Goal: Information Seeking & Learning: Learn about a topic

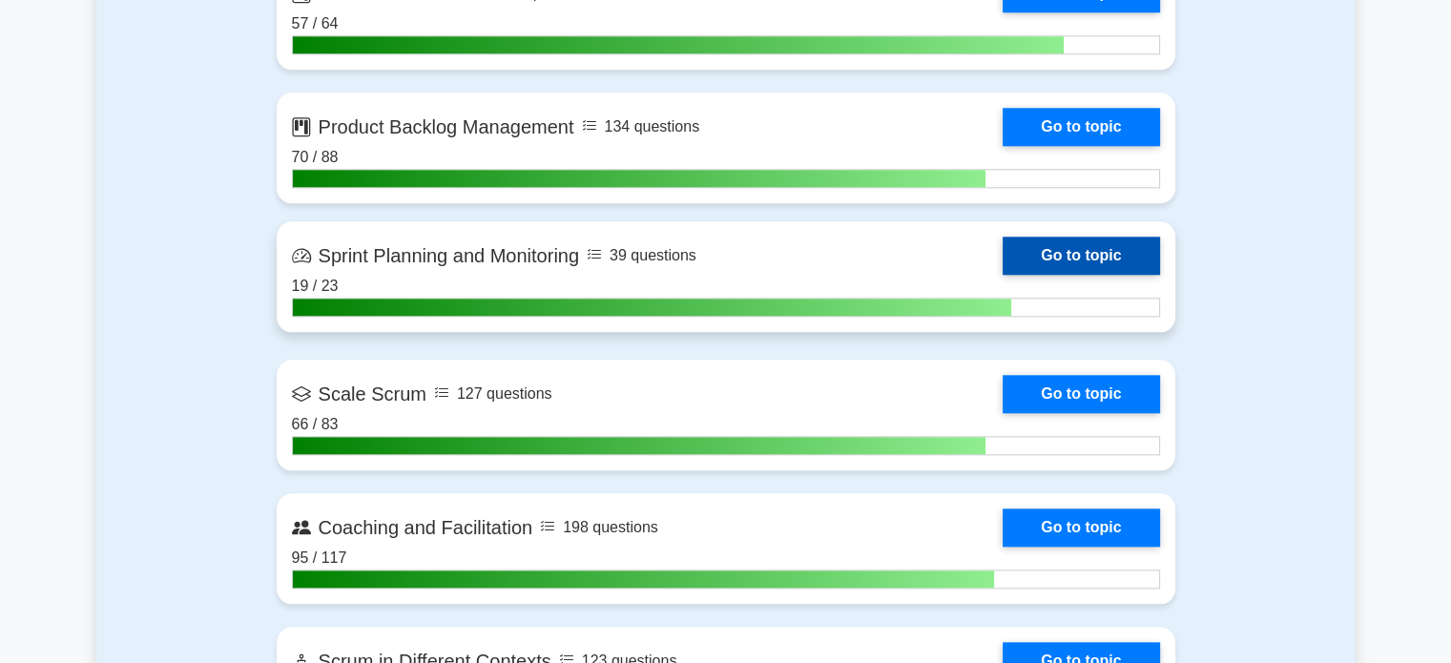
scroll to position [2135, 0]
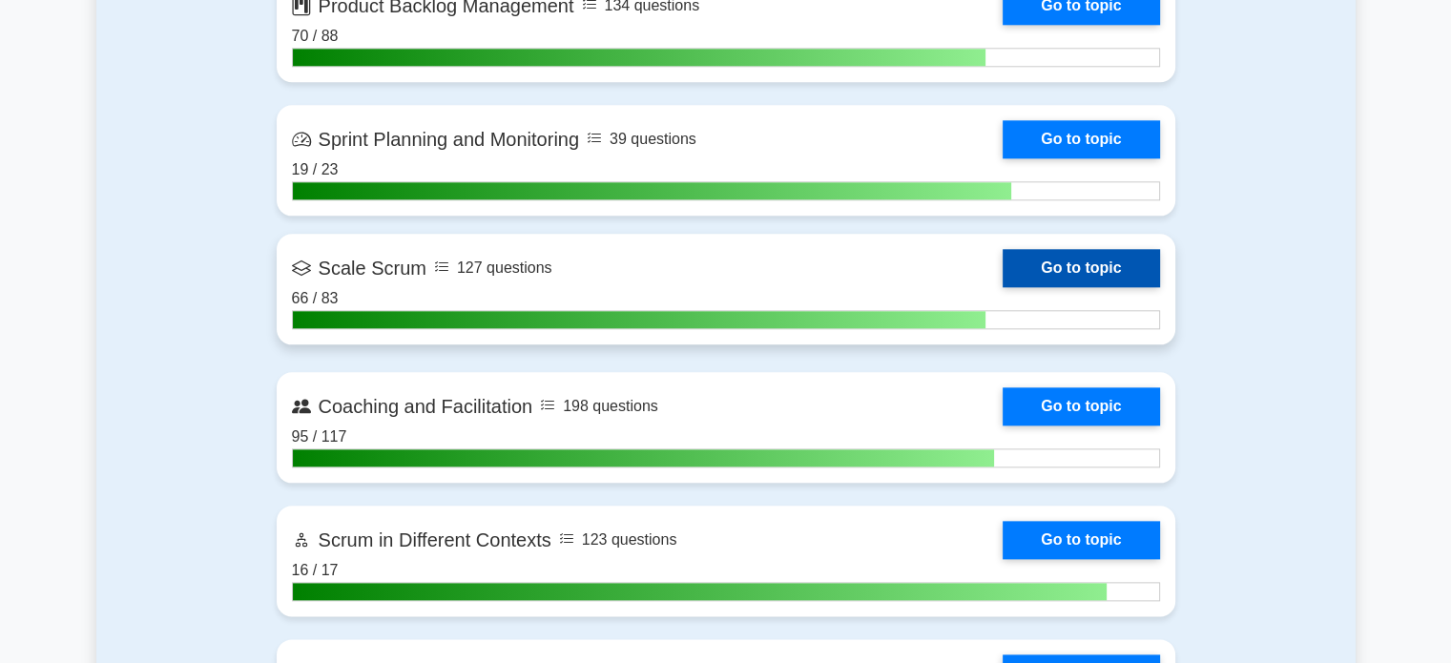
click at [1040, 270] on link "Go to topic" at bounding box center [1081, 268] width 156 height 38
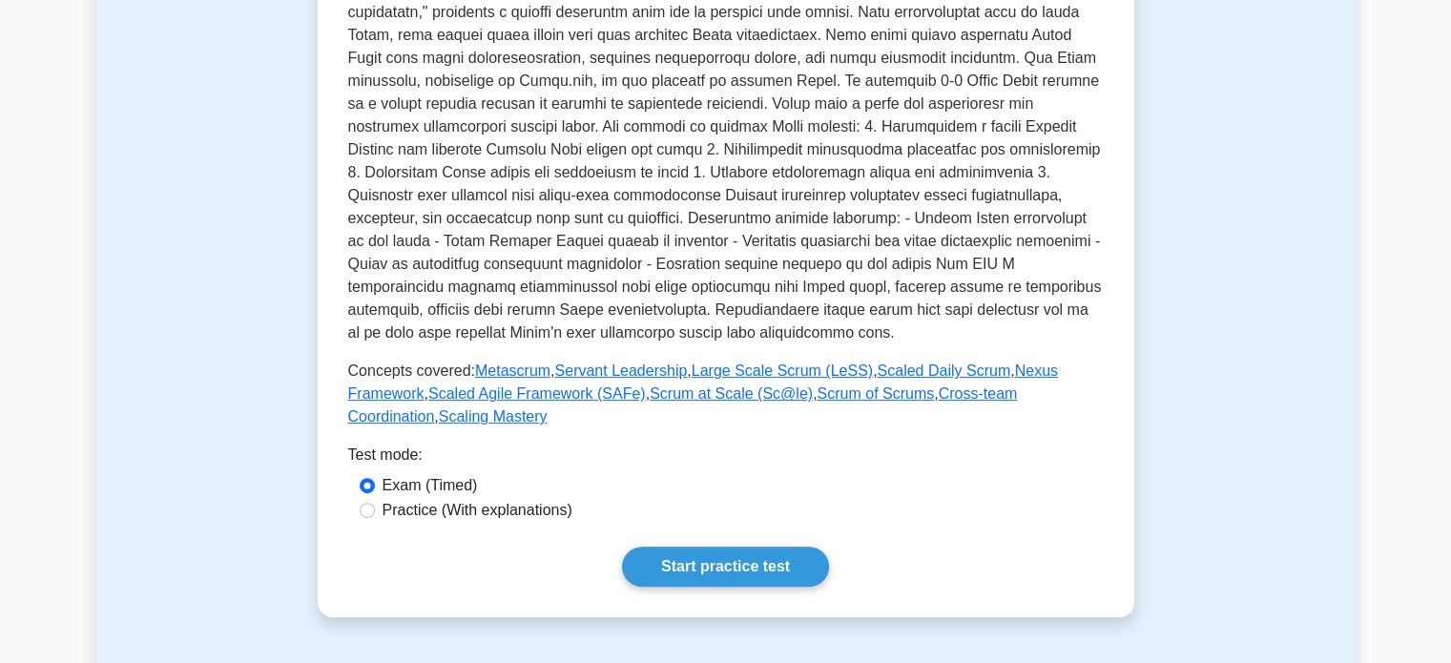
scroll to position [572, 0]
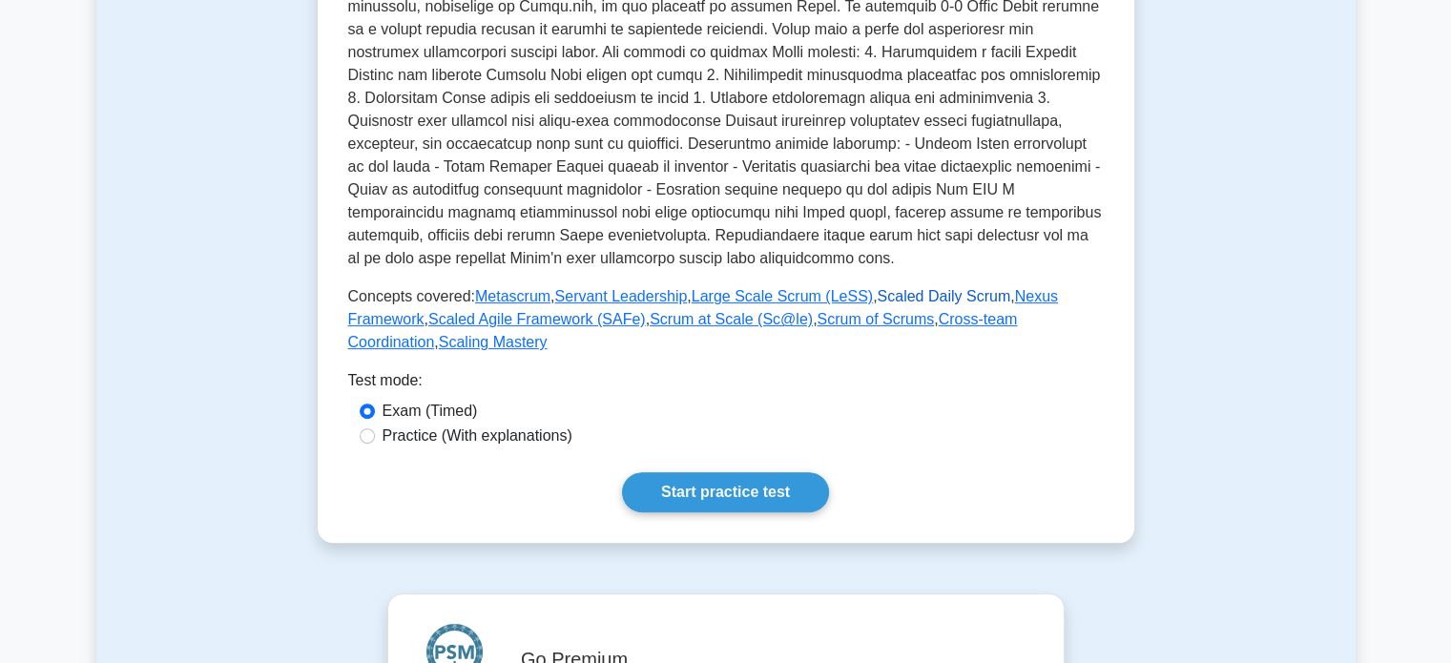
click at [885, 300] on link "Scaled Daily Scrum" at bounding box center [944, 296] width 134 height 16
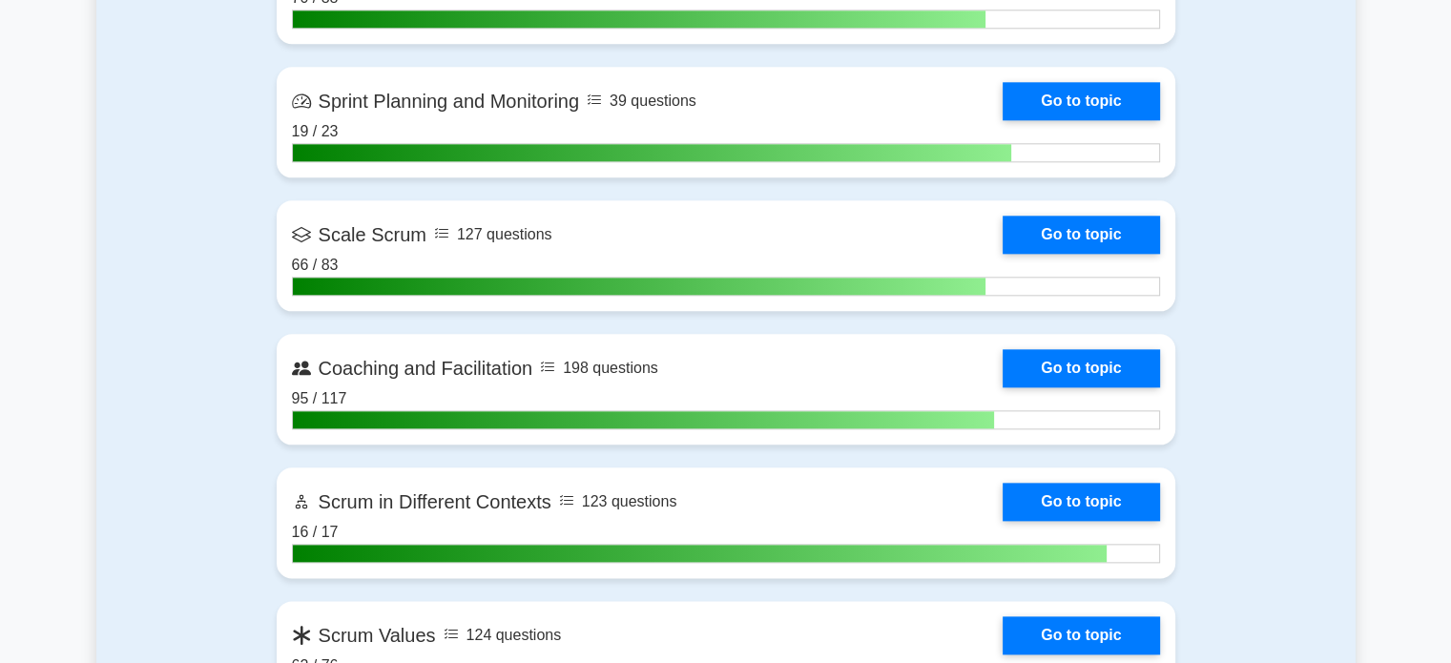
scroll to position [2135, 0]
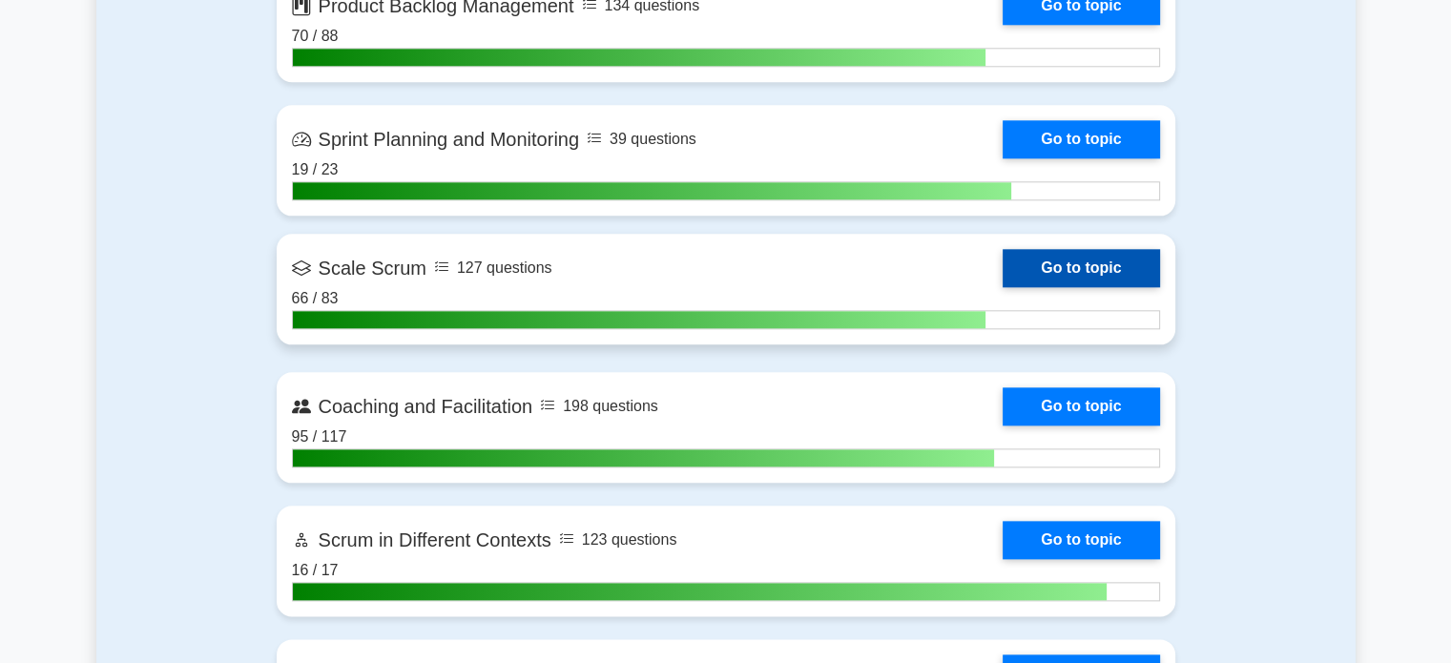
click at [1048, 271] on link "Go to topic" at bounding box center [1081, 268] width 156 height 38
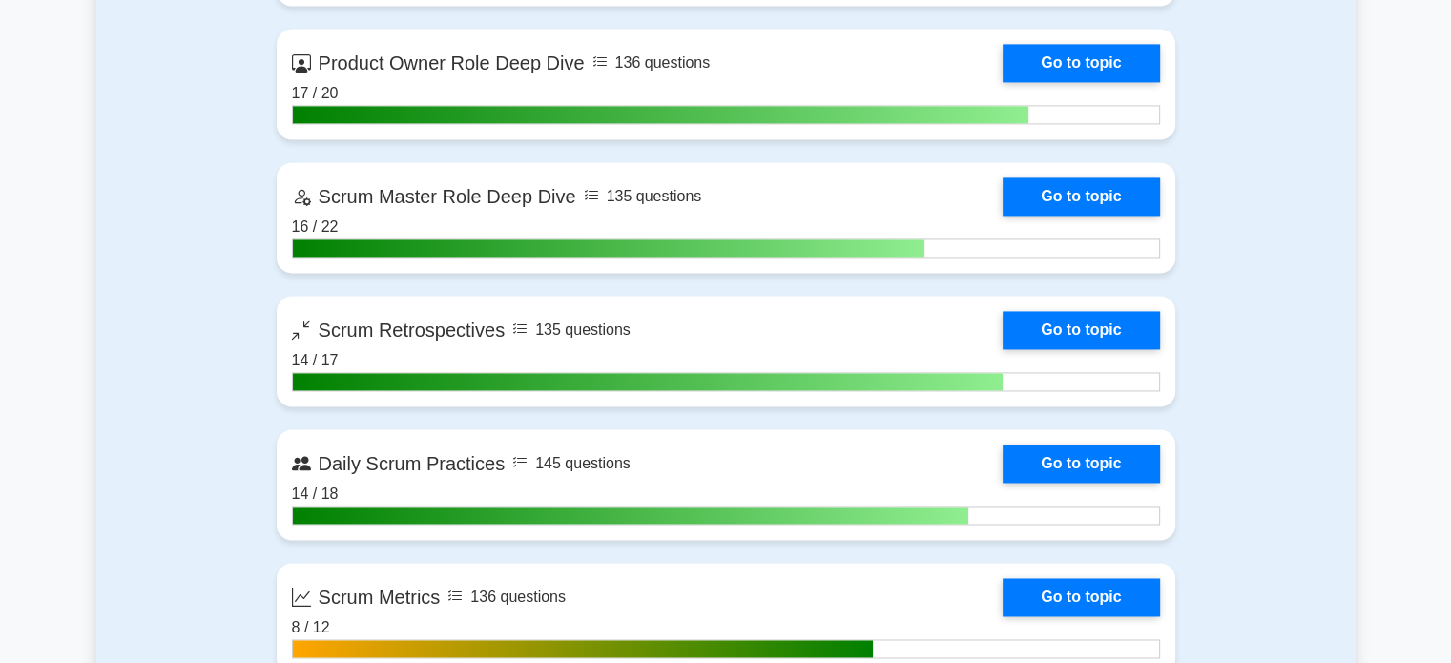
scroll to position [2803, 0]
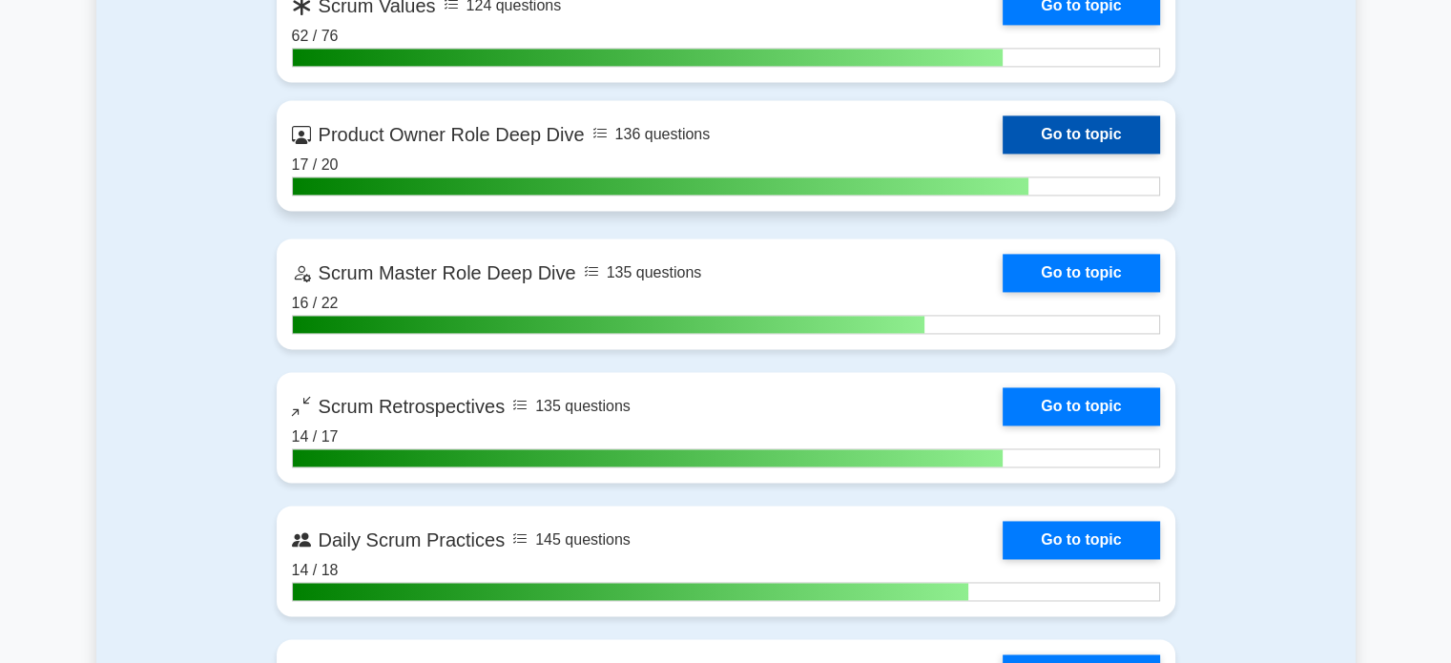
click at [1081, 127] on link "Go to topic" at bounding box center [1081, 134] width 156 height 38
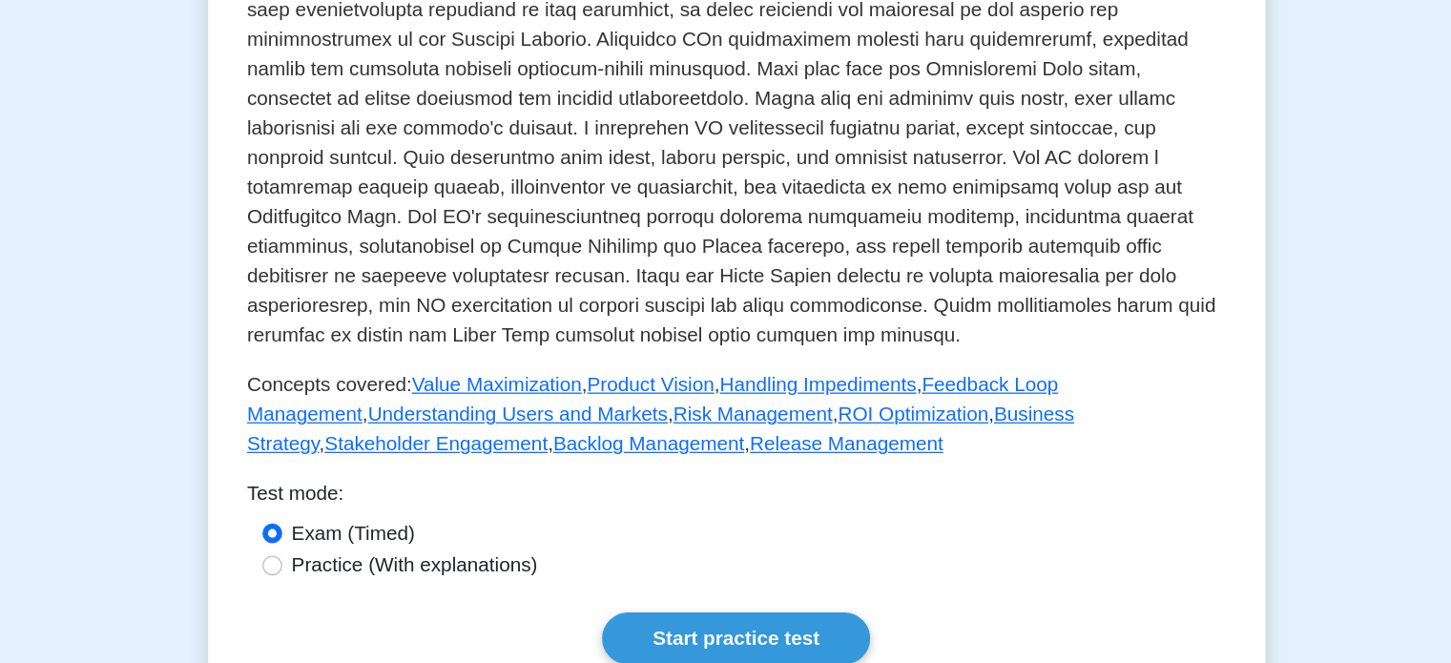
scroll to position [558, 0]
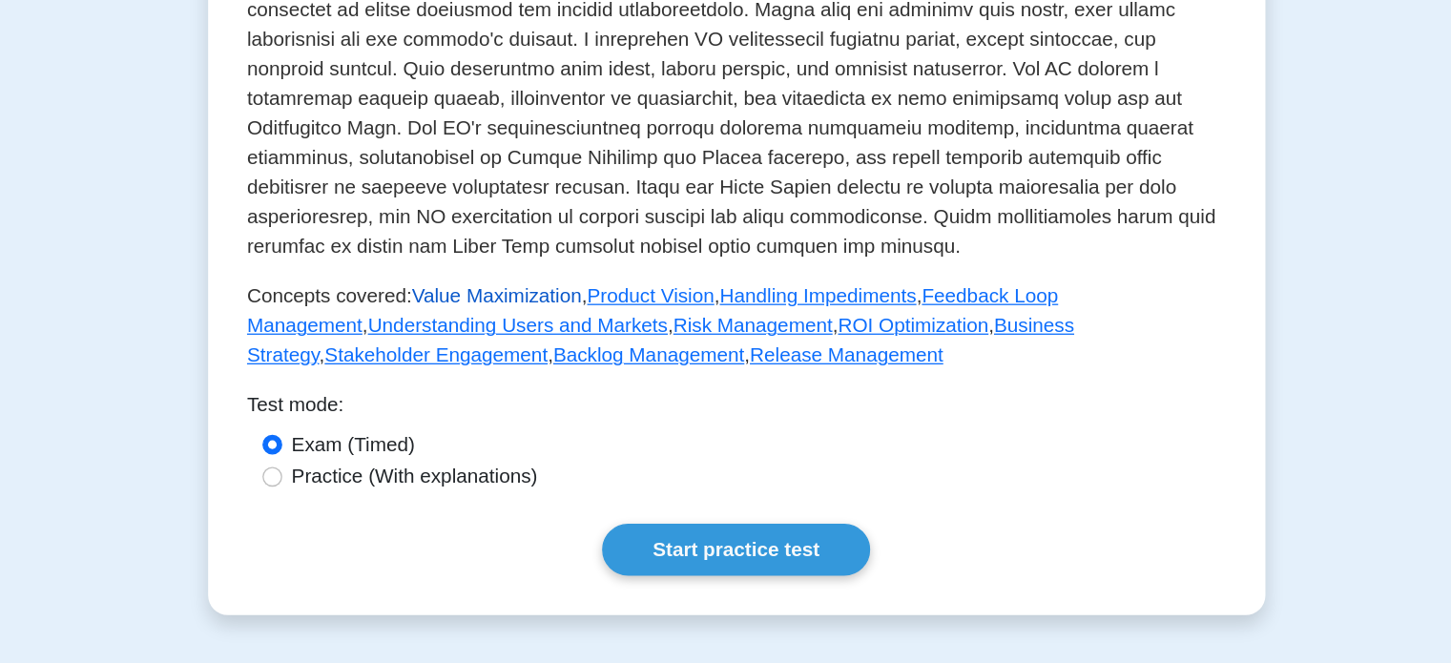
click at [522, 376] on link "Value Maximization" at bounding box center [541, 379] width 132 height 16
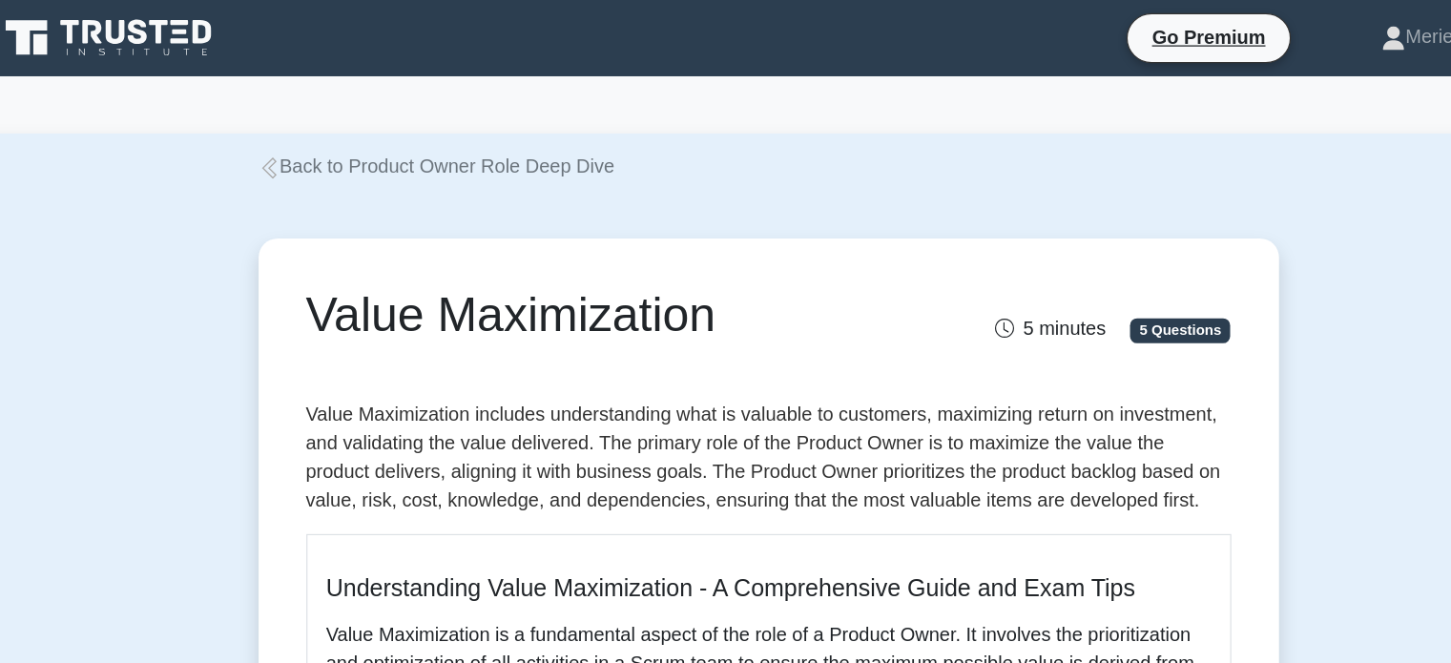
click at [326, 133] on icon at bounding box center [326, 134] width 17 height 17
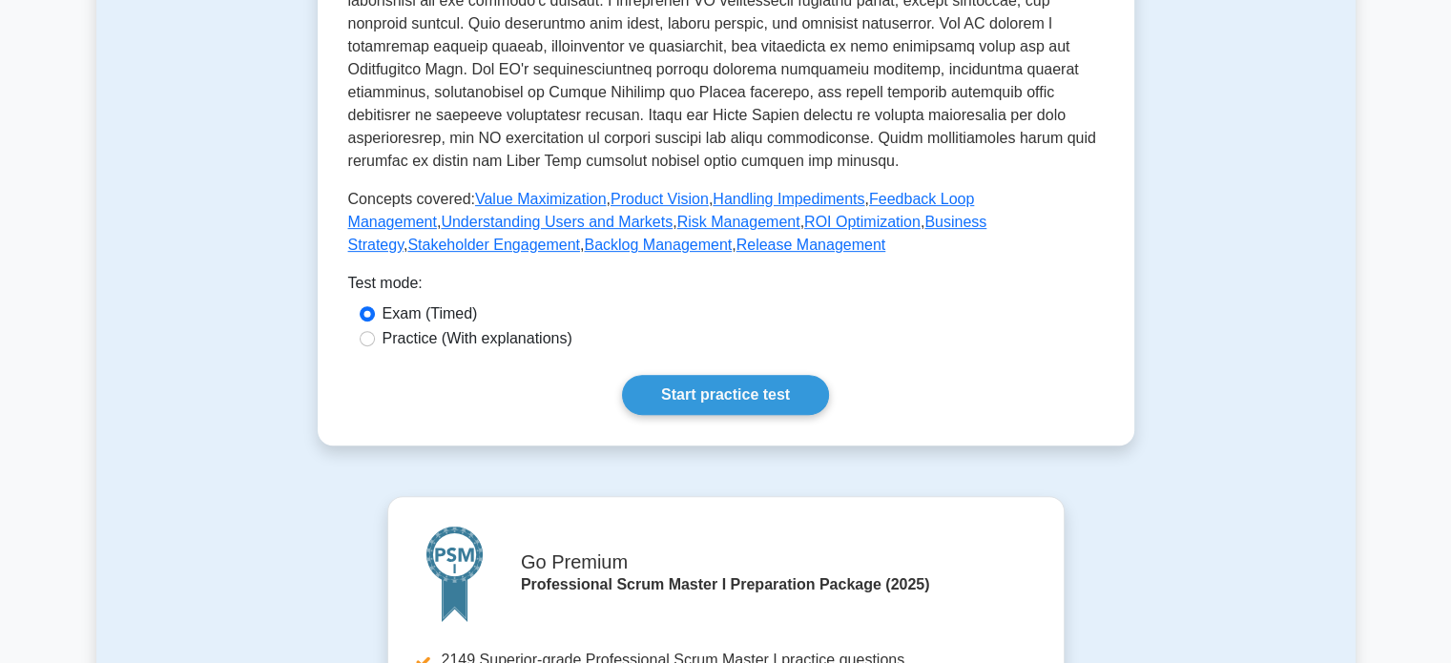
scroll to position [668, 0]
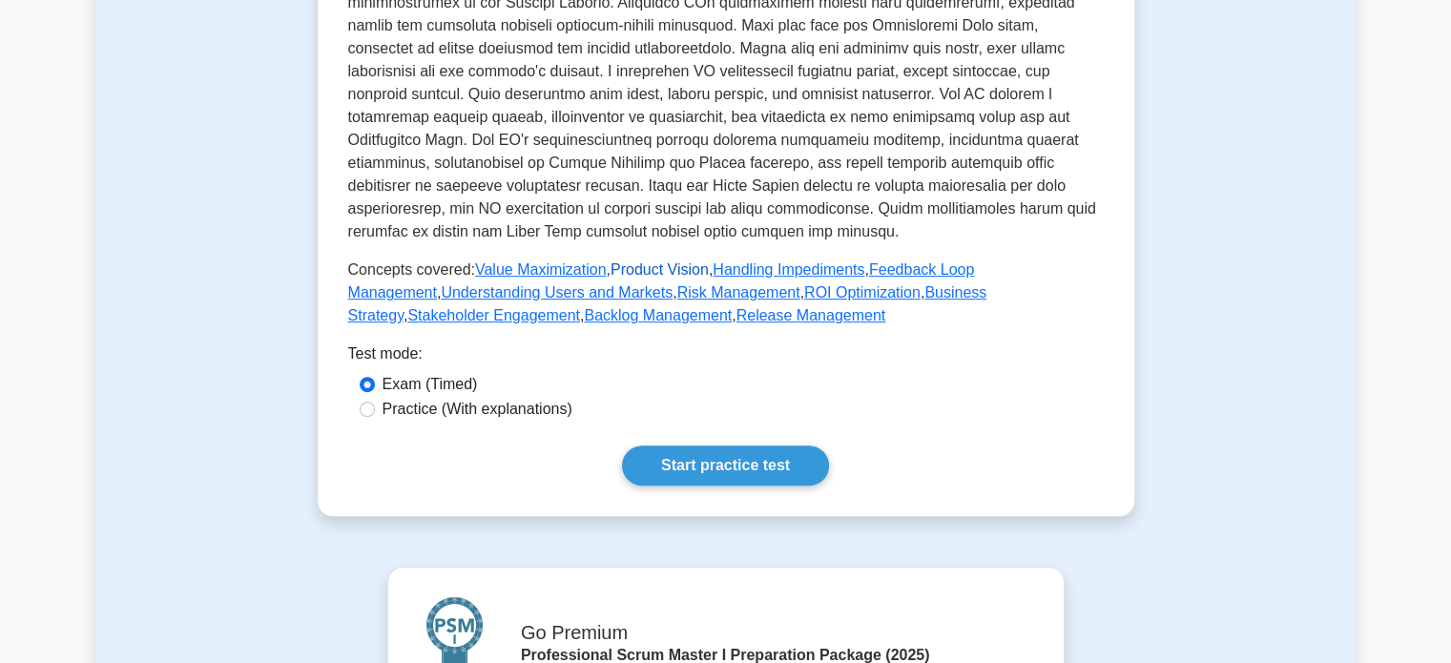
click at [651, 266] on link "Product Vision" at bounding box center [660, 269] width 98 height 16
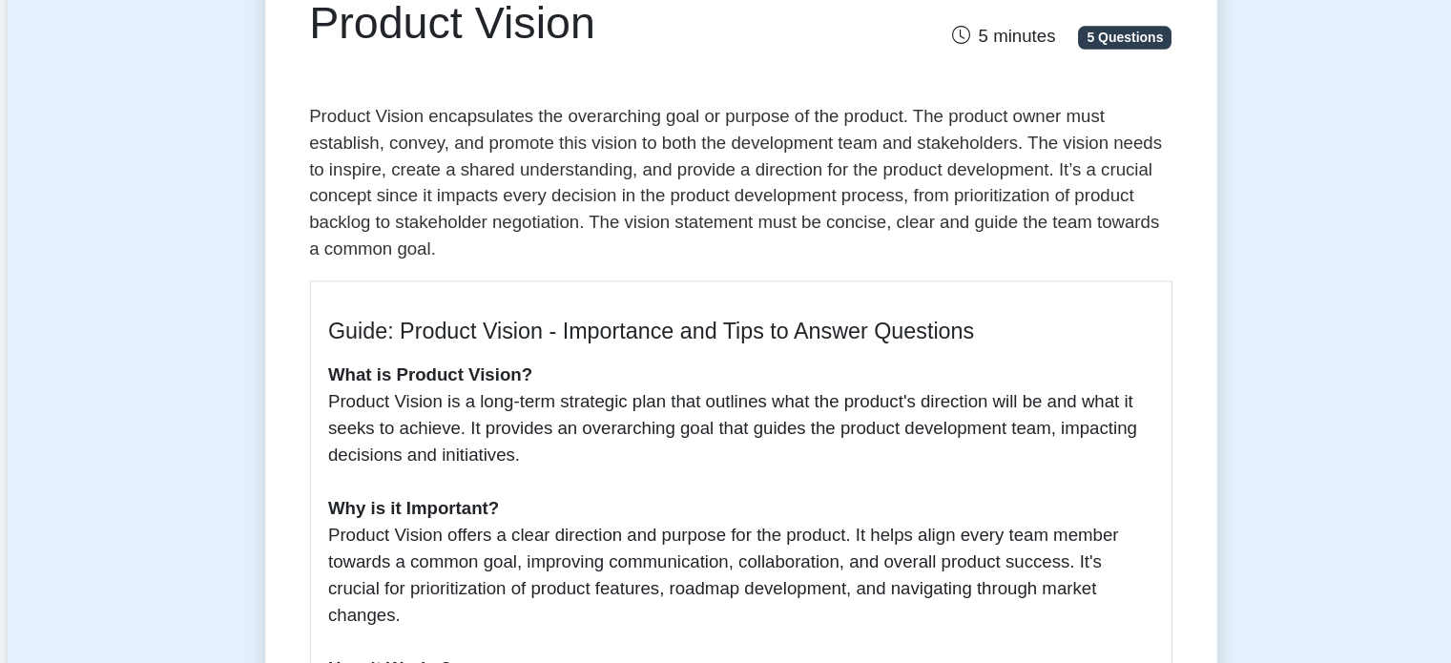
scroll to position [191, 0]
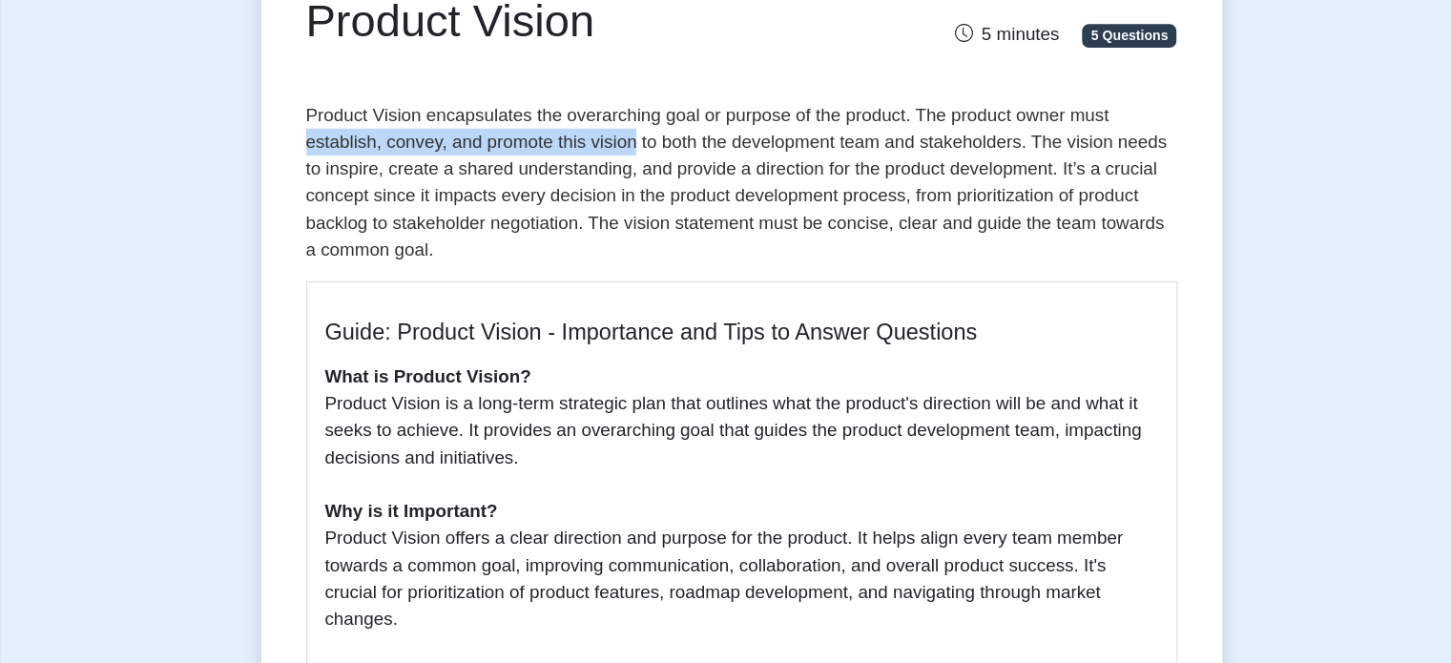
drag, startPoint x: 344, startPoint y: 155, endPoint x: 637, endPoint y: 158, distance: 292.9
click at [637, 158] on div "Product Vision 5 minutes 5 Questions Guide: Product Vision - Importance and Tip…" at bounding box center [725, 610] width 801 height 1215
copy p "establish, convey, and promote this vision"
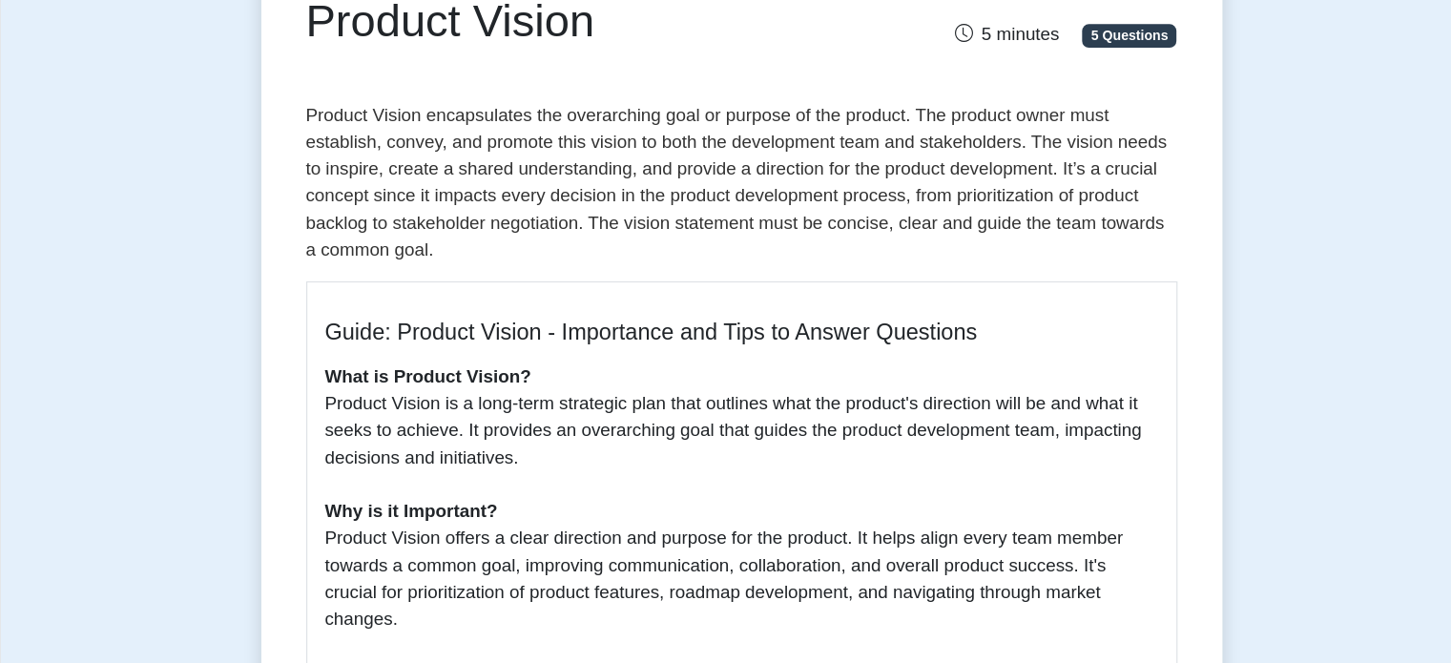
click at [393, 246] on p "Product Vision encapsulates the overarching goal or purpose of the product. The…" at bounding box center [726, 193] width 740 height 137
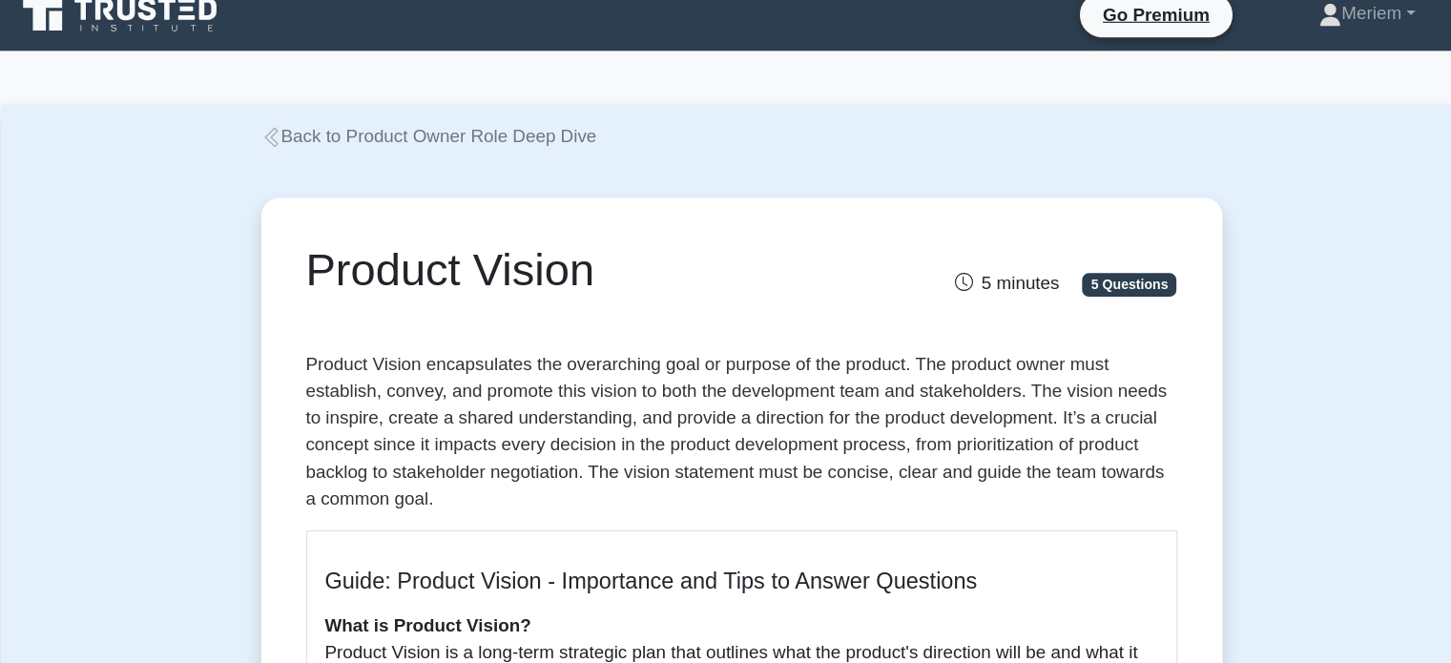
scroll to position [0, 0]
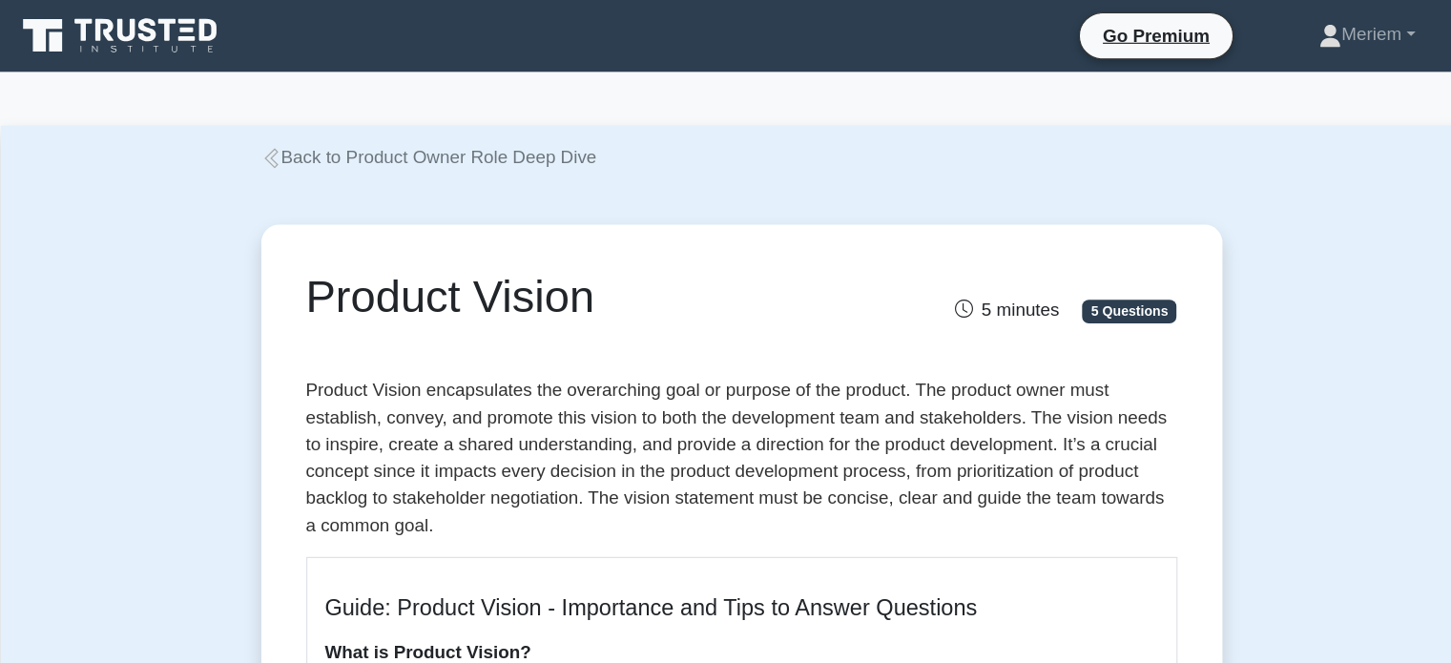
click at [328, 138] on icon at bounding box center [325, 134] width 11 height 17
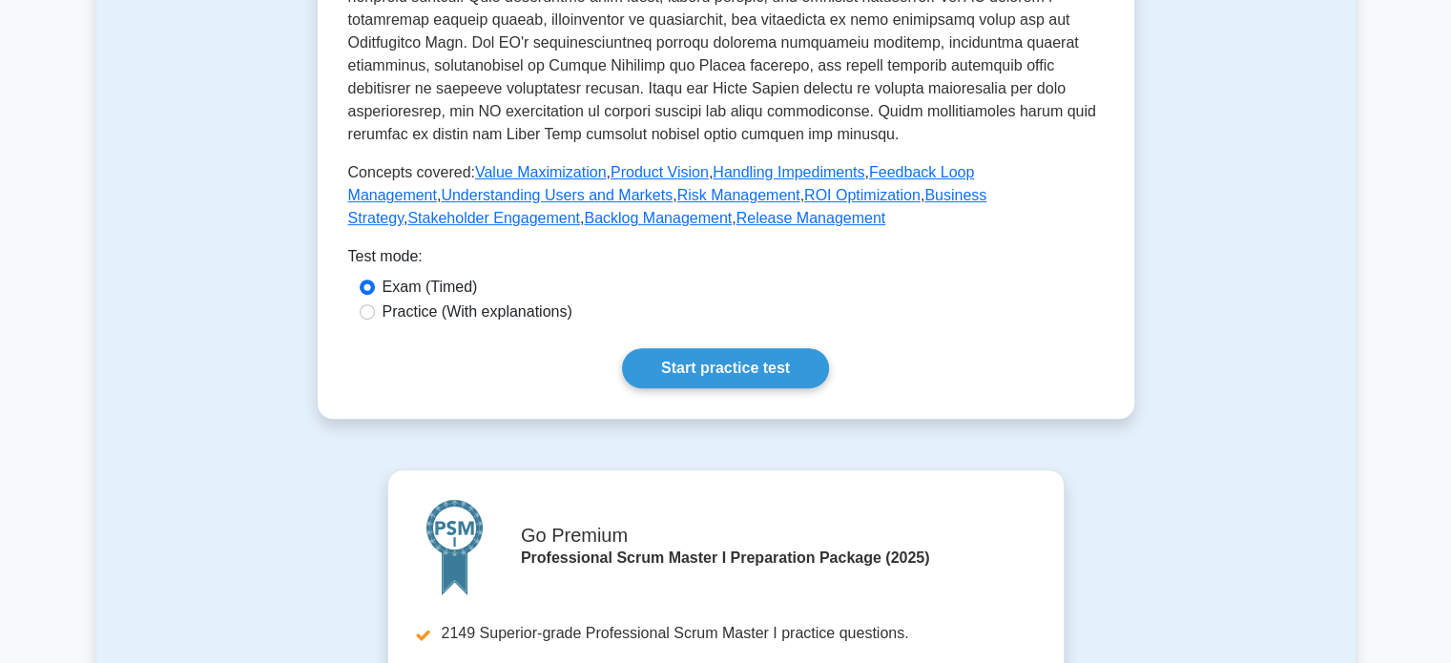
scroll to position [763, 0]
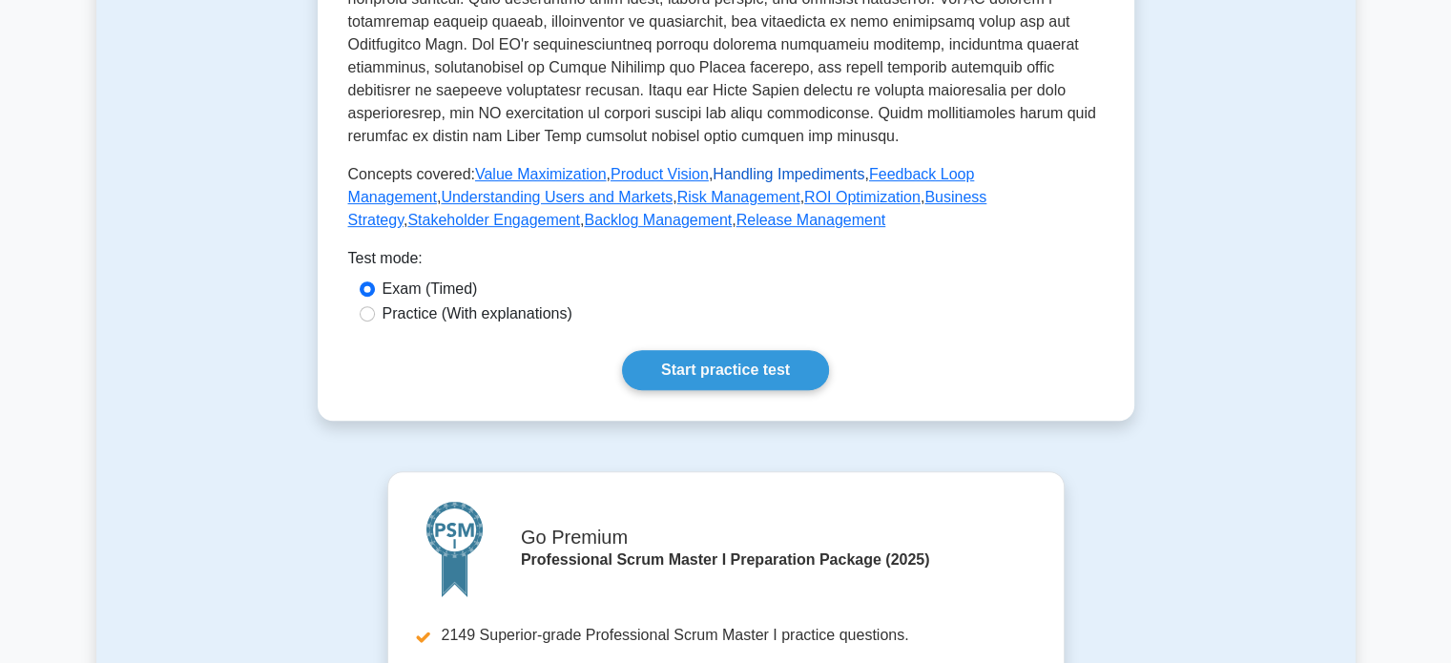
click at [735, 172] on link "Handling Impediments" at bounding box center [789, 174] width 152 height 16
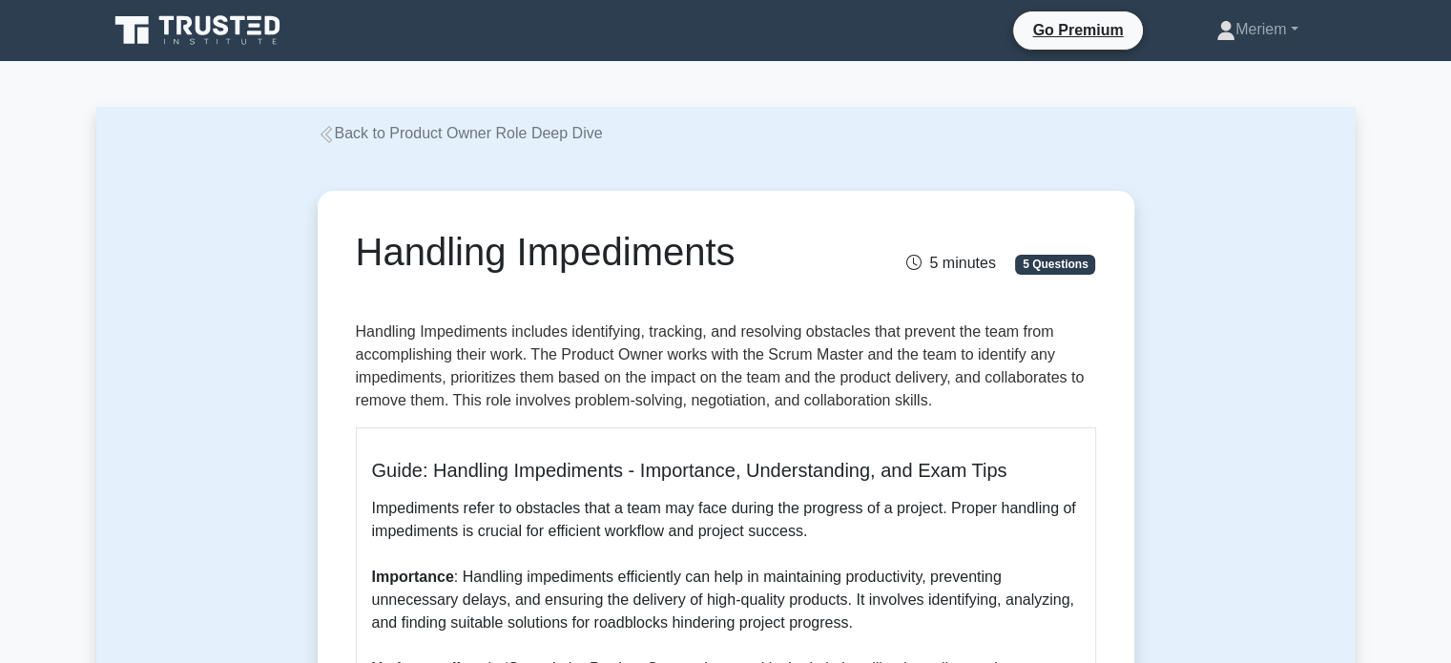
click at [334, 134] on link "Back to Product Owner Role Deep Dive" at bounding box center [460, 133] width 285 height 16
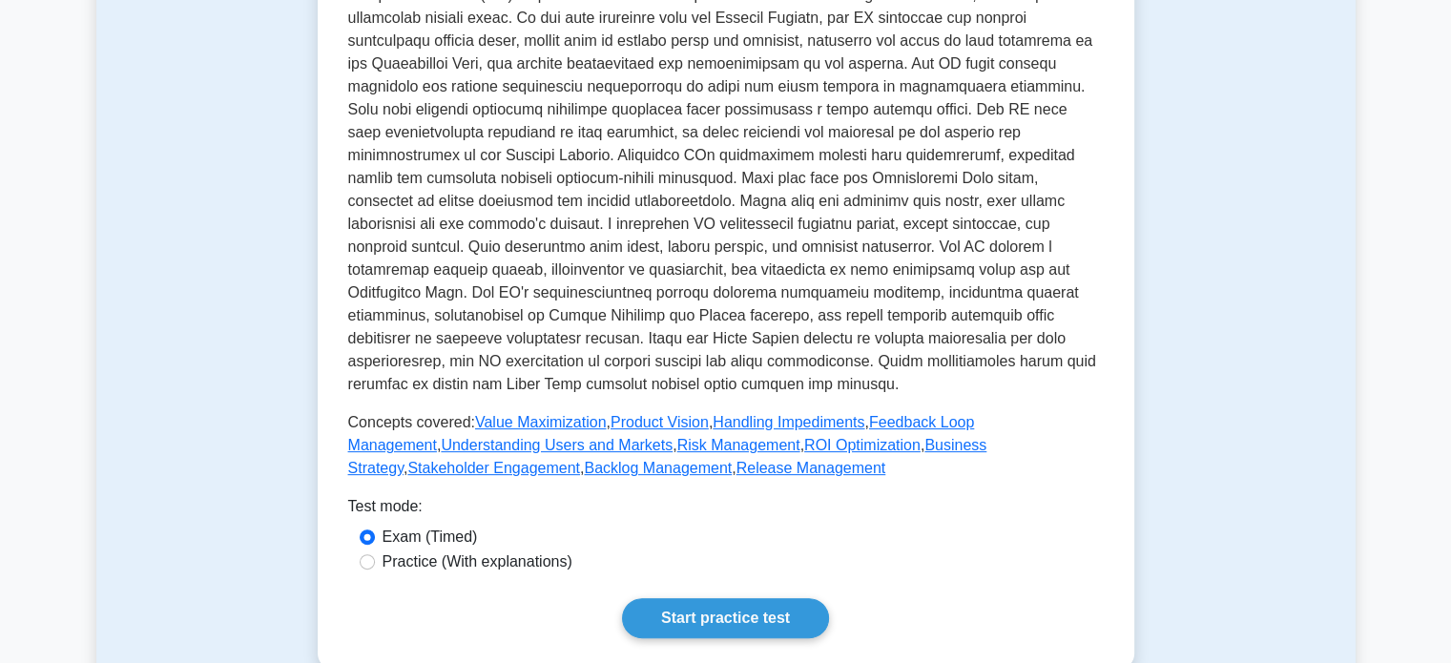
scroll to position [572, 0]
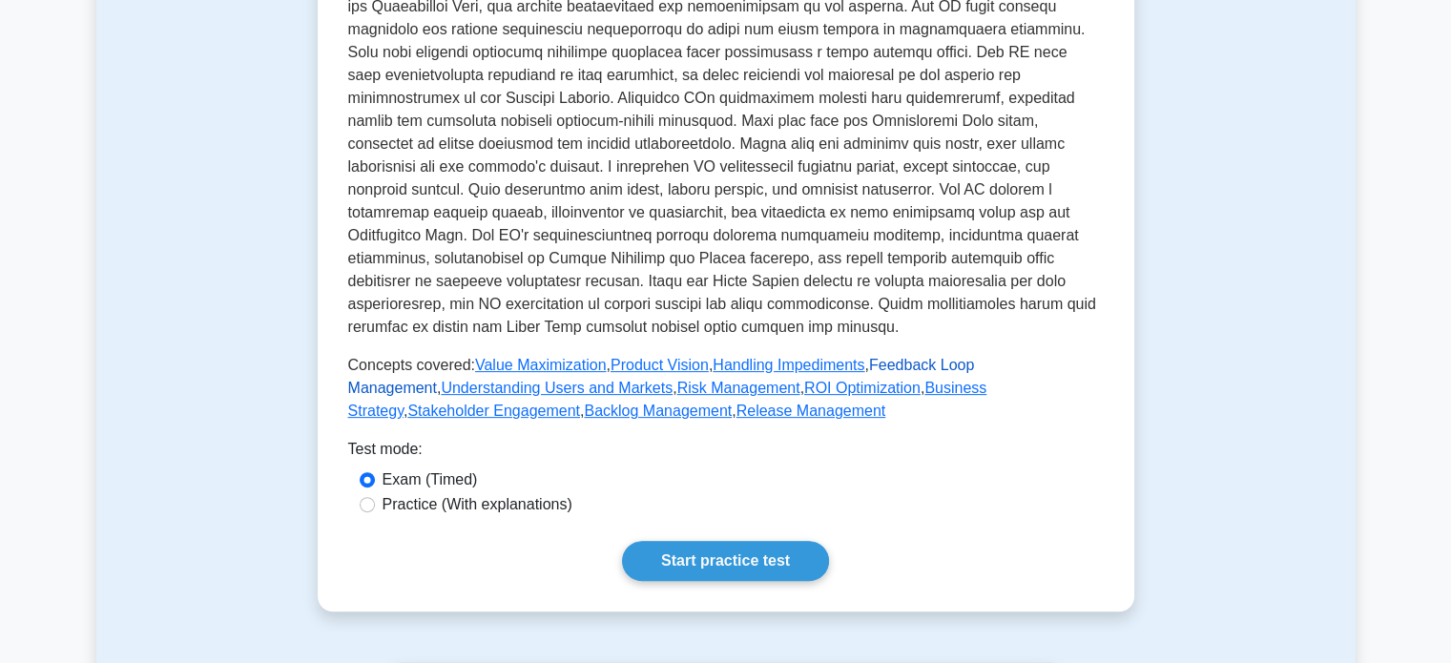
click at [946, 363] on link "Feedback Loop Management" at bounding box center [661, 376] width 627 height 39
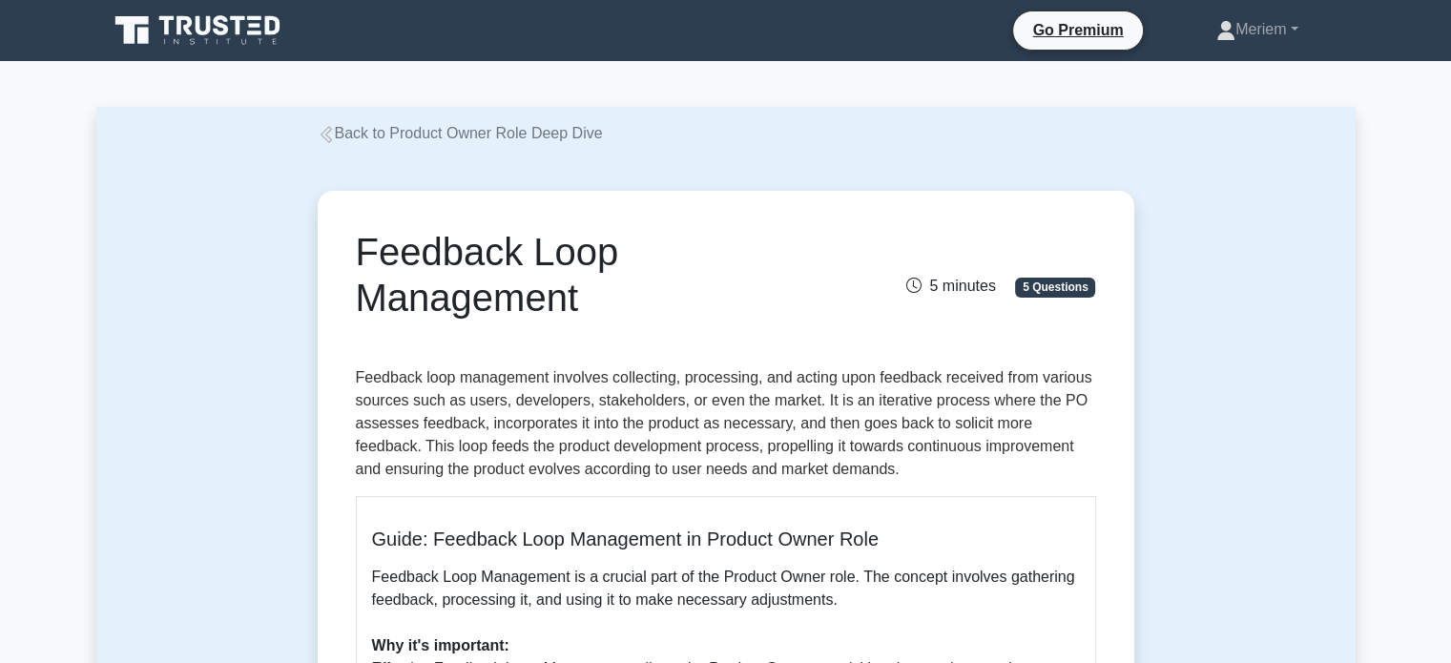
click at [328, 136] on icon at bounding box center [326, 134] width 17 height 17
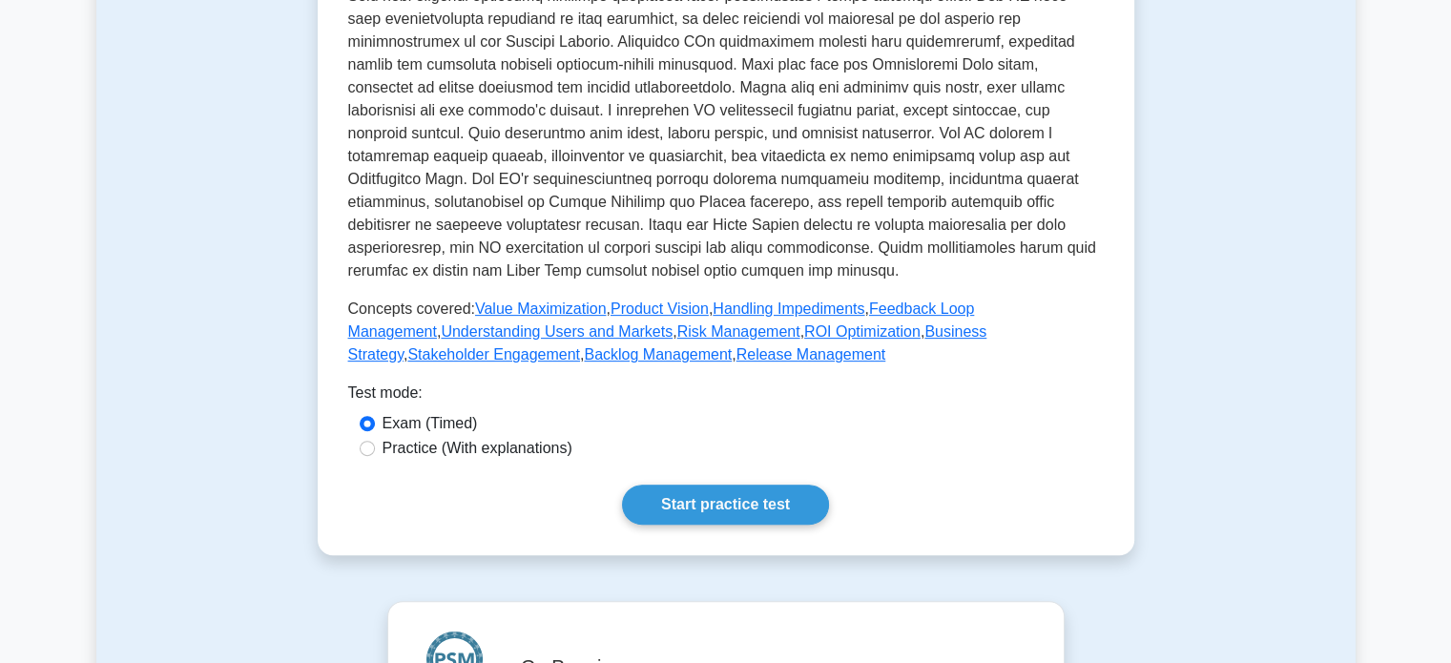
scroll to position [668, 0]
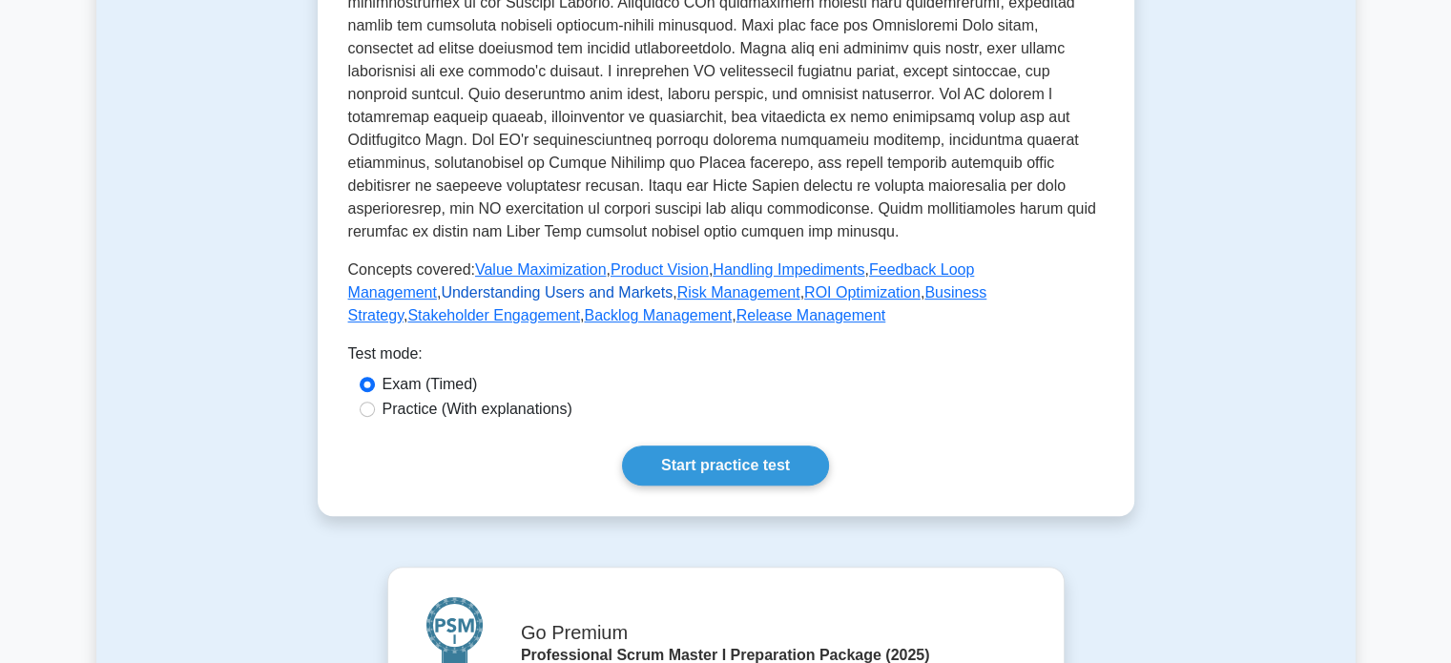
click at [441, 293] on link "Understanding Users and Markets" at bounding box center [557, 292] width 232 height 16
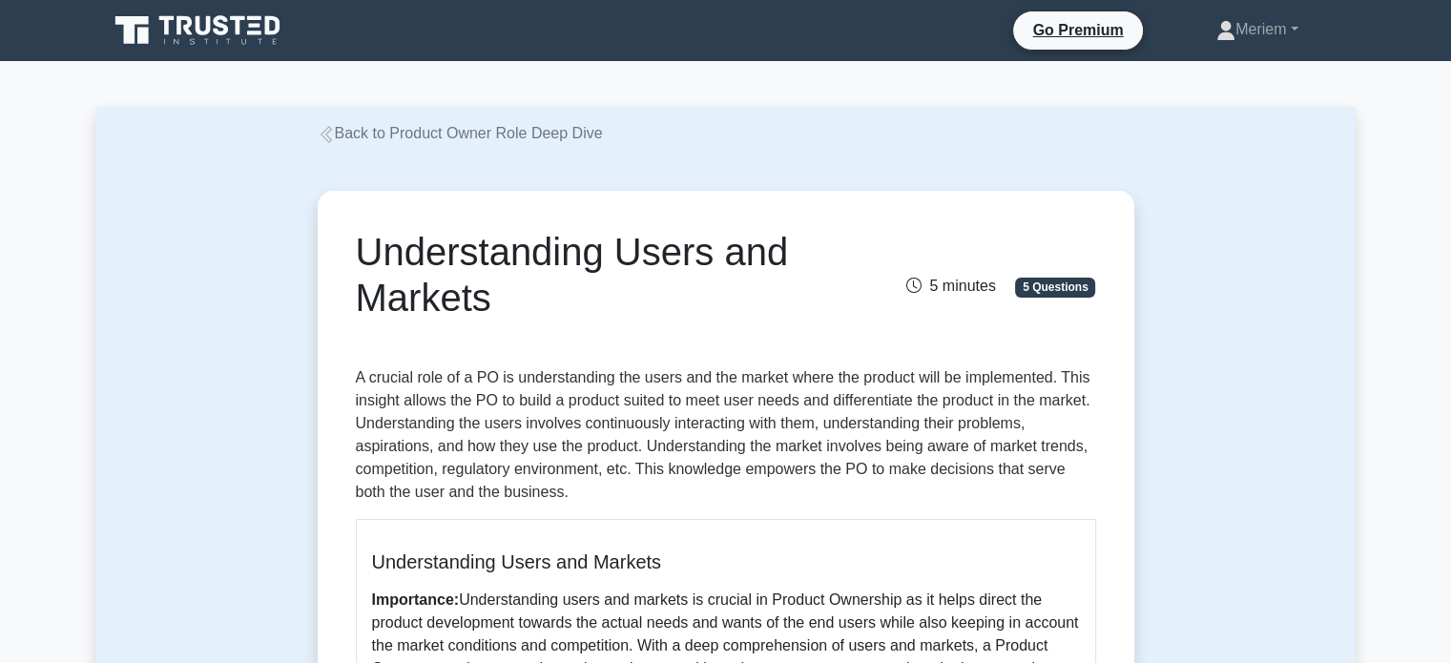
click at [314, 131] on div "Back to Product Owner Role Deep Dive" at bounding box center [725, 133] width 839 height 23
click at [325, 136] on icon at bounding box center [325, 134] width 11 height 17
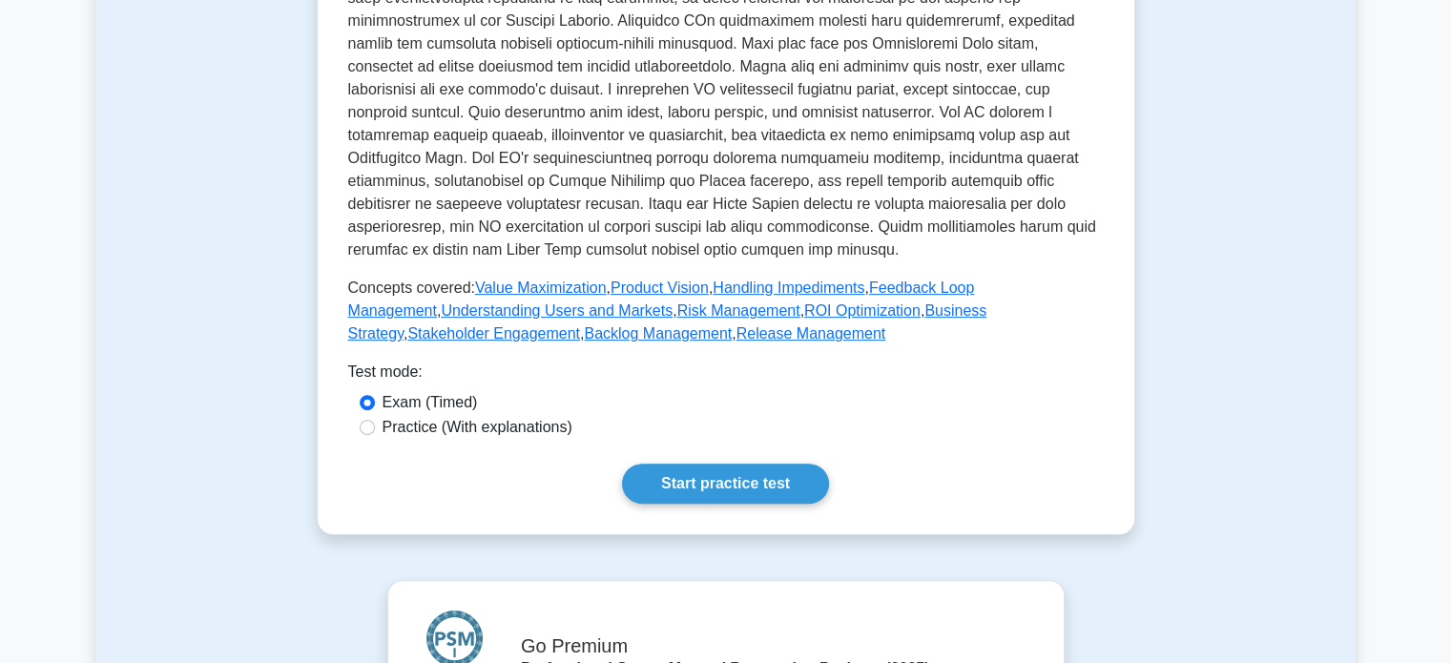
scroll to position [763, 0]
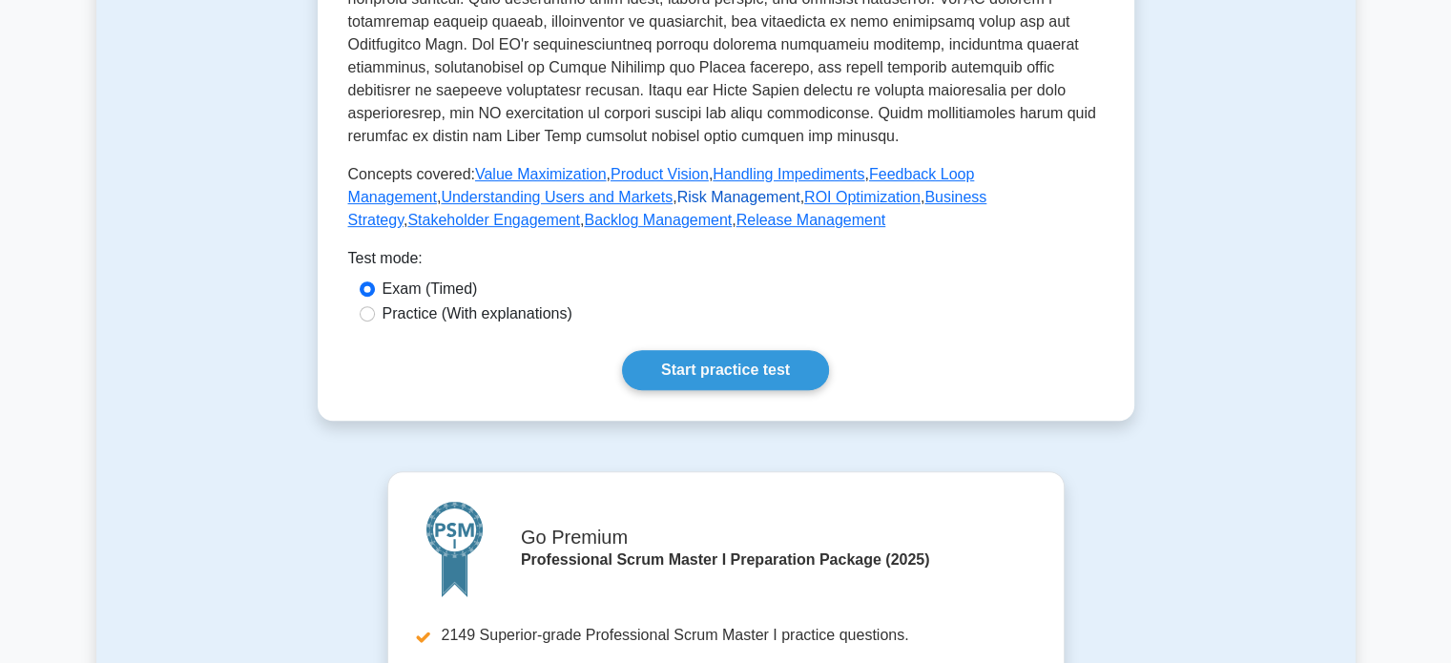
click at [677, 202] on link "Risk Management" at bounding box center [738, 197] width 123 height 16
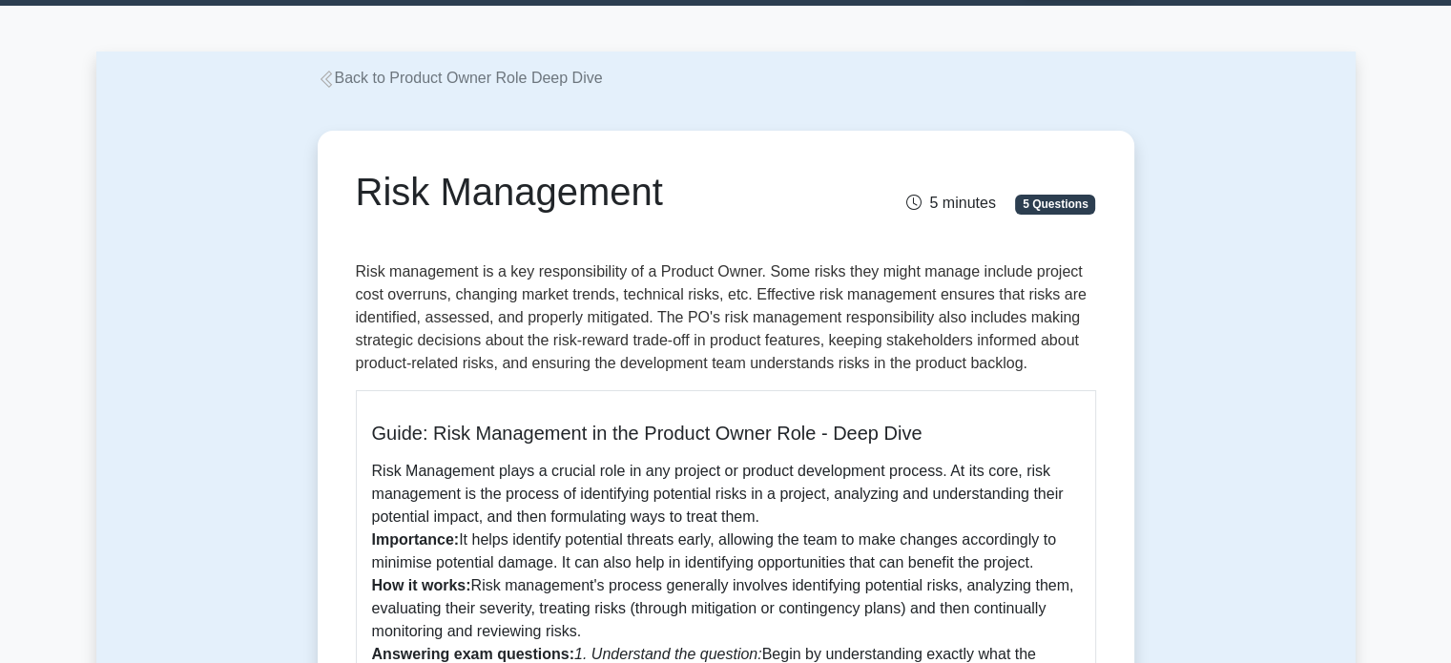
scroll to position [50, 0]
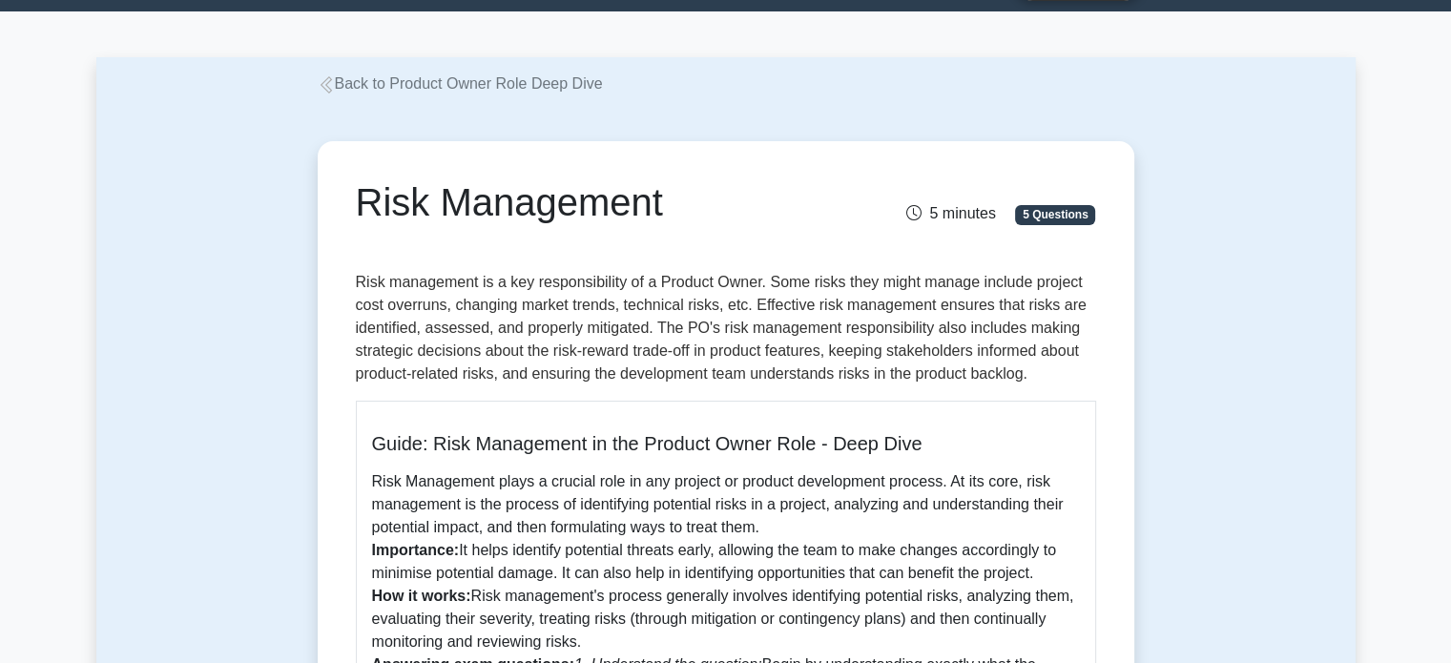
click at [321, 75] on link "Back to Product Owner Role Deep Dive" at bounding box center [460, 83] width 285 height 16
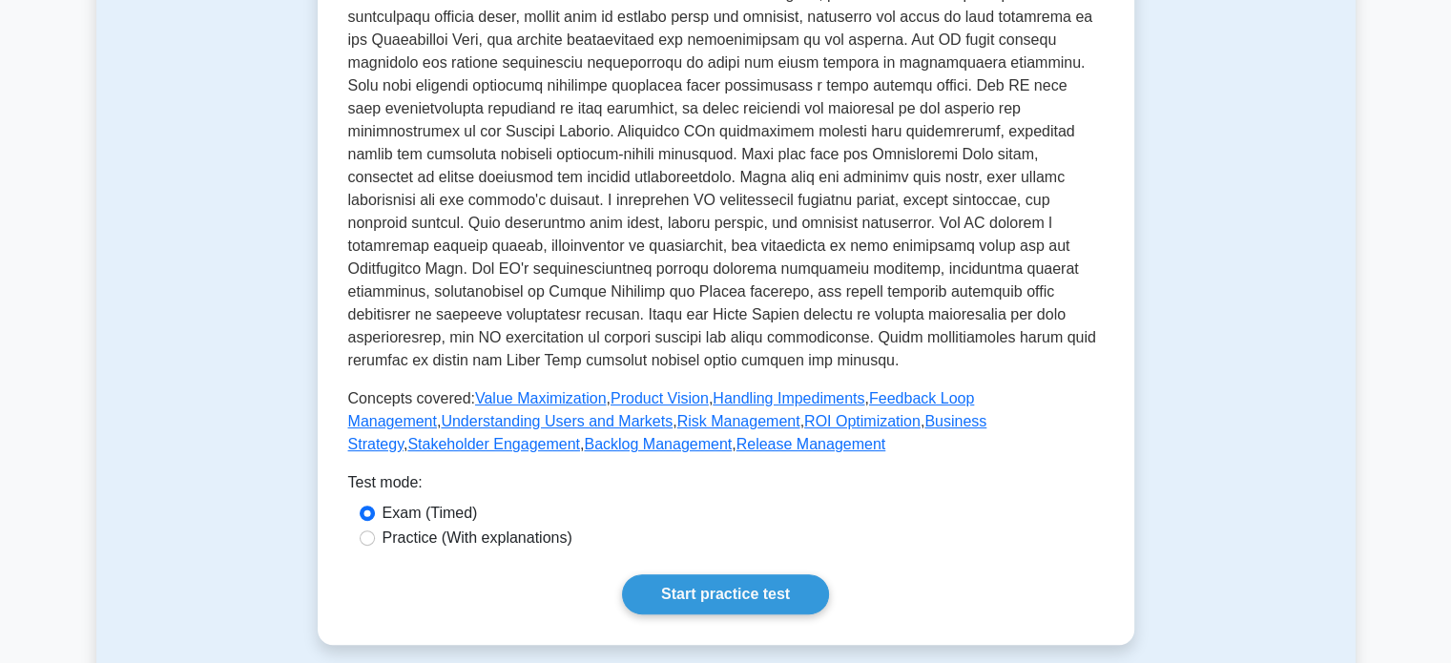
scroll to position [572, 0]
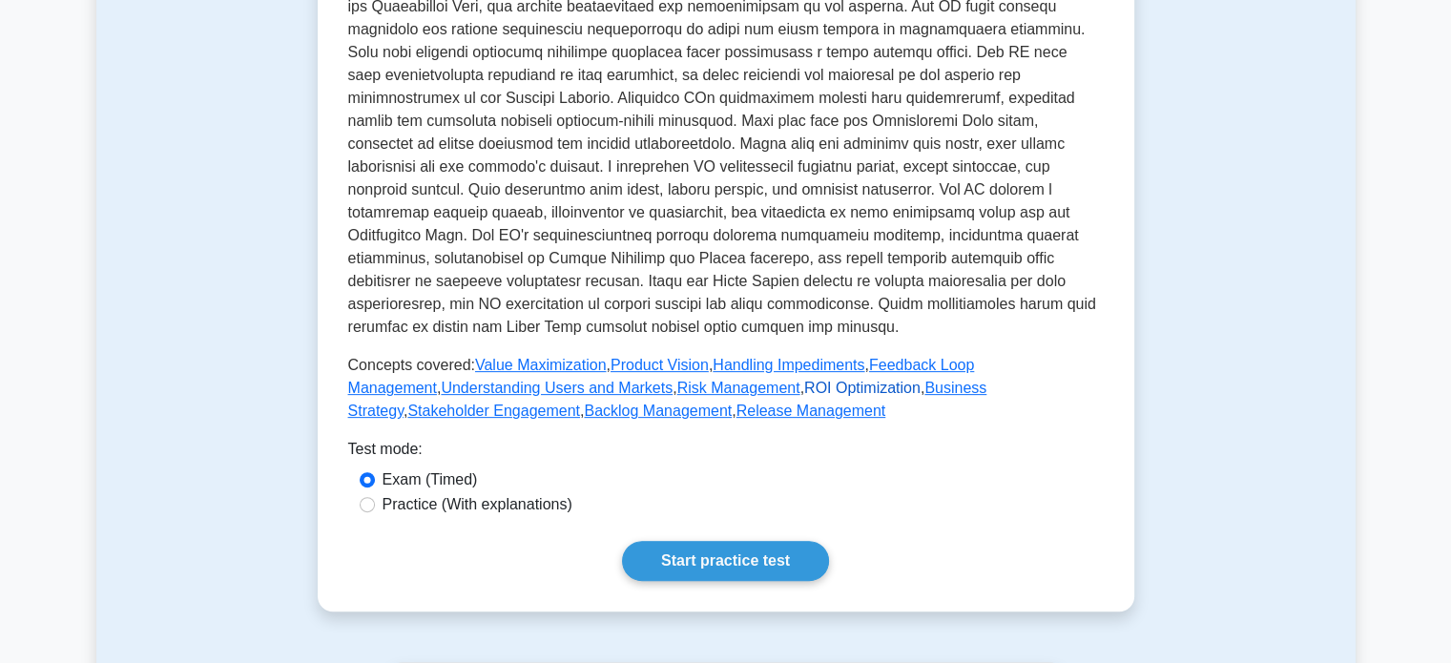
click at [804, 389] on link "ROI Optimization" at bounding box center [862, 388] width 116 height 16
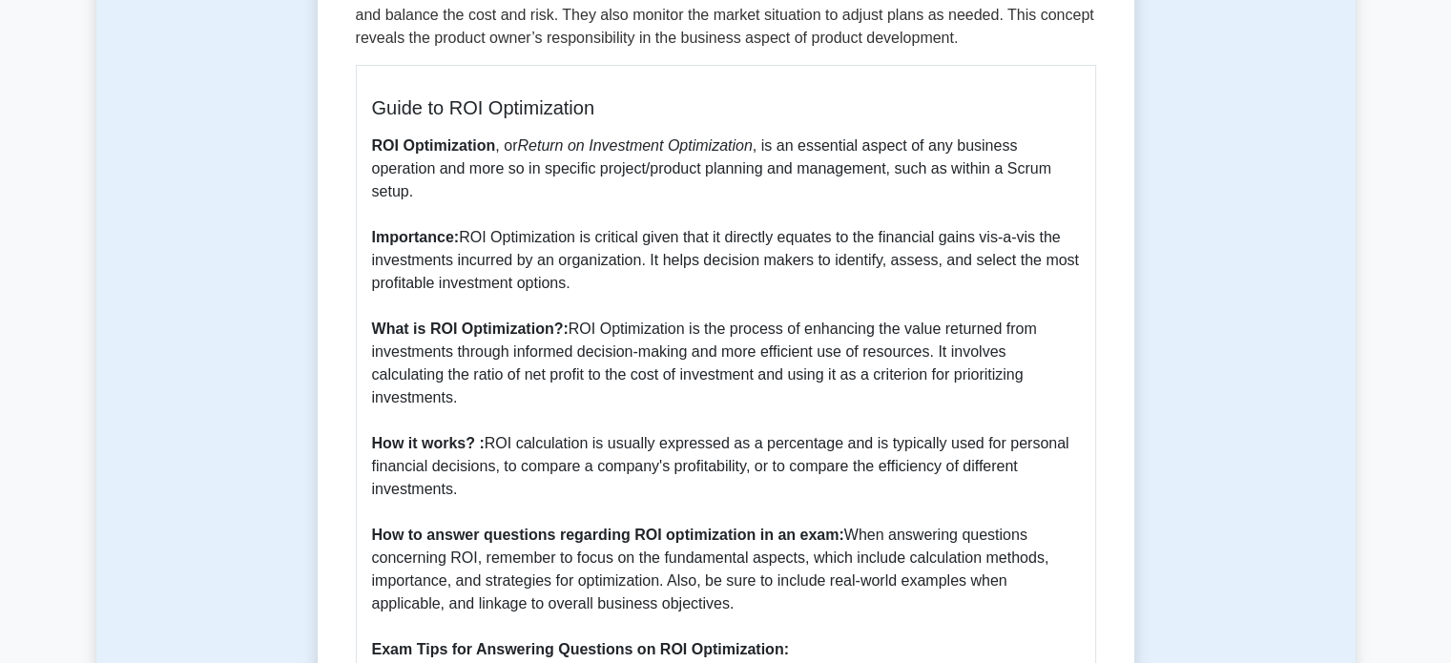
scroll to position [92, 0]
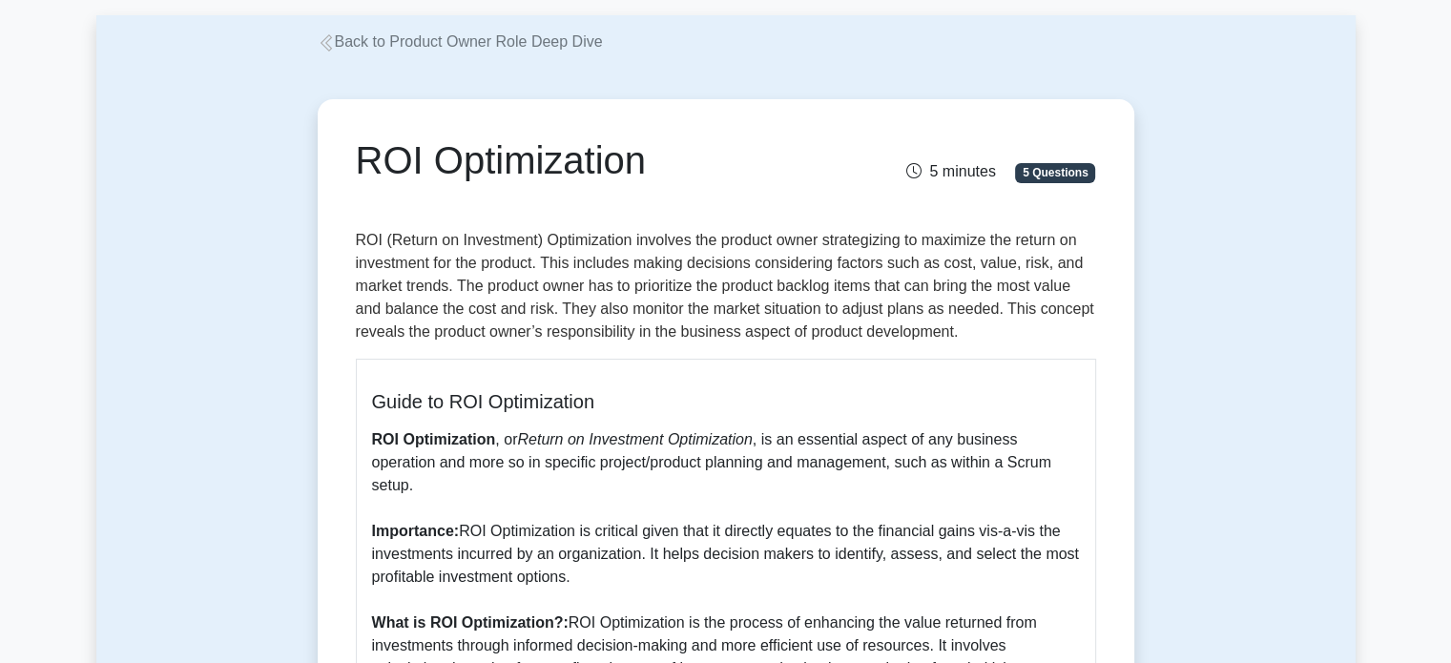
click at [331, 44] on icon at bounding box center [326, 42] width 17 height 17
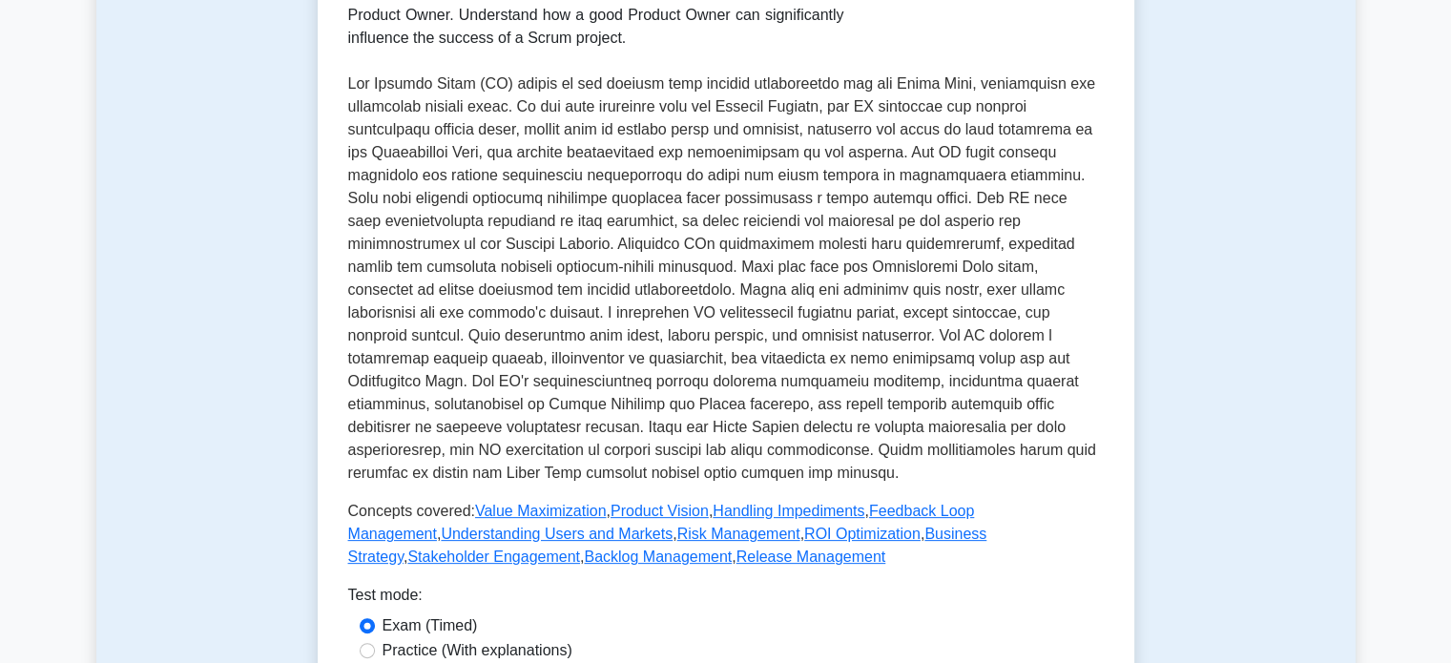
scroll to position [572, 0]
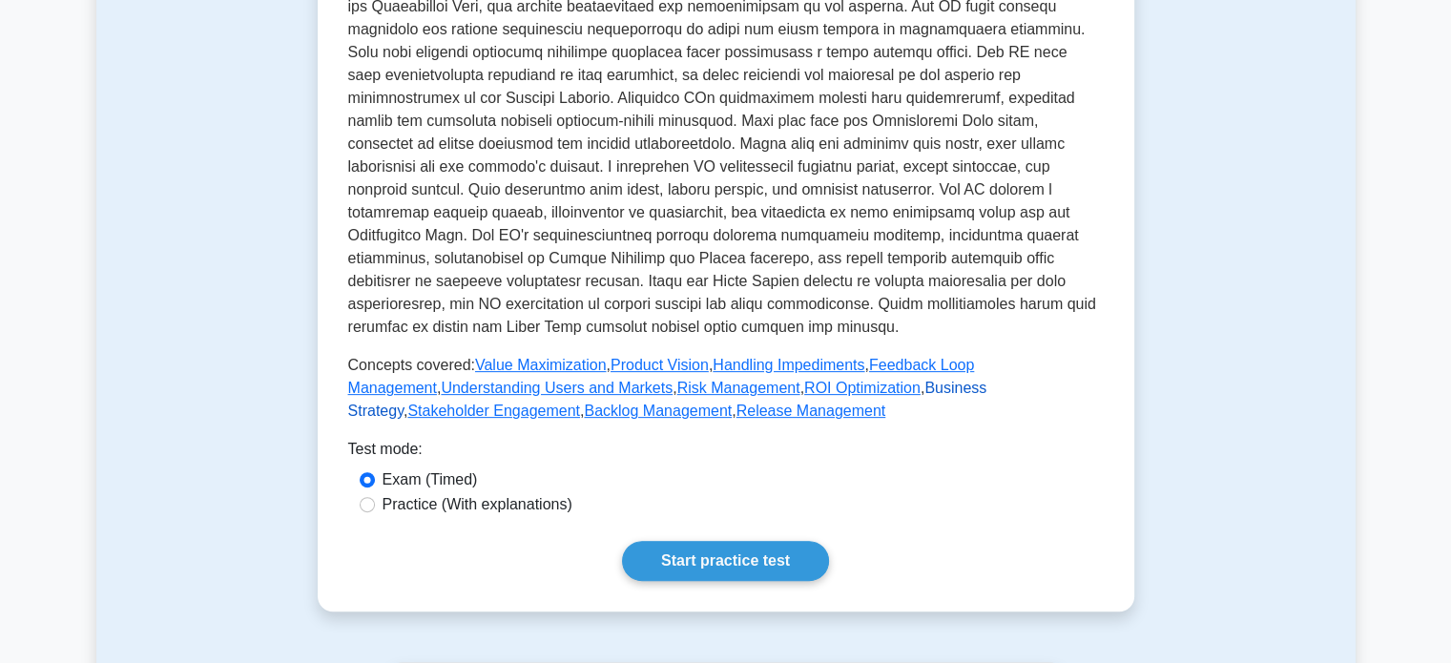
click at [855, 384] on link "Business Strategy" at bounding box center [667, 399] width 639 height 39
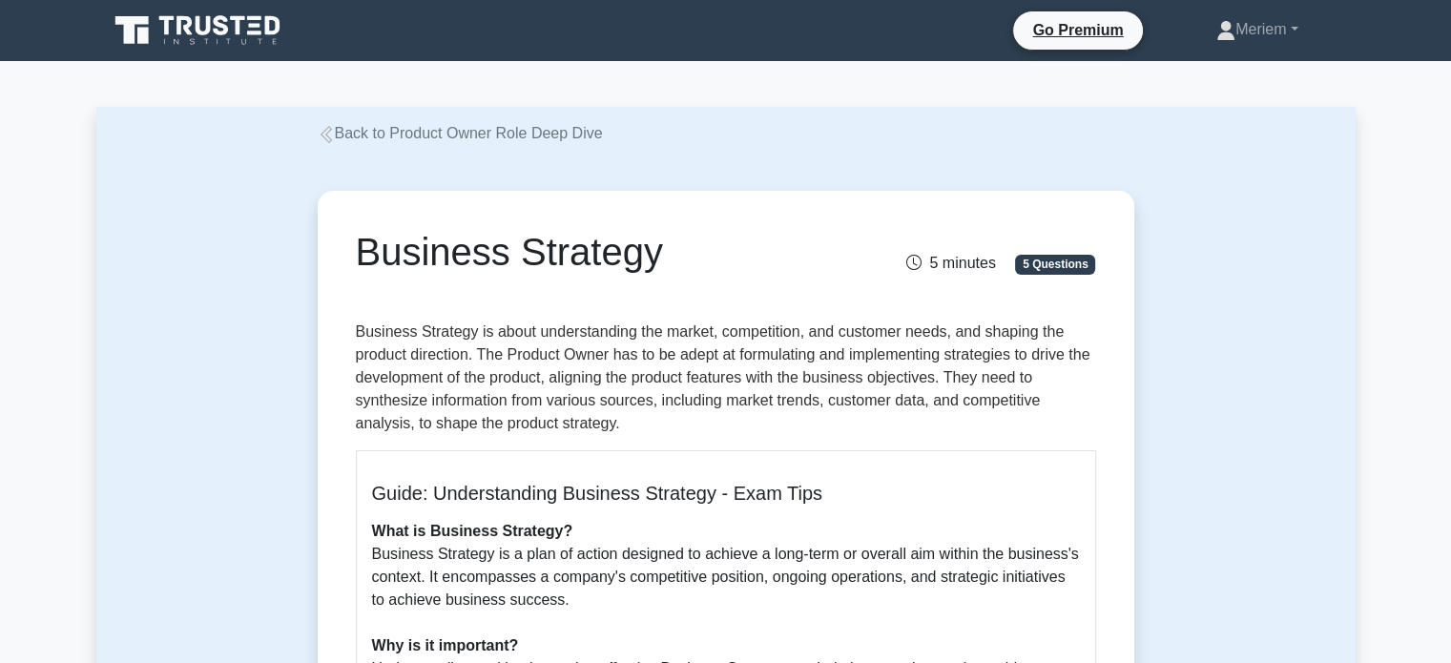
click at [324, 136] on icon at bounding box center [326, 134] width 17 height 17
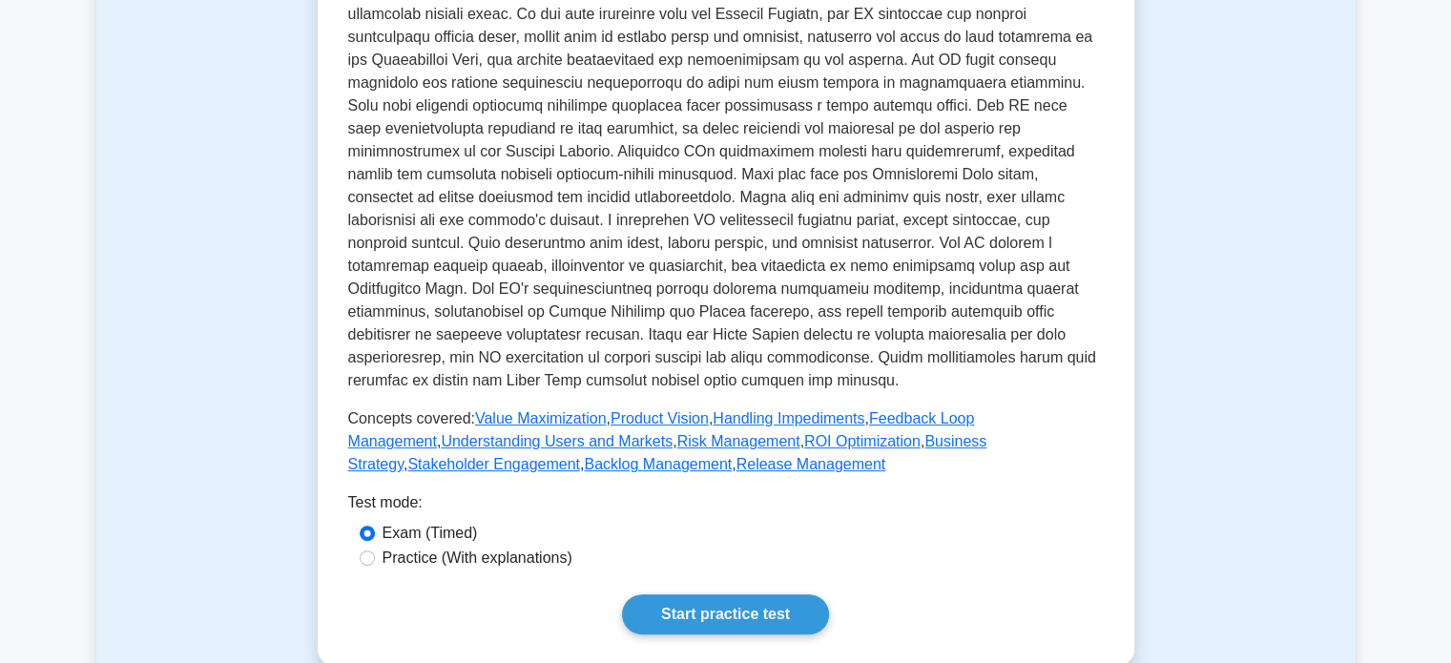
scroll to position [572, 0]
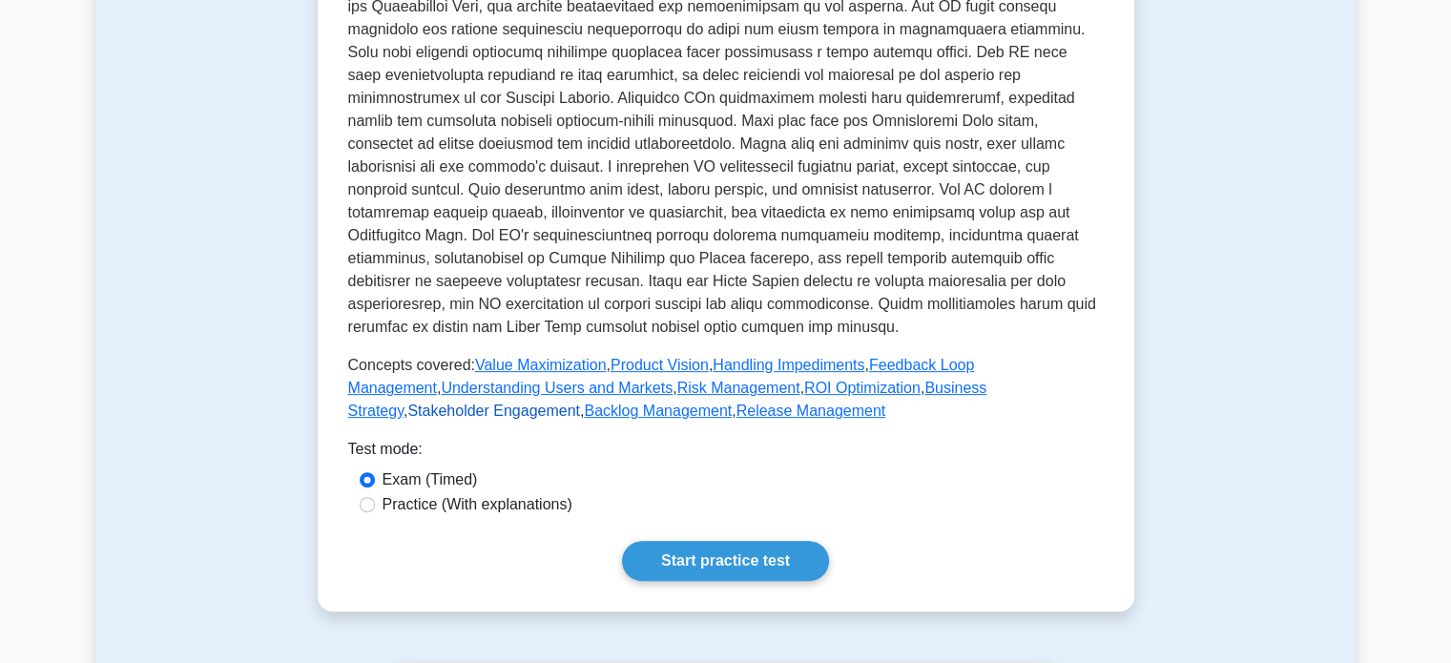
click at [580, 403] on link "Stakeholder Engagement" at bounding box center [493, 411] width 173 height 16
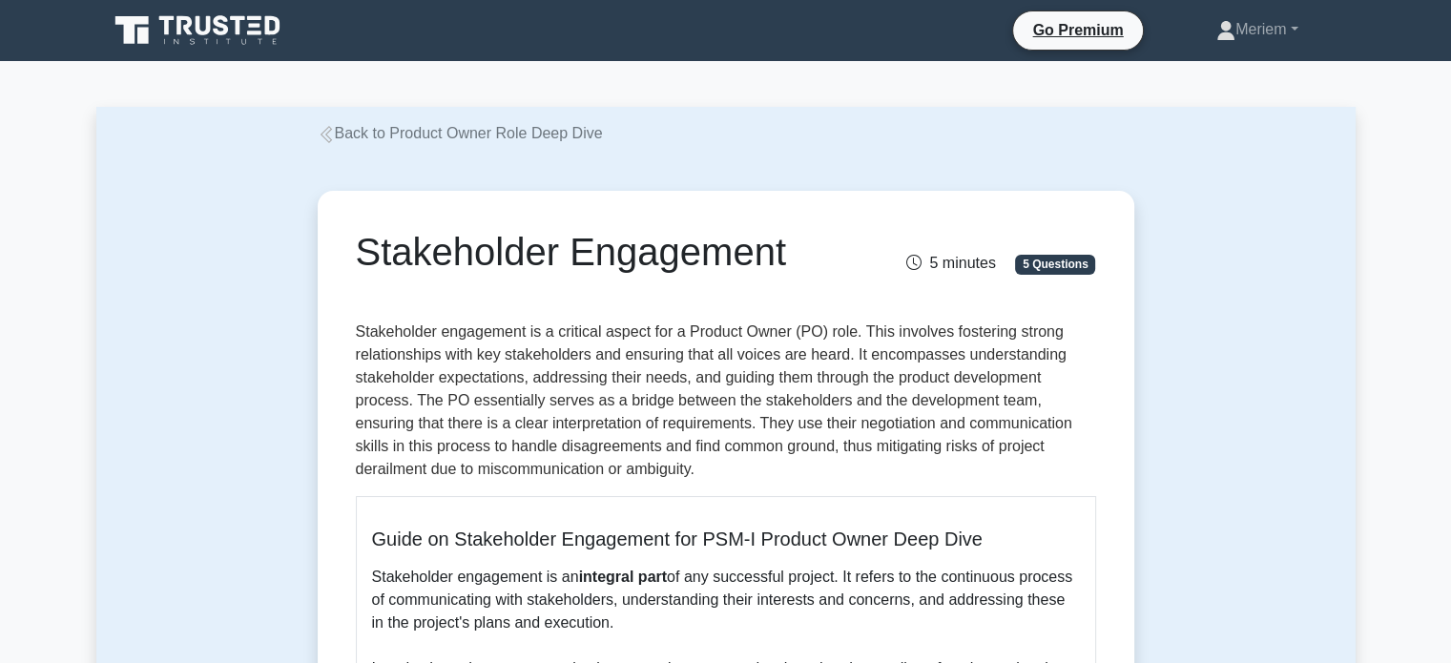
click at [327, 140] on icon at bounding box center [326, 134] width 17 height 17
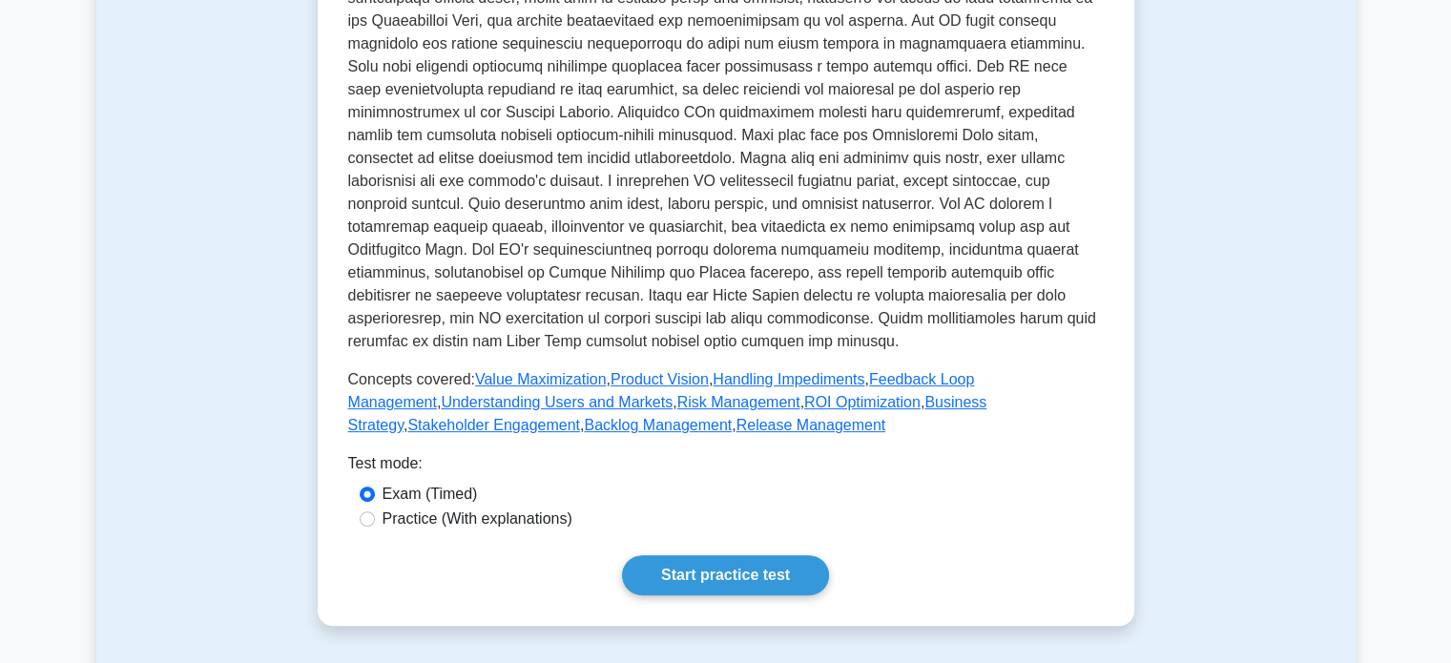
scroll to position [572, 0]
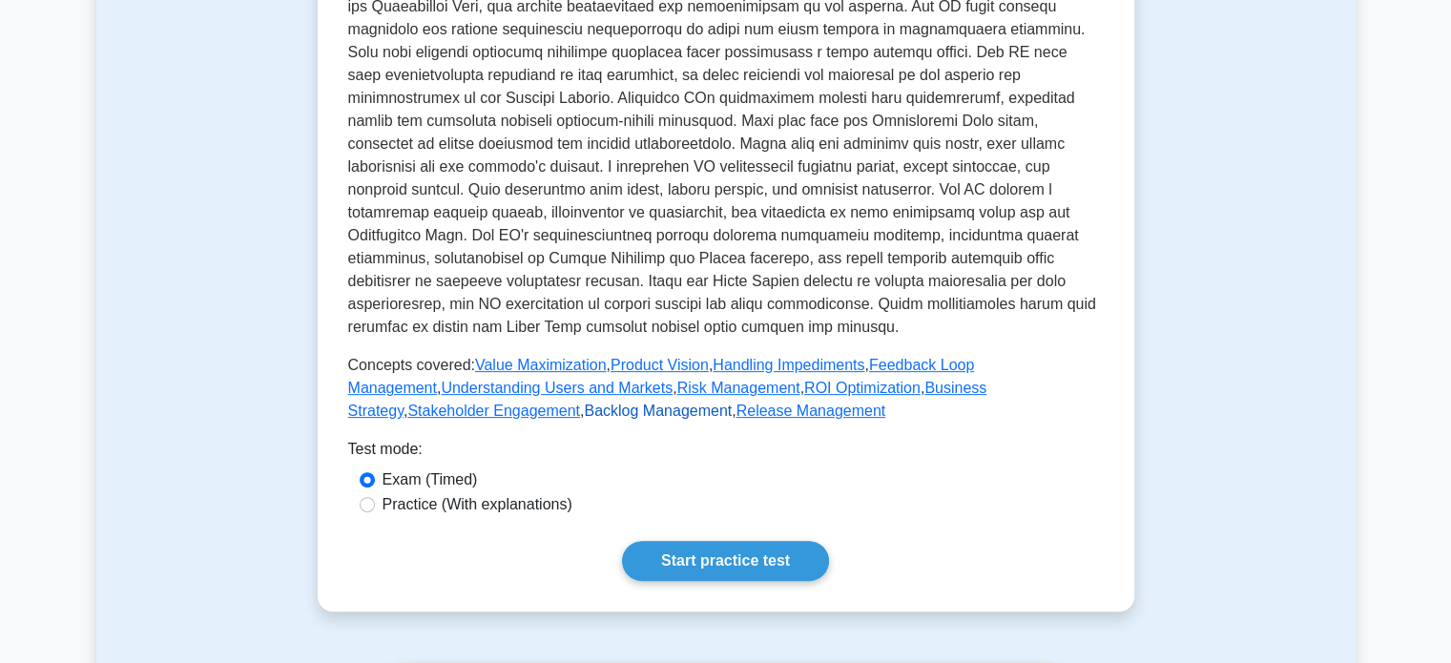
click at [584, 415] on link "Backlog Management" at bounding box center [658, 411] width 148 height 16
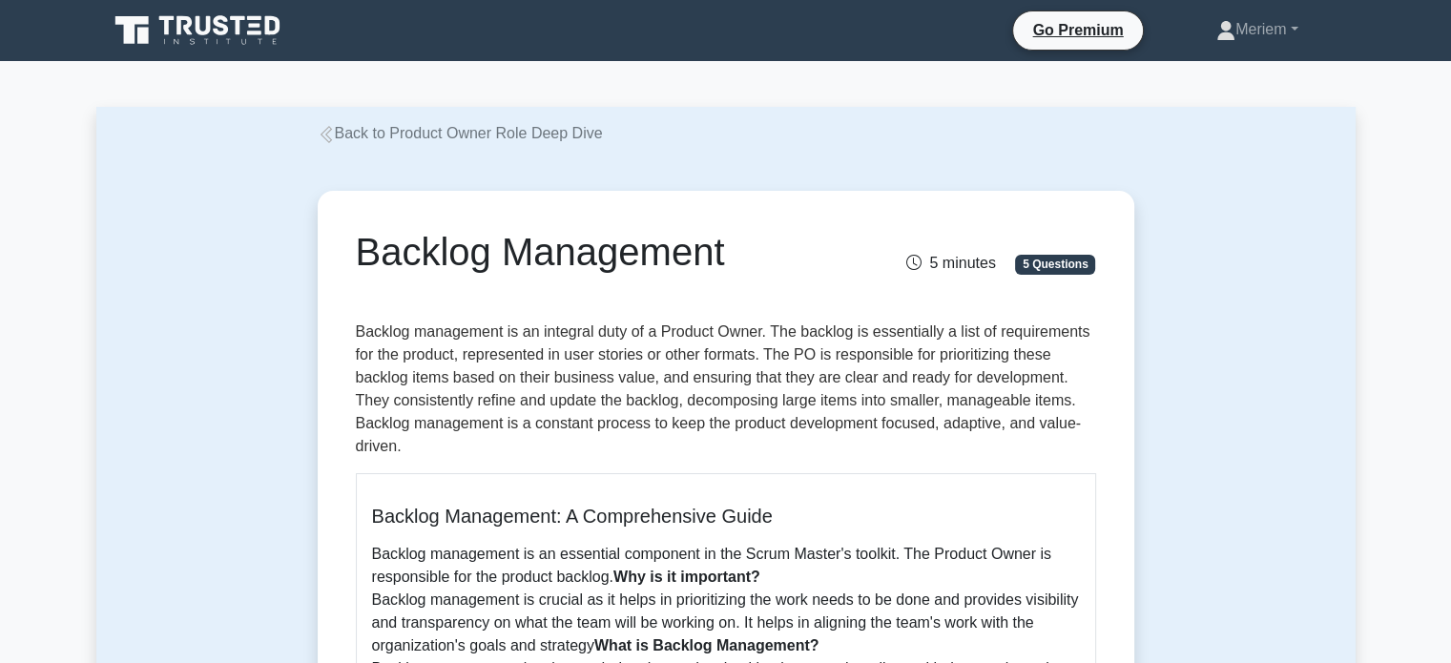
click at [321, 129] on icon at bounding box center [326, 134] width 17 height 17
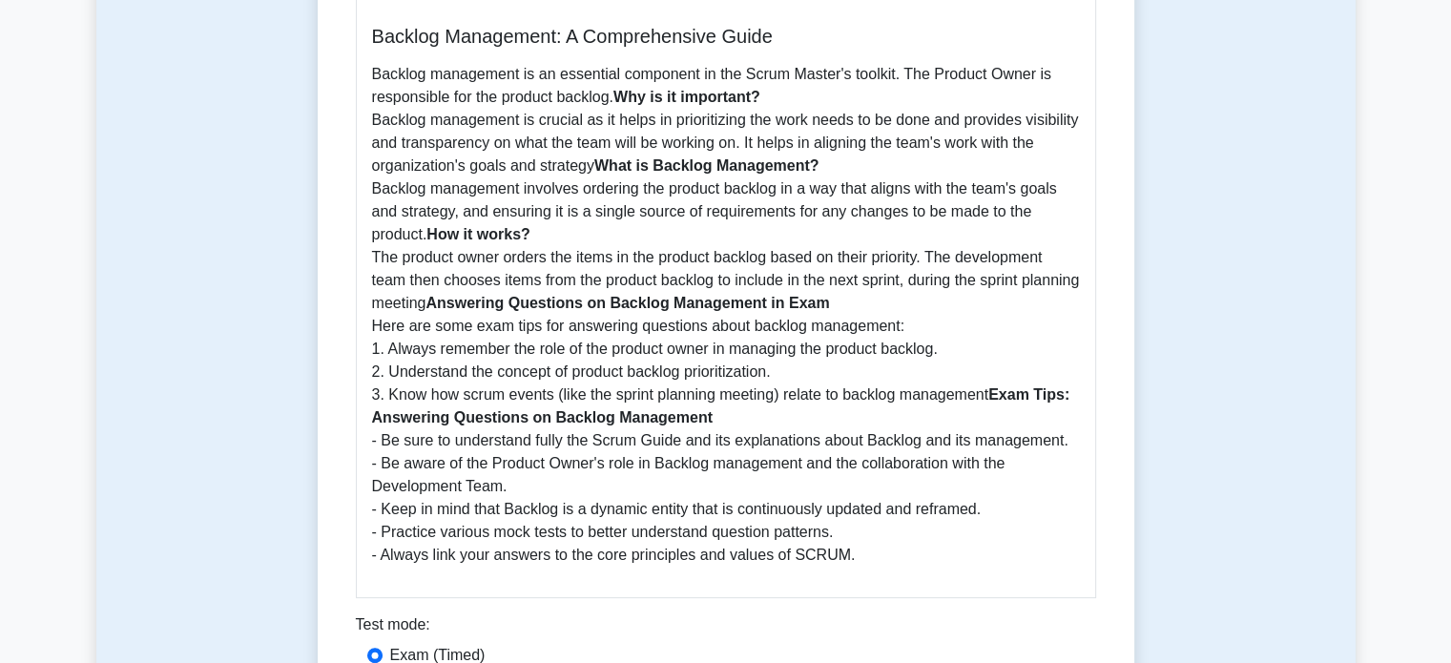
scroll to position [757, 0]
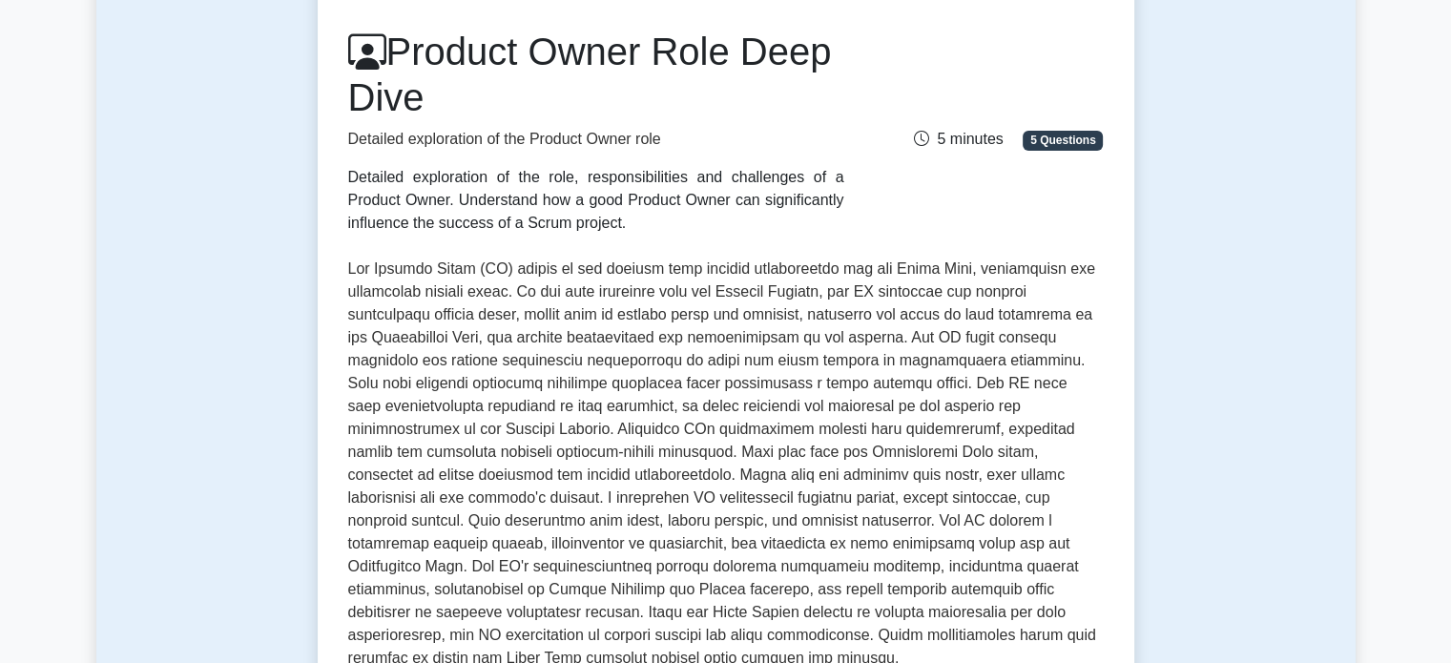
scroll to position [572, 0]
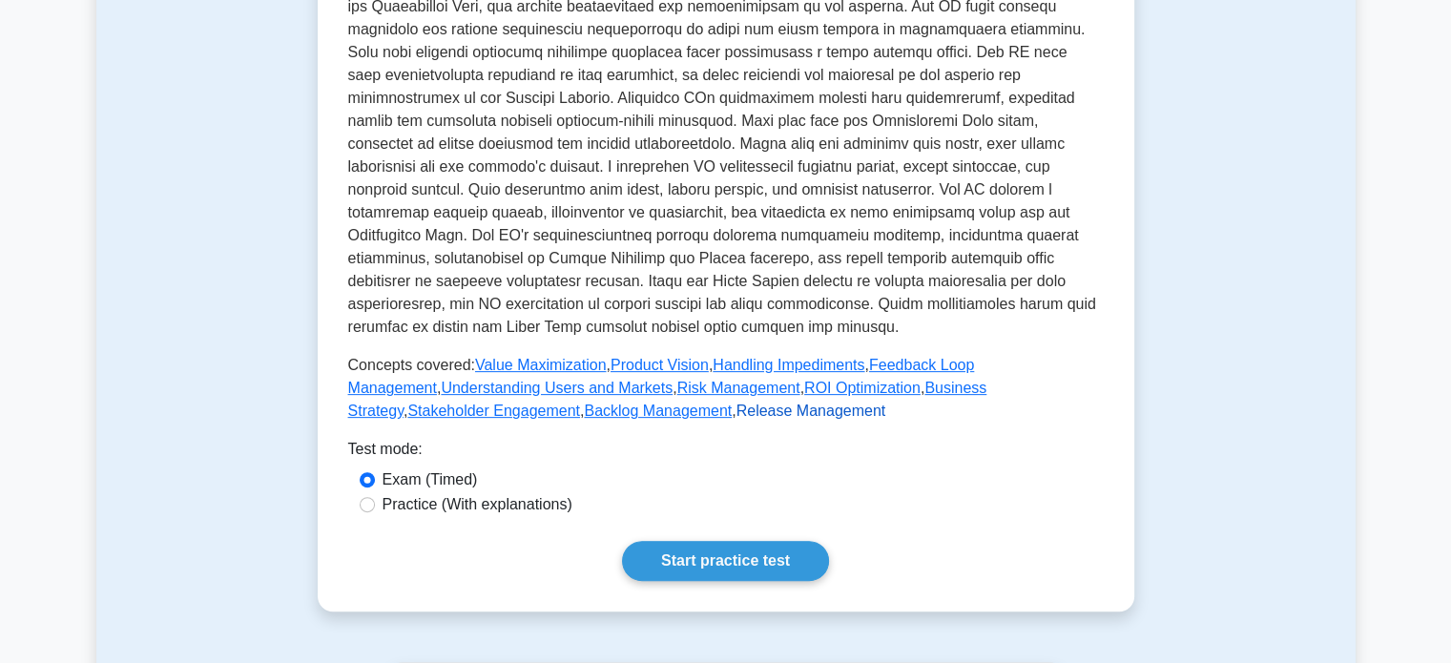
click at [736, 408] on link "Release Management" at bounding box center [811, 411] width 150 height 16
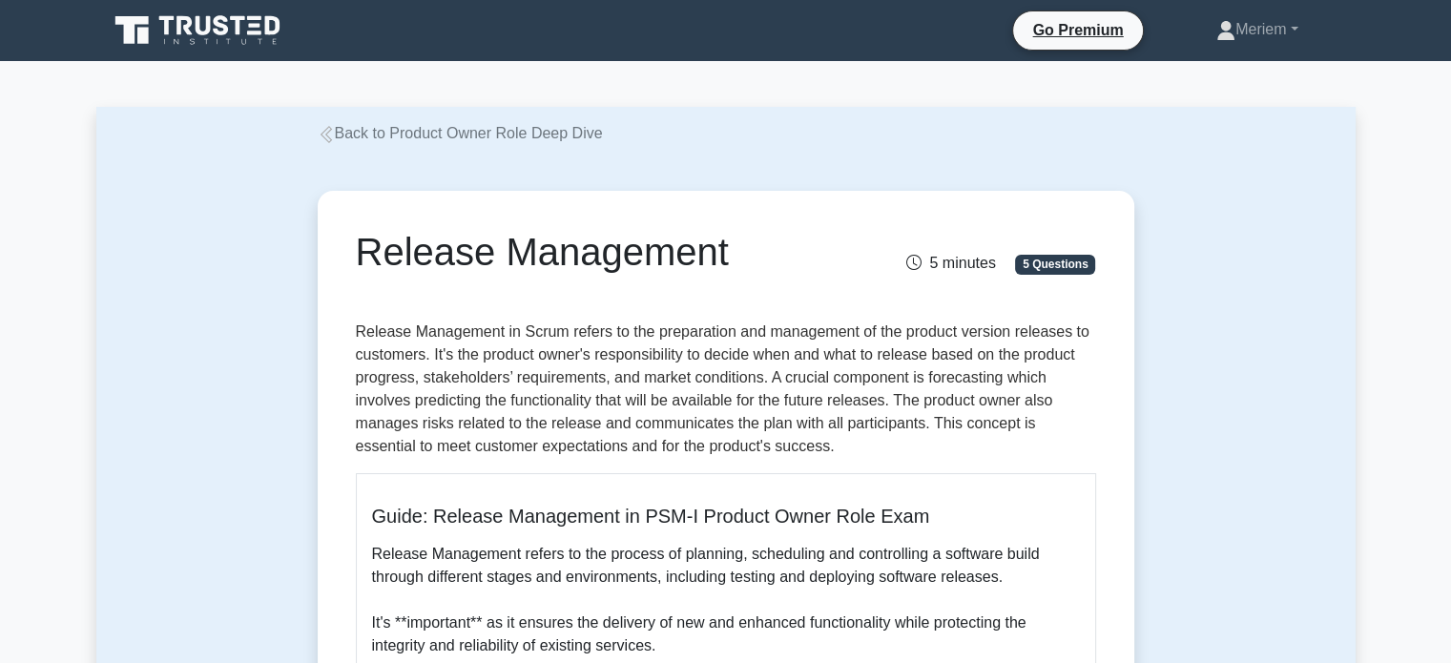
click at [328, 133] on icon at bounding box center [325, 134] width 11 height 17
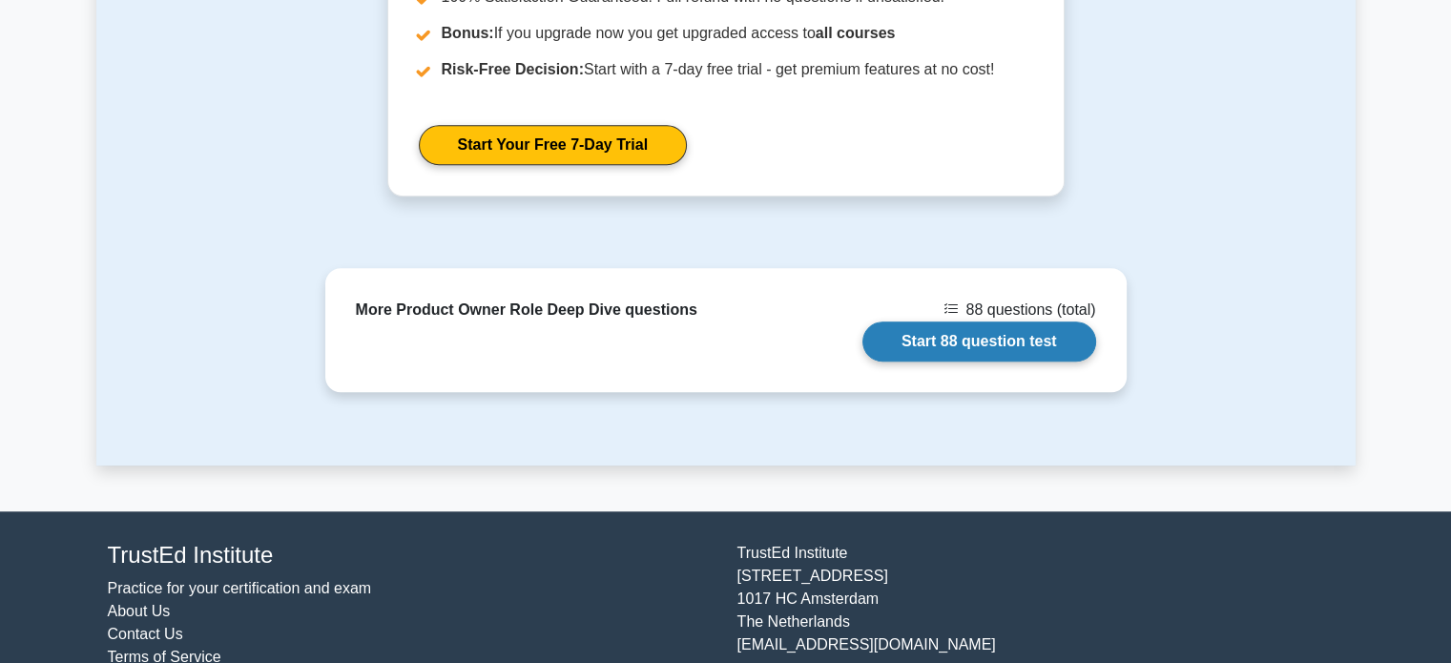
scroll to position [1567, 0]
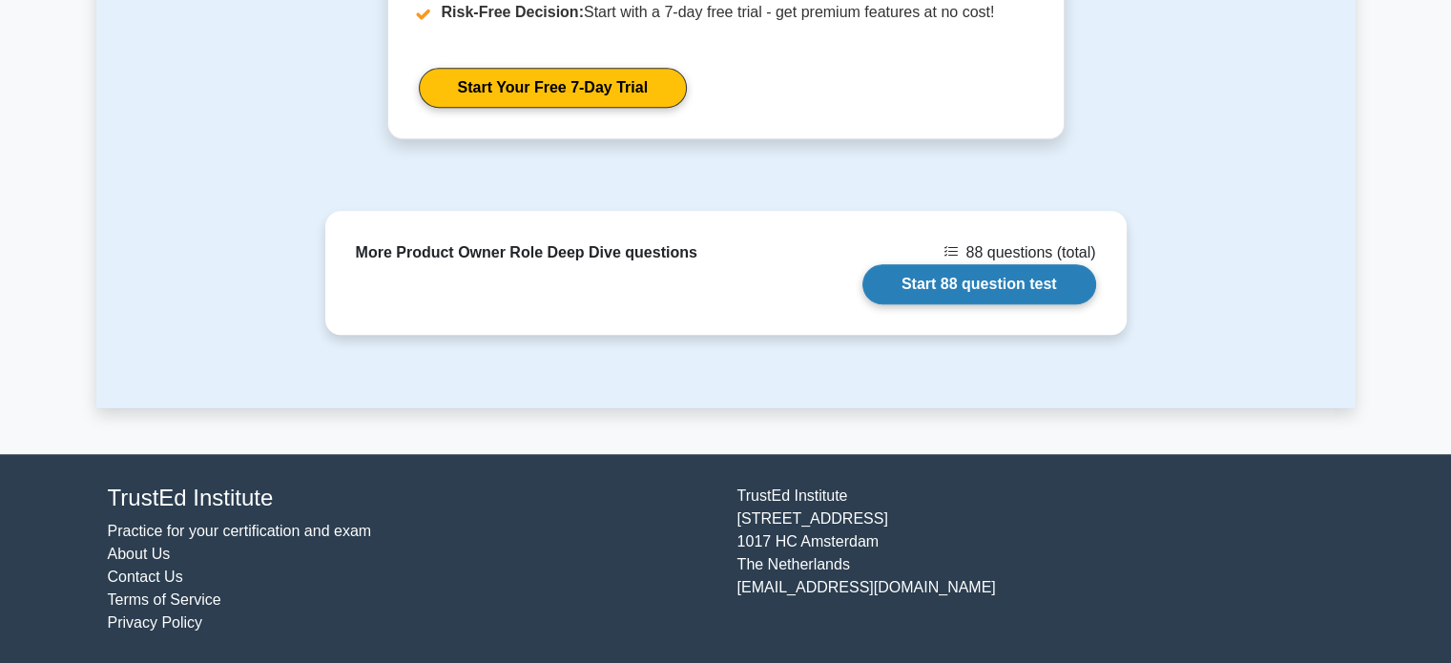
click at [912, 296] on link "Start 88 question test" at bounding box center [979, 284] width 234 height 40
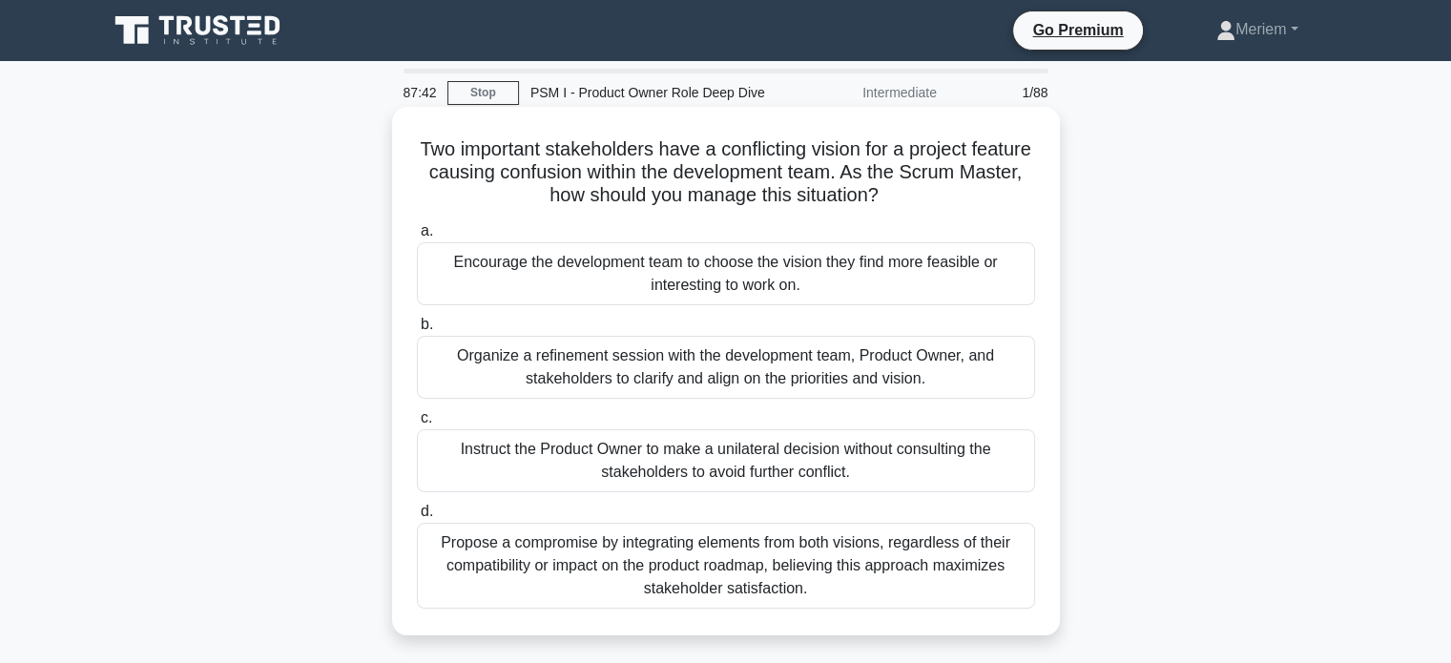
click at [555, 371] on div "Organize a refinement session with the development team, Product Owner, and sta…" at bounding box center [726, 367] width 618 height 63
click at [417, 331] on input "b. Organize a refinement session with the development team, Product Owner, and …" at bounding box center [417, 325] width 0 height 12
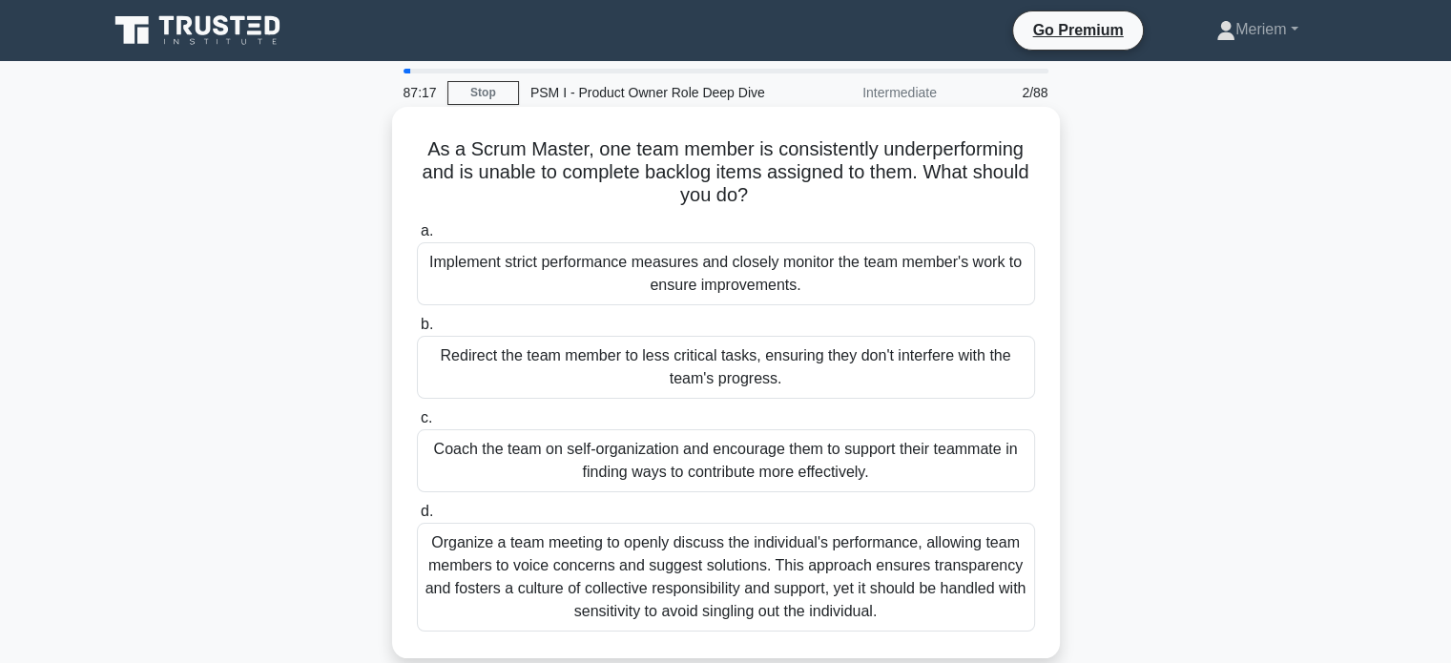
click at [543, 480] on div "Coach the team on self-organization and encourage them to support their teammat…" at bounding box center [726, 460] width 618 height 63
click at [417, 425] on input "c. Coach the team on self-organization and encourage them to support their team…" at bounding box center [417, 418] width 0 height 12
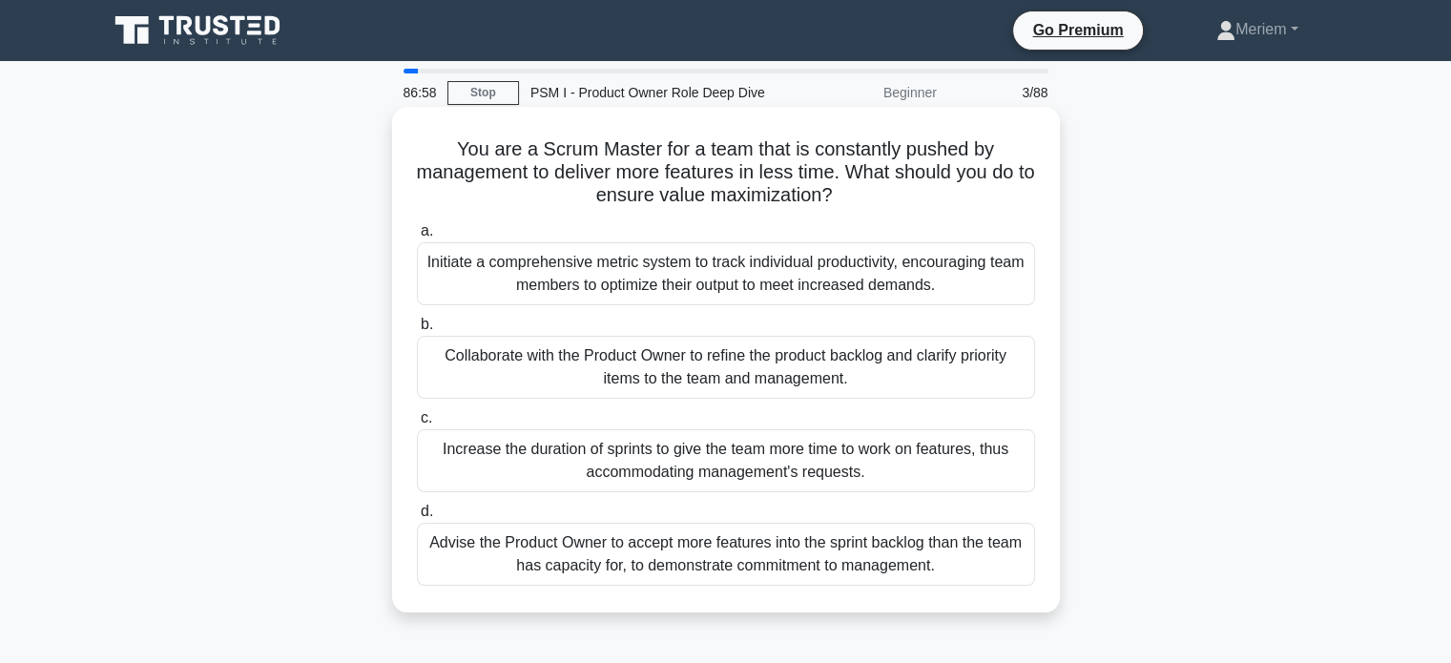
click at [820, 375] on div "Collaborate with the Product Owner to refine the product backlog and clarify pr…" at bounding box center [726, 367] width 618 height 63
click at [417, 331] on input "b. Collaborate with the Product Owner to refine the product backlog and clarify…" at bounding box center [417, 325] width 0 height 12
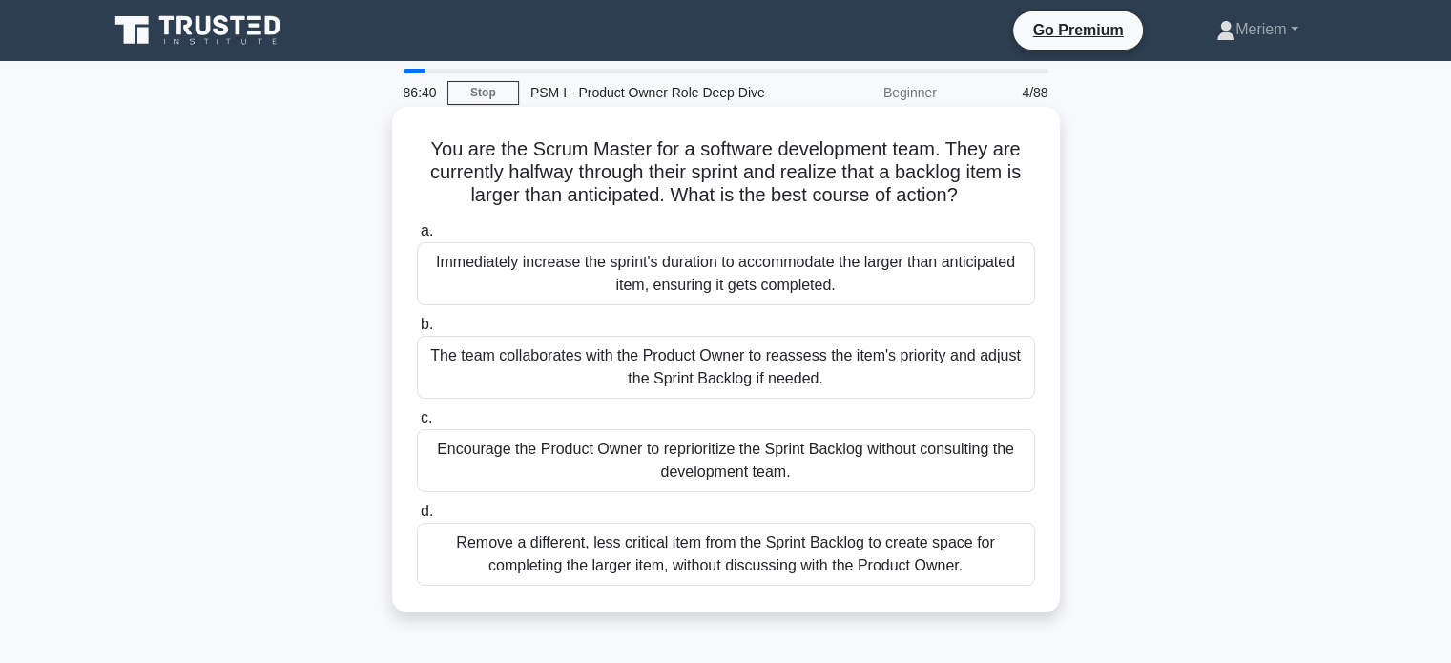
click at [598, 384] on div "The team collaborates with the Product Owner to reassess the item's priority an…" at bounding box center [726, 367] width 618 height 63
click at [417, 331] on input "b. The team collaborates with the Product Owner to reassess the item's priority…" at bounding box center [417, 325] width 0 height 12
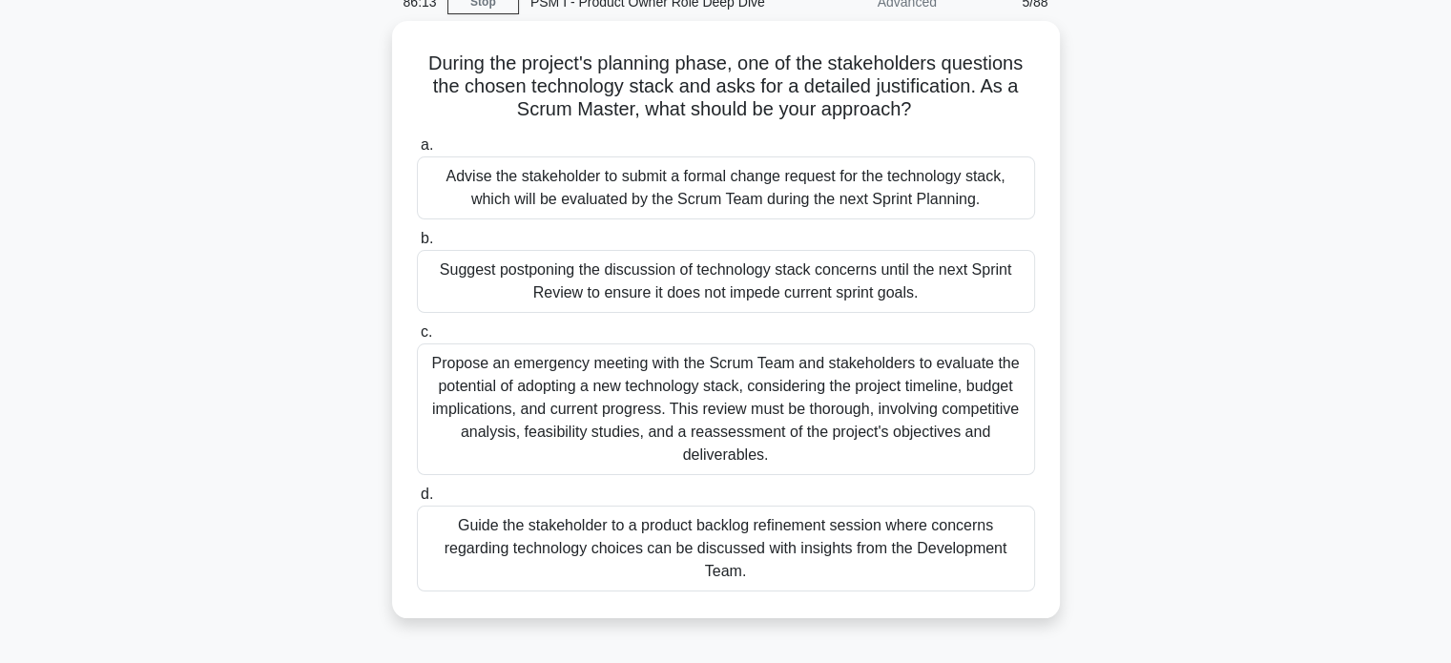
scroll to position [95, 0]
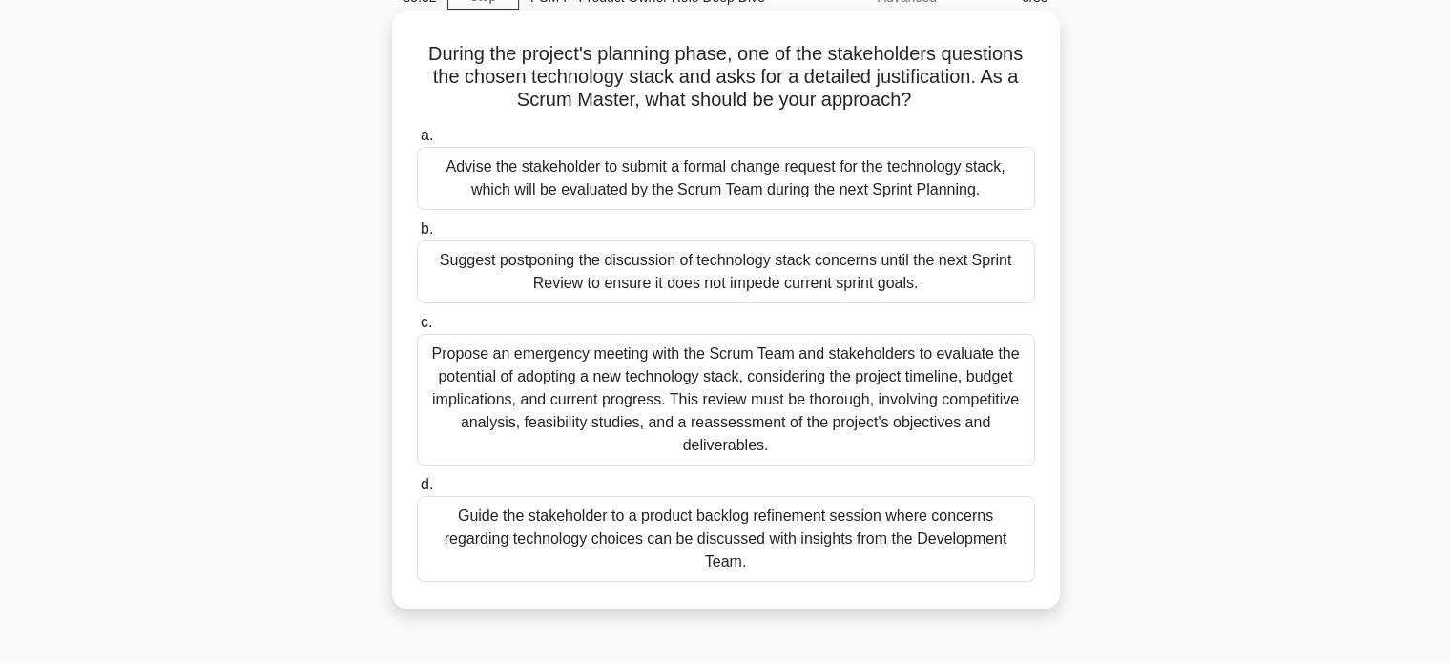
click at [528, 172] on div "Advise the stakeholder to submit a formal change request for the technology sta…" at bounding box center [726, 178] width 618 height 63
click at [417, 142] on input "a. Advise the stakeholder to submit a formal change request for the technology …" at bounding box center [417, 136] width 0 height 12
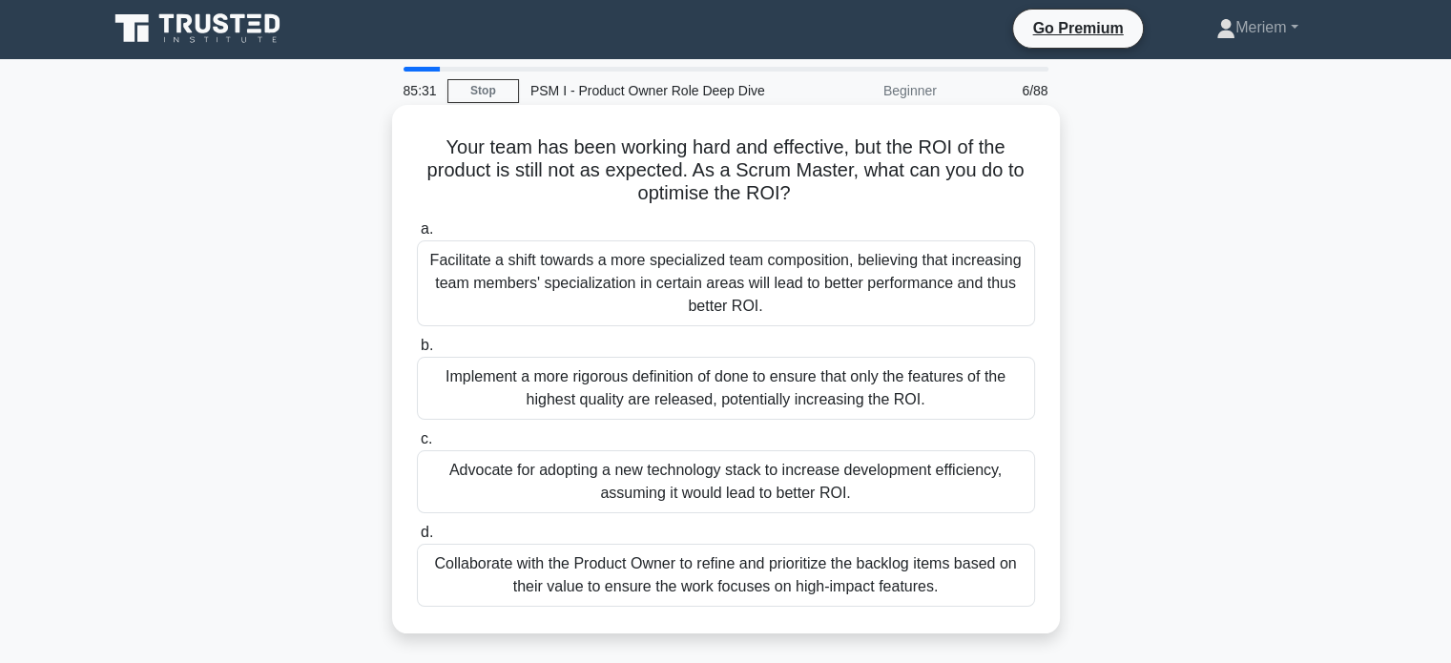
scroll to position [0, 0]
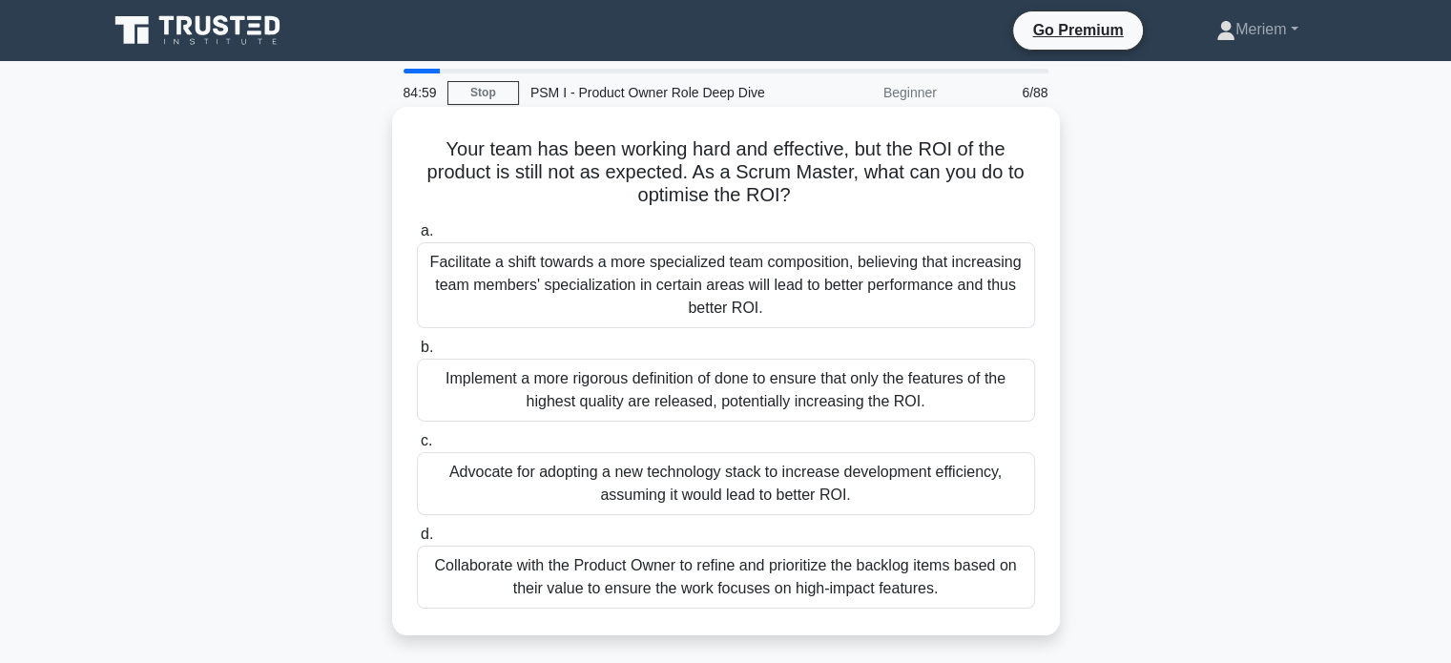
click at [565, 580] on div "Collaborate with the Product Owner to refine and prioritize the backlog items b…" at bounding box center [726, 577] width 618 height 63
click at [417, 541] on input "d. Collaborate with the Product Owner to refine and prioritize the backlog item…" at bounding box center [417, 534] width 0 height 12
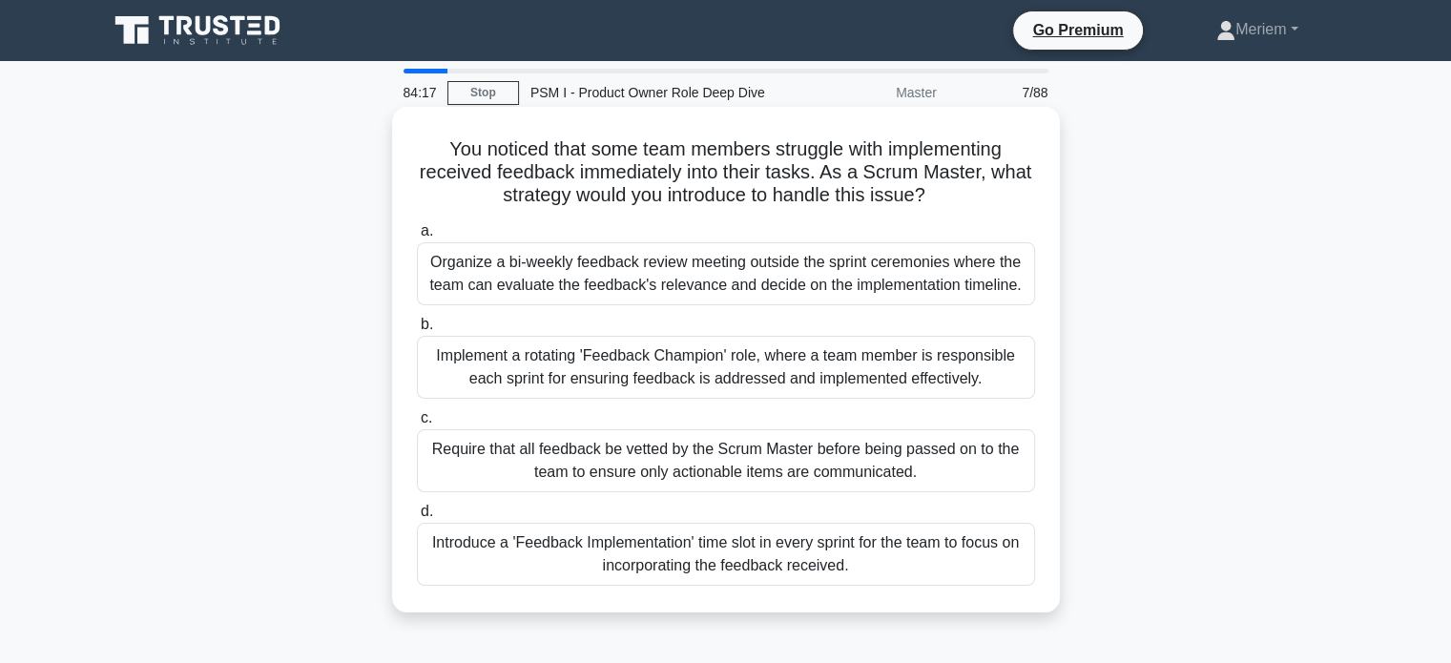
click at [756, 290] on div "Organize a bi-weekly feedback review meeting outside the sprint ceremonies wher…" at bounding box center [726, 273] width 618 height 63
click at [417, 238] on input "a. Organize a bi-weekly feedback review meeting outside the sprint ceremonies w…" at bounding box center [417, 231] width 0 height 12
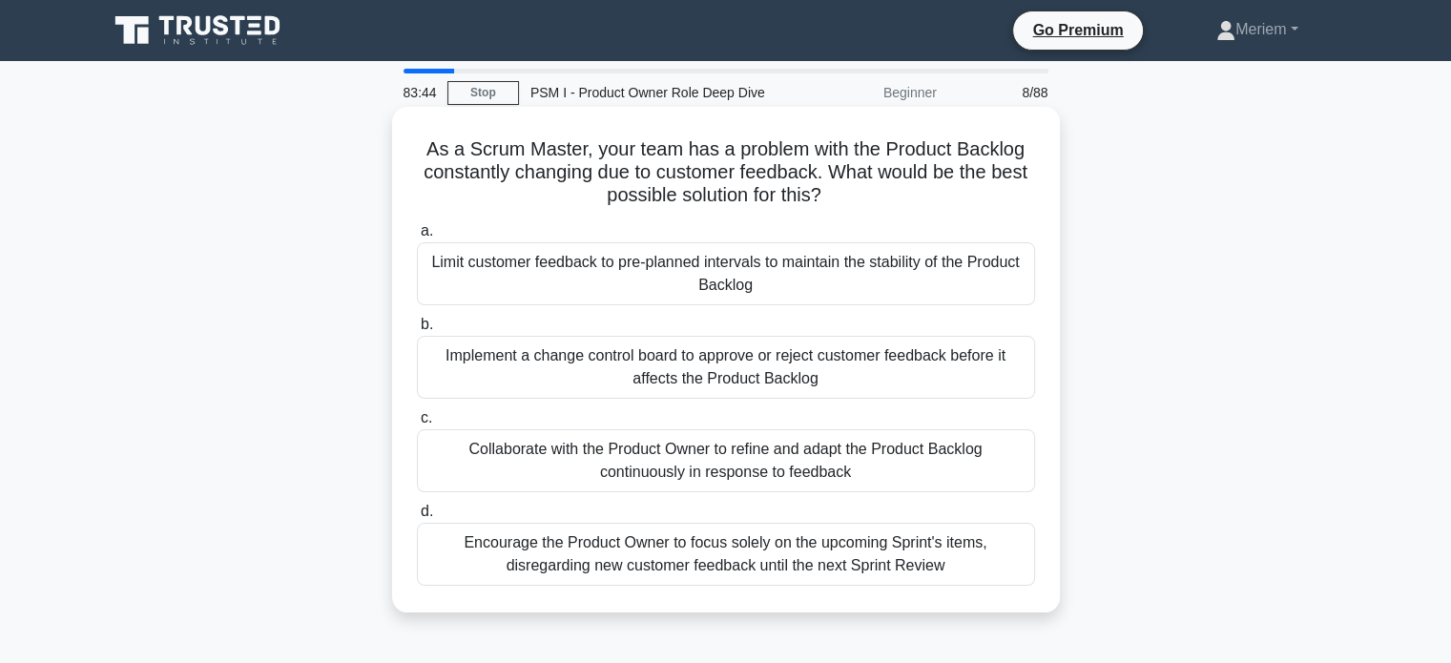
click at [888, 470] on div "Collaborate with the Product Owner to refine and adapt the Product Backlog cont…" at bounding box center [726, 460] width 618 height 63
click at [417, 425] on input "c. Collaborate with the Product Owner to refine and adapt the Product Backlog c…" at bounding box center [417, 418] width 0 height 12
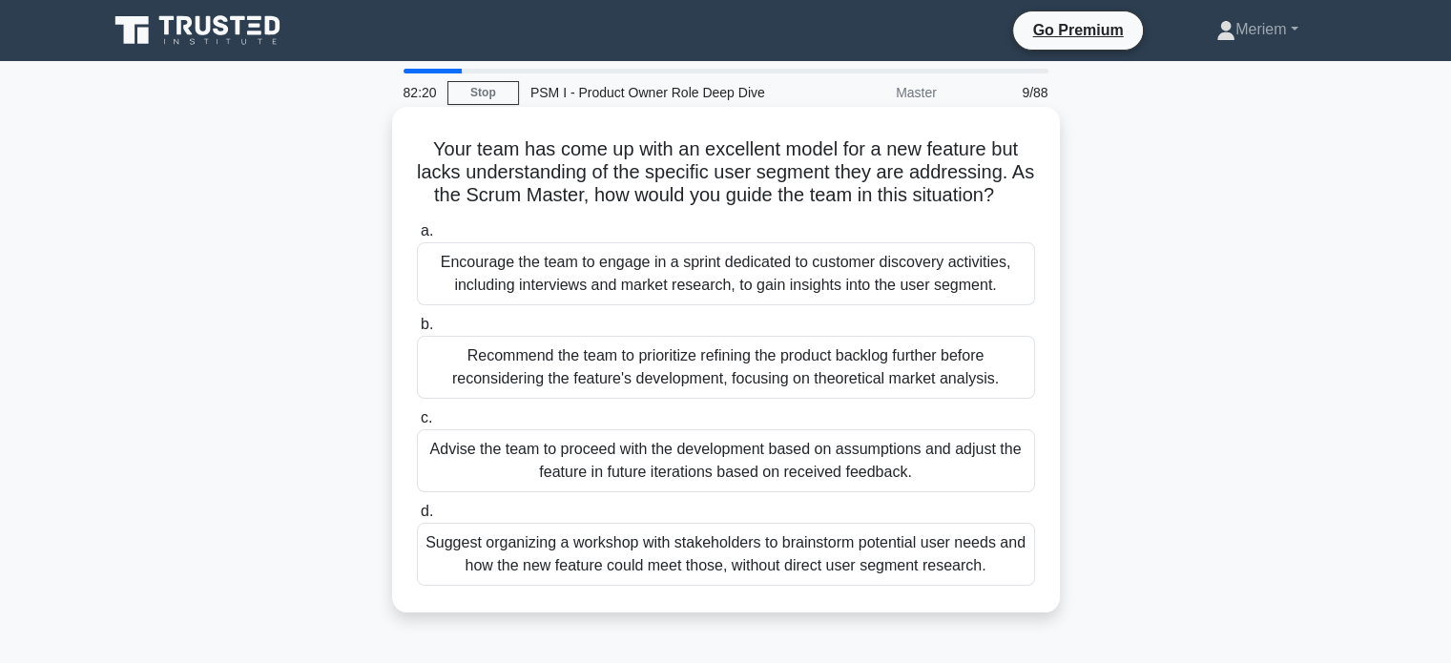
click at [527, 305] on div "Encourage the team to engage in a sprint dedicated to customer discovery activi…" at bounding box center [726, 273] width 618 height 63
click at [417, 238] on input "a. Encourage the team to engage in a sprint dedicated to customer discovery act…" at bounding box center [417, 231] width 0 height 12
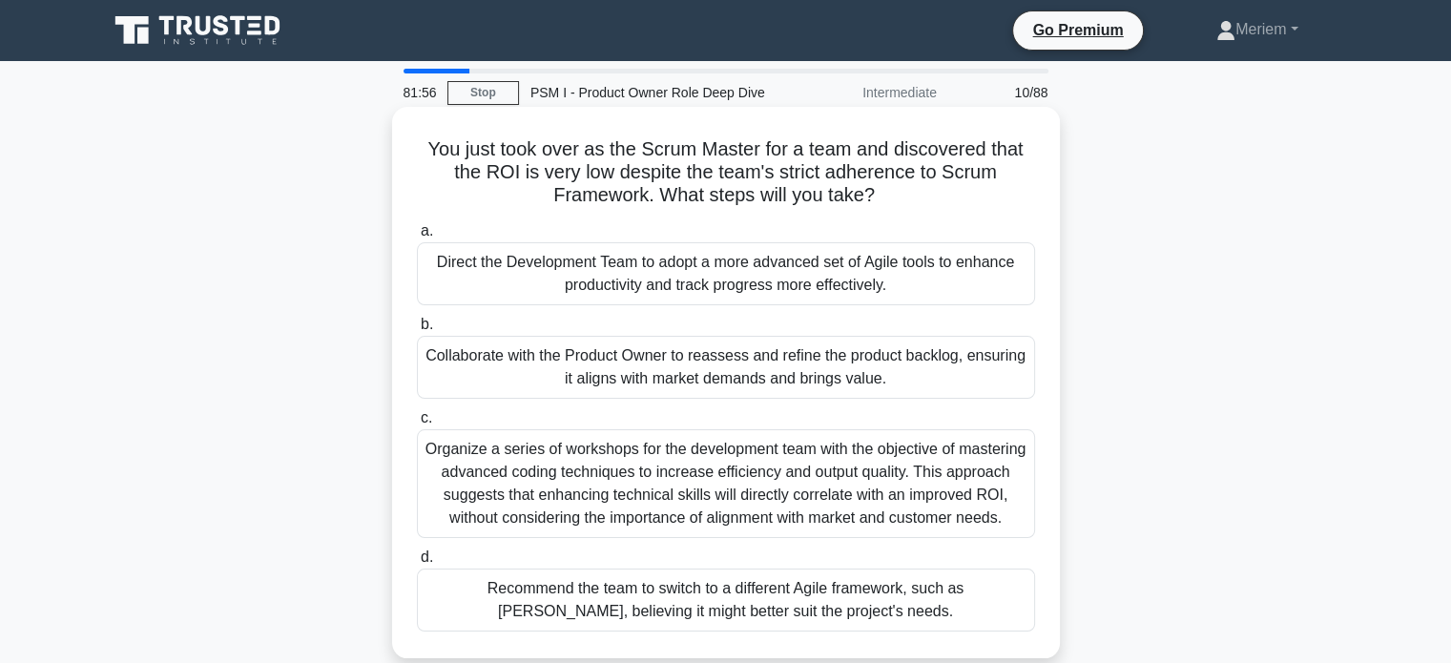
click at [511, 371] on div "Collaborate with the Product Owner to reassess and refine the product backlog, …" at bounding box center [726, 367] width 618 height 63
click at [417, 331] on input "b. Collaborate with the Product Owner to reassess and refine the product backlo…" at bounding box center [417, 325] width 0 height 12
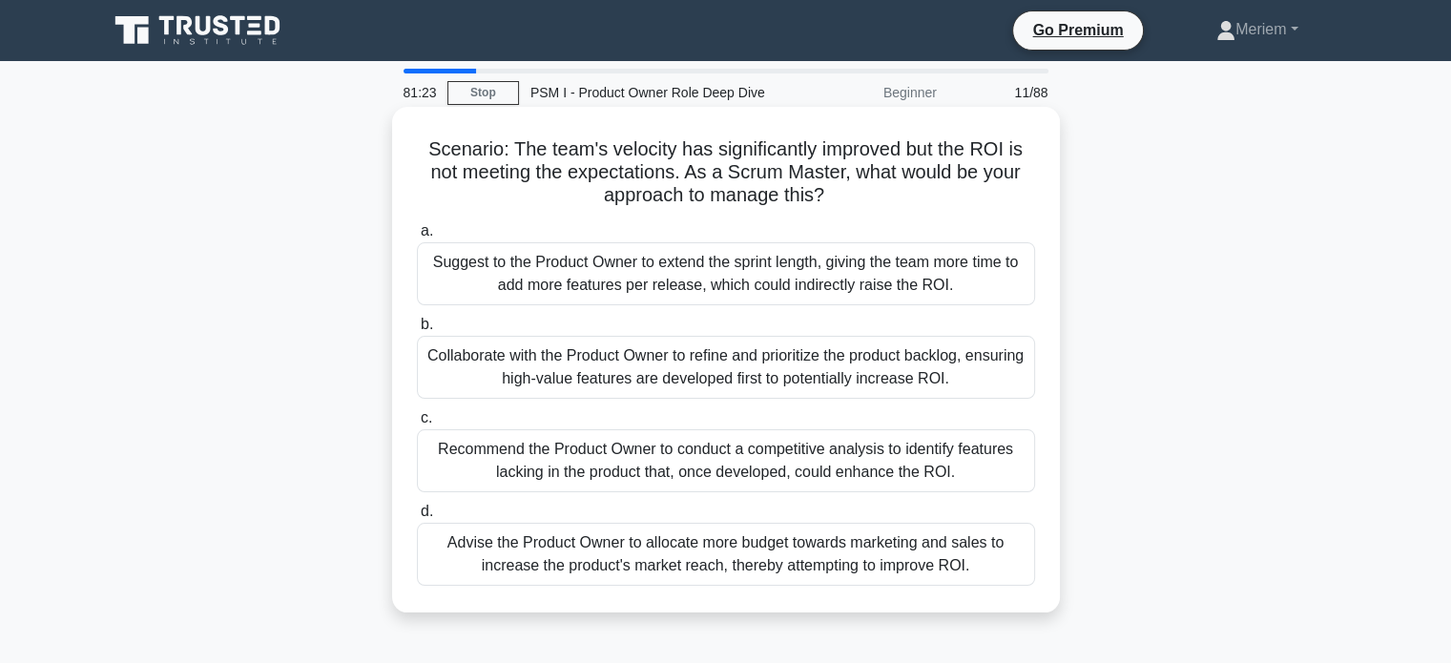
click at [653, 374] on div "Collaborate with the Product Owner to refine and prioritize the product backlog…" at bounding box center [726, 367] width 618 height 63
click at [417, 331] on input "b. Collaborate with the Product Owner to refine and prioritize the product back…" at bounding box center [417, 325] width 0 height 12
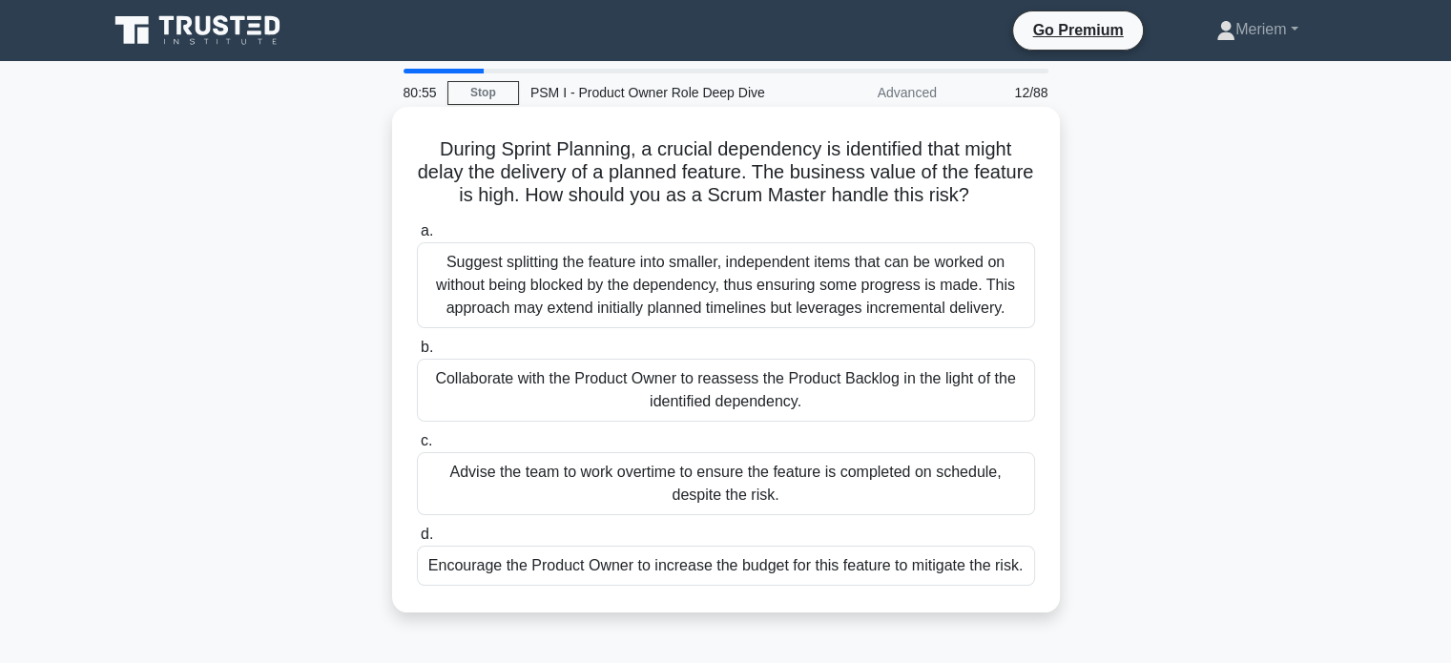
click at [598, 401] on div "Collaborate with the Product Owner to reassess the Product Backlog in the light…" at bounding box center [726, 390] width 618 height 63
click at [417, 354] on input "b. Collaborate with the Product Owner to reassess the Product Backlog in the li…" at bounding box center [417, 348] width 0 height 12
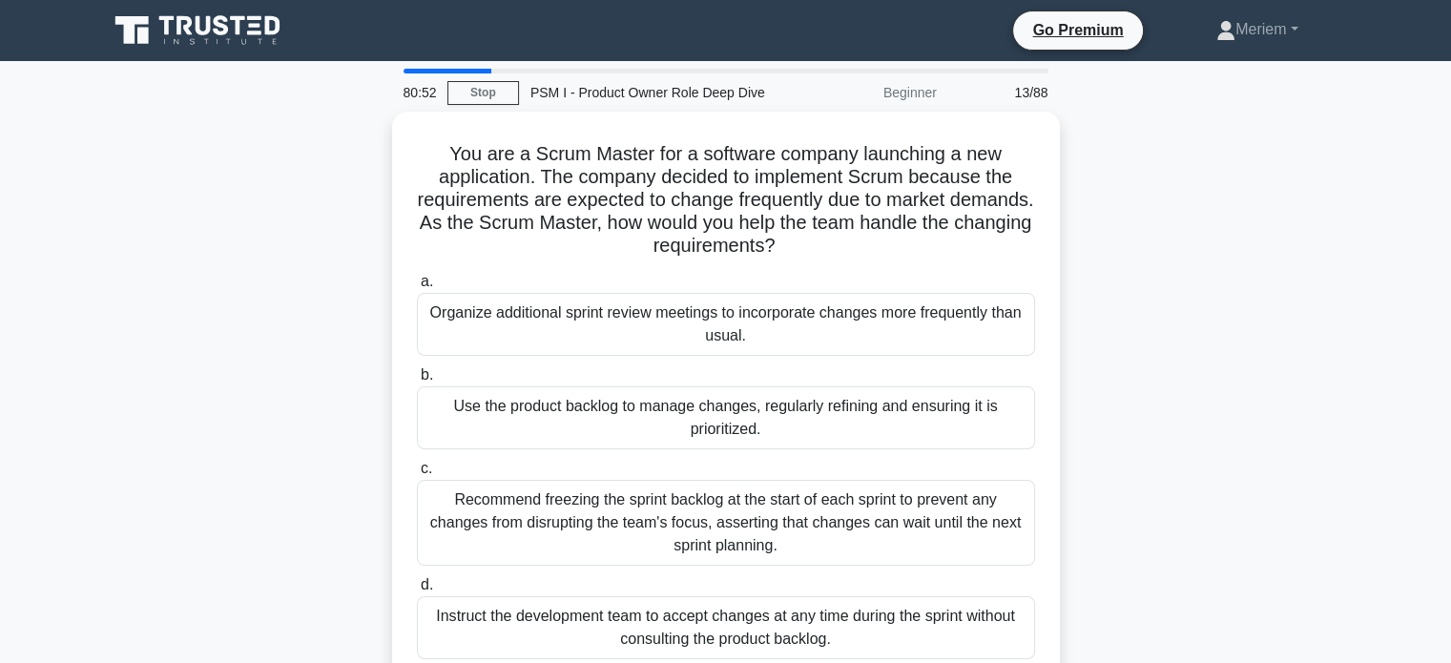
scroll to position [95, 0]
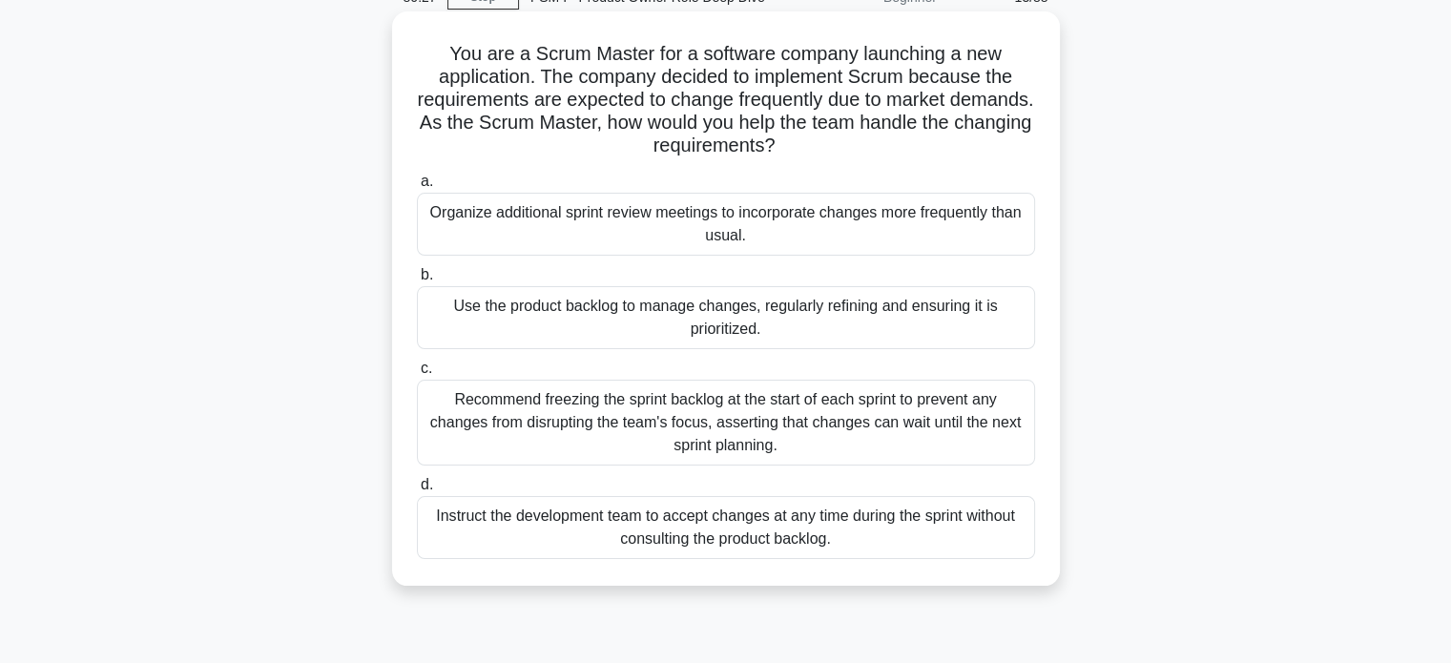
click at [818, 320] on div "Use the product backlog to manage changes, regularly refining and ensuring it i…" at bounding box center [726, 317] width 618 height 63
click at [417, 281] on input "b. Use the product backlog to manage changes, regularly refining and ensuring i…" at bounding box center [417, 275] width 0 height 12
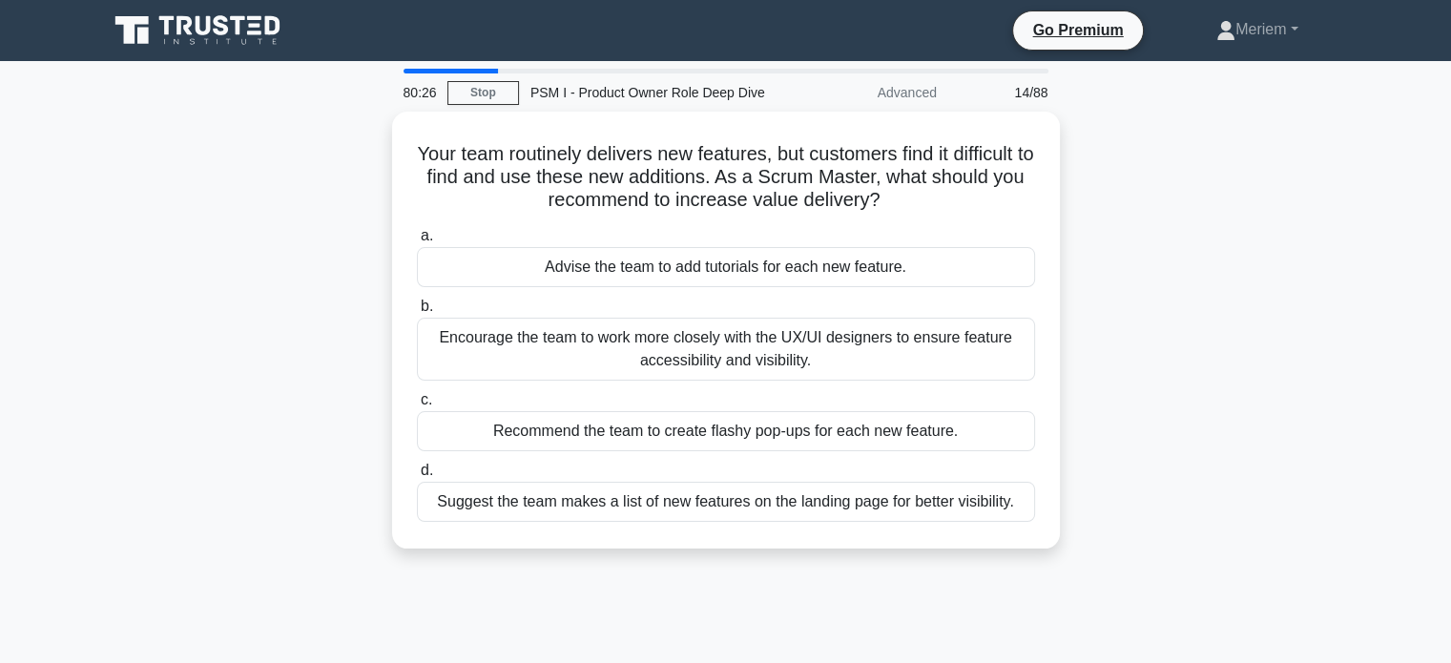
scroll to position [0, 0]
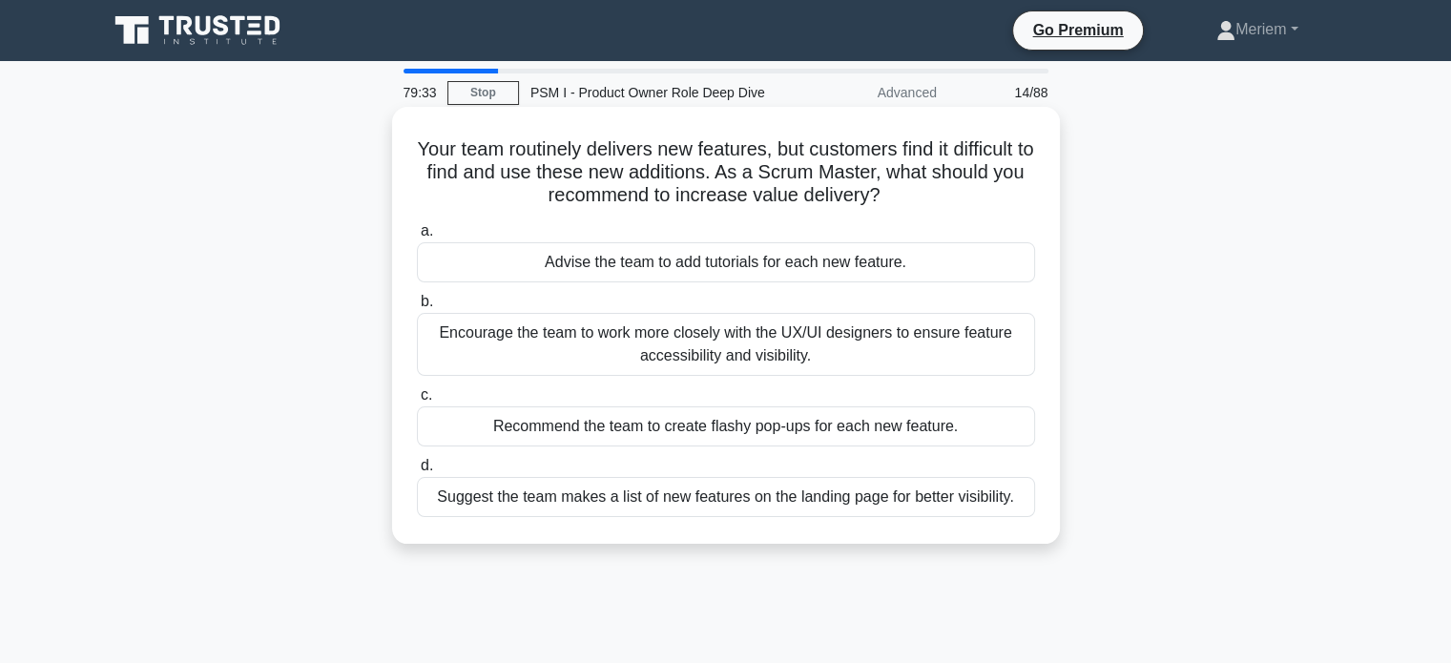
click at [580, 345] on div "Encourage the team to work more closely with the UX/UI designers to ensure feat…" at bounding box center [726, 344] width 618 height 63
click at [417, 308] on input "b. Encourage the team to work more closely with the UX/UI designers to ensure f…" at bounding box center [417, 302] width 0 height 12
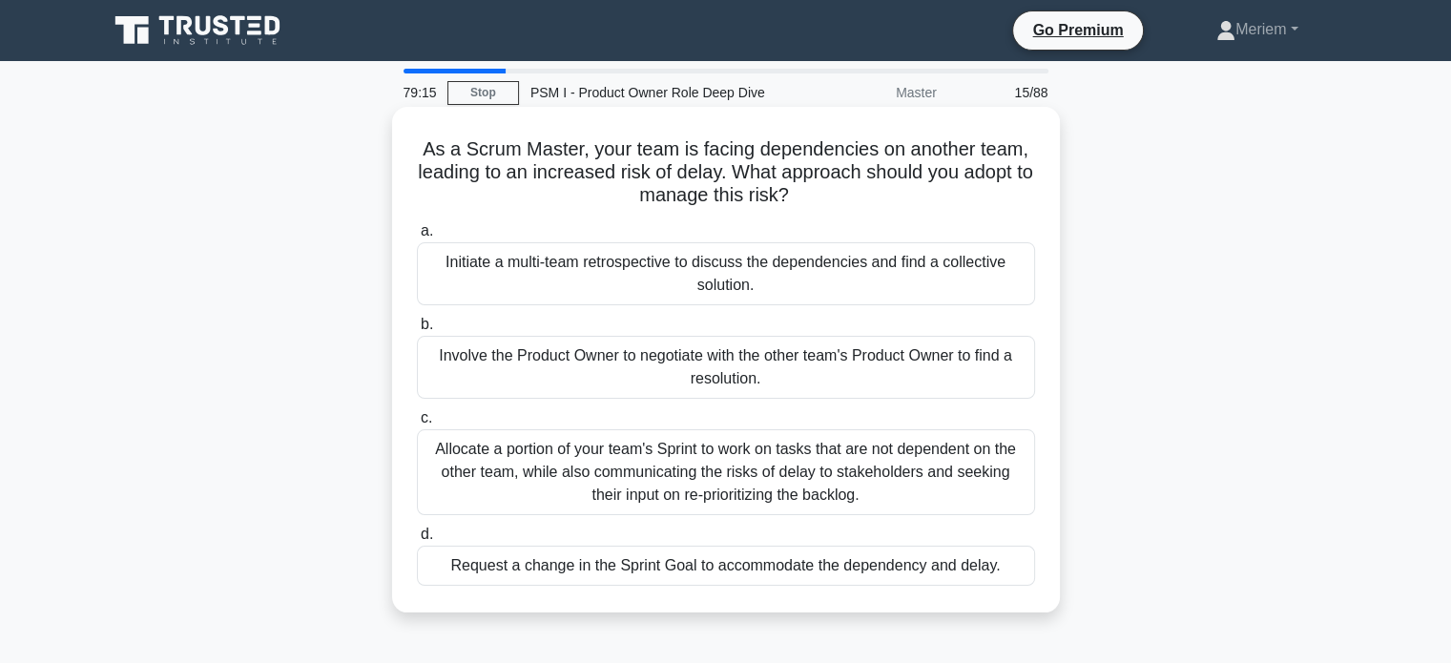
click at [639, 281] on div "Initiate a multi-team retrospective to discuss the dependencies and find a coll…" at bounding box center [726, 273] width 618 height 63
click at [417, 238] on input "a. Initiate a multi-team retrospective to discuss the dependencies and find a c…" at bounding box center [417, 231] width 0 height 12
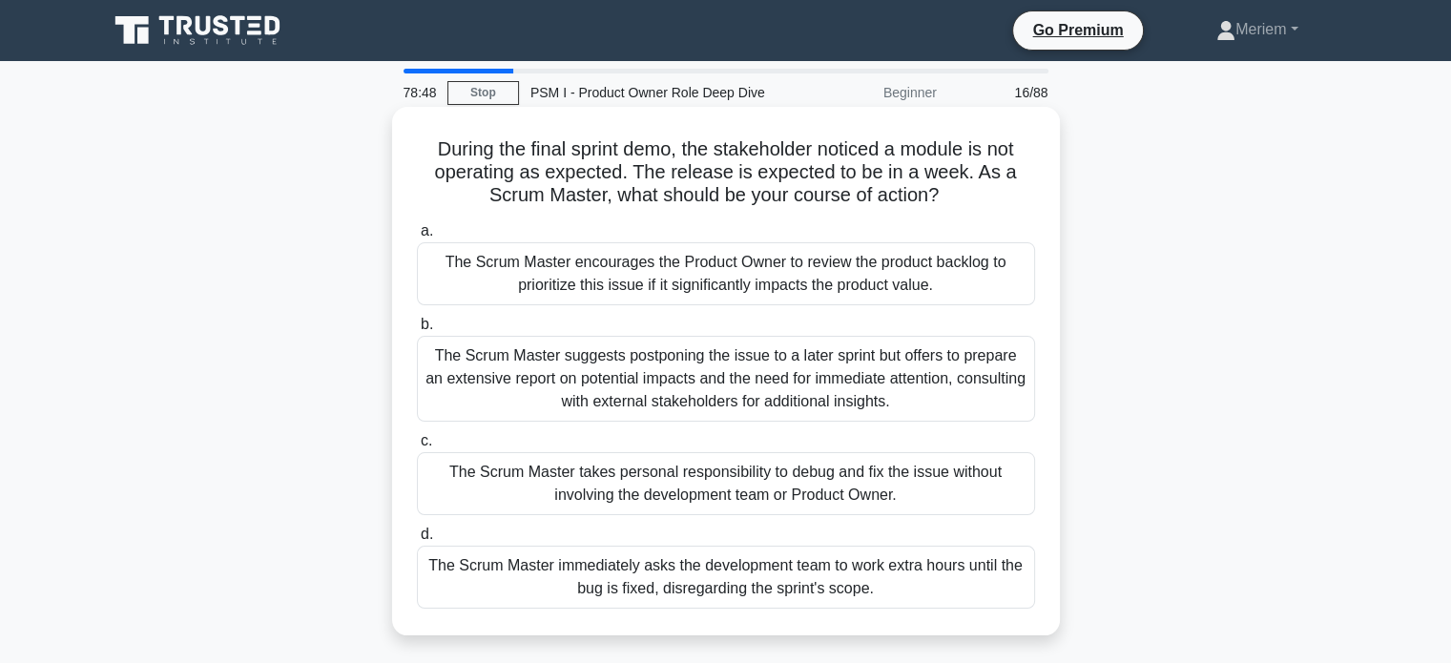
click at [653, 289] on div "The Scrum Master encourages the Product Owner to review the product backlog to …" at bounding box center [726, 273] width 618 height 63
click at [417, 238] on input "a. The Scrum Master encourages the Product Owner to review the product backlog …" at bounding box center [417, 231] width 0 height 12
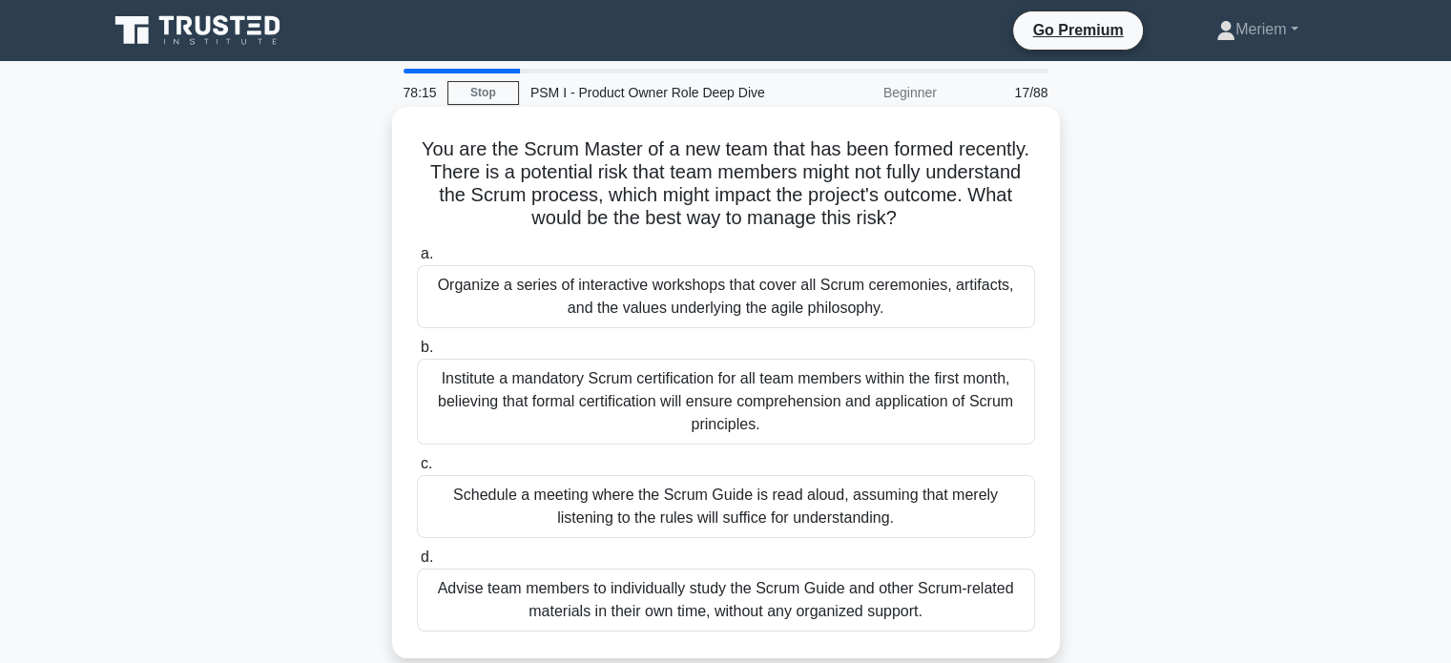
click at [603, 289] on div "Organize a series of interactive workshops that cover all Scrum ceremonies, art…" at bounding box center [726, 296] width 618 height 63
click at [417, 260] on input "a. Organize a series of interactive workshops that cover all Scrum ceremonies, …" at bounding box center [417, 254] width 0 height 12
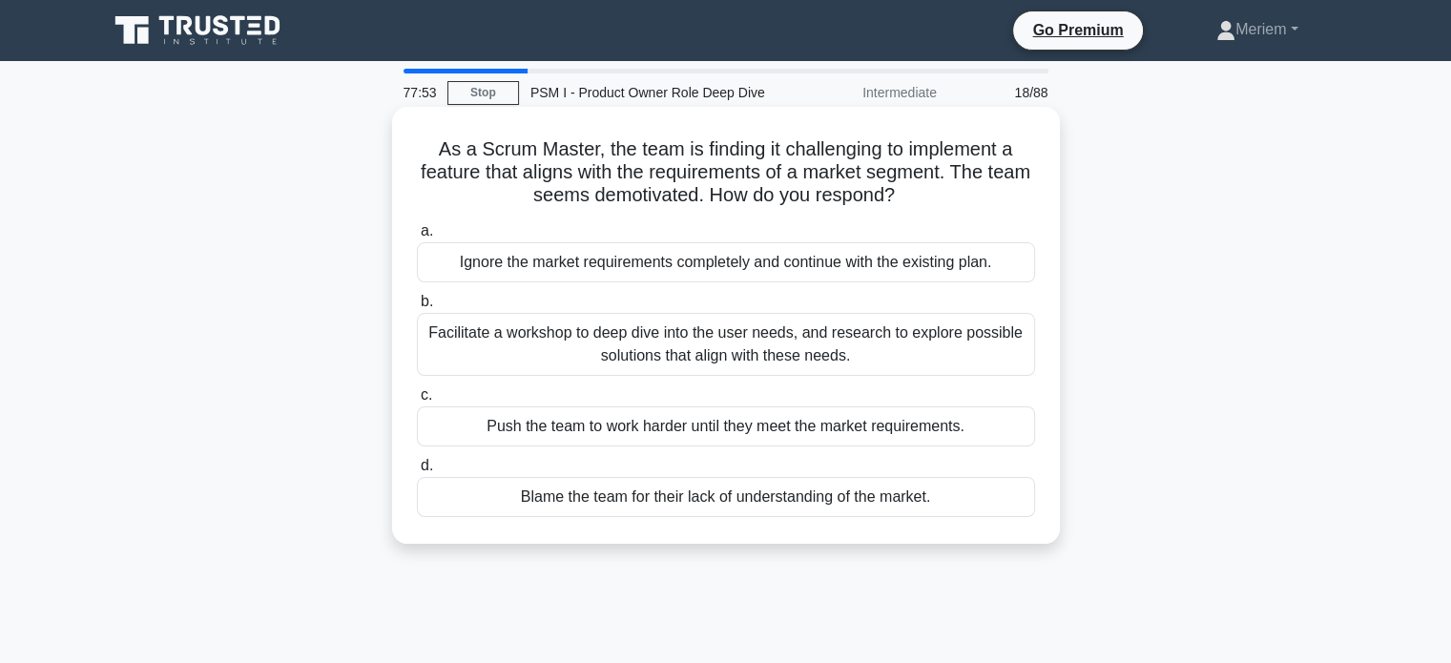
click at [568, 338] on div "Facilitate a workshop to deep dive into the user needs, and research to explore…" at bounding box center [726, 344] width 618 height 63
click at [417, 308] on input "b. Facilitate a workshop to deep dive into the user needs, and research to expl…" at bounding box center [417, 302] width 0 height 12
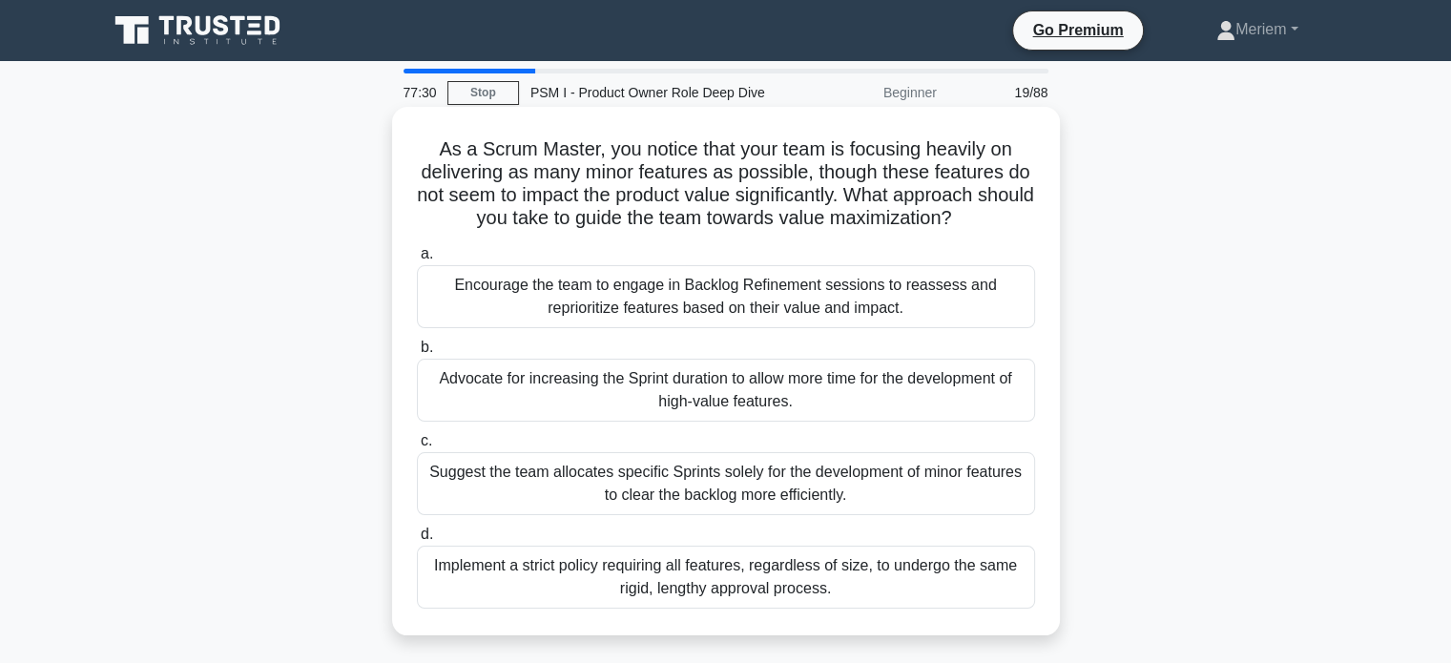
click at [589, 309] on div "Encourage the team to engage in Backlog Refinement sessions to reassess and rep…" at bounding box center [726, 296] width 618 height 63
click at [417, 260] on input "a. Encourage the team to engage in Backlog Refinement sessions to reassess and …" at bounding box center [417, 254] width 0 height 12
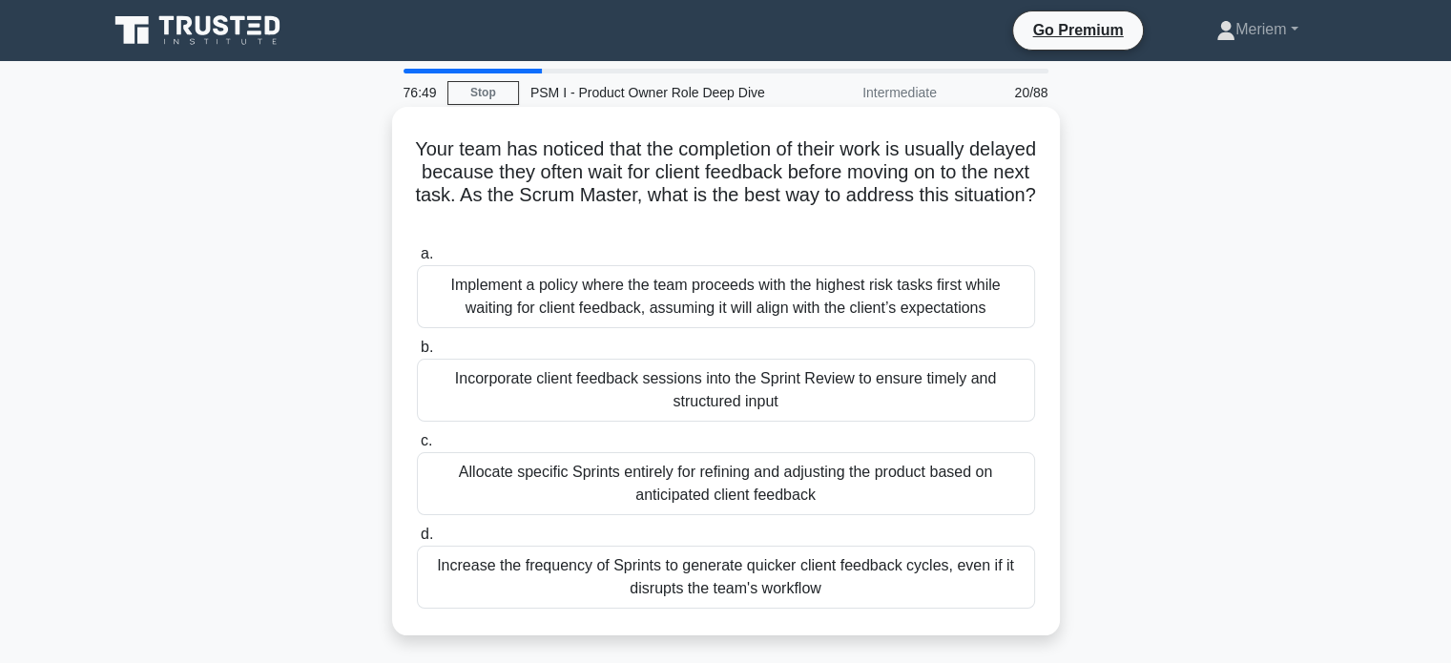
click at [589, 404] on div "Incorporate client feedback sessions into the Sprint Review to ensure timely an…" at bounding box center [726, 390] width 618 height 63
click at [417, 354] on input "b. Incorporate client feedback sessions into the Sprint Review to ensure timely…" at bounding box center [417, 348] width 0 height 12
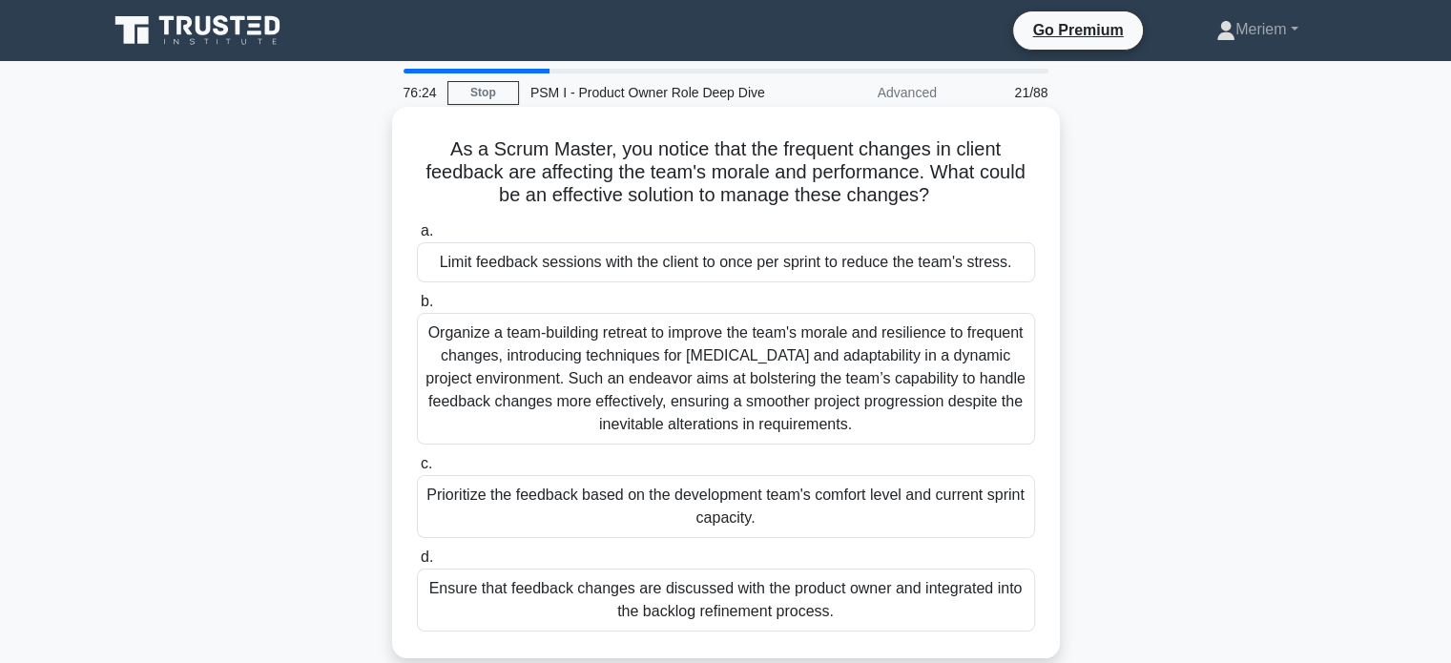
click at [897, 612] on div "Ensure that feedback changes are discussed with the product owner and integrate…" at bounding box center [726, 600] width 618 height 63
click at [417, 564] on input "d. Ensure that feedback changes are discussed with the product owner and integr…" at bounding box center [417, 557] width 0 height 12
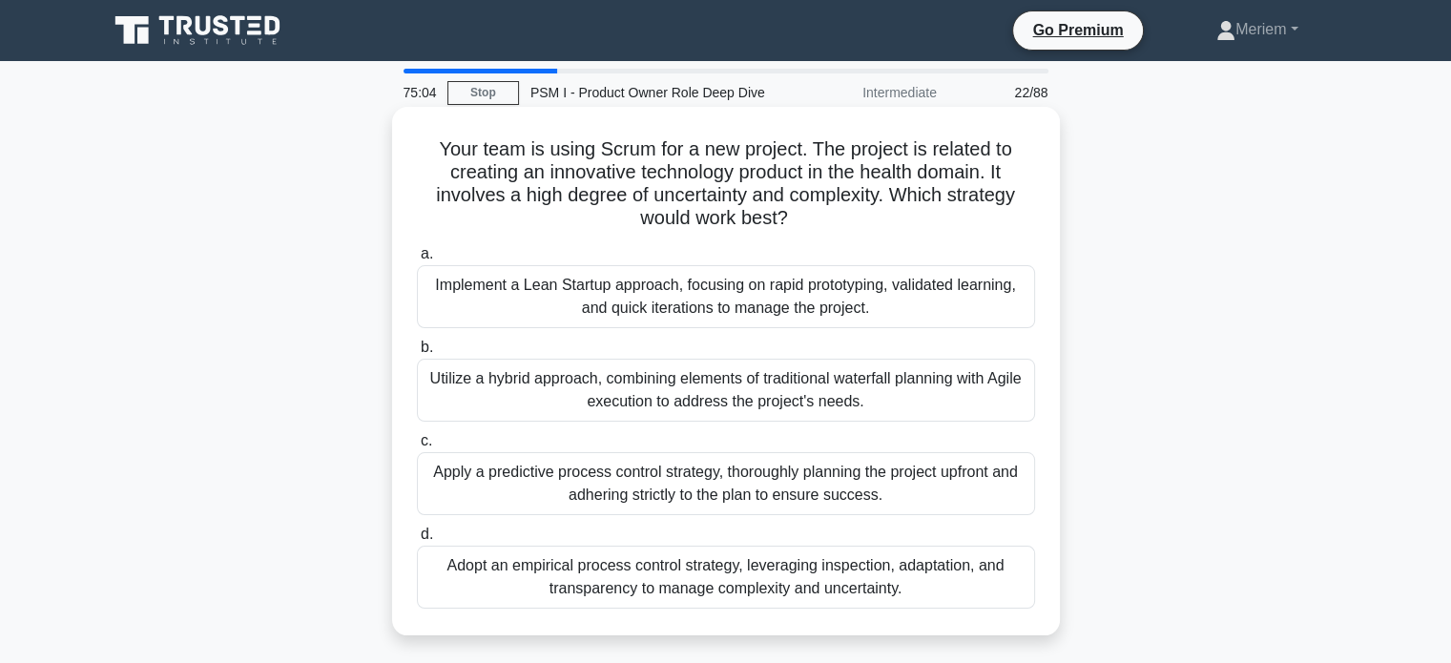
click at [521, 583] on div "Adopt an empirical process control strategy, leveraging inspection, adaptation,…" at bounding box center [726, 577] width 618 height 63
click at [417, 541] on input "d. Adopt an empirical process control strategy, leveraging inspection, adaptati…" at bounding box center [417, 534] width 0 height 12
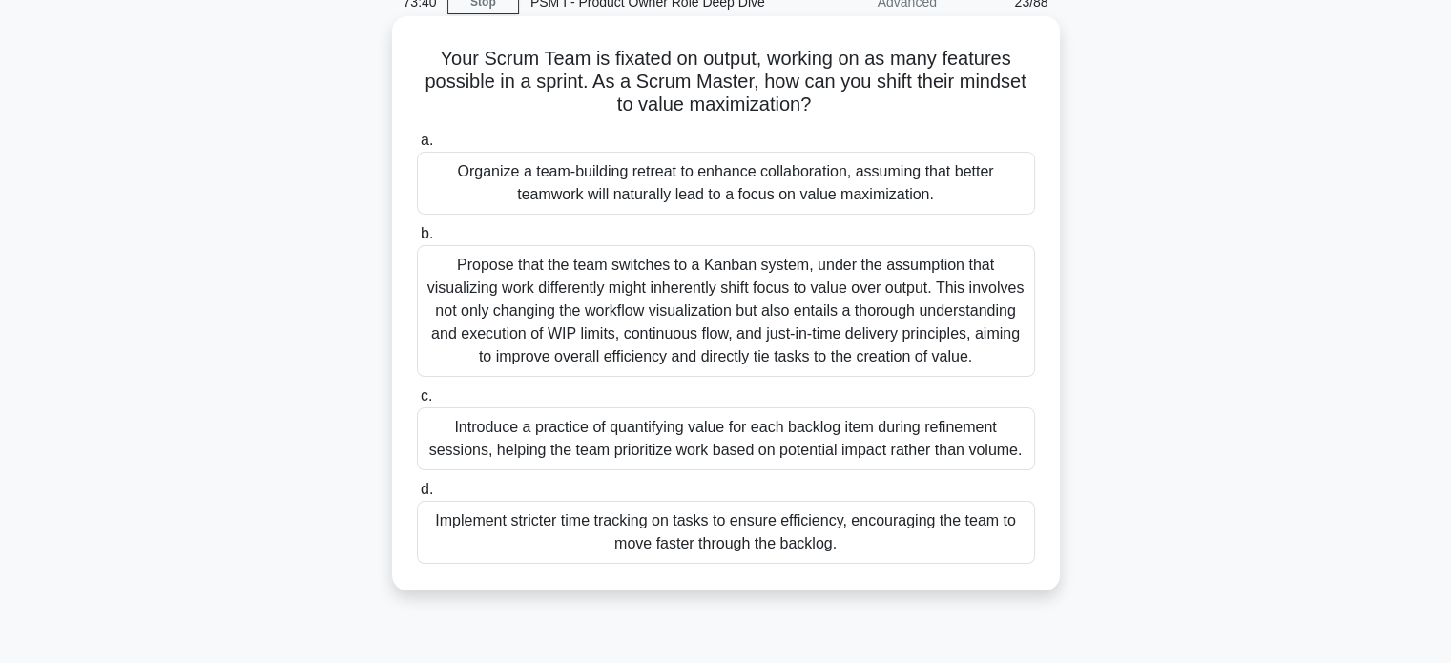
scroll to position [95, 0]
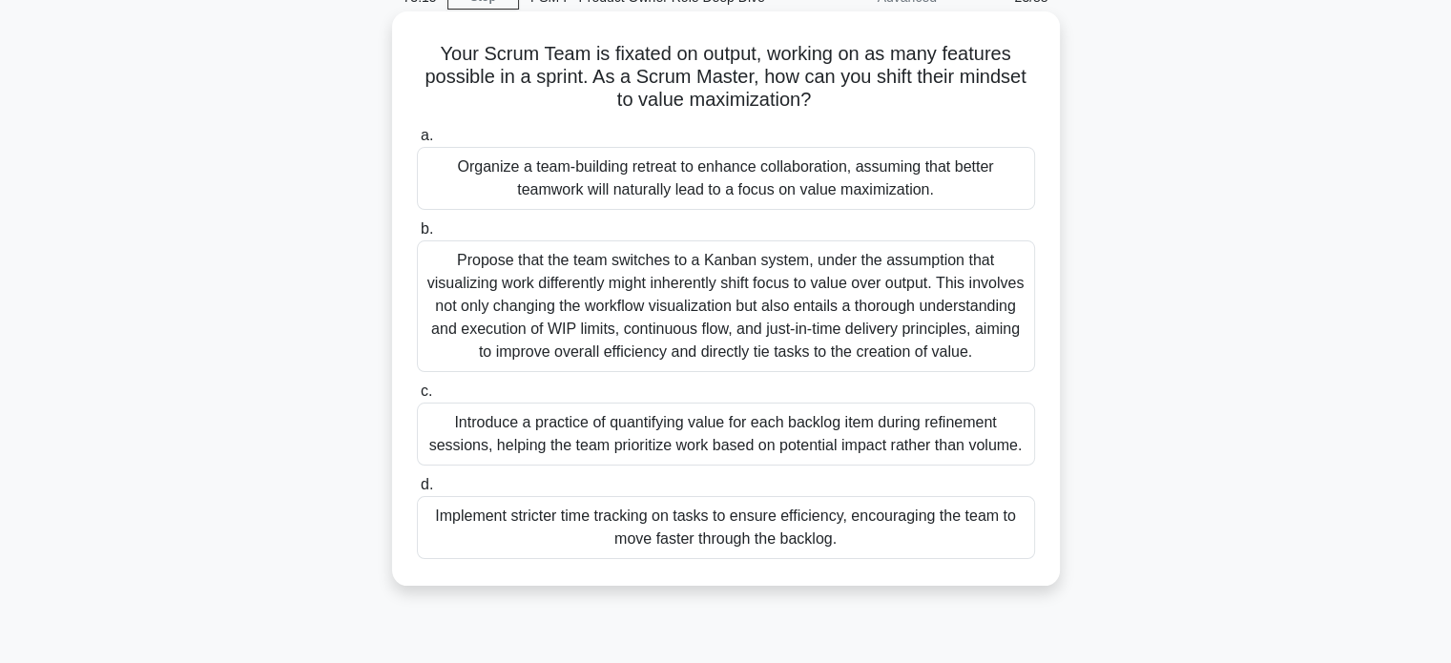
click at [493, 332] on div "Propose that the team switches to a Kanban system, under the assumption that vi…" at bounding box center [726, 306] width 618 height 132
click at [417, 236] on input "b. Propose that the team switches to a Kanban system, under the assumption that…" at bounding box center [417, 229] width 0 height 12
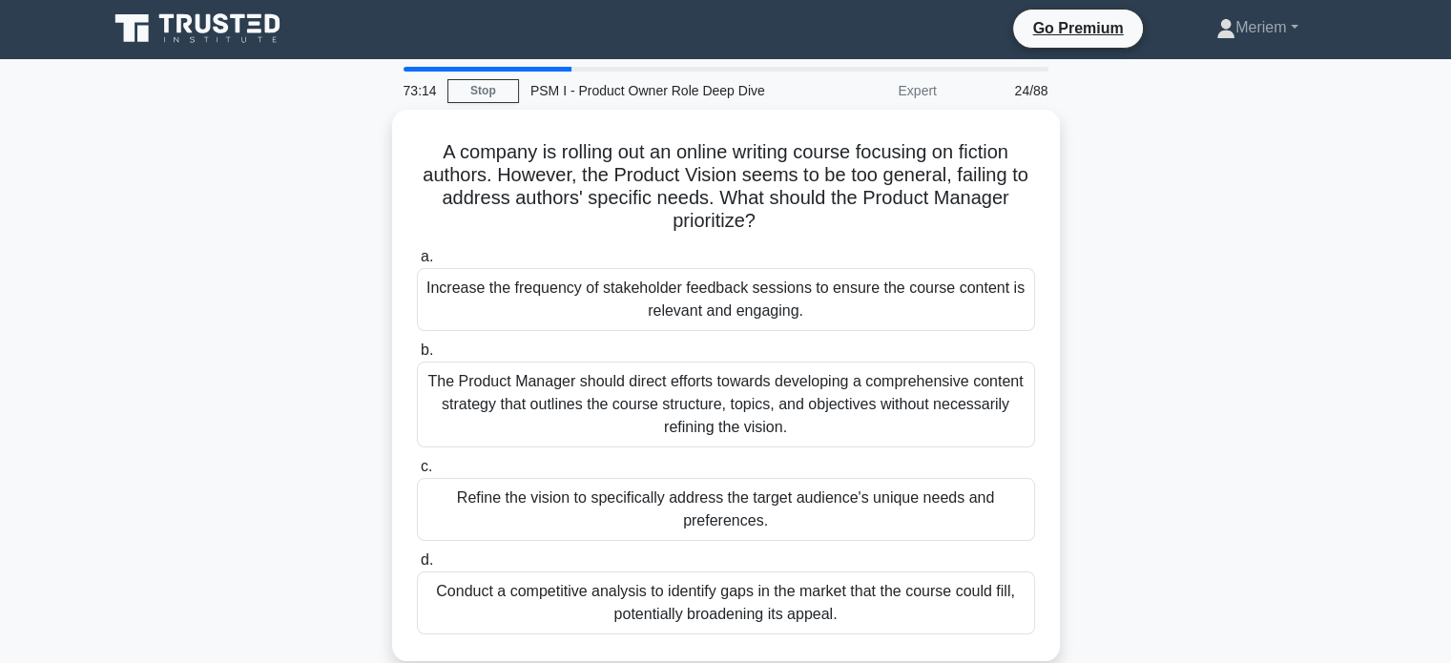
scroll to position [0, 0]
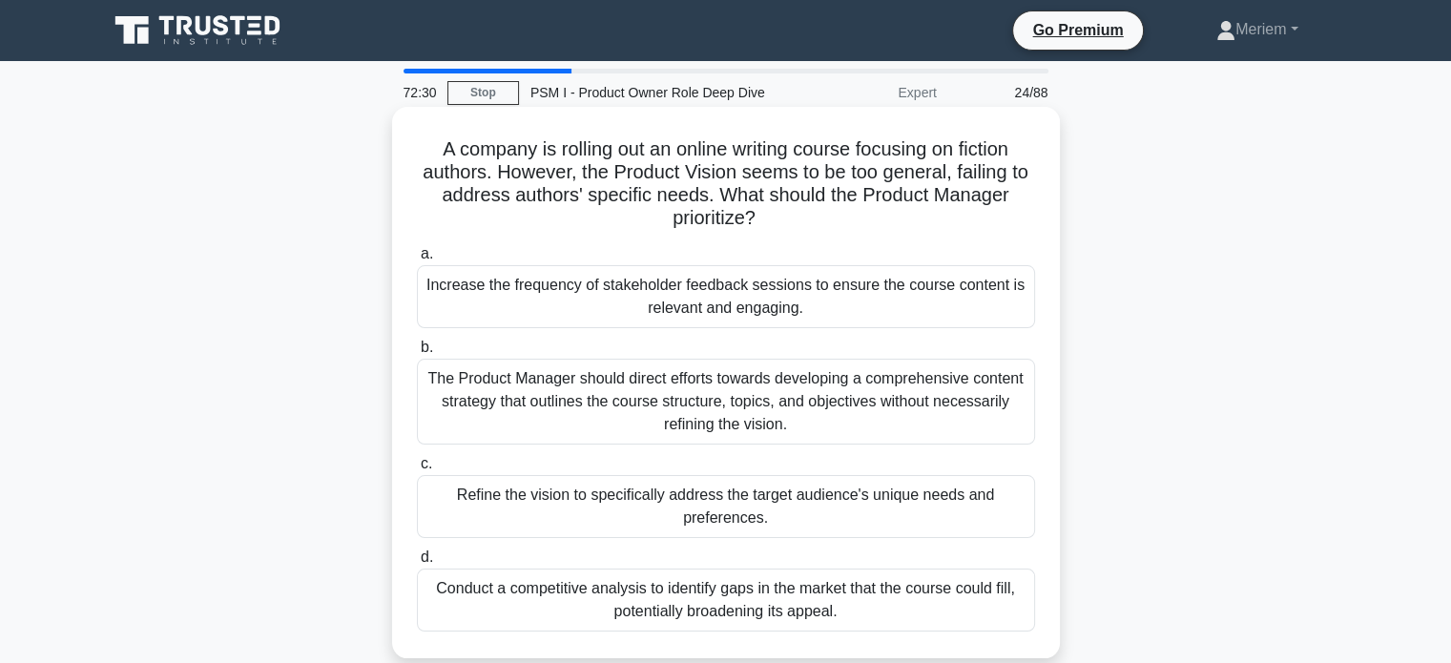
click at [625, 497] on div "Refine the vision to specifically address the target audience's unique needs an…" at bounding box center [726, 506] width 618 height 63
click at [417, 470] on input "c. Refine the vision to specifically address the target audience's unique needs…" at bounding box center [417, 464] width 0 height 12
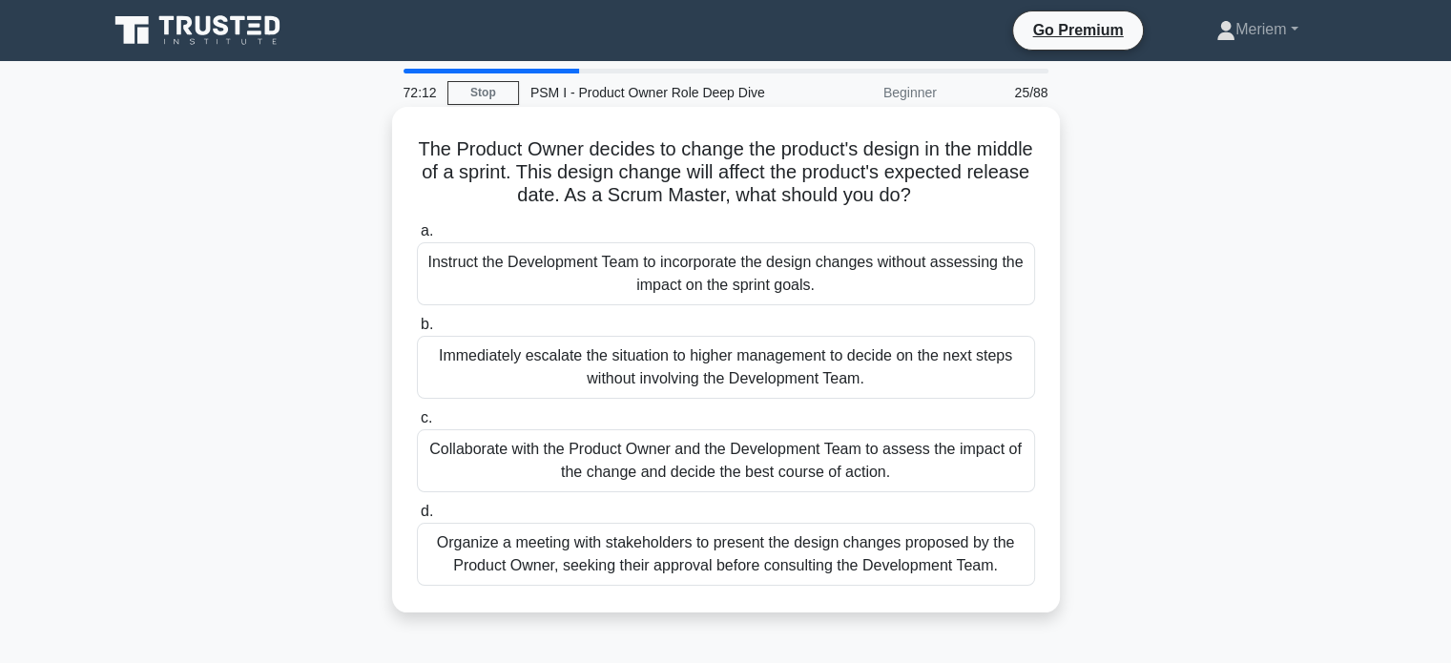
click at [514, 469] on div "Collaborate with the Product Owner and the Development Team to assess the impac…" at bounding box center [726, 460] width 618 height 63
click at [417, 425] on input "c. Collaborate with the Product Owner and the Development Team to assess the im…" at bounding box center [417, 418] width 0 height 12
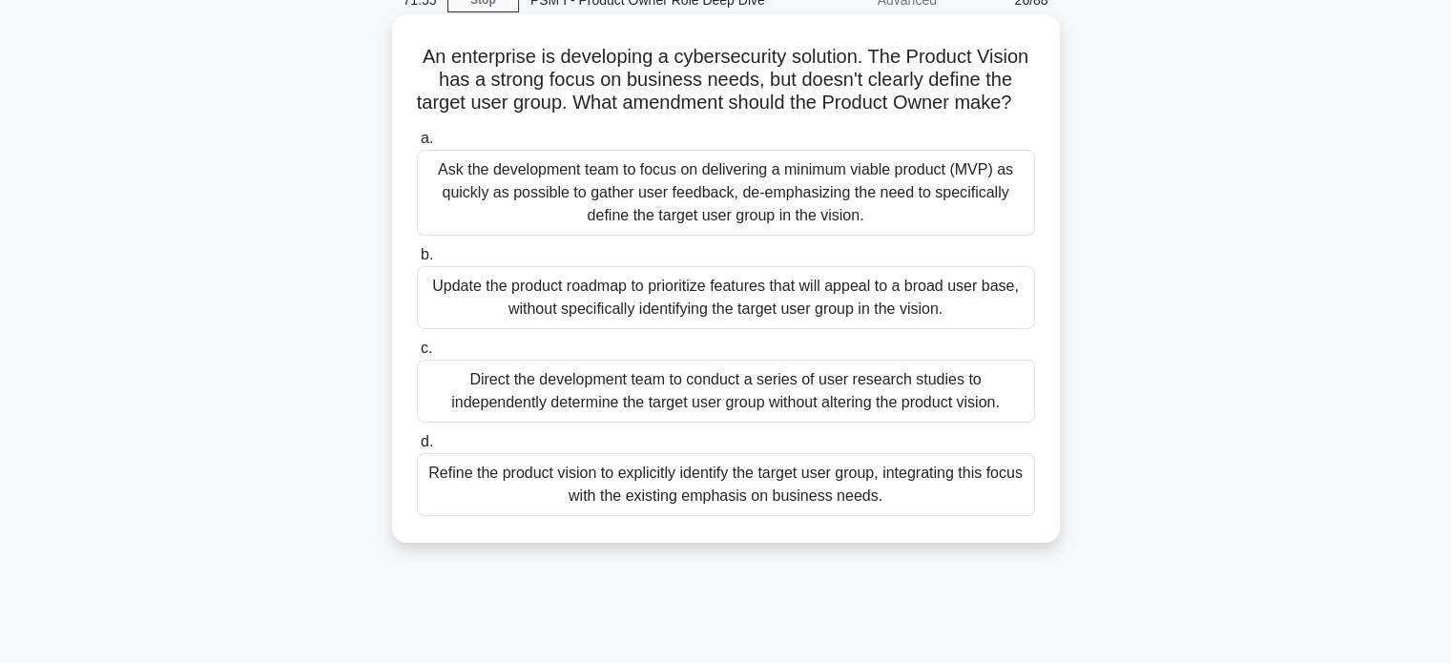
scroll to position [95, 0]
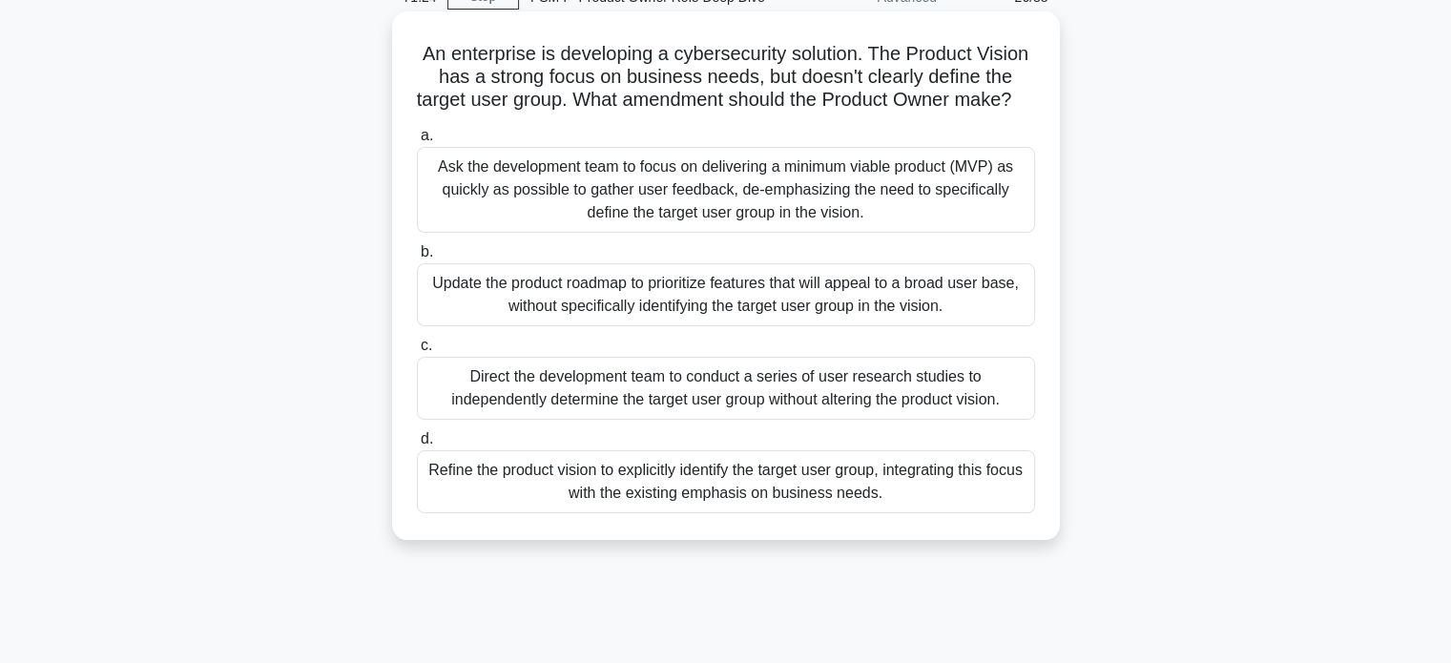
click at [603, 513] on div "Refine the product vision to explicitly identify the target user group, integra…" at bounding box center [726, 481] width 618 height 63
click at [417, 445] on input "d. Refine the product vision to explicitly identify the target user group, inte…" at bounding box center [417, 439] width 0 height 12
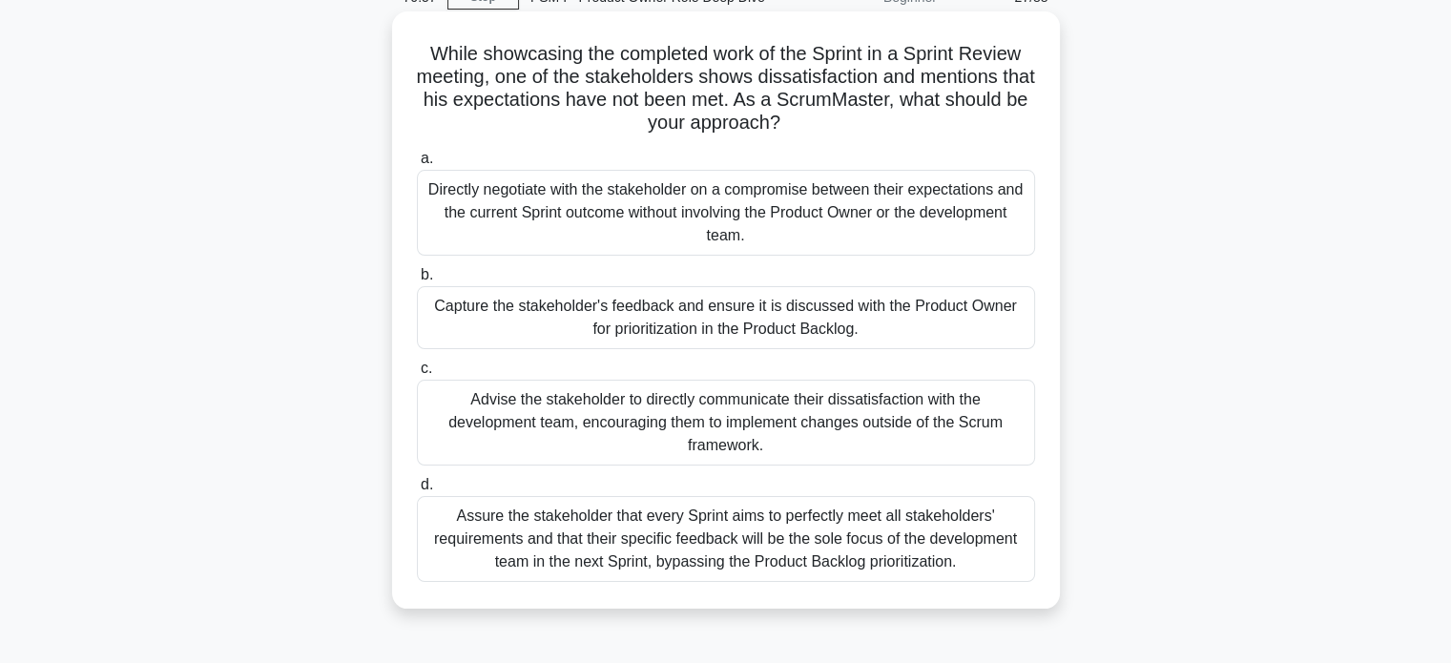
click at [540, 324] on div "Capture the stakeholder's feedback and ensure it is discussed with the Product …" at bounding box center [726, 317] width 618 height 63
click at [417, 281] on input "b. Capture the stakeholder's feedback and ensure it is discussed with the Produ…" at bounding box center [417, 275] width 0 height 12
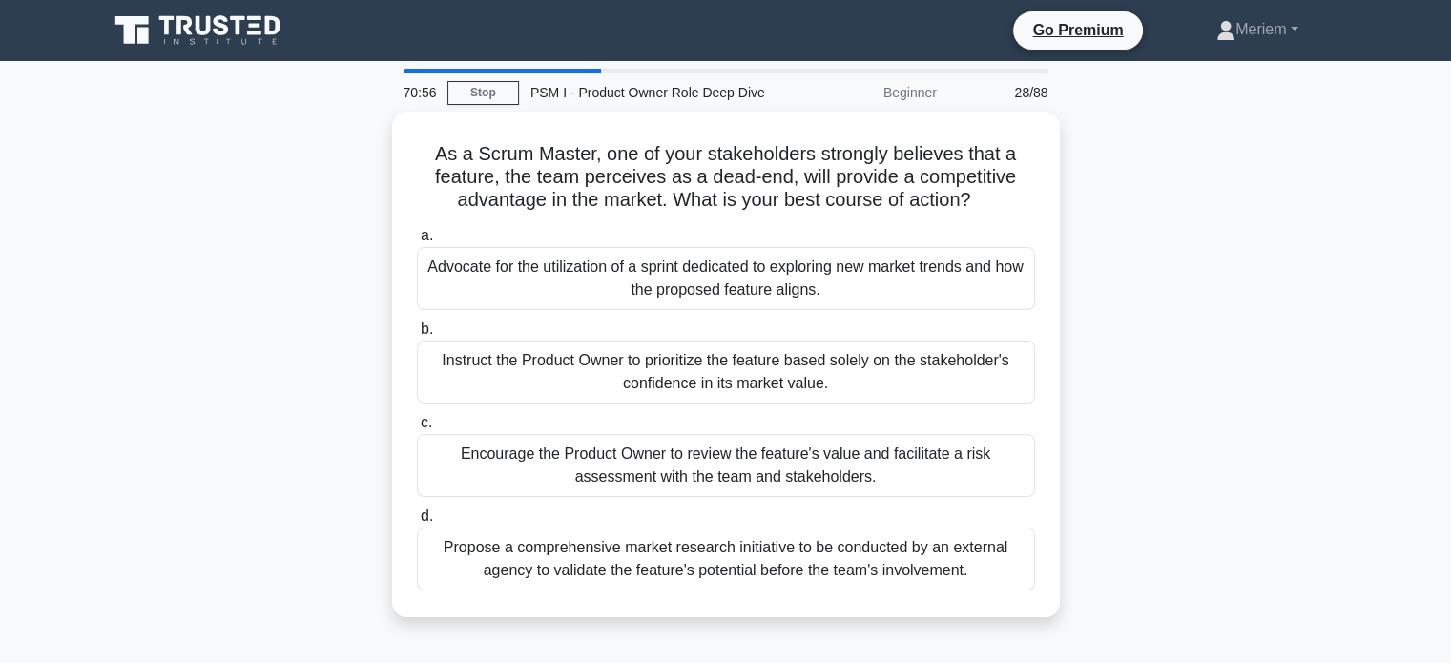
scroll to position [0, 0]
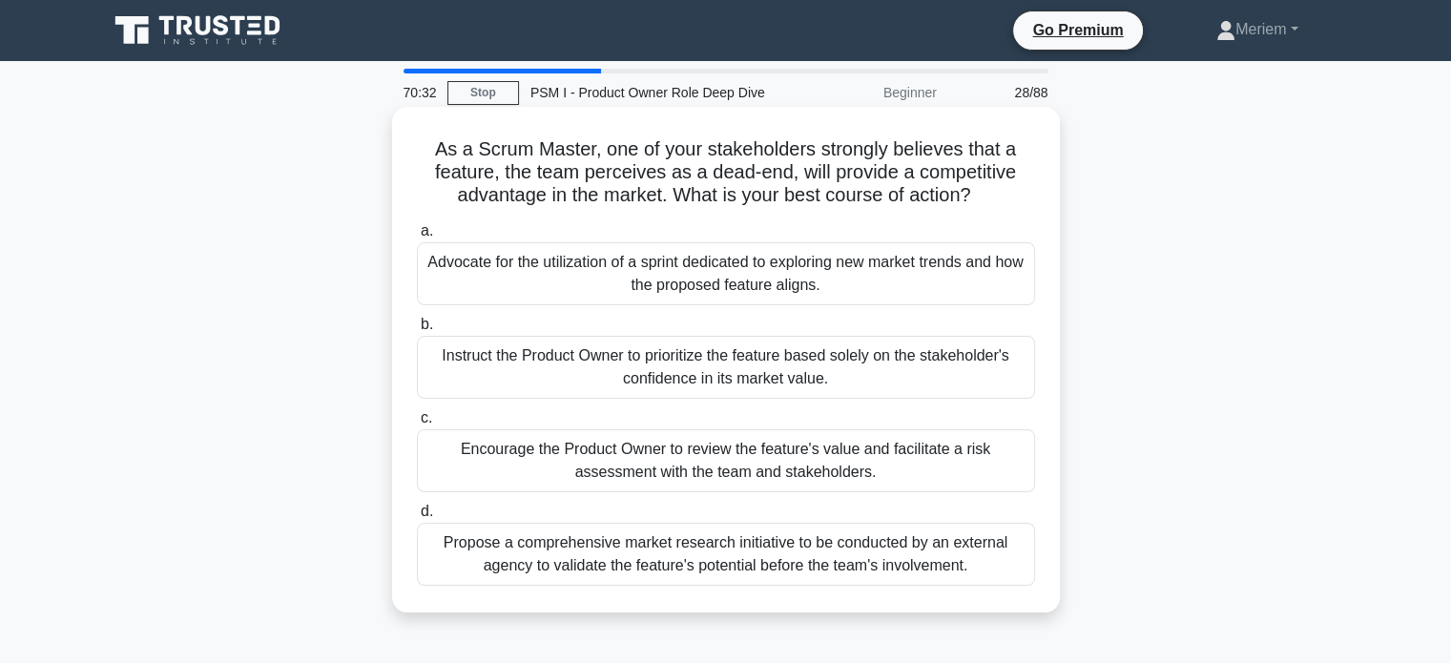
click at [568, 466] on div "Encourage the Product Owner to review the feature's value and facilitate a risk…" at bounding box center [726, 460] width 618 height 63
click at [417, 425] on input "c. Encourage the Product Owner to review the feature's value and facilitate a r…" at bounding box center [417, 418] width 0 height 12
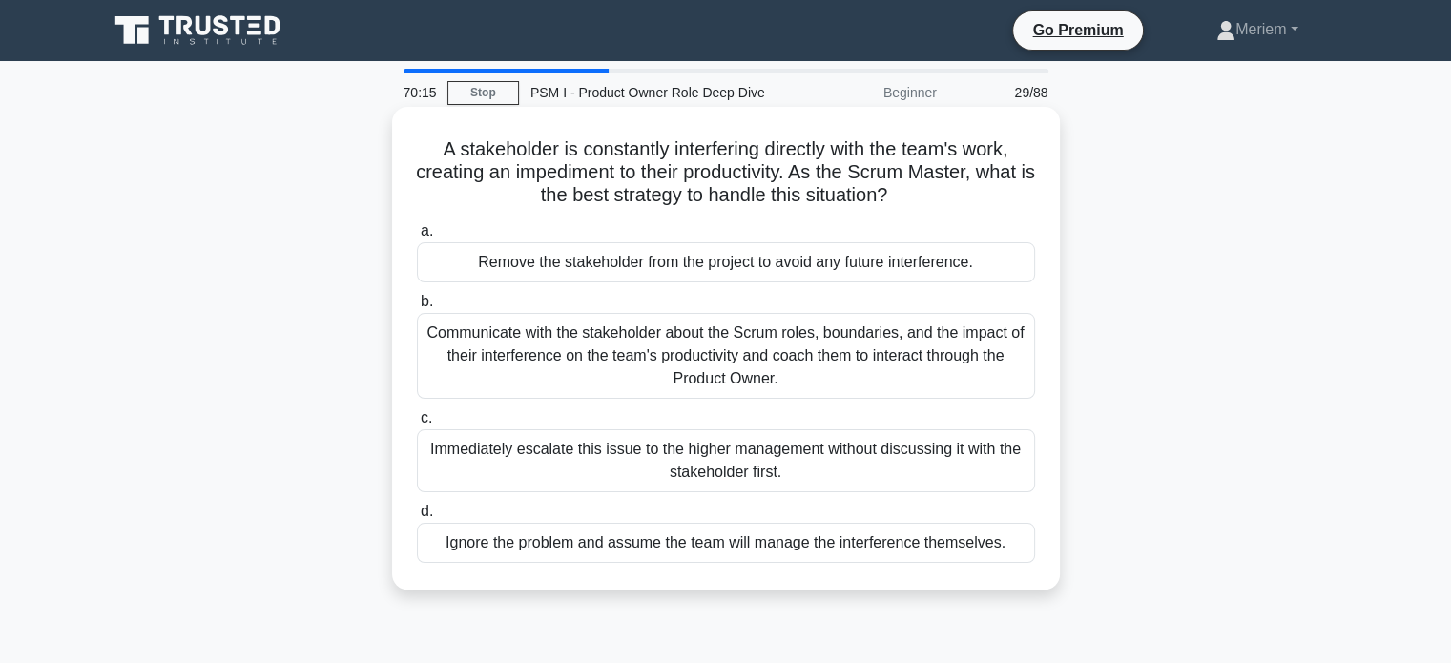
click at [635, 384] on div "Communicate with the stakeholder about the Scrum roles, boundaries, and the imp…" at bounding box center [726, 356] width 618 height 86
click at [417, 308] on input "b. Communicate with the stakeholder about the Scrum roles, boundaries, and the …" at bounding box center [417, 302] width 0 height 12
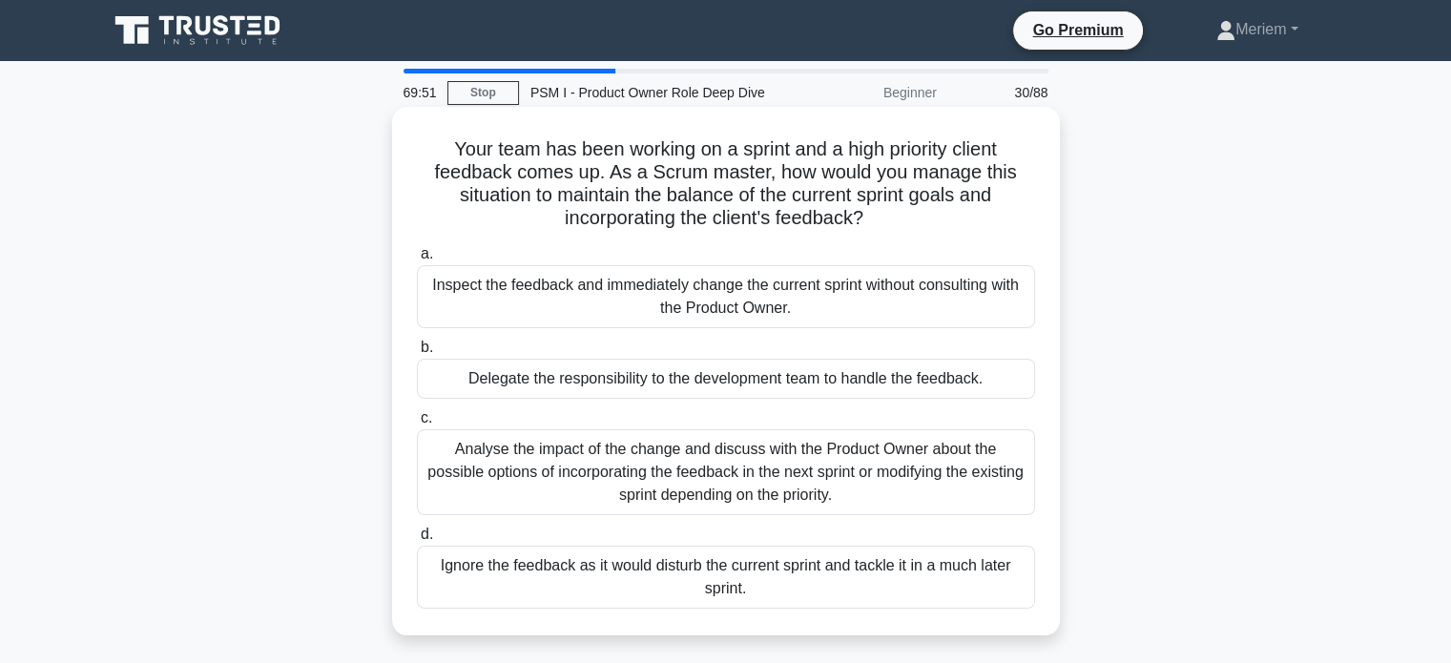
click at [607, 480] on div "Analyse the impact of the change and discuss with the Product Owner about the p…" at bounding box center [726, 472] width 618 height 86
click at [417, 425] on input "c. Analyse the impact of the change and discuss with the Product Owner about th…" at bounding box center [417, 418] width 0 height 12
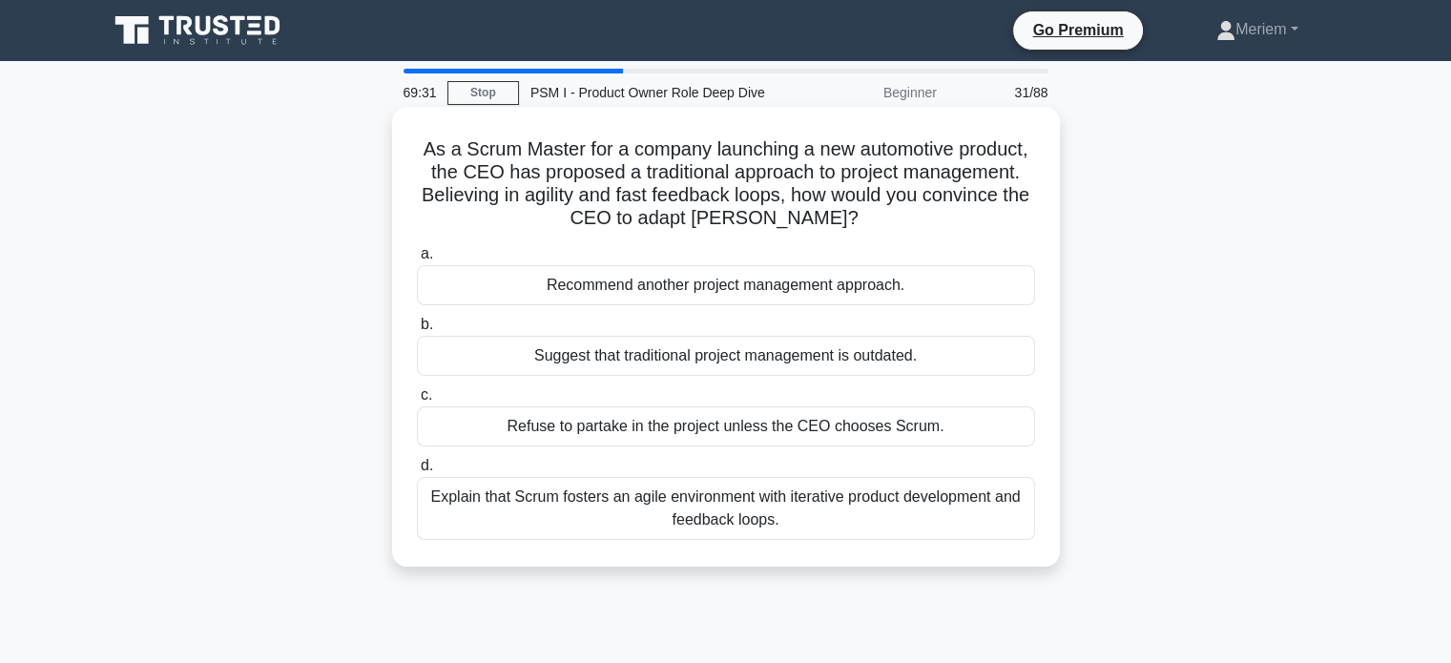
click at [647, 522] on div "Explain that Scrum fosters an agile environment with iterative product developm…" at bounding box center [726, 508] width 618 height 63
click at [417, 472] on input "d. Explain that Scrum fosters an agile environment with iterative product devel…" at bounding box center [417, 466] width 0 height 12
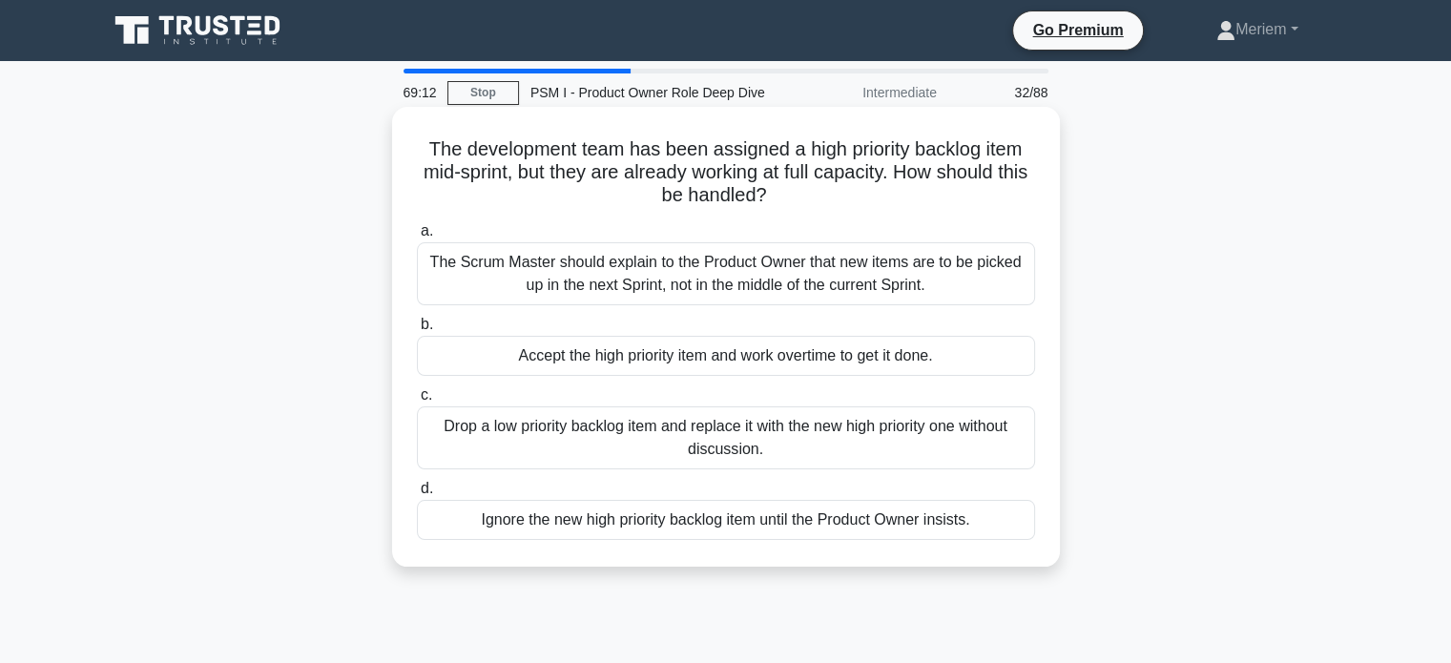
click at [666, 273] on div "The Scrum Master should explain to the Product Owner that new items are to be p…" at bounding box center [726, 273] width 618 height 63
click at [417, 238] on input "a. The Scrum Master should explain to the Product Owner that new items are to b…" at bounding box center [417, 231] width 0 height 12
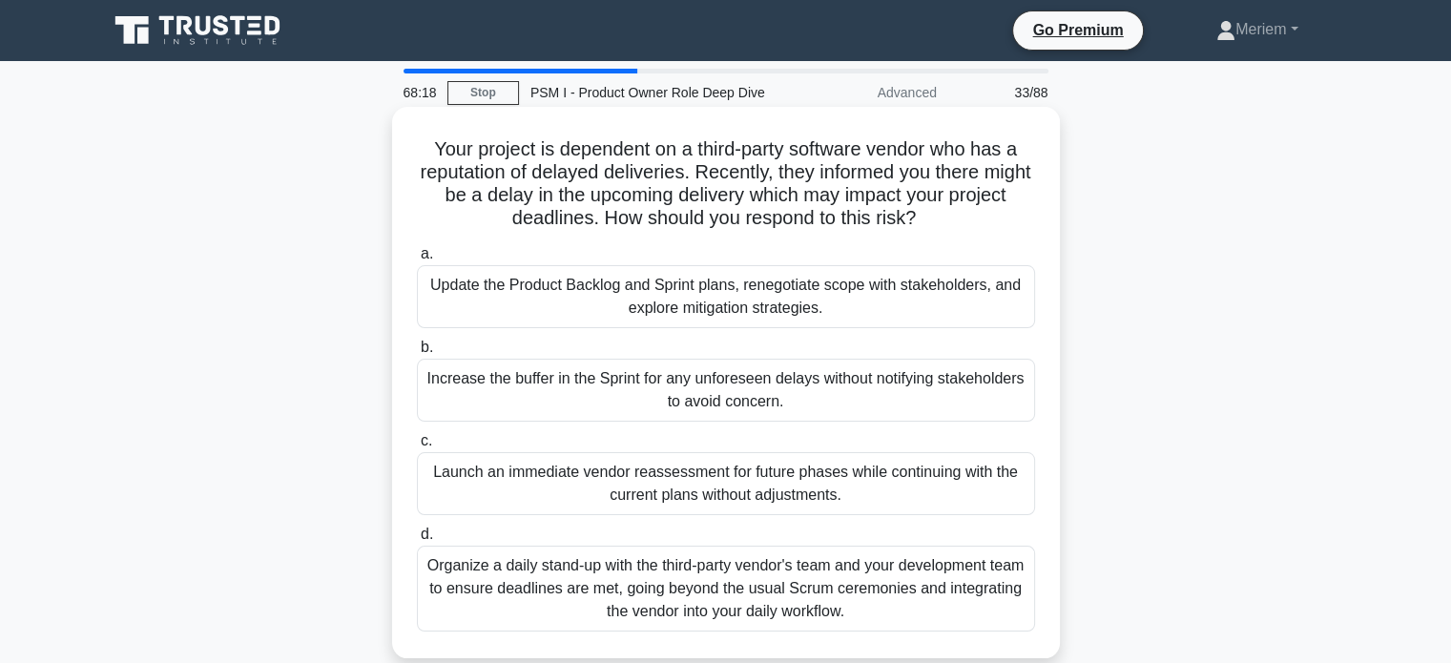
click at [847, 295] on div "Update the Product Backlog and Sprint plans, renegotiate scope with stakeholder…" at bounding box center [726, 296] width 618 height 63
click at [417, 260] on input "a. Update the Product Backlog and Sprint plans, renegotiate scope with stakehol…" at bounding box center [417, 254] width 0 height 12
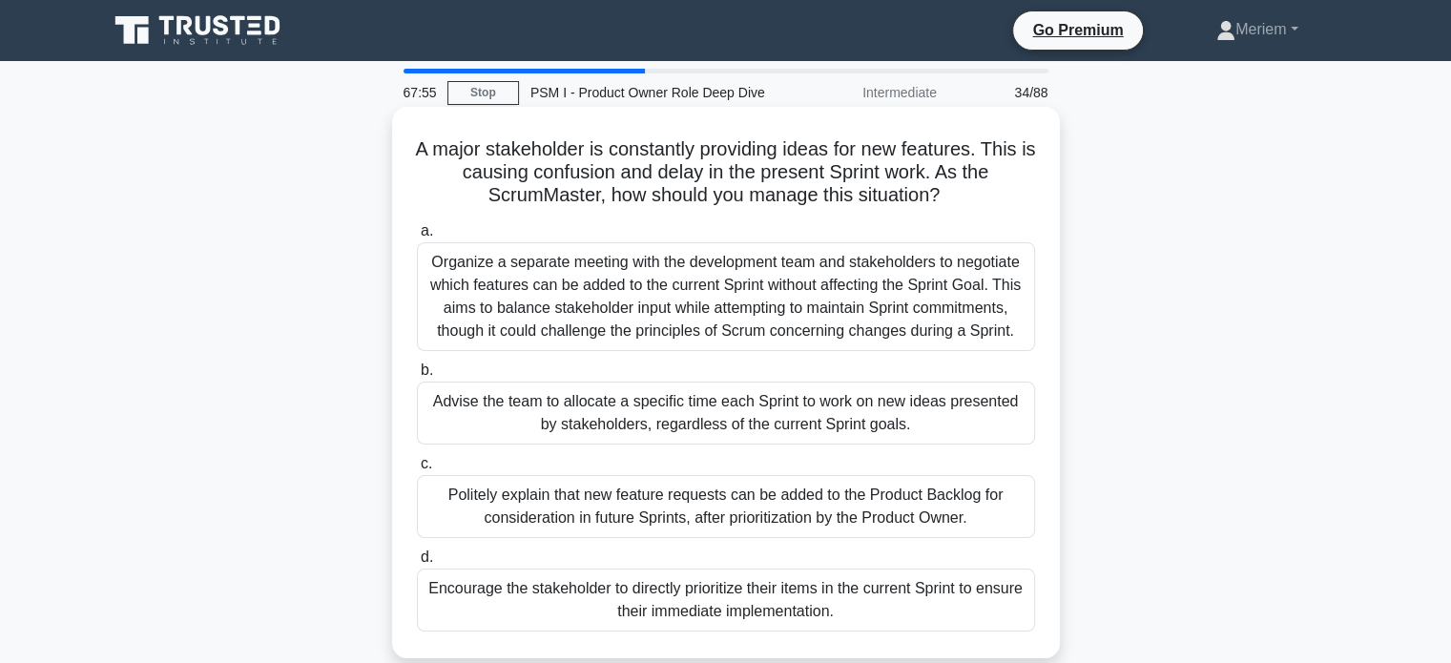
click at [555, 502] on div "Politely explain that new feature requests can be added to the Product Backlog …" at bounding box center [726, 506] width 618 height 63
click at [417, 470] on input "c. Politely explain that new feature requests can be added to the Product Backl…" at bounding box center [417, 464] width 0 height 12
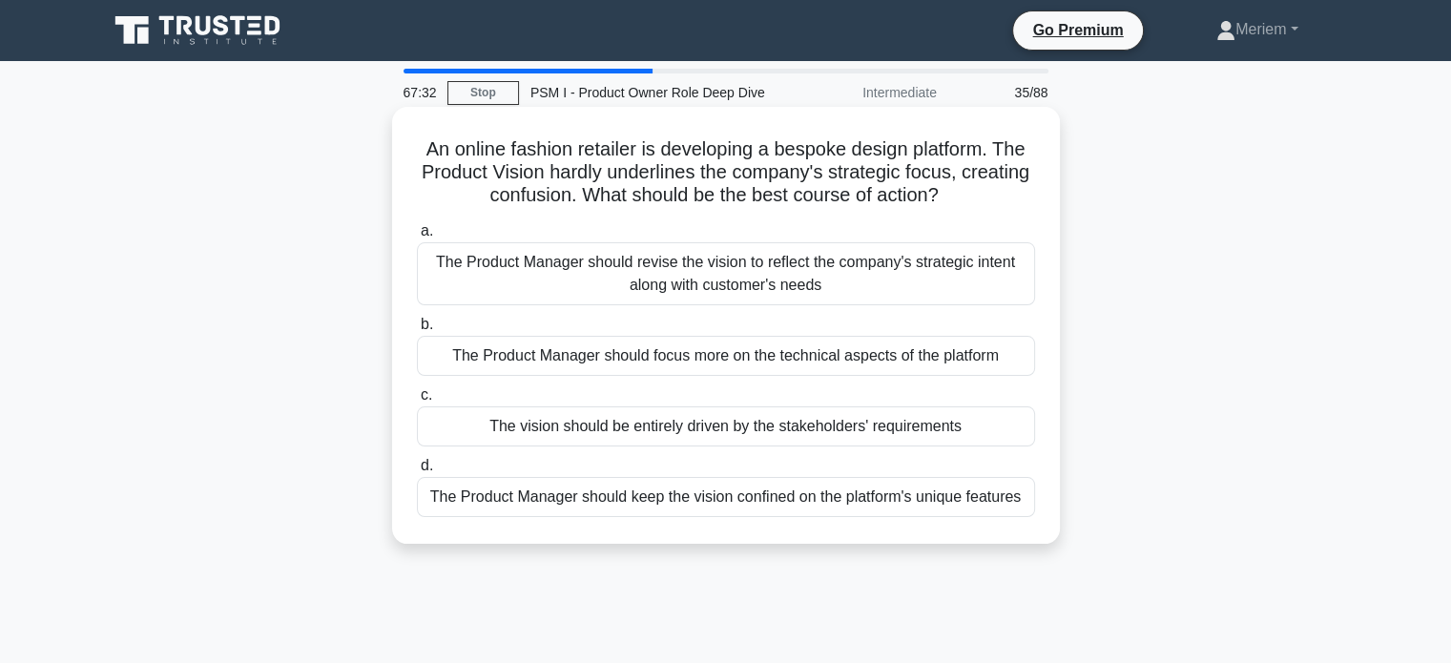
click at [786, 286] on div "The Product Manager should revise the vision to reflect the company's strategic…" at bounding box center [726, 273] width 618 height 63
click at [417, 238] on input "a. The Product Manager should revise the vision to reflect the company's strate…" at bounding box center [417, 231] width 0 height 12
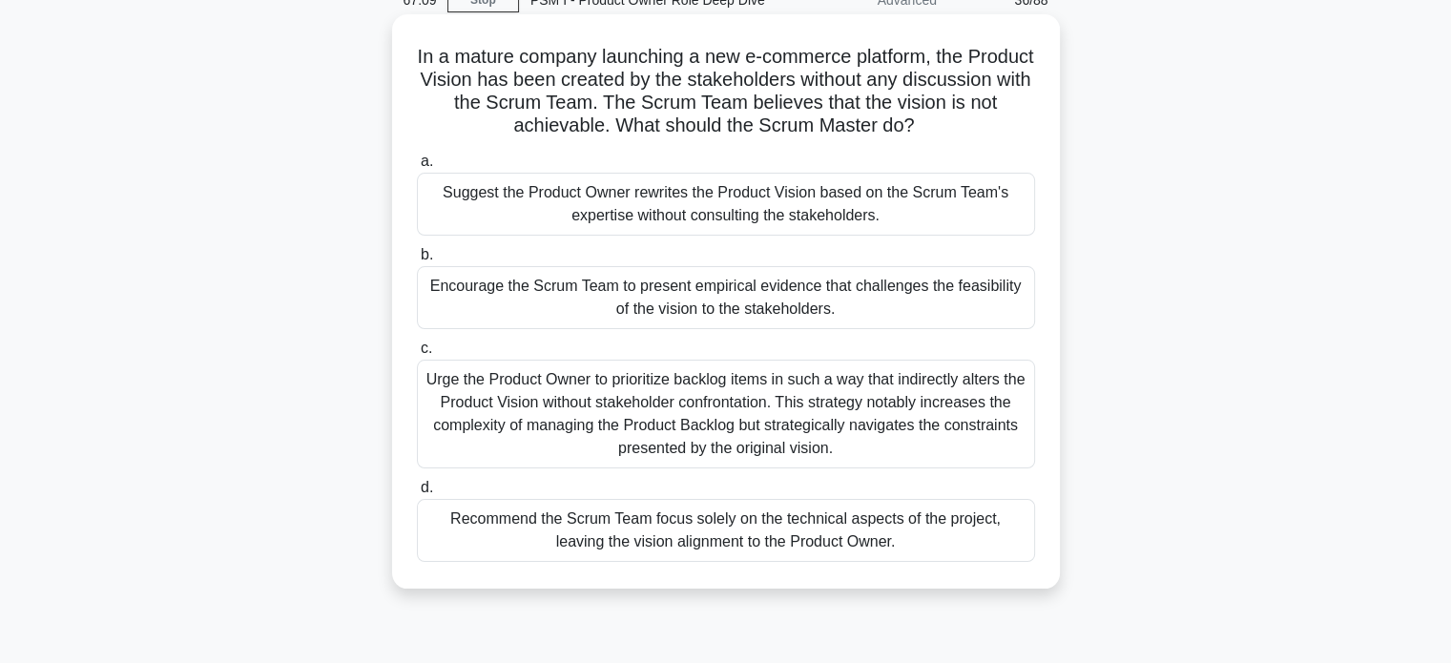
scroll to position [95, 0]
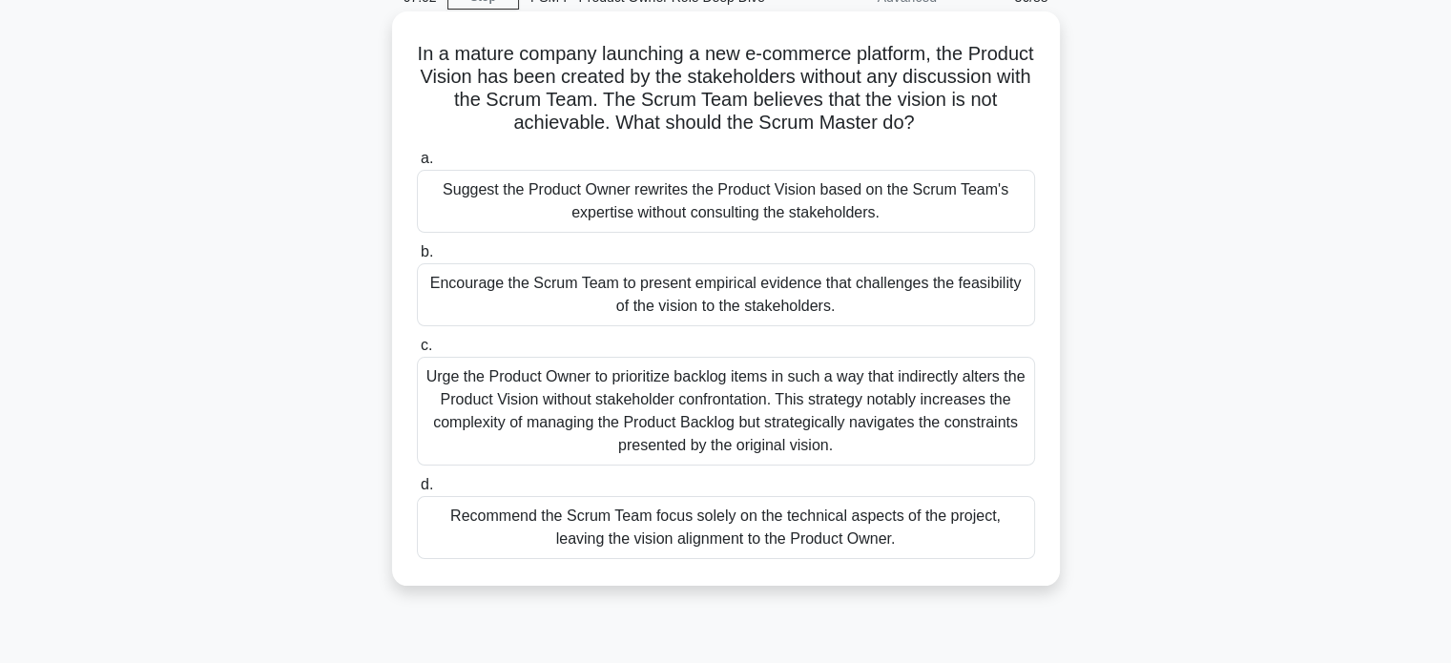
click at [597, 308] on div "Encourage the Scrum Team to present empirical evidence that challenges the feas…" at bounding box center [726, 294] width 618 height 63
click at [417, 259] on input "b. Encourage the Scrum Team to present empirical evidence that challenges the f…" at bounding box center [417, 252] width 0 height 12
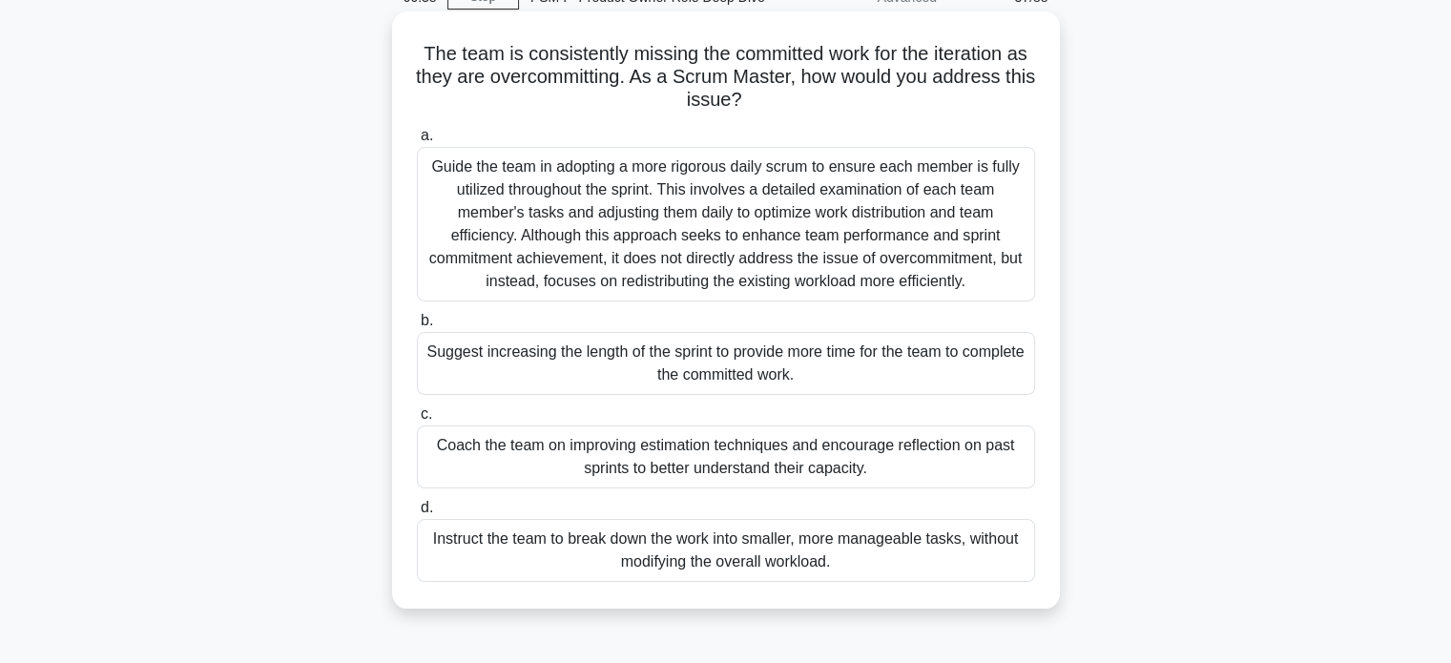
click at [504, 466] on div "Coach the team on improving estimation techniques and encourage reflection on p…" at bounding box center [726, 456] width 618 height 63
click at [417, 421] on input "c. Coach the team on improving estimation techniques and encourage reflection o…" at bounding box center [417, 414] width 0 height 12
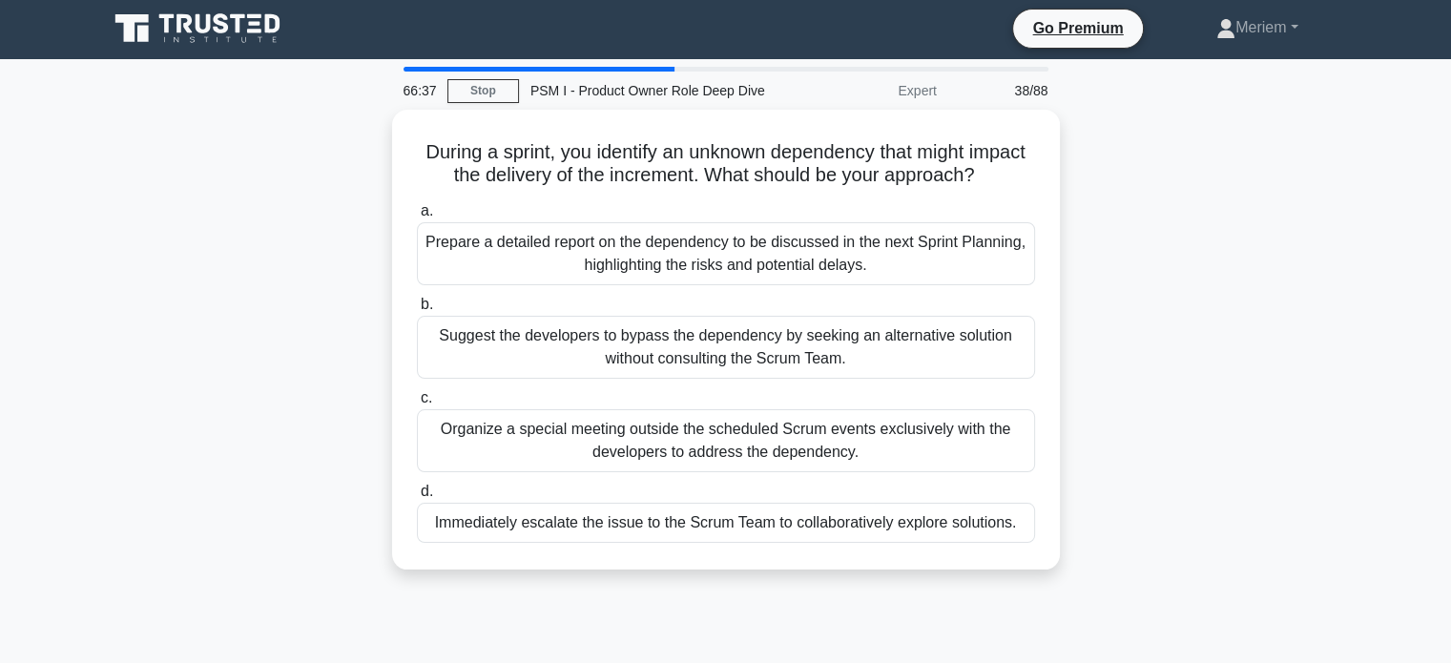
scroll to position [0, 0]
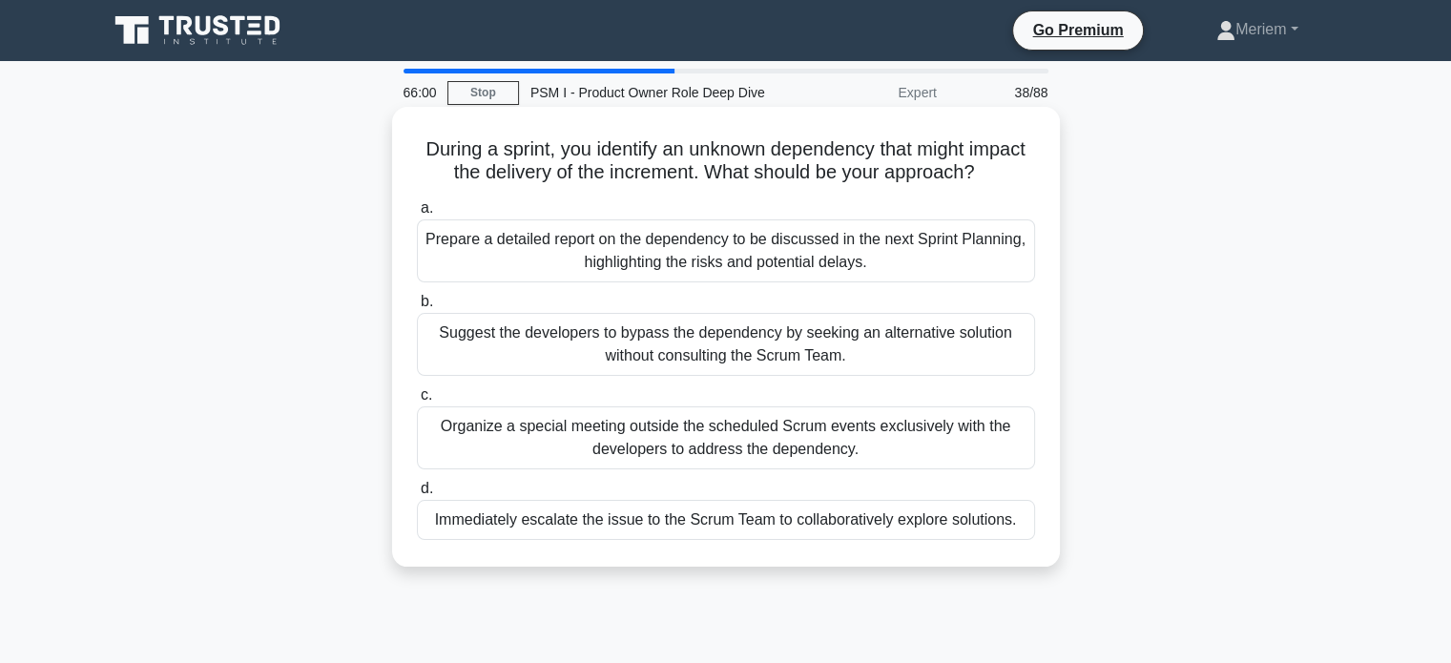
click at [613, 540] on div "Immediately escalate the issue to the Scrum Team to collaboratively explore sol…" at bounding box center [726, 520] width 618 height 40
click at [417, 495] on input "d. Immediately escalate the issue to the Scrum Team to collaboratively explore …" at bounding box center [417, 489] width 0 height 12
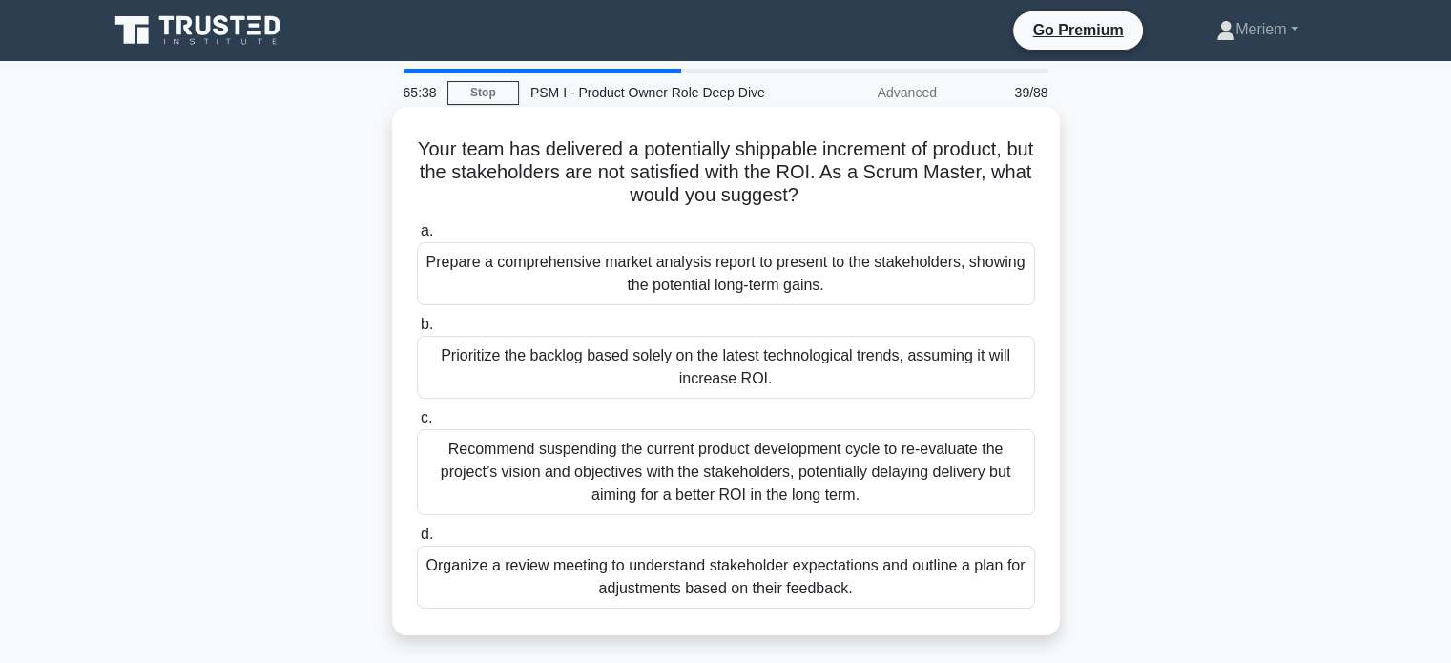
click at [889, 590] on div "Organize a review meeting to understand stakeholder expectations and outline a …" at bounding box center [726, 577] width 618 height 63
click at [417, 541] on input "d. Organize a review meeting to understand stakeholder expectations and outline…" at bounding box center [417, 534] width 0 height 12
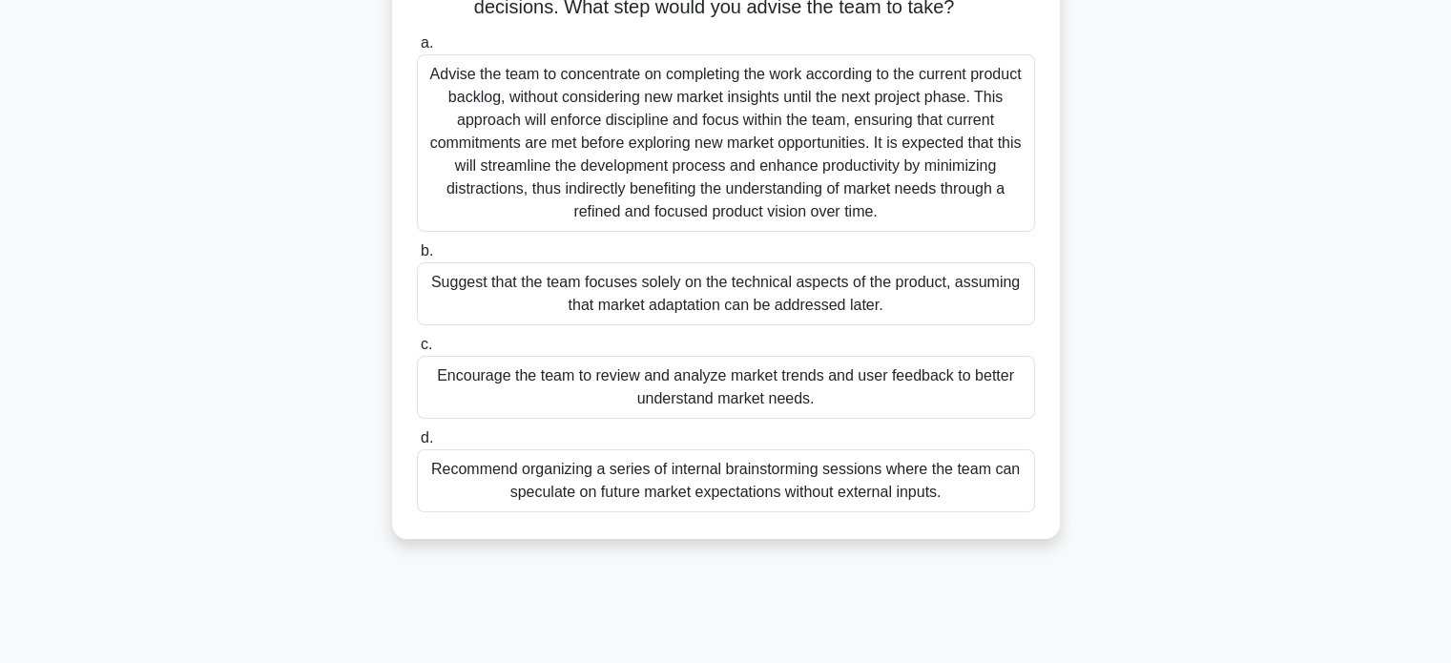
scroll to position [191, 0]
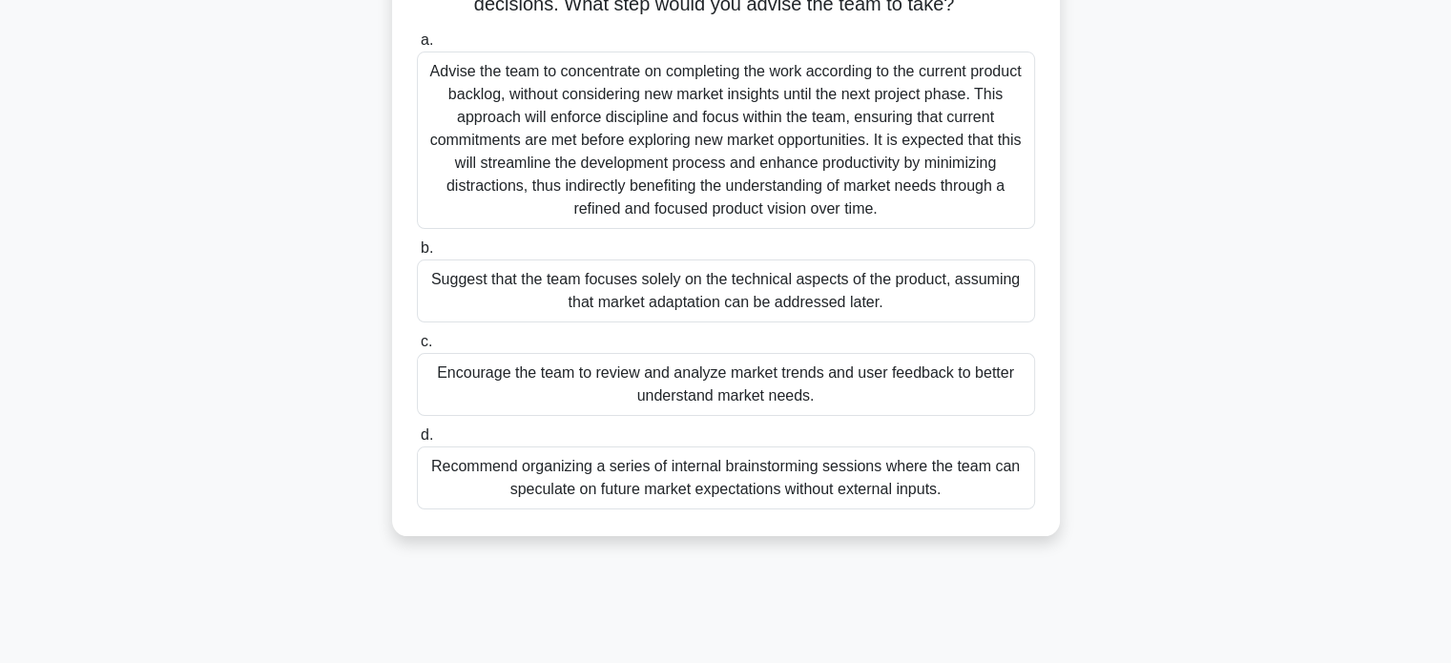
click at [558, 414] on div "Encourage the team to review and analyze market trends and user feedback to bet…" at bounding box center [726, 384] width 618 height 63
click at [417, 348] on input "c. Encourage the team to review and analyze market trends and user feedback to …" at bounding box center [417, 342] width 0 height 12
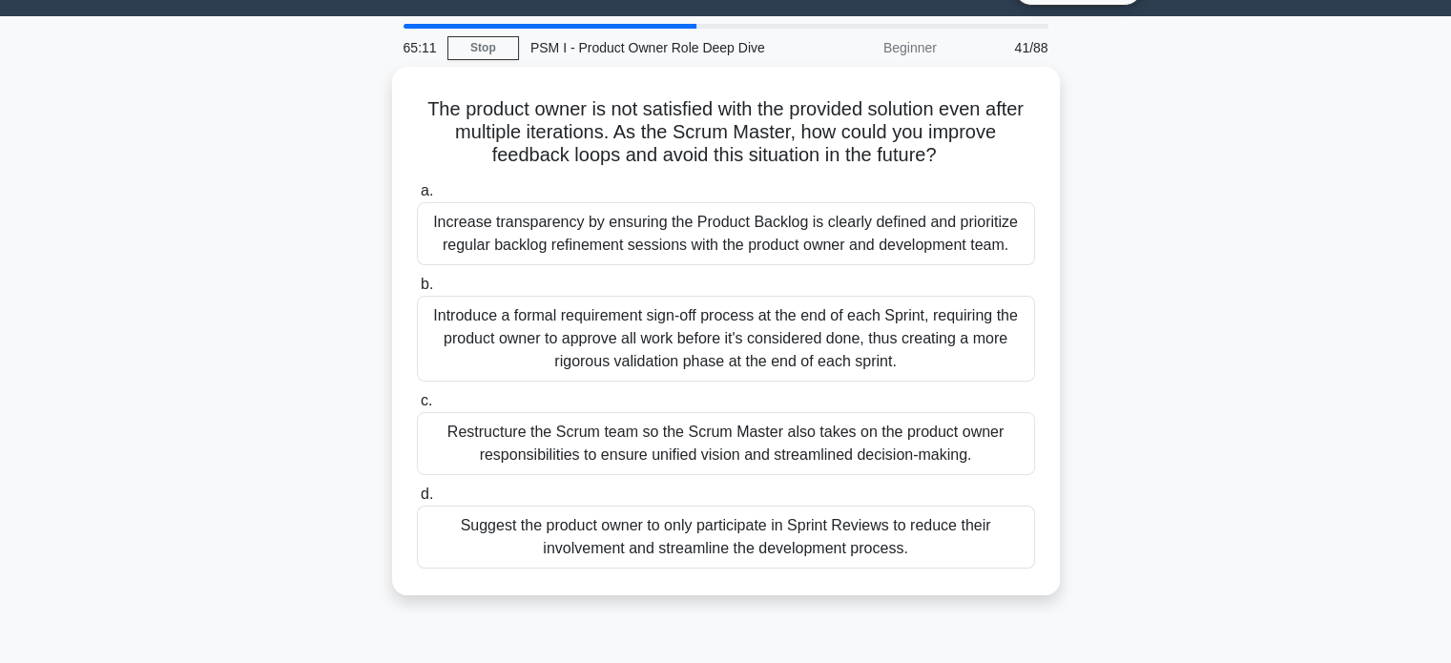
scroll to position [0, 0]
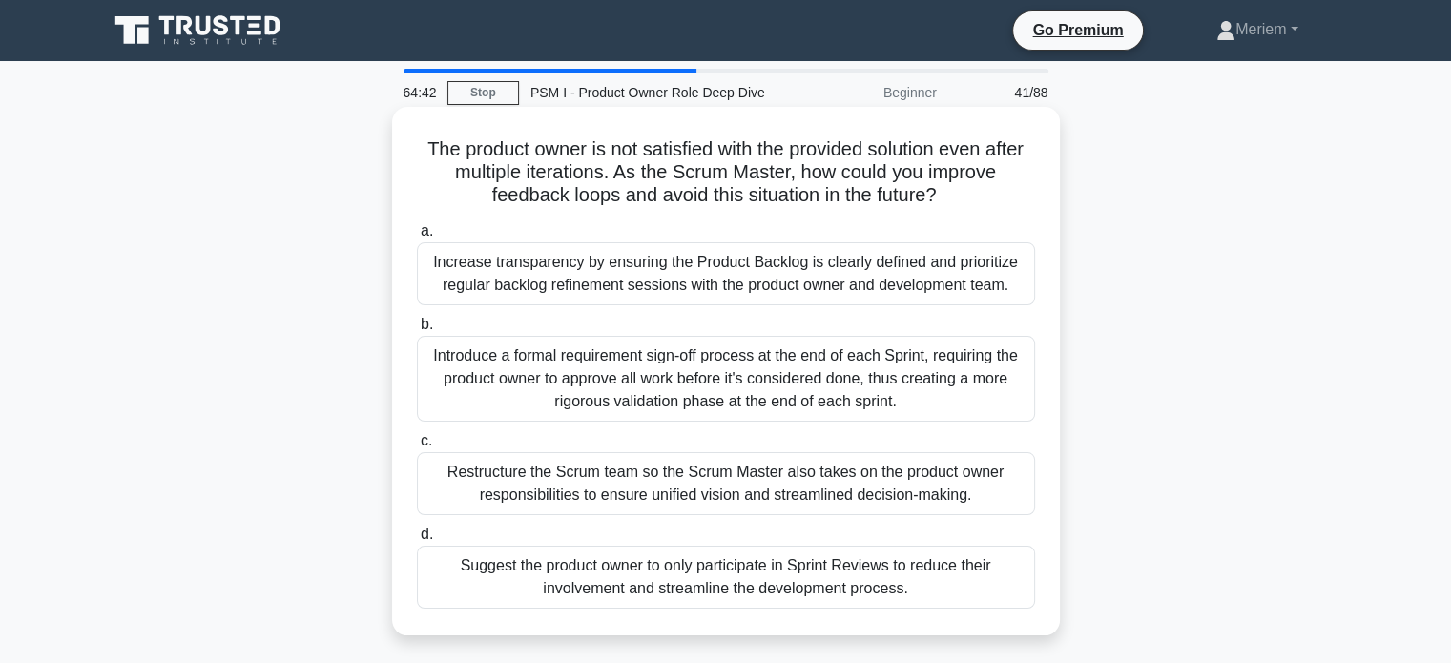
click at [544, 271] on div "Increase transparency by ensuring the Product Backlog is clearly defined and pr…" at bounding box center [726, 273] width 618 height 63
click at [417, 238] on input "a. Increase transparency by ensuring the Product Backlog is clearly defined and…" at bounding box center [417, 231] width 0 height 12
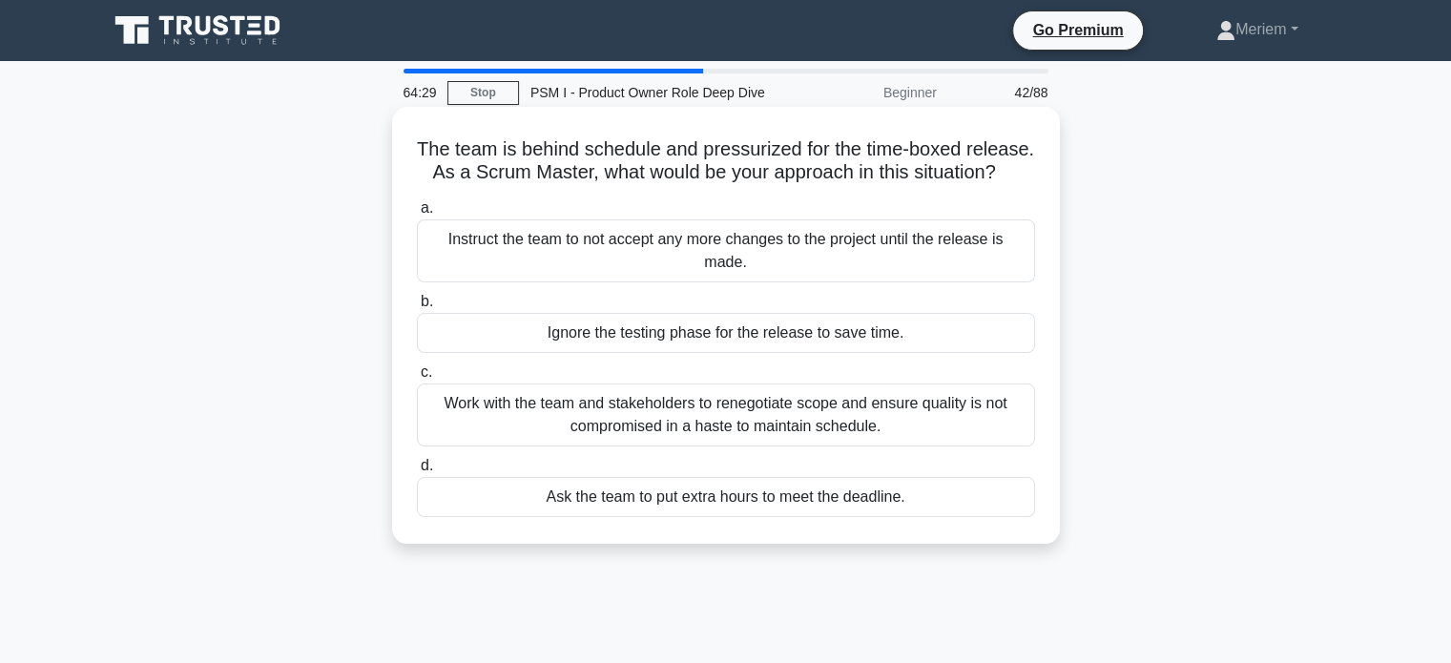
click at [540, 446] on div "Work with the team and stakeholders to renegotiate scope and ensure quality is …" at bounding box center [726, 414] width 618 height 63
click at [417, 379] on input "c. Work with the team and stakeholders to renegotiate scope and ensure quality …" at bounding box center [417, 372] width 0 height 12
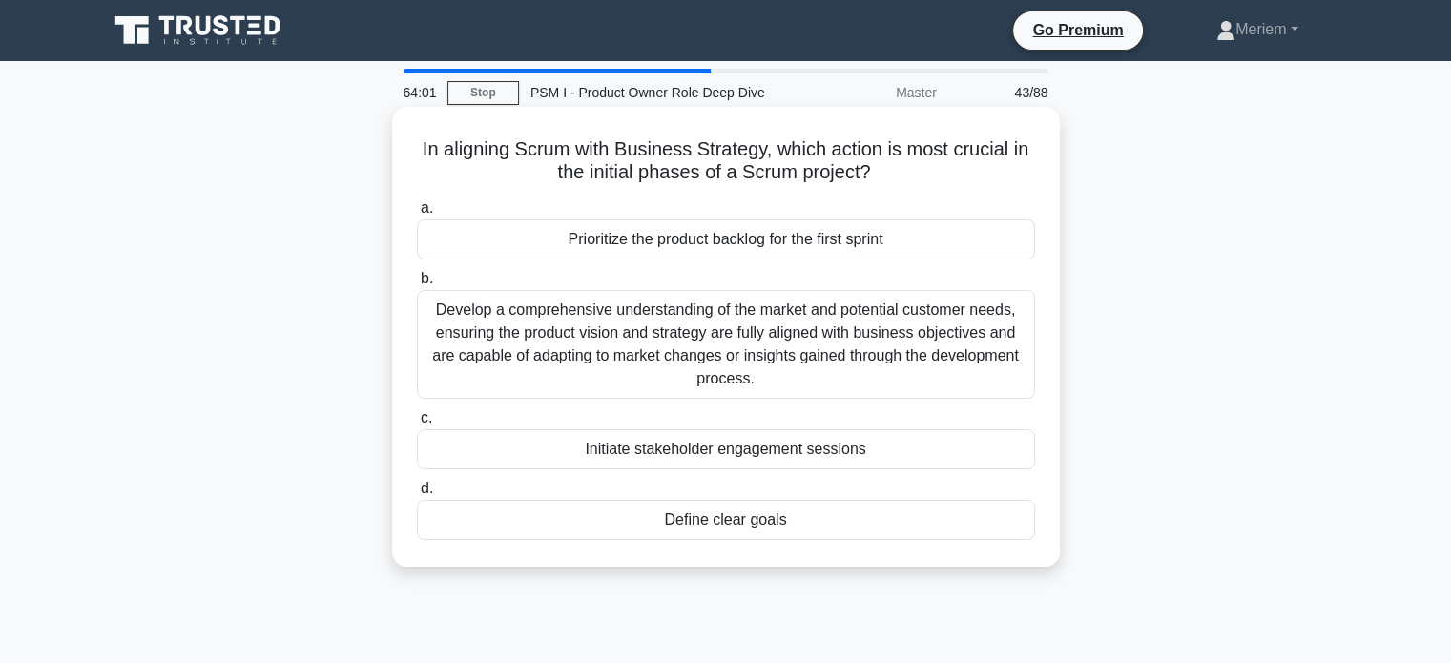
click at [673, 378] on div "Develop a comprehensive understanding of the market and potential customer need…" at bounding box center [726, 344] width 618 height 109
click at [417, 285] on input "b. Develop a comprehensive understanding of the market and potential customer n…" at bounding box center [417, 279] width 0 height 12
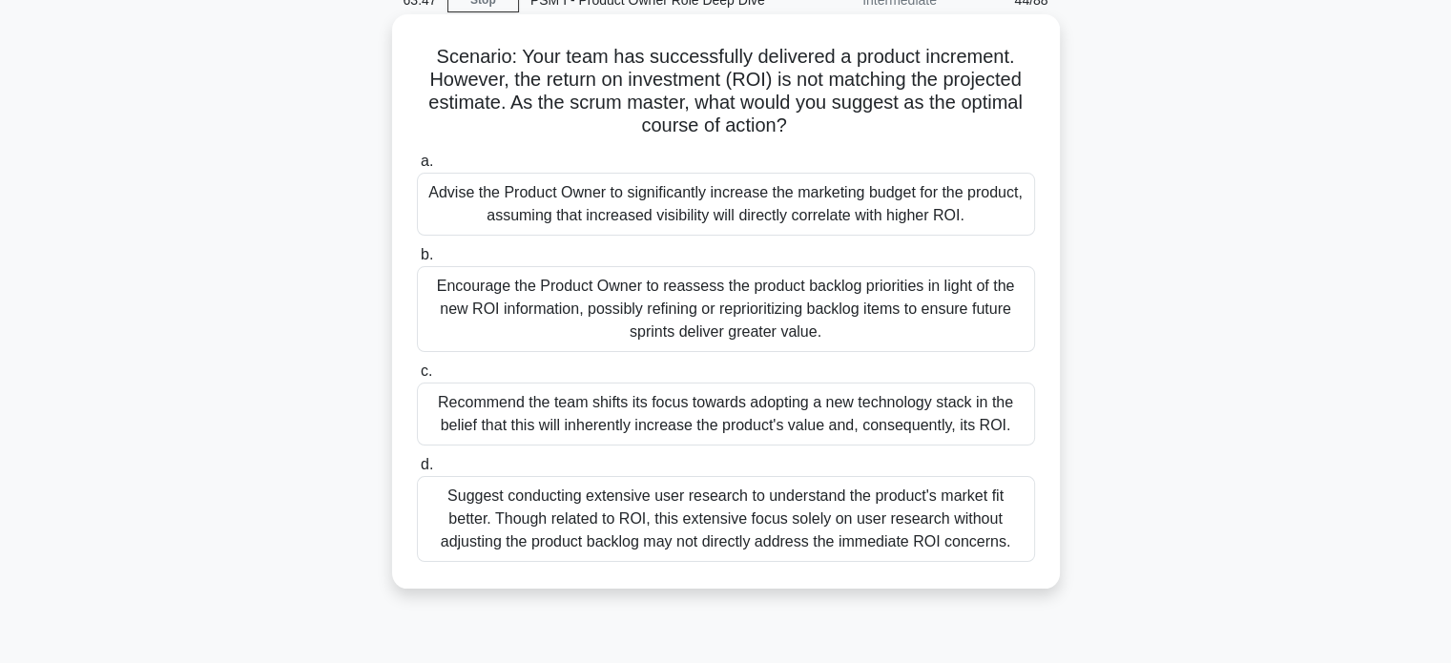
scroll to position [95, 0]
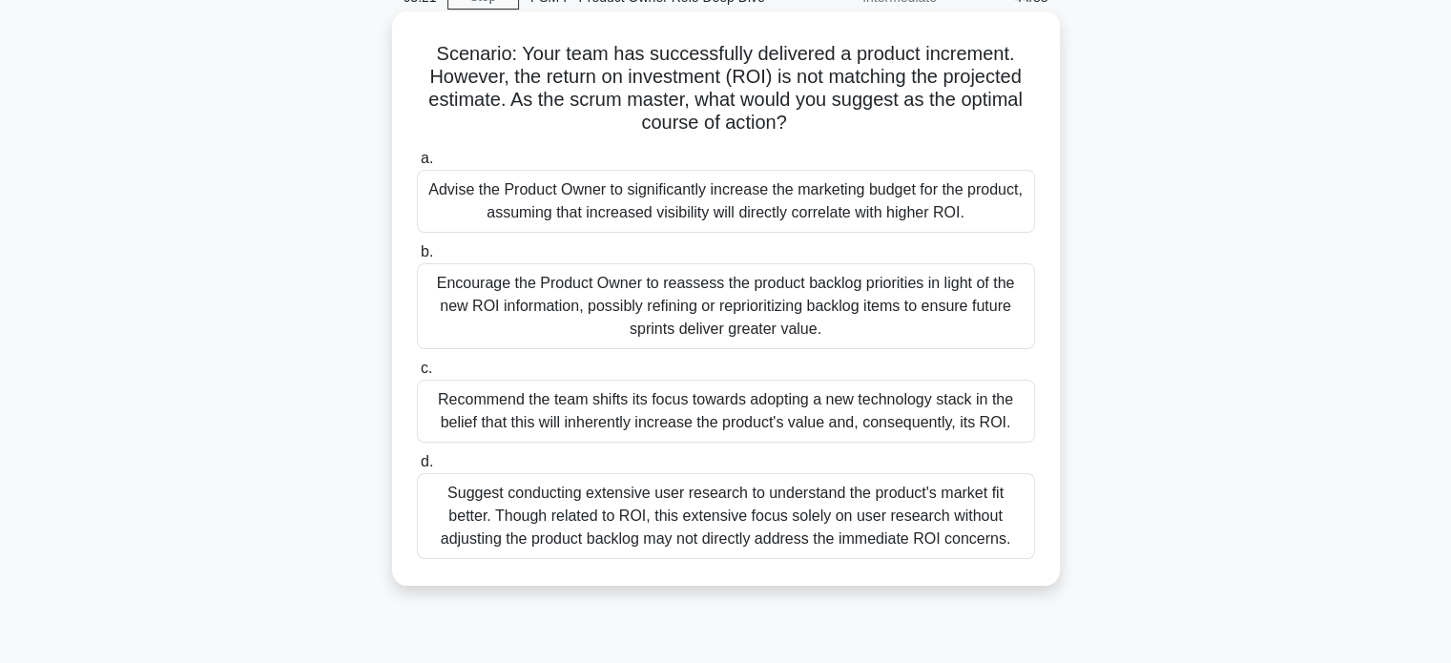
click at [524, 323] on div "Encourage the Product Owner to reassess the product backlog priorities in light…" at bounding box center [726, 306] width 618 height 86
click at [417, 259] on input "b. Encourage the Product Owner to reassess the product backlog priorities in li…" at bounding box center [417, 252] width 0 height 12
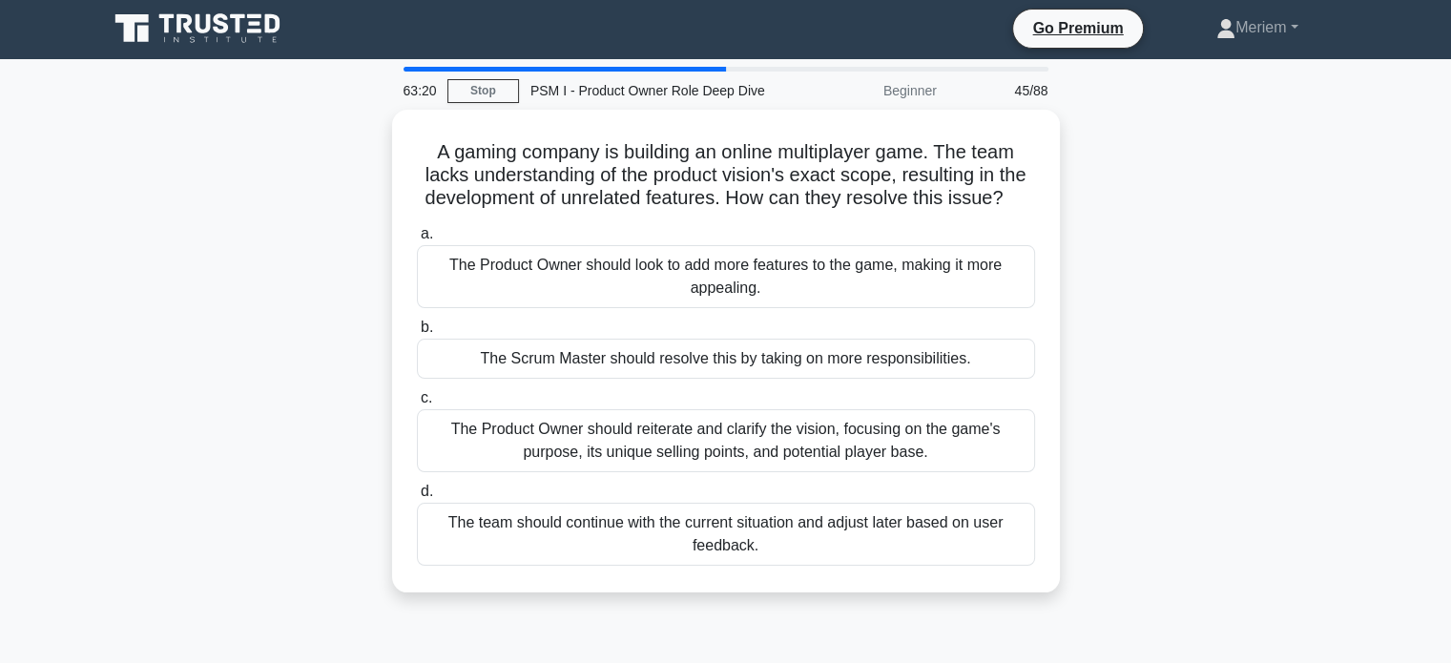
scroll to position [0, 0]
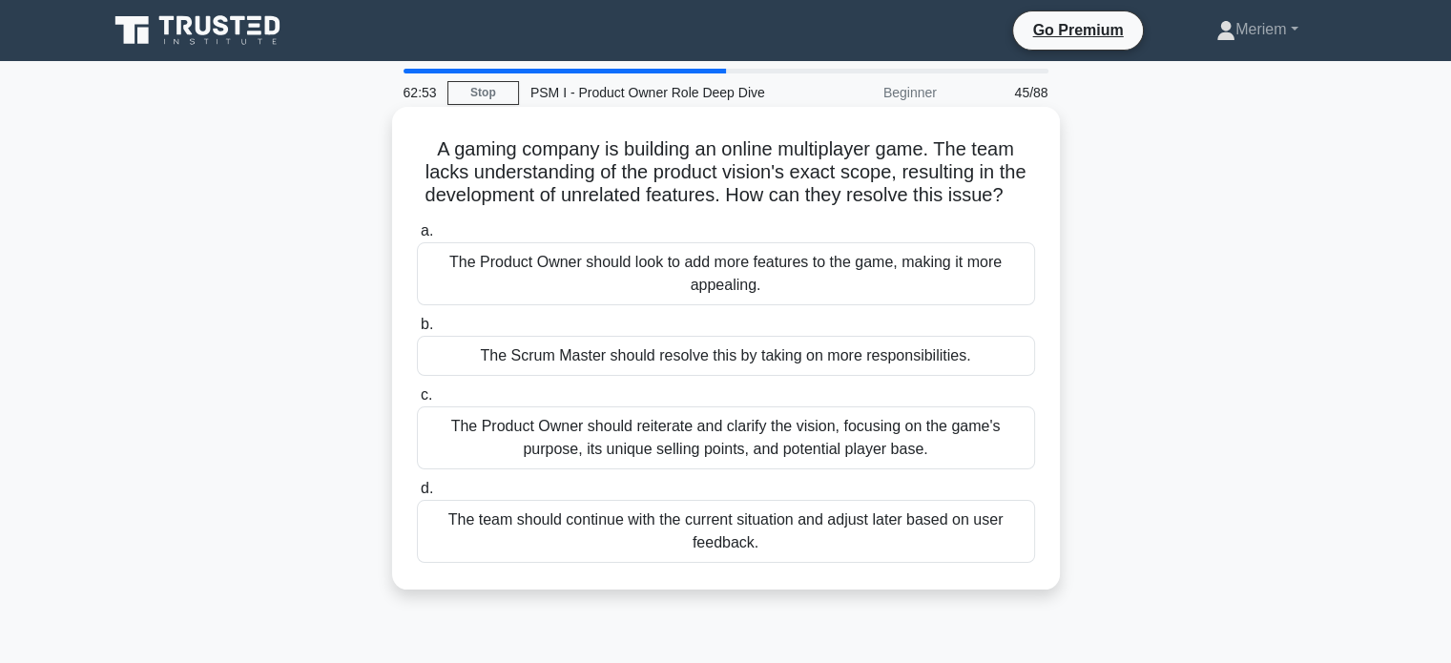
click at [875, 442] on div "The Product Owner should reiterate and clarify the vision, focusing on the game…" at bounding box center [726, 437] width 618 height 63
click at [417, 402] on input "c. The Product Owner should reiterate and clarify the vision, focusing on the g…" at bounding box center [417, 395] width 0 height 12
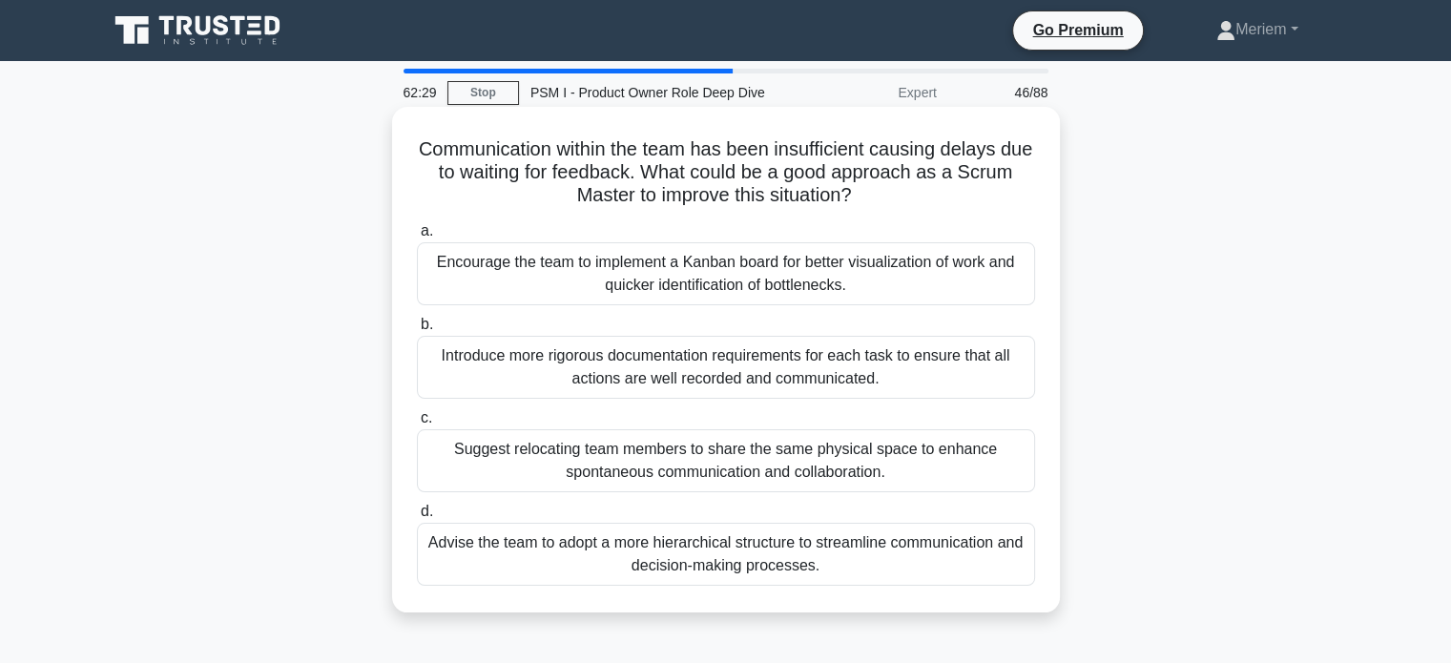
click at [630, 269] on div "Encourage the team to implement a Kanban board for better visualization of work…" at bounding box center [726, 273] width 618 height 63
click at [417, 238] on input "a. Encourage the team to implement a Kanban board for better visualization of w…" at bounding box center [417, 231] width 0 height 12
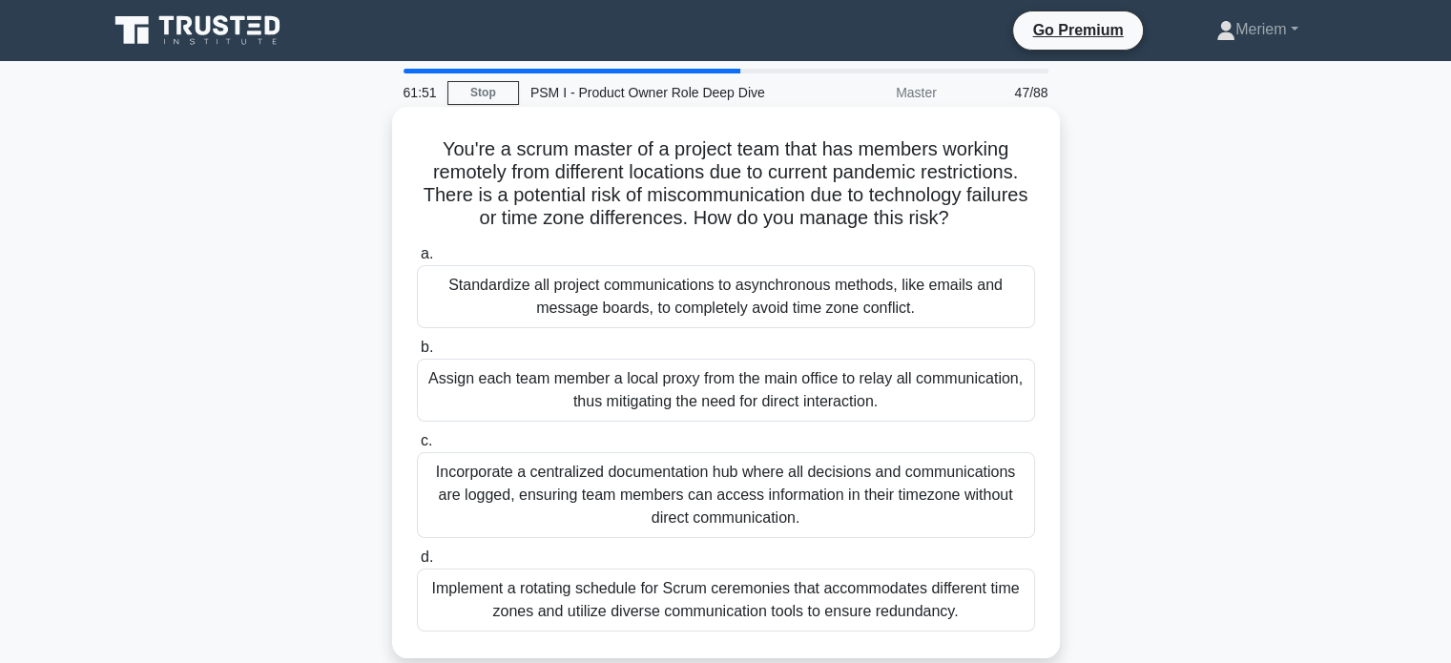
click at [706, 613] on div "Implement a rotating schedule for Scrum ceremonies that accommodates different …" at bounding box center [726, 600] width 618 height 63
click at [417, 564] on input "d. Implement a rotating schedule for Scrum ceremonies that accommodates differe…" at bounding box center [417, 557] width 0 height 12
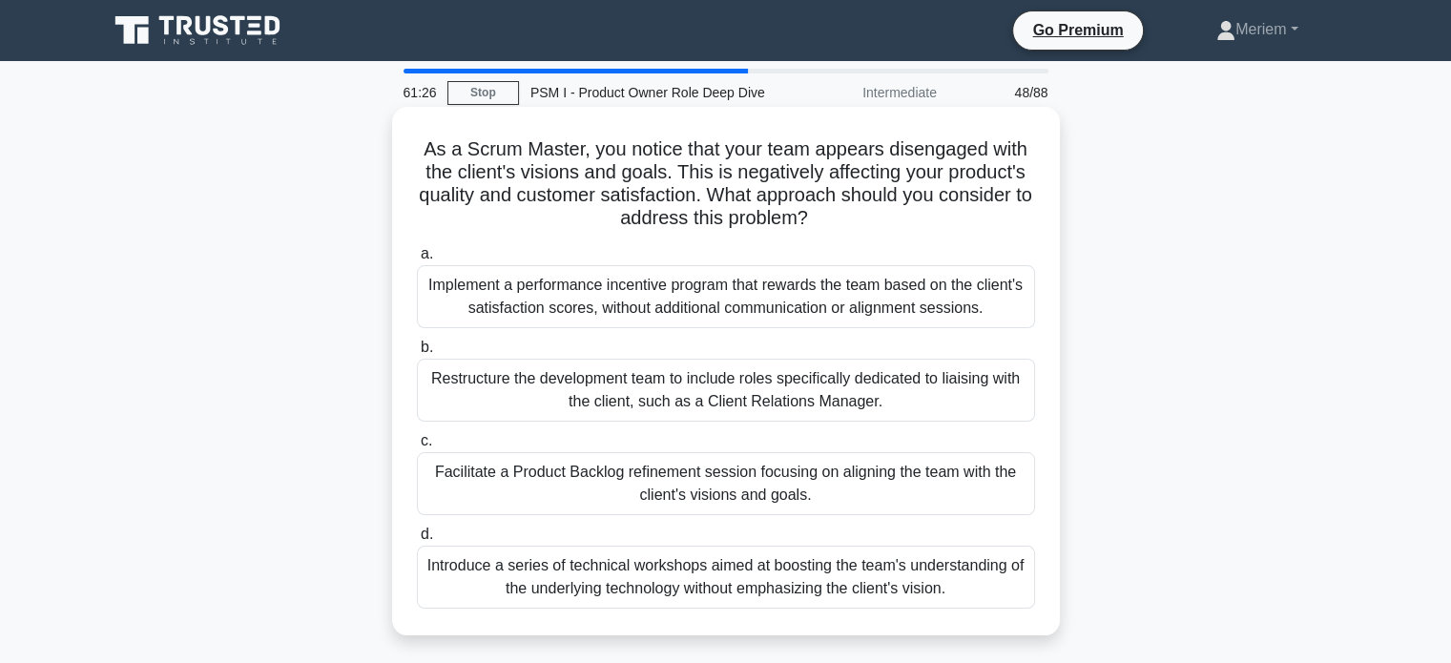
click at [589, 498] on div "Facilitate a Product Backlog refinement session focusing on aligning the team w…" at bounding box center [726, 483] width 618 height 63
click at [417, 447] on input "c. Facilitate a Product Backlog refinement session focusing on aligning the tea…" at bounding box center [417, 441] width 0 height 12
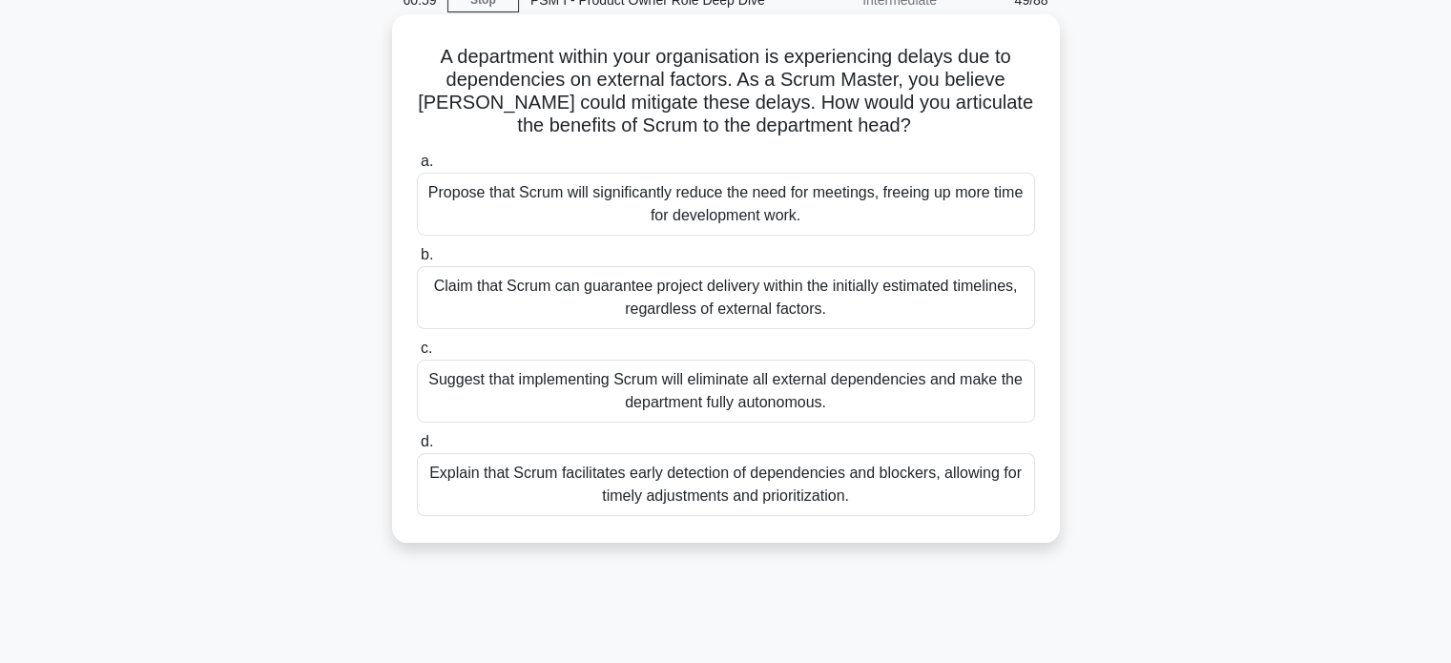
scroll to position [95, 0]
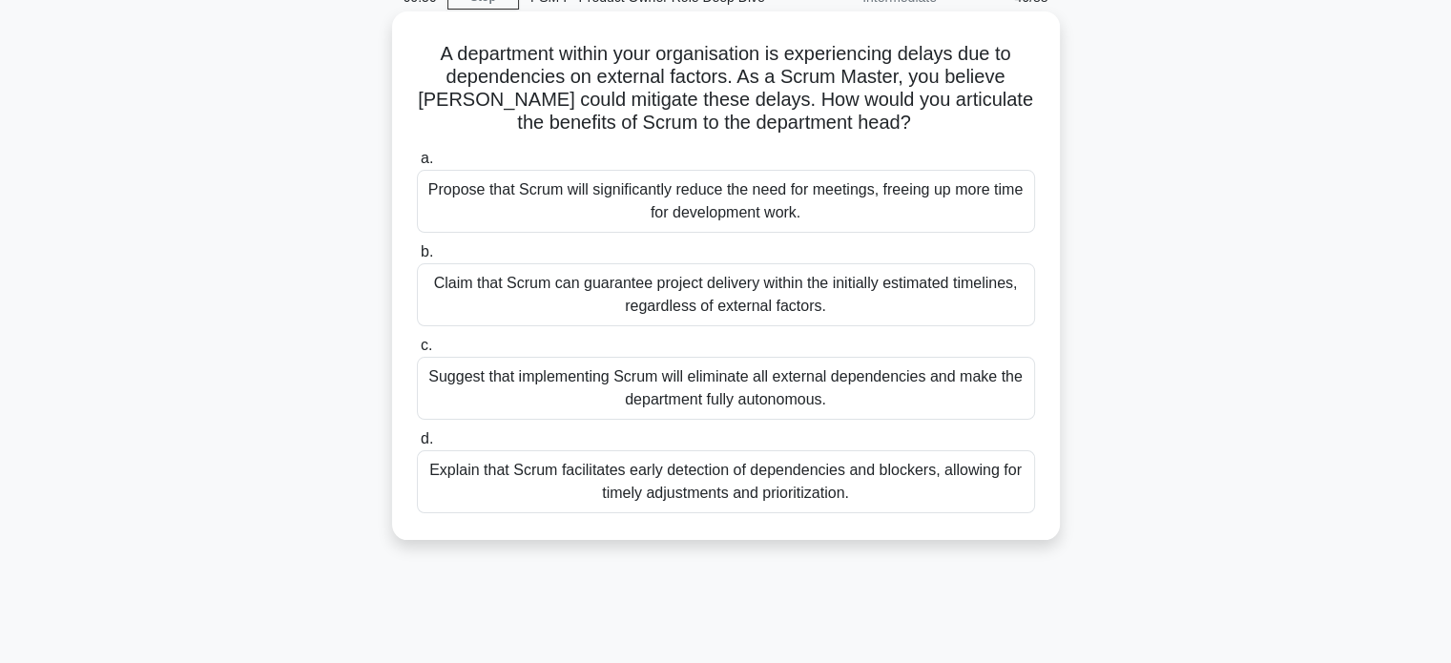
click at [847, 498] on div "Explain that Scrum facilitates early detection of dependencies and blockers, al…" at bounding box center [726, 481] width 618 height 63
click at [417, 445] on input "d. Explain that Scrum facilitates early detection of dependencies and blockers,…" at bounding box center [417, 439] width 0 height 12
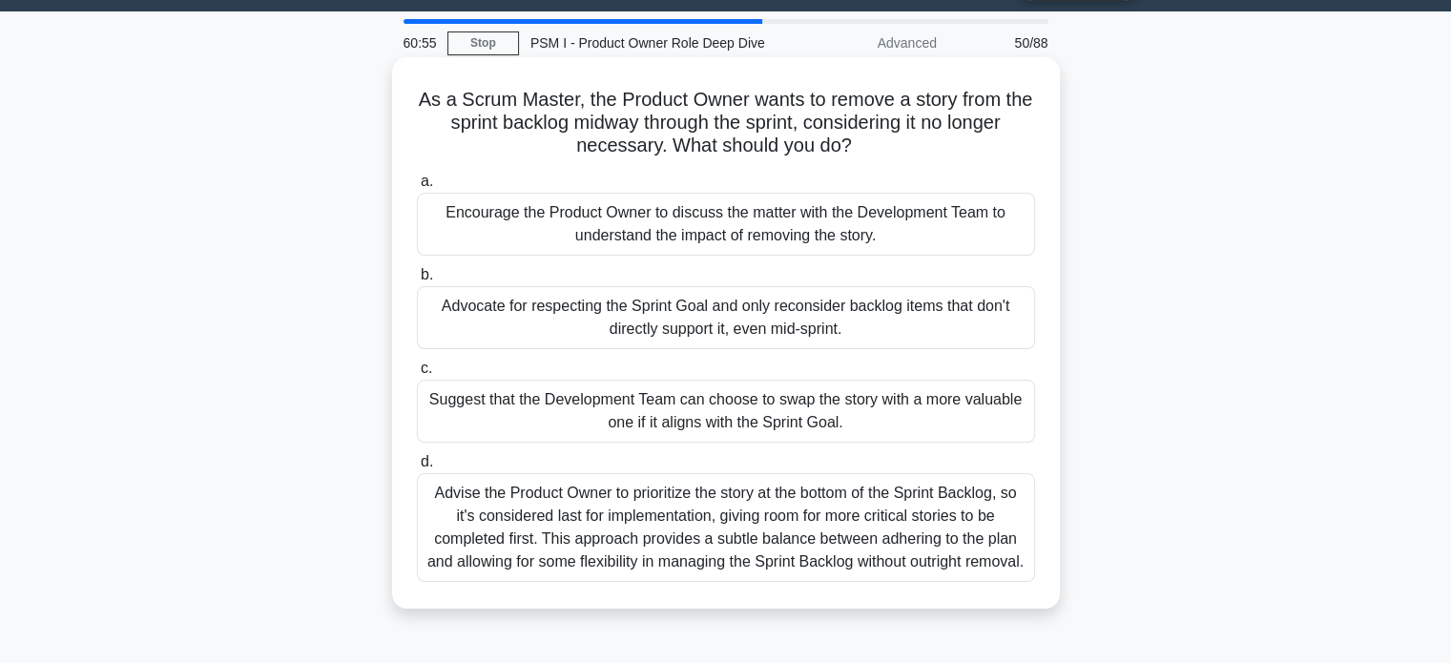
scroll to position [0, 0]
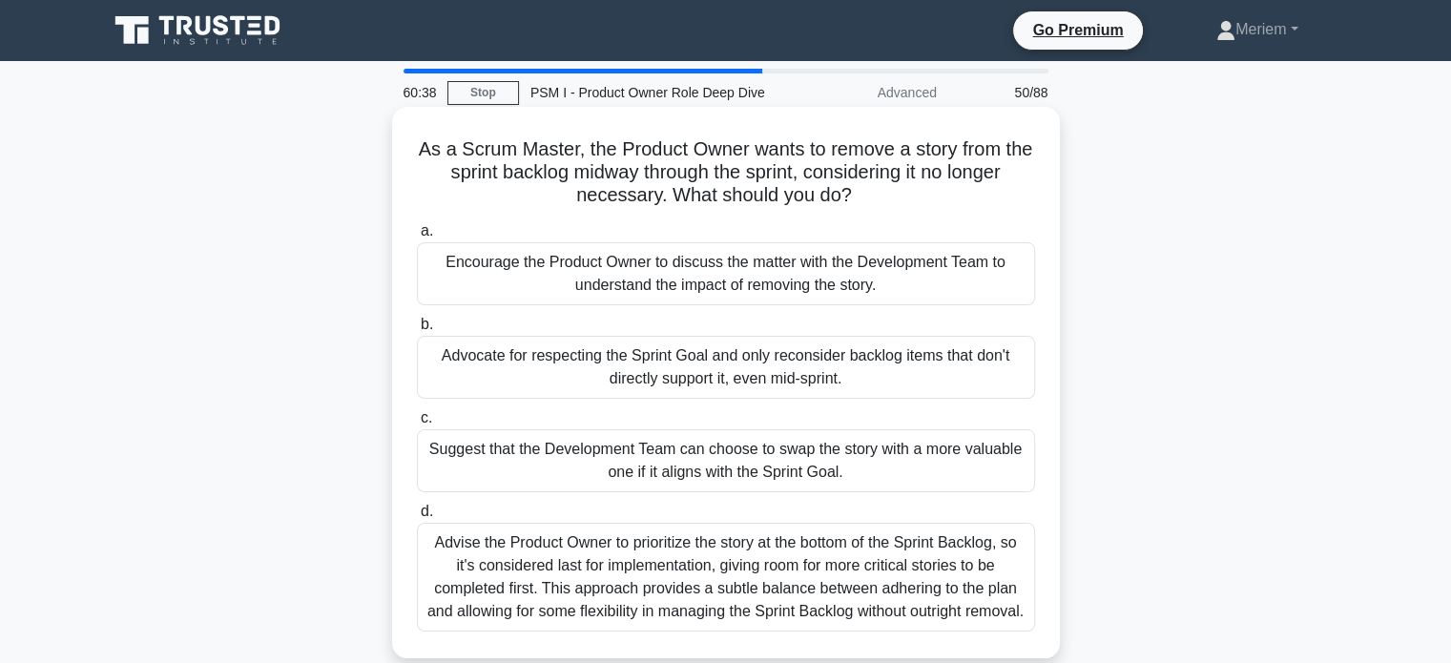
click at [792, 281] on div "Encourage the Product Owner to discuss the matter with the Development Team to …" at bounding box center [726, 273] width 618 height 63
click at [417, 238] on input "a. Encourage the Product Owner to discuss the matter with the Development Team …" at bounding box center [417, 231] width 0 height 12
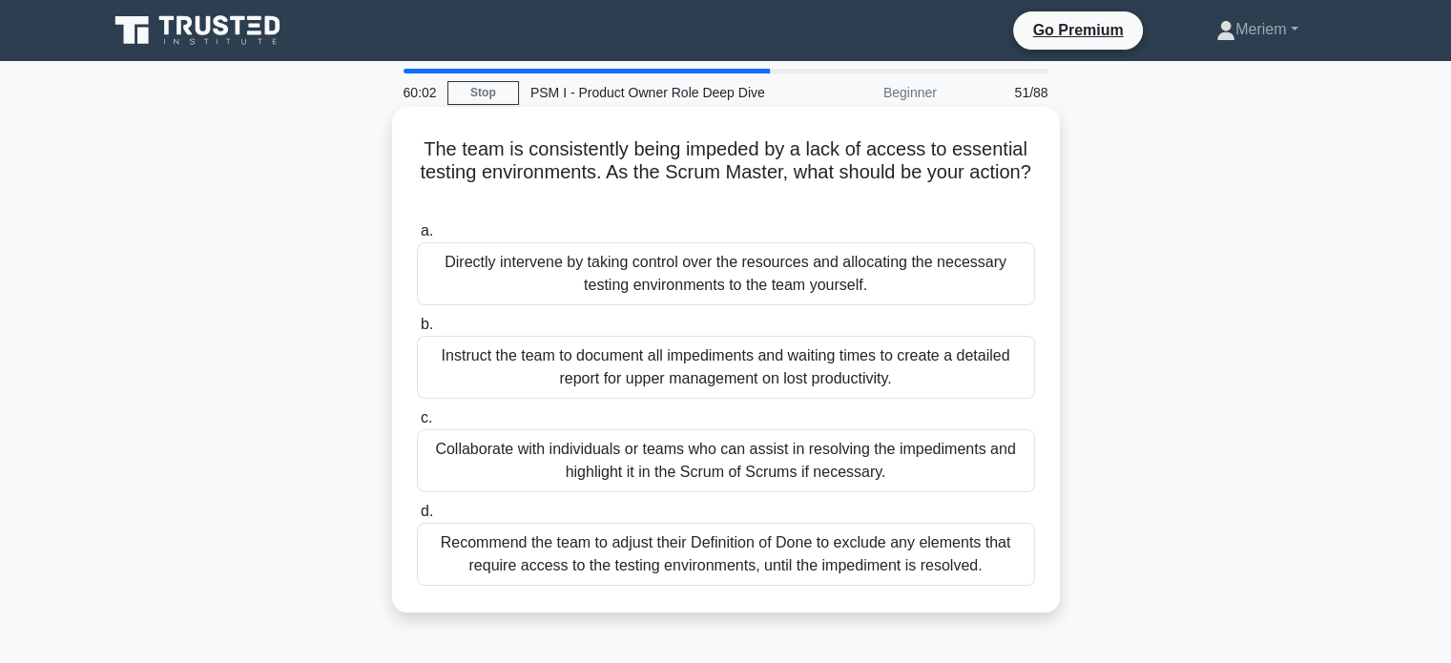
click at [536, 468] on div "Collaborate with individuals or teams who can assist in resolving the impedimen…" at bounding box center [726, 460] width 618 height 63
click at [417, 425] on input "c. Collaborate with individuals or teams who can assist in resolving the impedi…" at bounding box center [417, 418] width 0 height 12
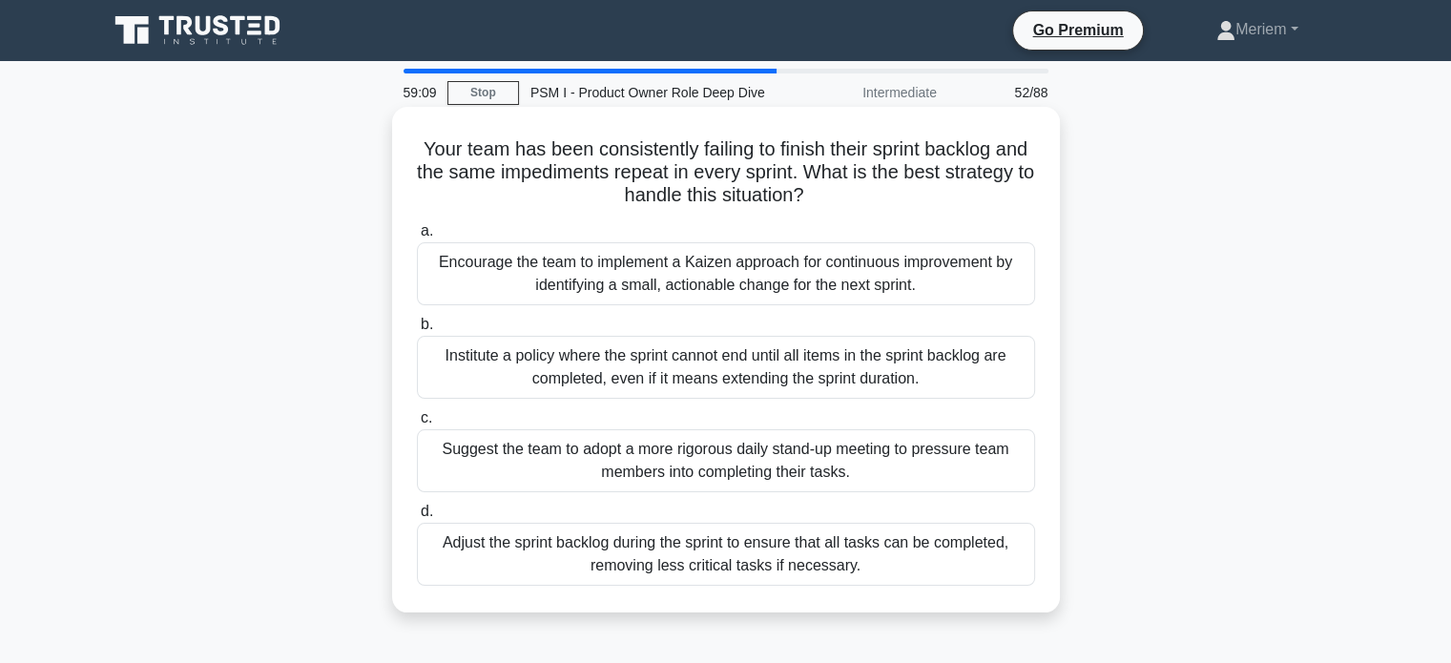
click at [570, 562] on div "Adjust the sprint backlog during the sprint to ensure that all tasks can be com…" at bounding box center [726, 554] width 618 height 63
click at [417, 518] on input "d. Adjust the sprint backlog during the sprint to ensure that all tasks can be …" at bounding box center [417, 512] width 0 height 12
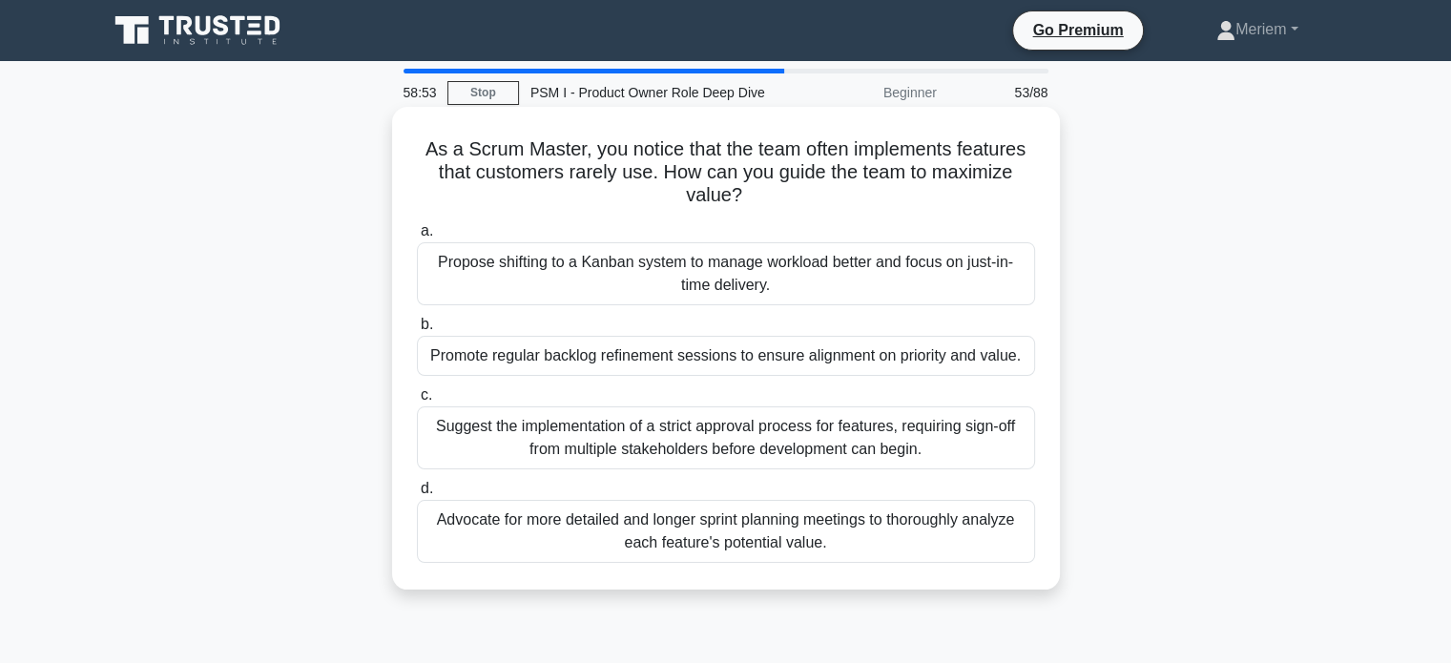
click at [644, 358] on div "Promote regular backlog refinement sessions to ensure alignment on priority and…" at bounding box center [726, 356] width 618 height 40
click at [417, 331] on input "b. Promote regular backlog refinement sessions to ensure alignment on priority …" at bounding box center [417, 325] width 0 height 12
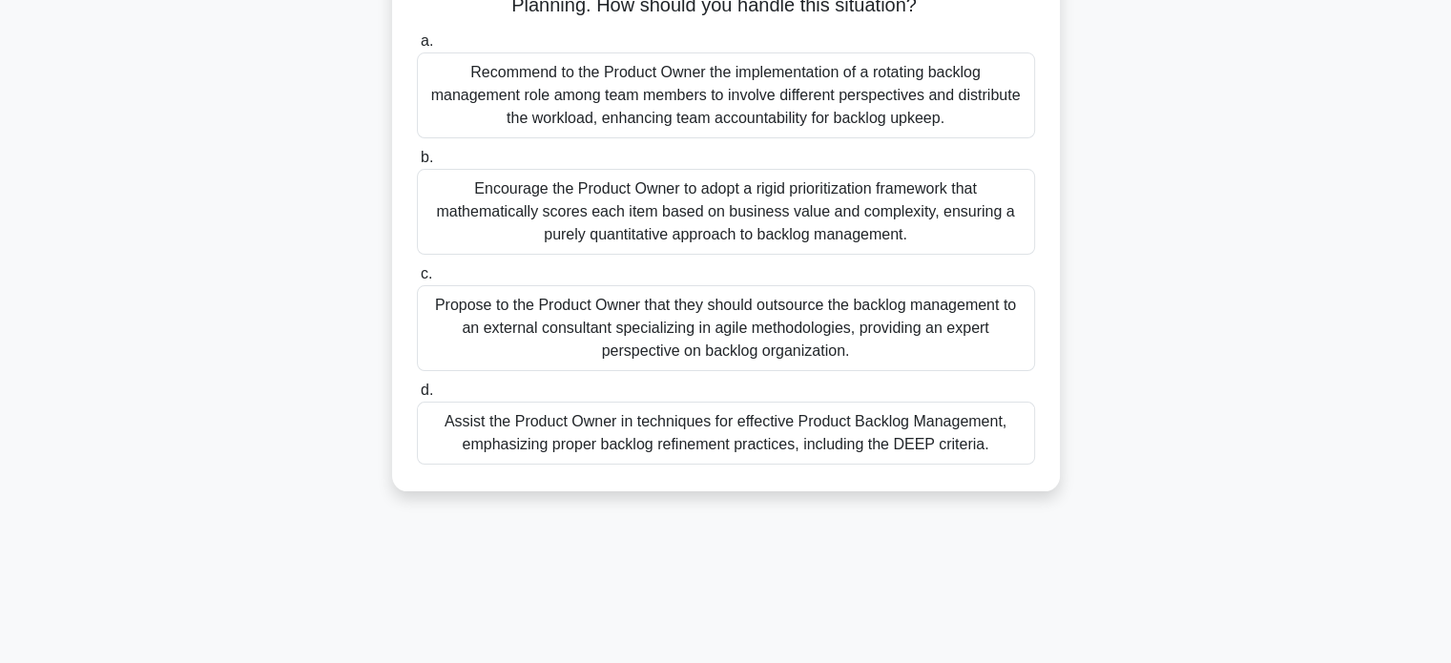
scroll to position [191, 0]
click at [611, 449] on div "Assist the Product Owner in techniques for effective Product Backlog Management…" at bounding box center [726, 432] width 618 height 63
click at [417, 396] on input "d. Assist the Product Owner in techniques for effective Product Backlog Managem…" at bounding box center [417, 389] width 0 height 12
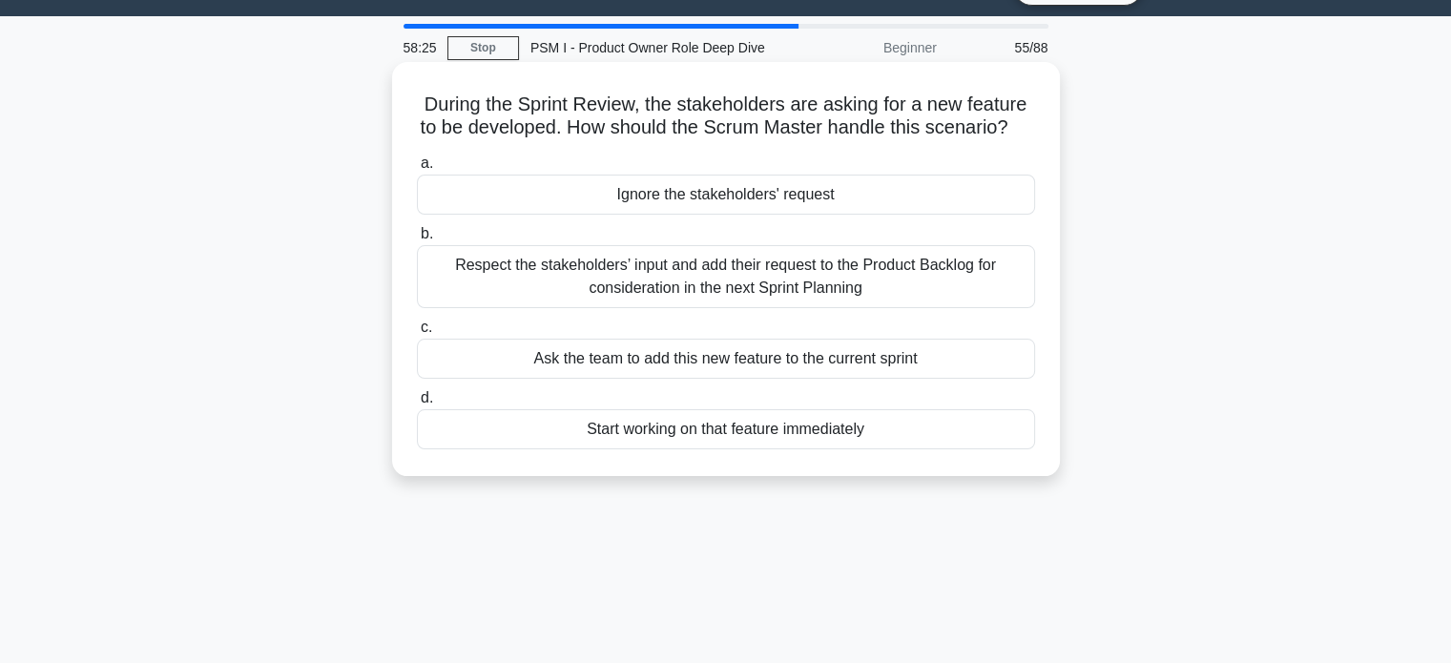
scroll to position [0, 0]
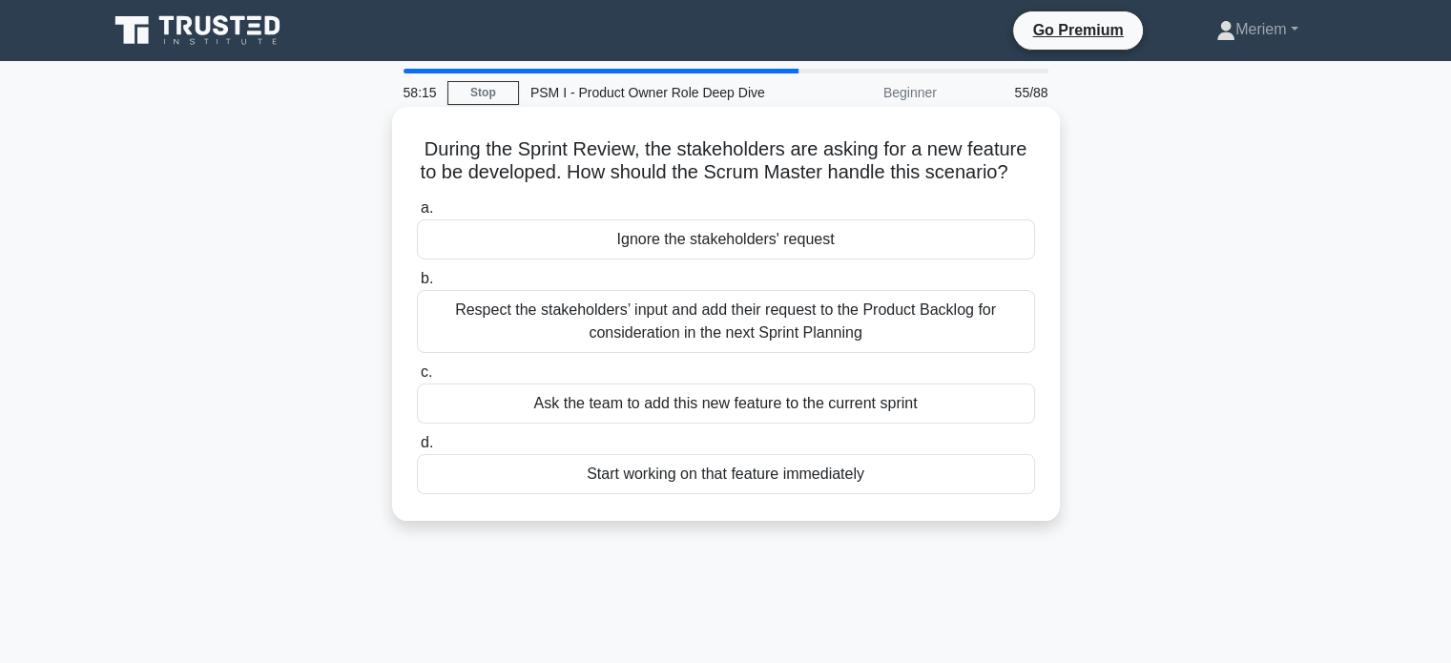
click at [559, 352] on div "Respect the stakeholders’ input and add their request to the Product Backlog fo…" at bounding box center [726, 321] width 618 height 63
click at [417, 285] on input "b. Respect the stakeholders’ input and add their request to the Product Backlog…" at bounding box center [417, 279] width 0 height 12
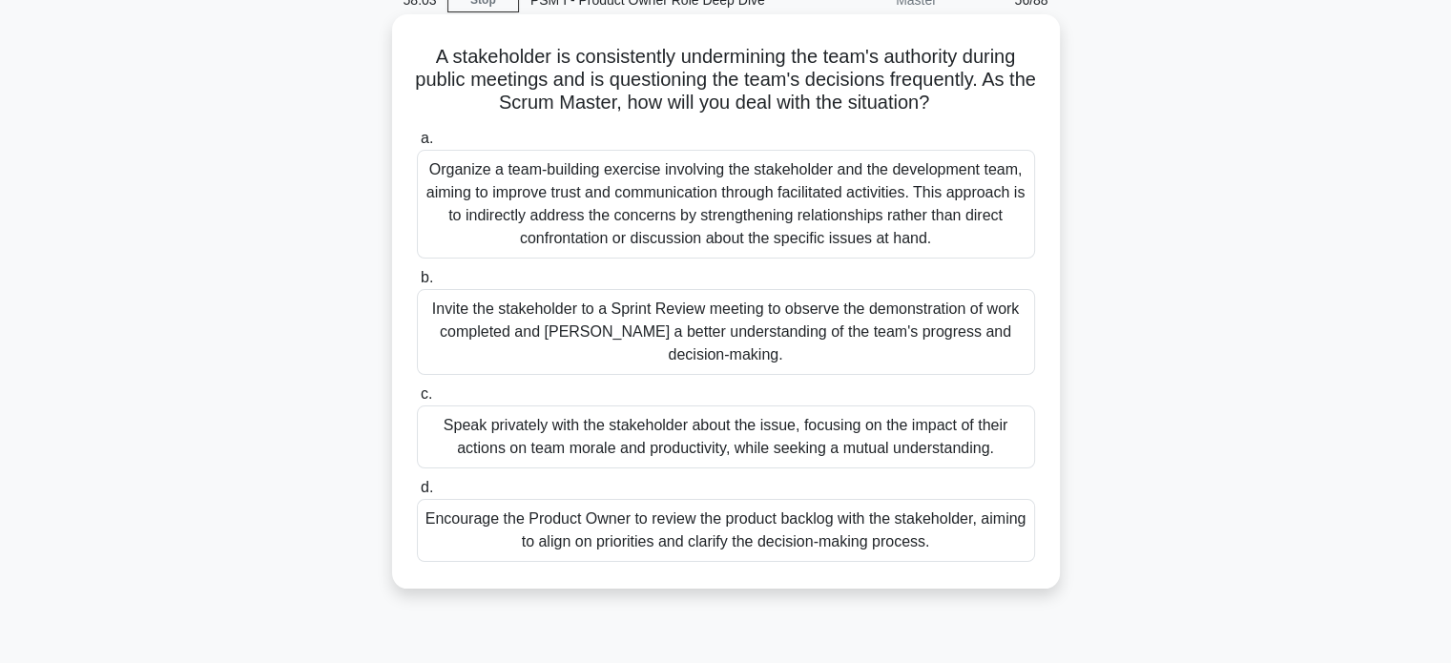
scroll to position [95, 0]
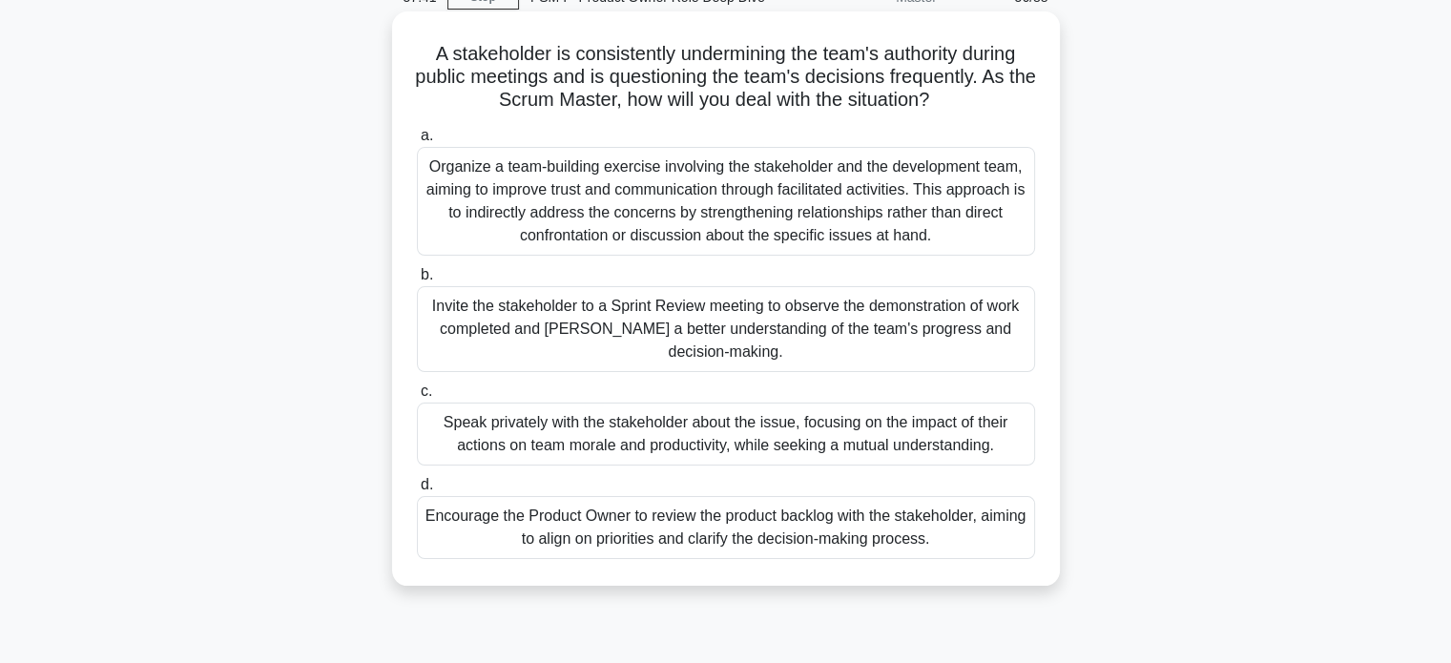
click at [566, 431] on div "Speak privately with the stakeholder about the issue, focusing on the impact of…" at bounding box center [726, 434] width 618 height 63
click at [417, 398] on input "c. Speak privately with the stakeholder about the issue, focusing on the impact…" at bounding box center [417, 391] width 0 height 12
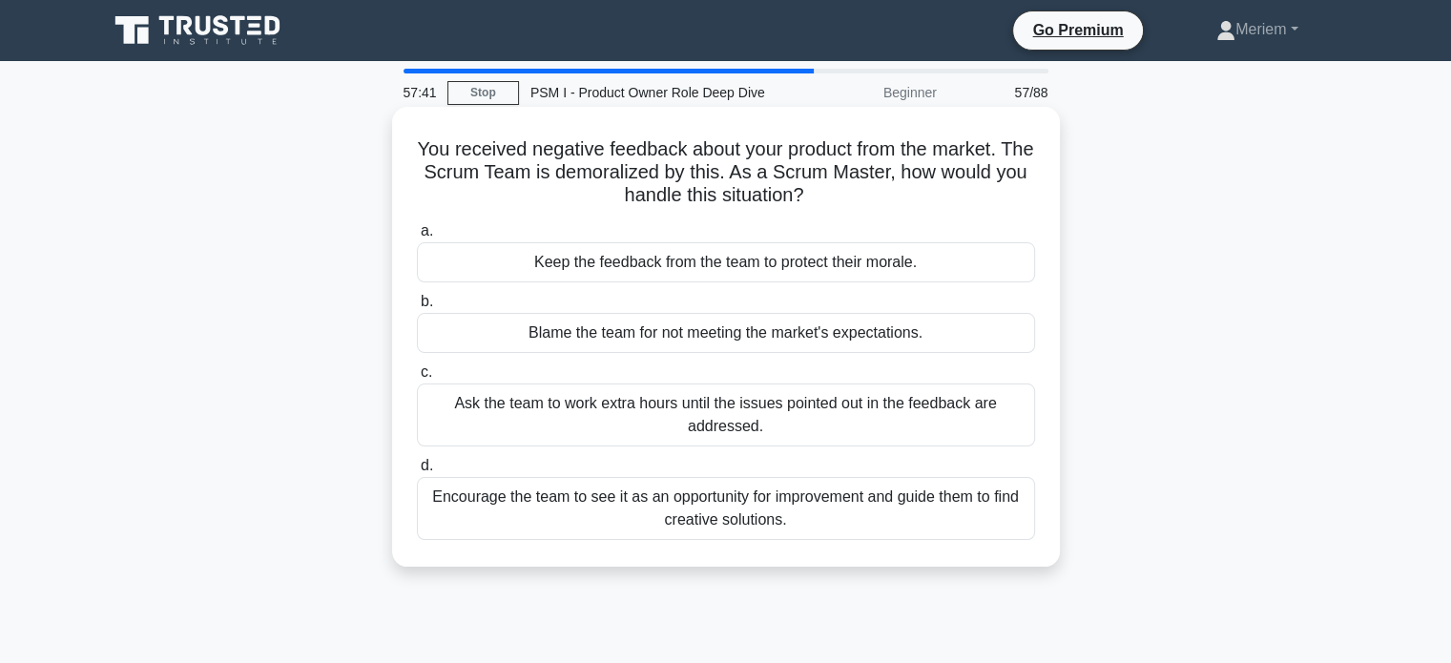
scroll to position [0, 0]
click at [574, 512] on div "Encourage the team to see it as an opportunity for improvement and guide them t…" at bounding box center [726, 508] width 618 height 63
click at [417, 472] on input "d. Encourage the team to see it as an opportunity for improvement and guide the…" at bounding box center [417, 466] width 0 height 12
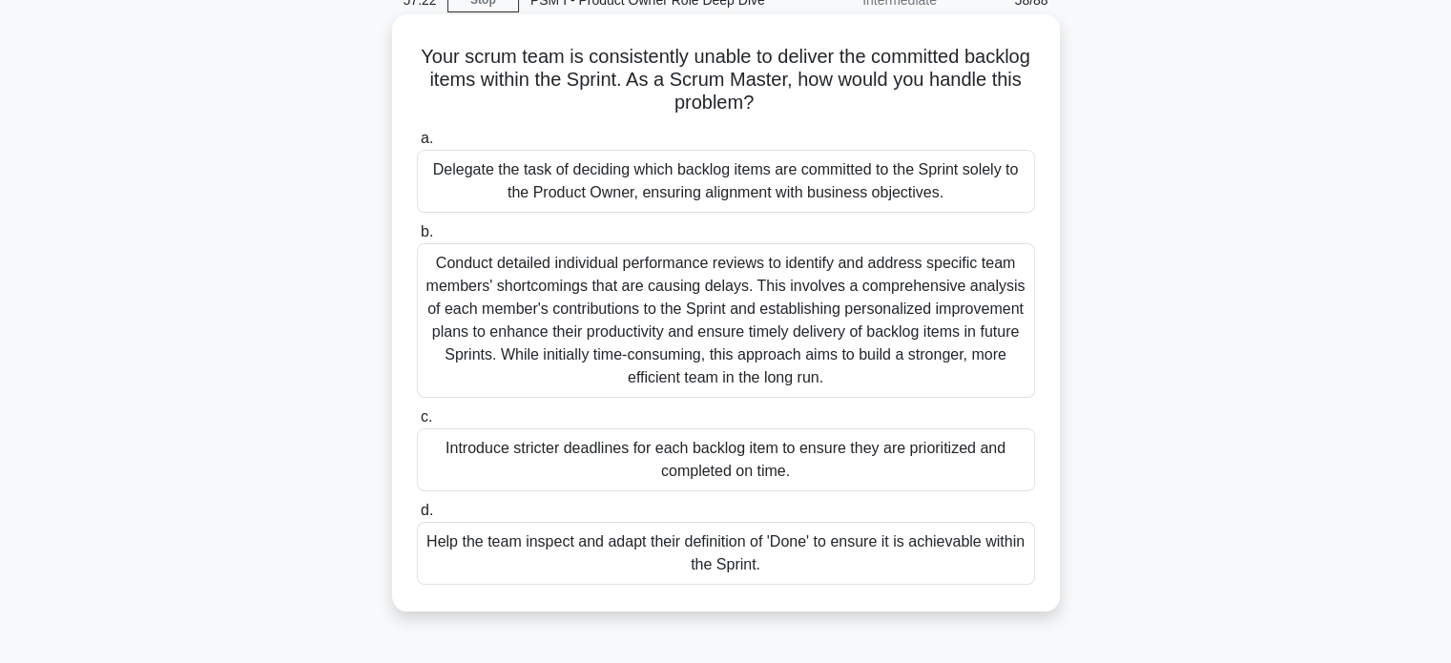
scroll to position [95, 0]
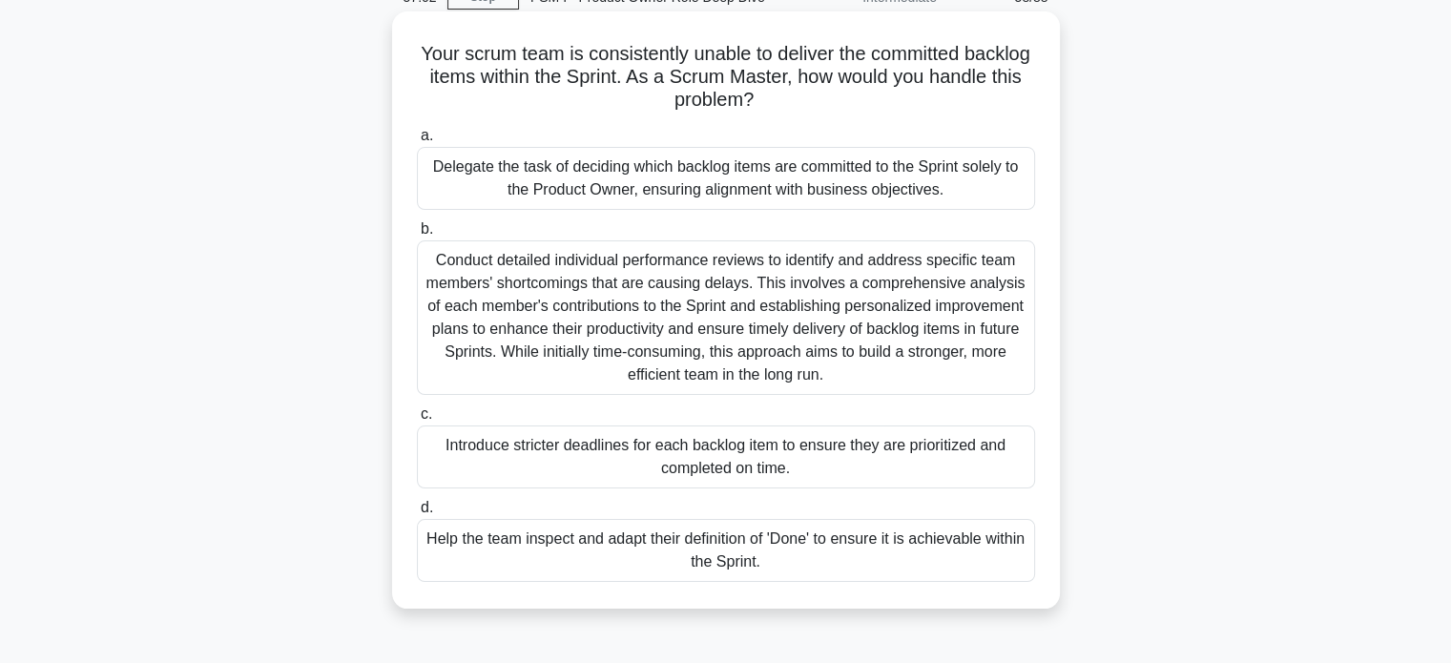
click at [553, 186] on div "Delegate the task of deciding which backlog items are committed to the Sprint s…" at bounding box center [726, 178] width 618 height 63
click at [417, 142] on input "a. Delegate the task of deciding which backlog items are committed to the Sprin…" at bounding box center [417, 136] width 0 height 12
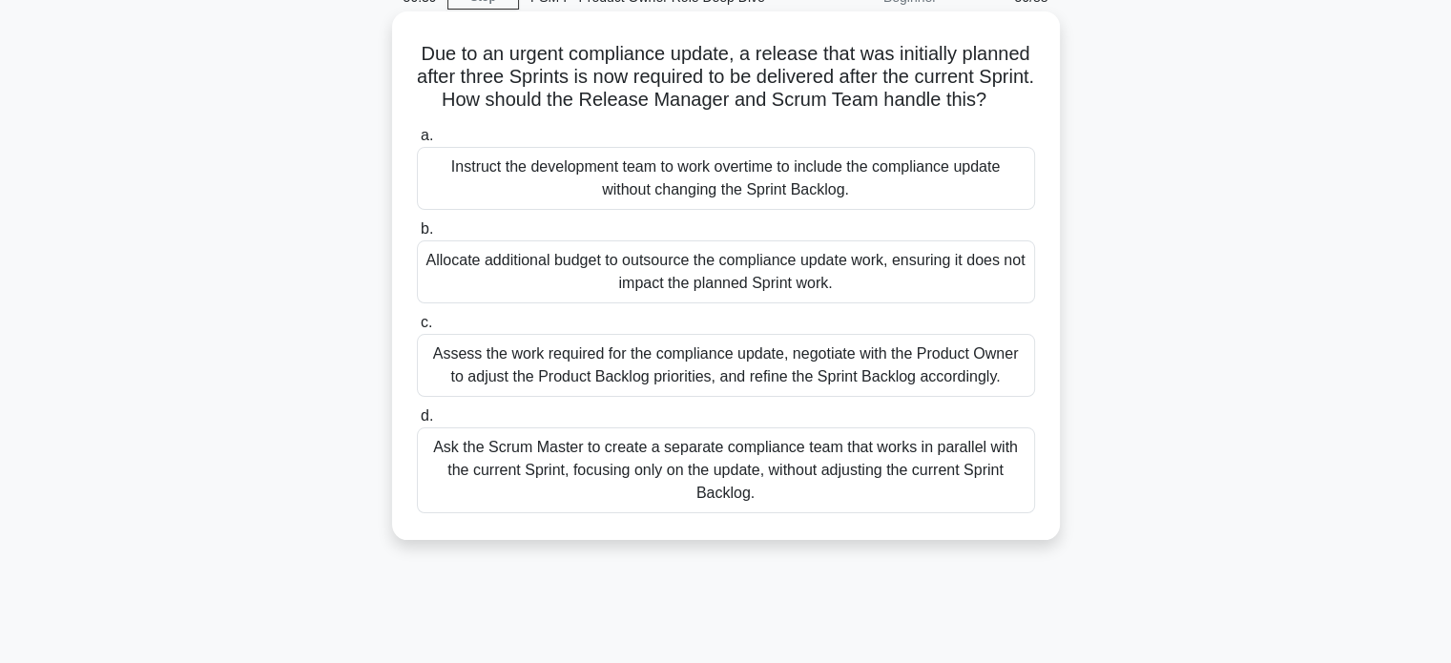
click at [691, 392] on div "Assess the work required for the compliance update, negotiate with the Product …" at bounding box center [726, 365] width 618 height 63
click at [417, 329] on input "c. Assess the work required for the compliance update, negotiate with the Produ…" at bounding box center [417, 323] width 0 height 12
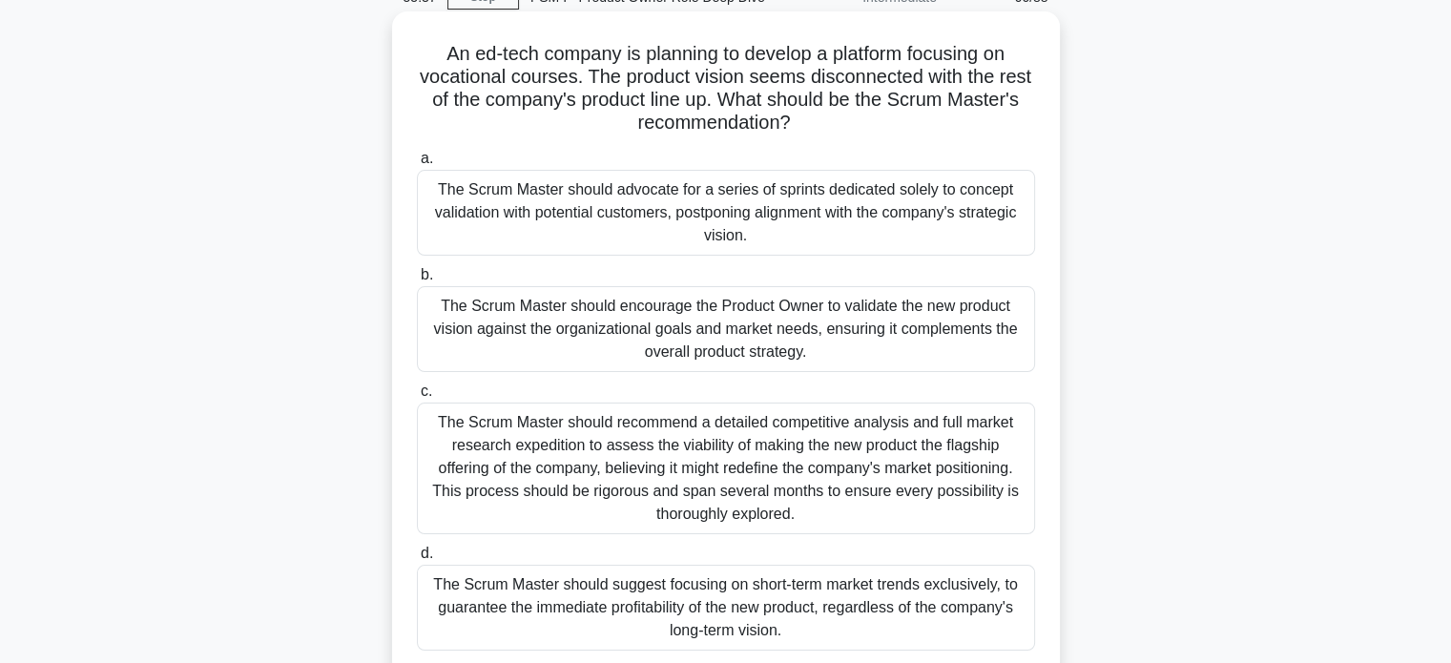
click at [569, 337] on div "The Scrum Master should encourage the Product Owner to validate the new product…" at bounding box center [726, 329] width 618 height 86
click at [417, 281] on input "b. The Scrum Master should encourage the Product Owner to validate the new prod…" at bounding box center [417, 275] width 0 height 12
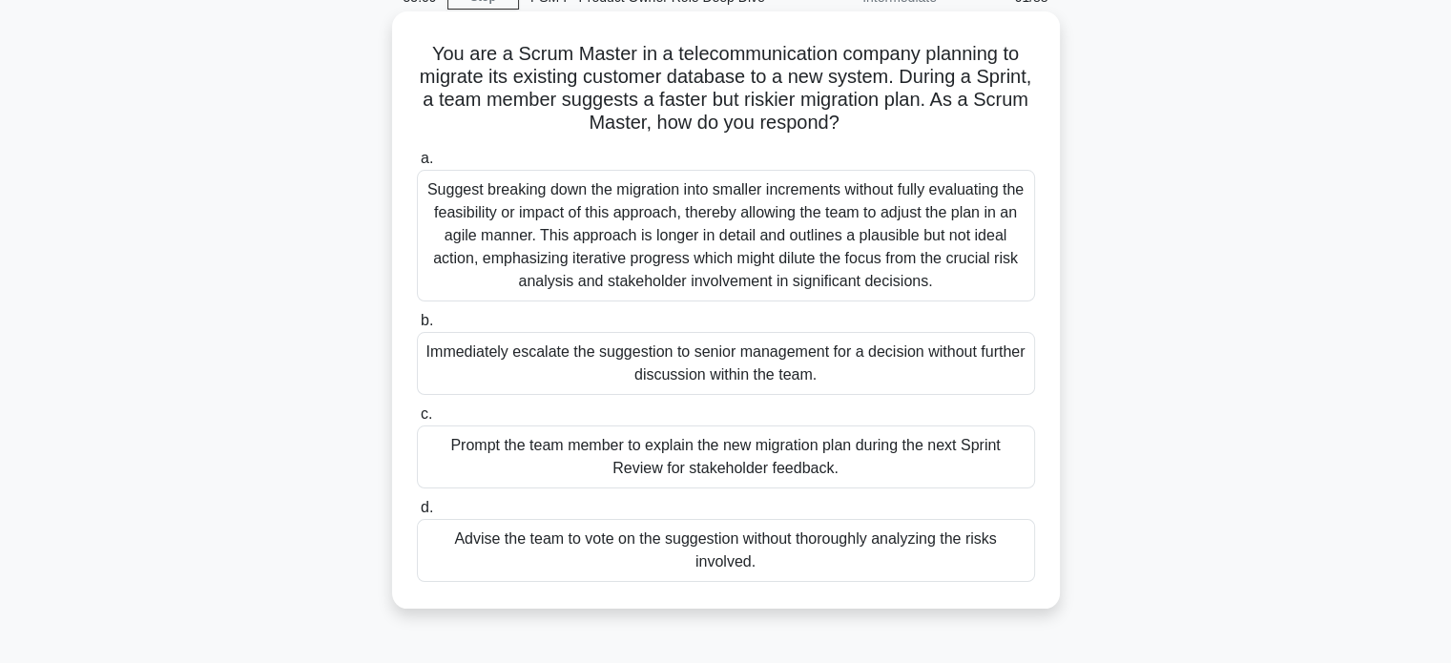
click at [571, 466] on div "Prompt the team member to explain the new migration plan during the next Sprint…" at bounding box center [726, 456] width 618 height 63
click at [417, 421] on input "c. Prompt the team member to explain the new migration plan during the next Spr…" at bounding box center [417, 414] width 0 height 12
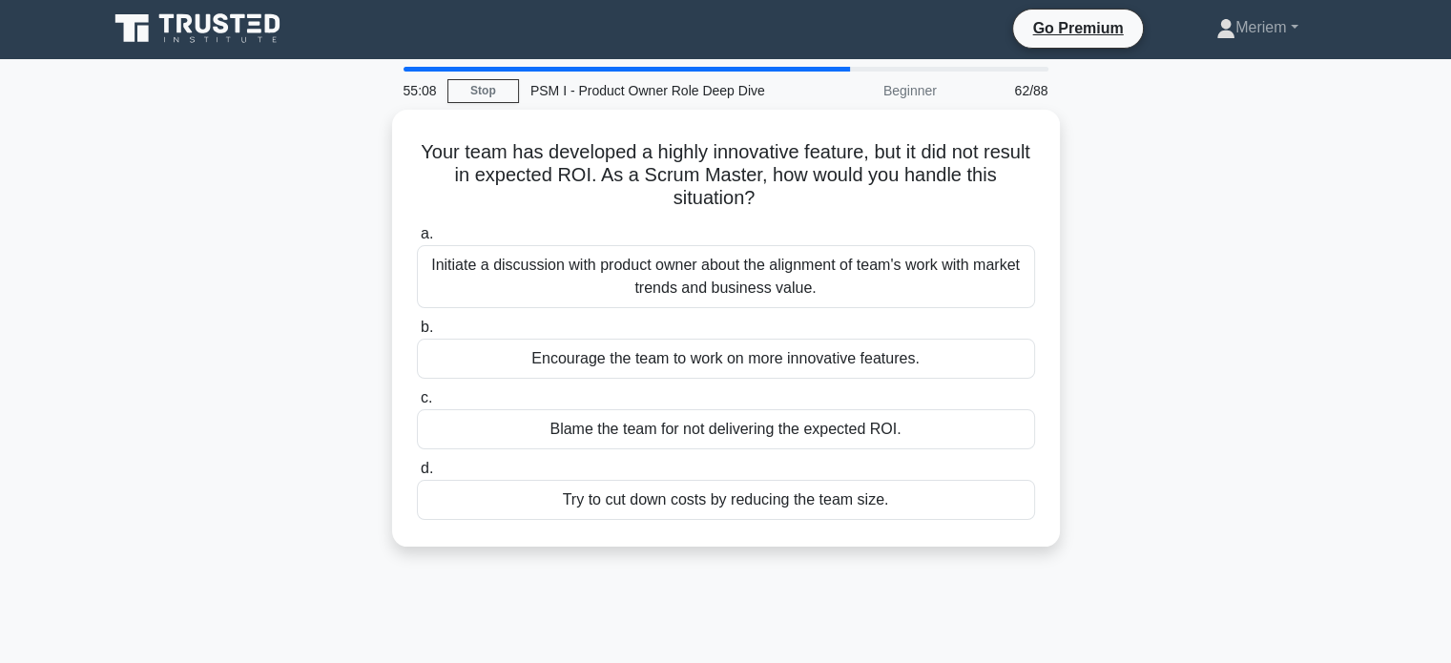
scroll to position [0, 0]
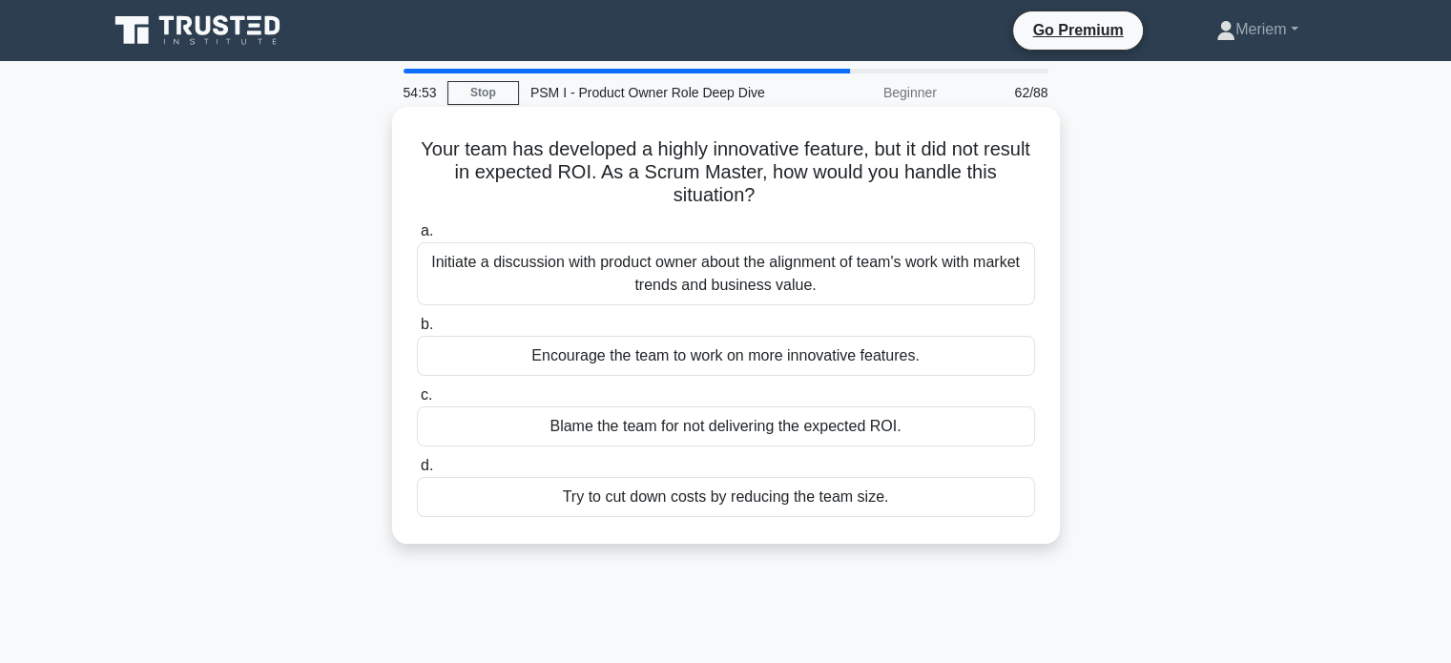
click at [592, 283] on div "Initiate a discussion with product owner about the alignment of team's work wit…" at bounding box center [726, 273] width 618 height 63
click at [417, 238] on input "a. Initiate a discussion with product owner about the alignment of team's work …" at bounding box center [417, 231] width 0 height 12
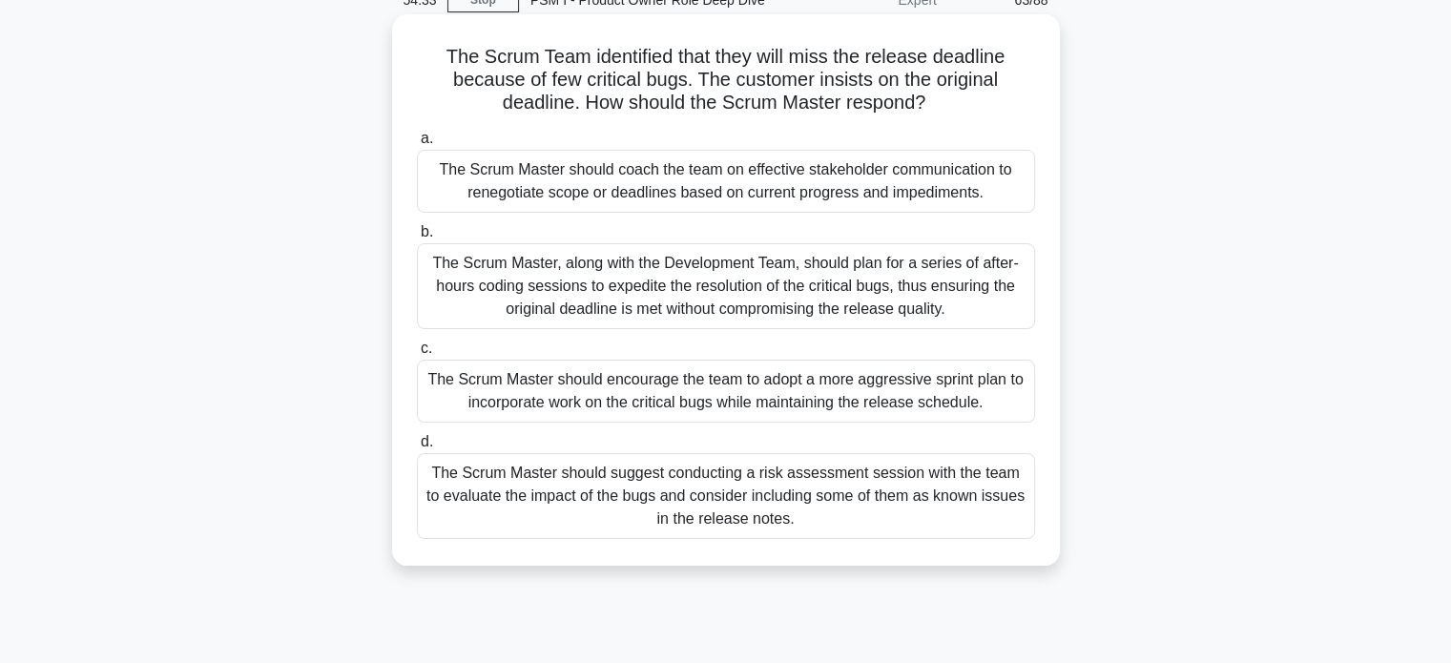
scroll to position [95, 0]
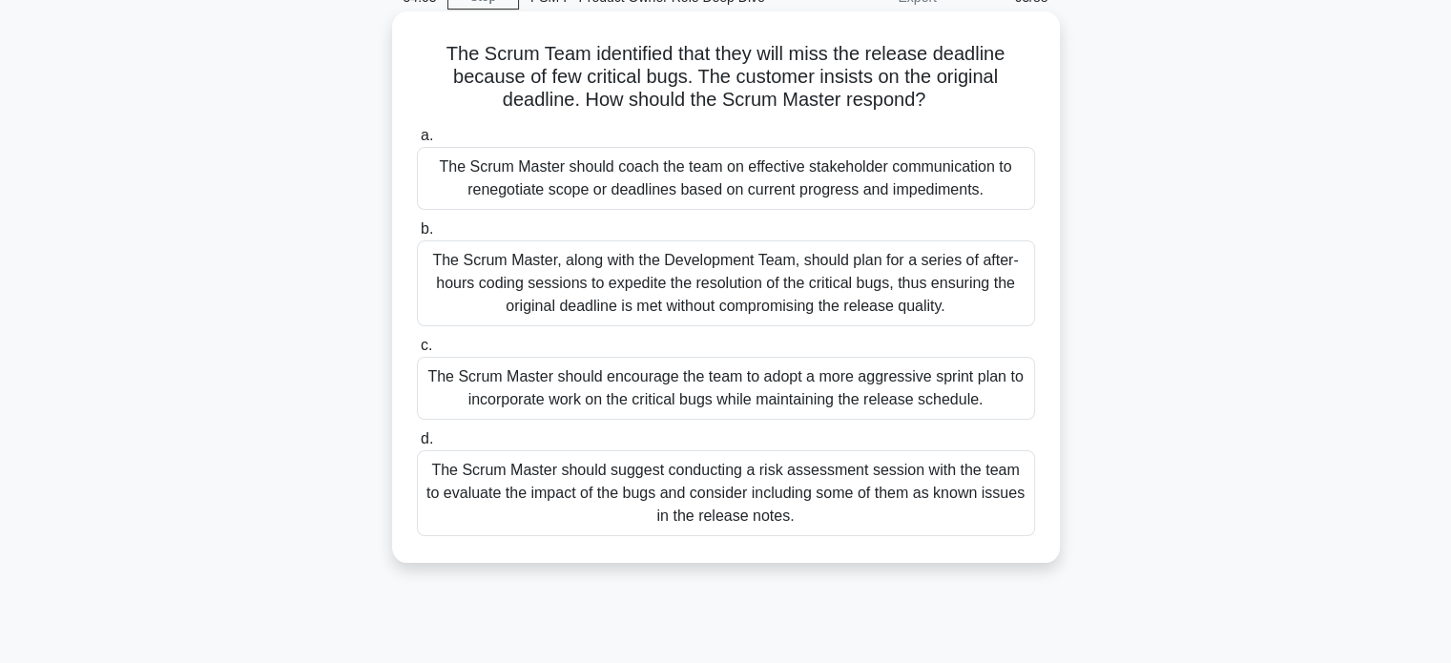
click at [607, 387] on div "The Scrum Master should encourage the team to adopt a more aggressive sprint pl…" at bounding box center [726, 388] width 618 height 63
click at [417, 352] on input "c. The Scrum Master should encourage the team to adopt a more aggressive sprint…" at bounding box center [417, 346] width 0 height 12
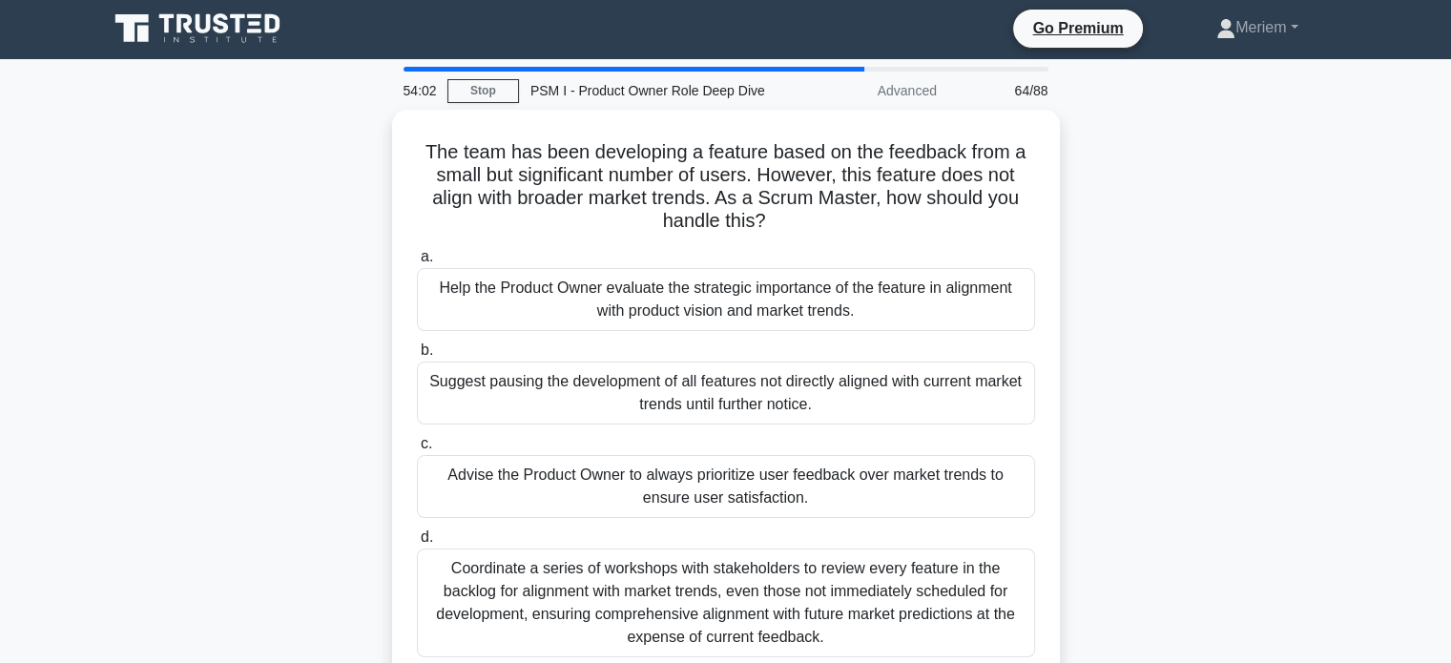
scroll to position [0, 0]
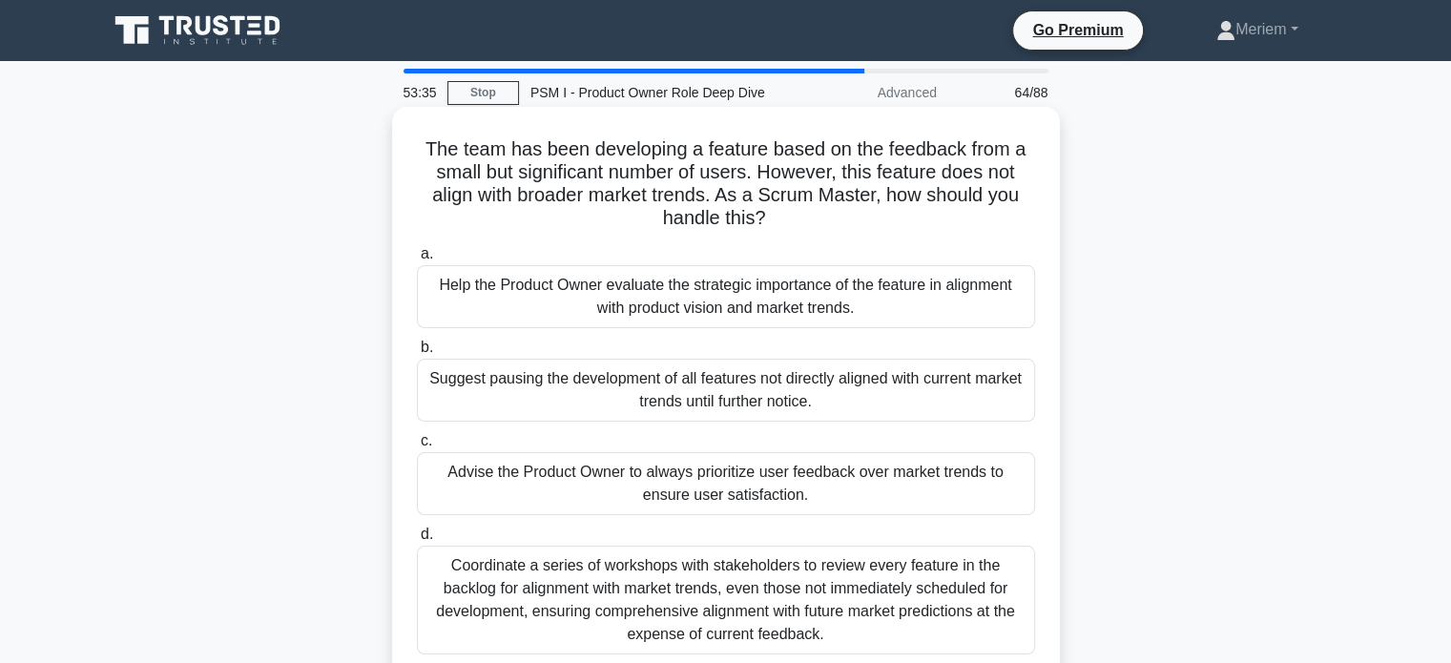
click at [657, 307] on div "Help the Product Owner evaluate the strategic importance of the feature in alig…" at bounding box center [726, 296] width 618 height 63
click at [417, 260] on input "a. Help the Product Owner evaluate the strategic importance of the feature in a…" at bounding box center [417, 254] width 0 height 12
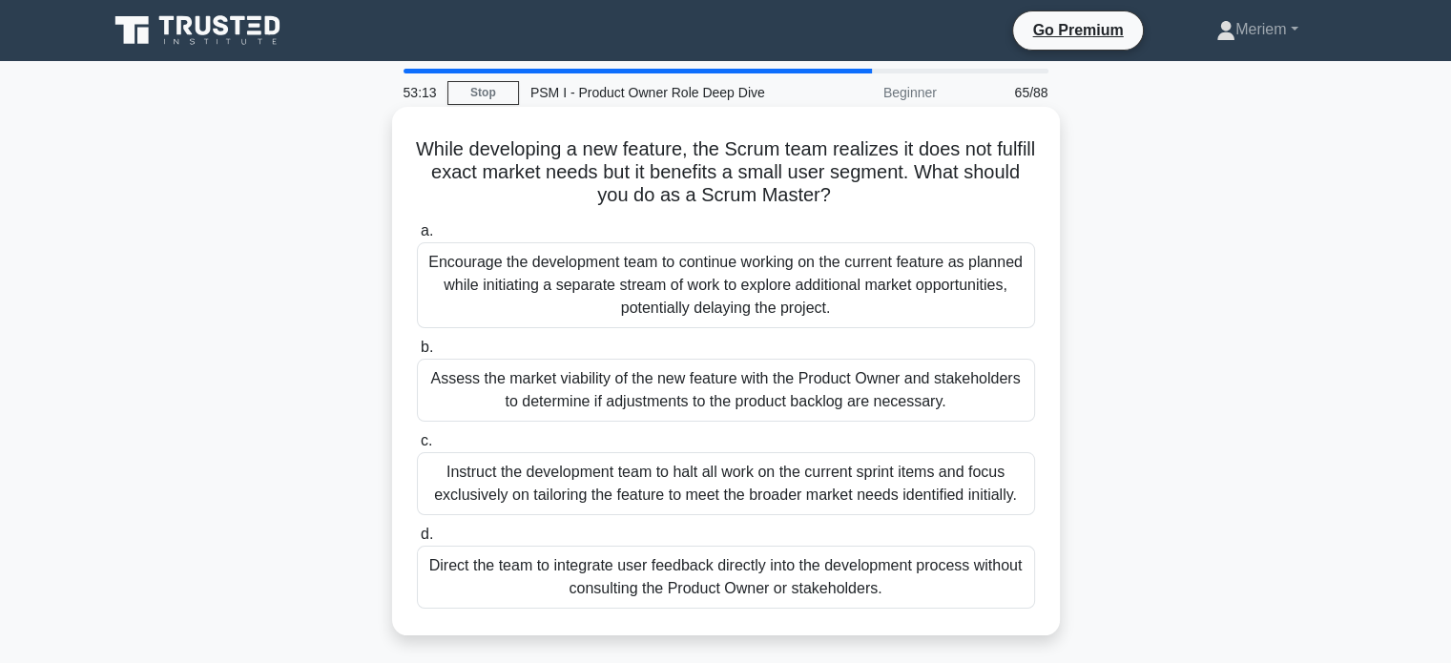
click at [585, 383] on div "Assess the market viability of the new feature with the Product Owner and stake…" at bounding box center [726, 390] width 618 height 63
click at [417, 354] on input "b. Assess the market viability of the new feature with the Product Owner and st…" at bounding box center [417, 348] width 0 height 12
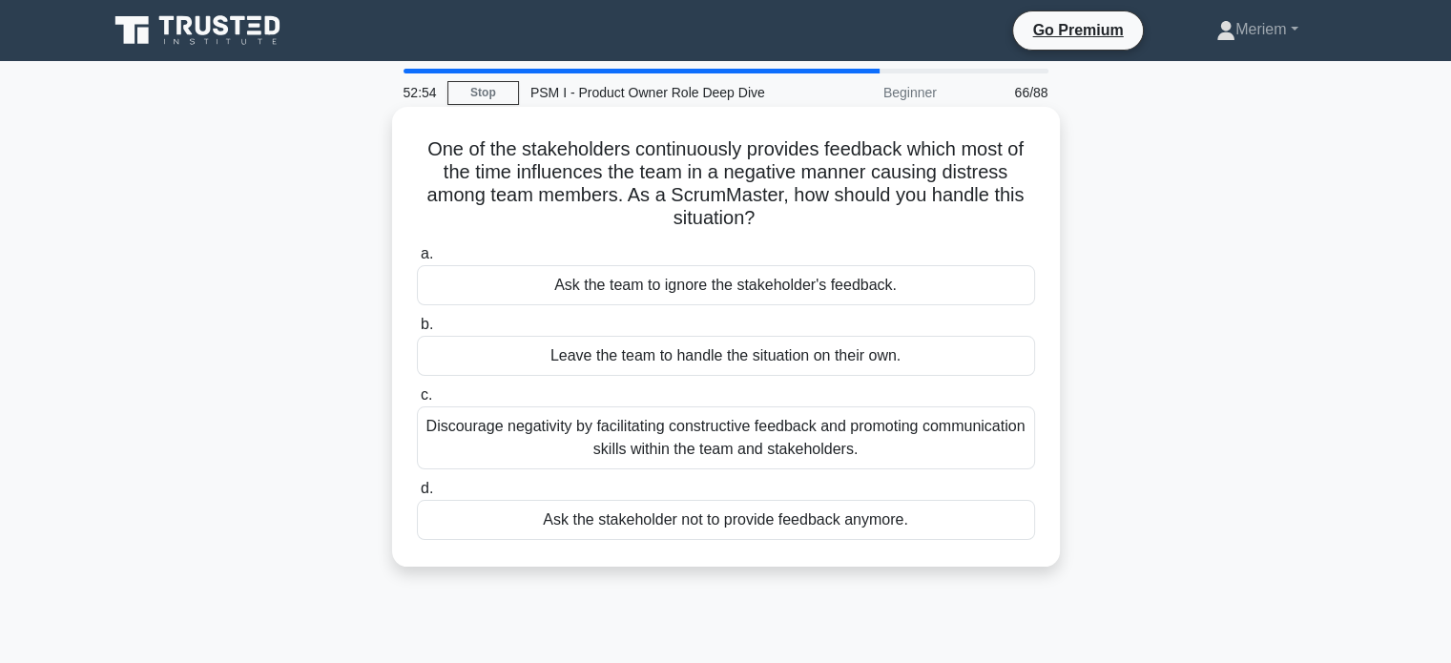
click at [576, 458] on div "Discourage negativity by facilitating constructive feedback and promoting commu…" at bounding box center [726, 437] width 618 height 63
click at [417, 402] on input "c. Discourage negativity by facilitating constructive feedback and promoting co…" at bounding box center [417, 395] width 0 height 12
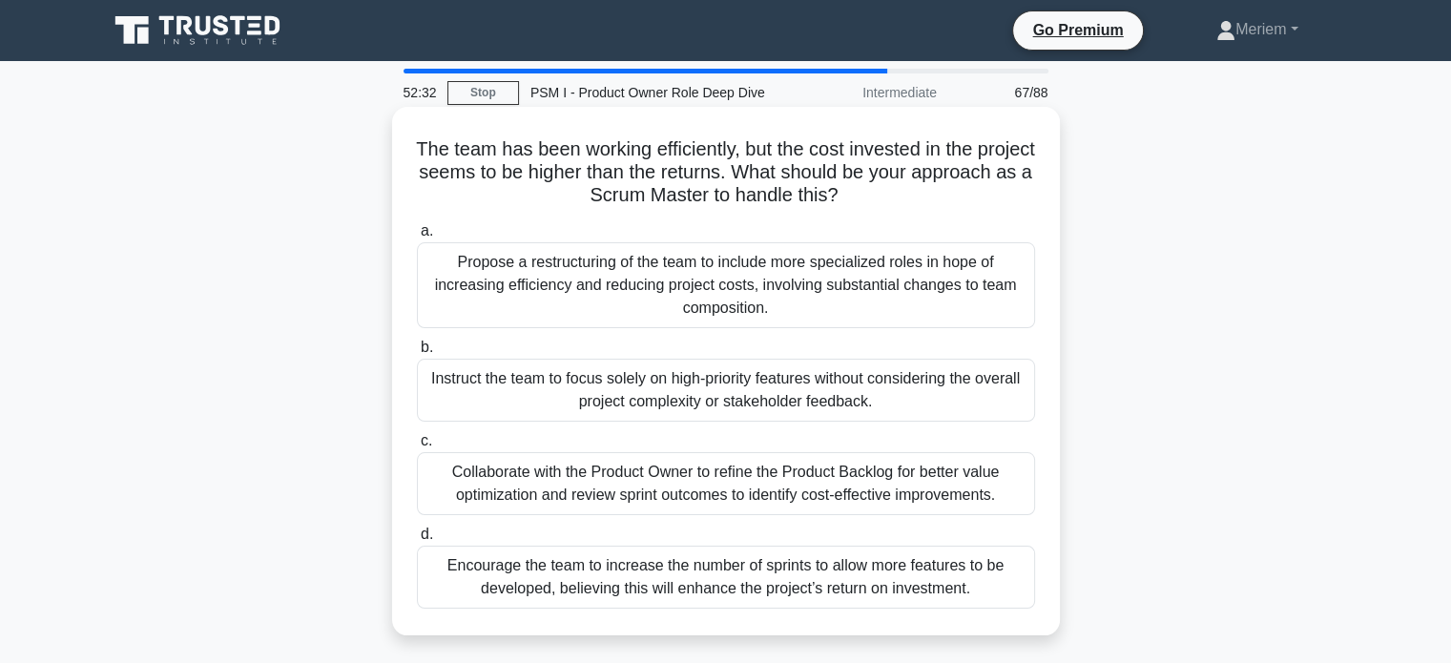
click at [659, 493] on div "Collaborate with the Product Owner to refine the Product Backlog for better val…" at bounding box center [726, 483] width 618 height 63
click at [417, 447] on input "c. Collaborate with the Product Owner to refine the Product Backlog for better …" at bounding box center [417, 441] width 0 height 12
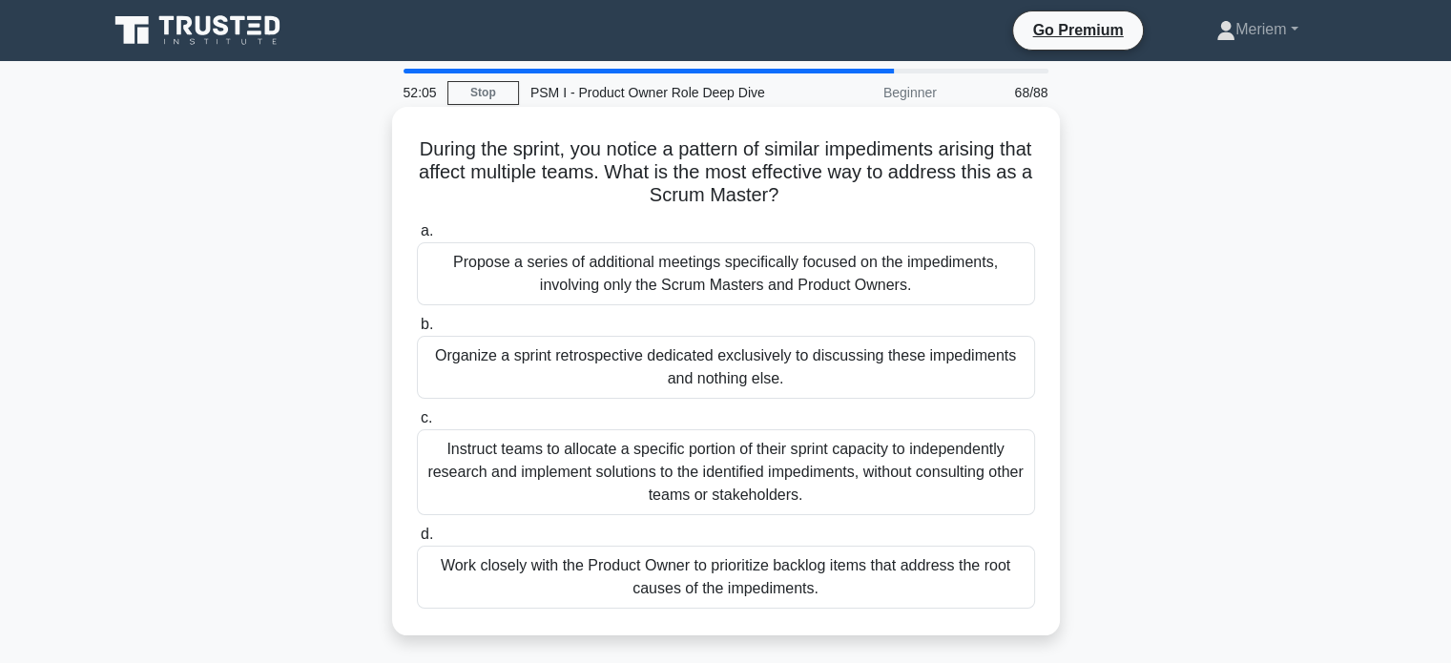
click at [752, 581] on div "Work closely with the Product Owner to prioritize backlog items that address th…" at bounding box center [726, 577] width 618 height 63
click at [417, 541] on input "d. Work closely with the Product Owner to prioritize backlog items that address…" at bounding box center [417, 534] width 0 height 12
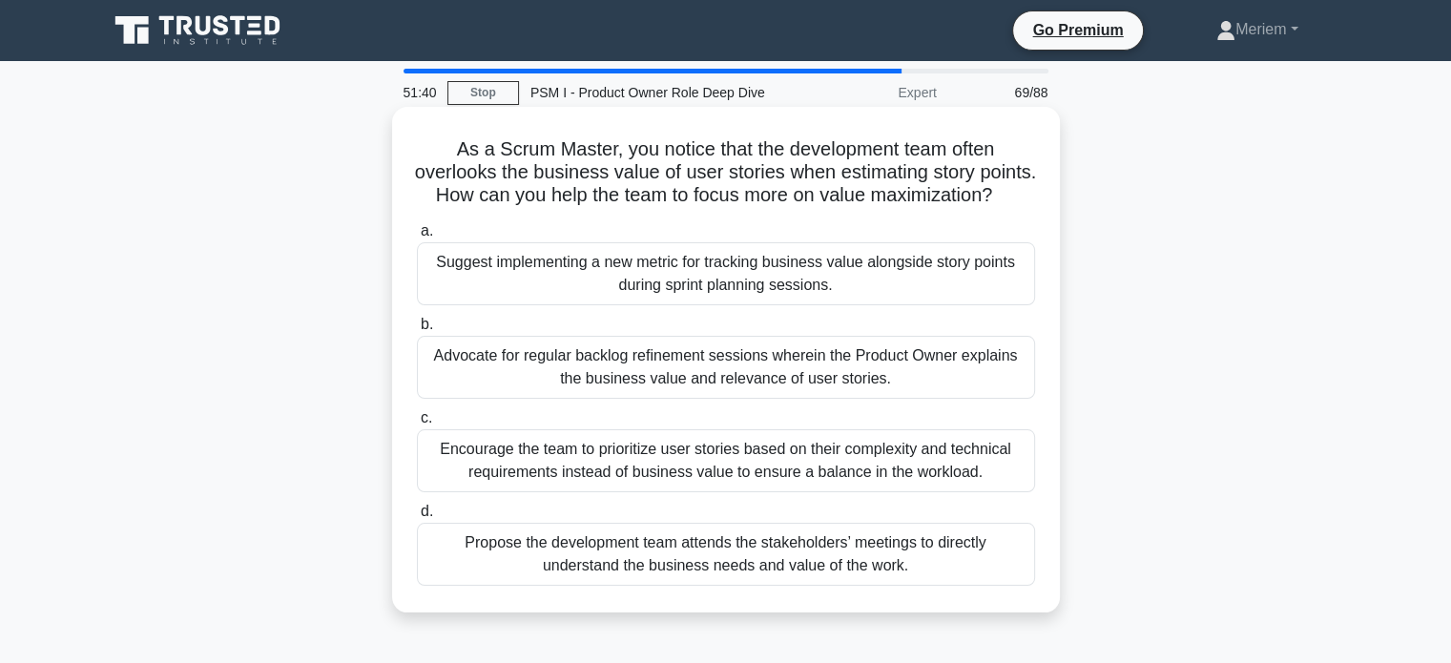
click at [786, 290] on div "Suggest implementing a new metric for tracking business value alongside story p…" at bounding box center [726, 273] width 618 height 63
click at [417, 238] on input "a. Suggest implementing a new metric for tracking business value alongside stor…" at bounding box center [417, 231] width 0 height 12
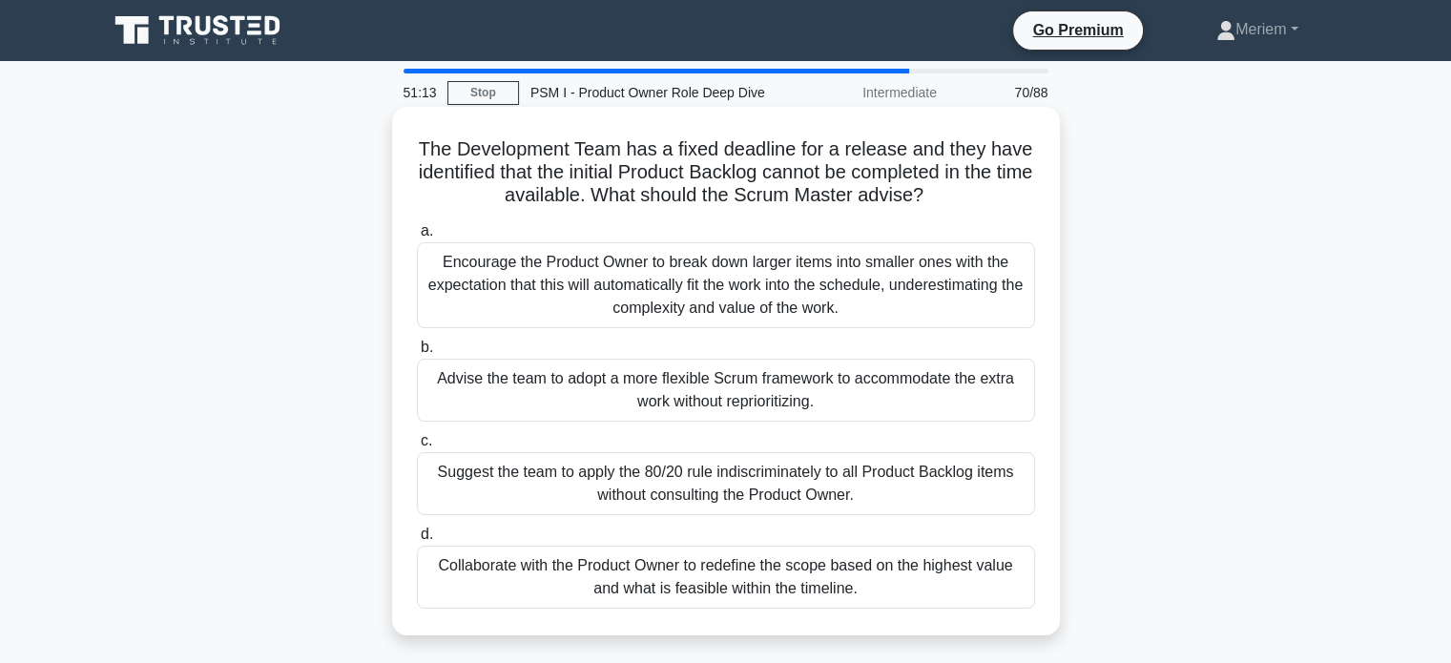
click at [554, 579] on div "Collaborate with the Product Owner to redefine the scope based on the highest v…" at bounding box center [726, 577] width 618 height 63
click at [417, 541] on input "d. Collaborate with the Product Owner to redefine the scope based on the highes…" at bounding box center [417, 534] width 0 height 12
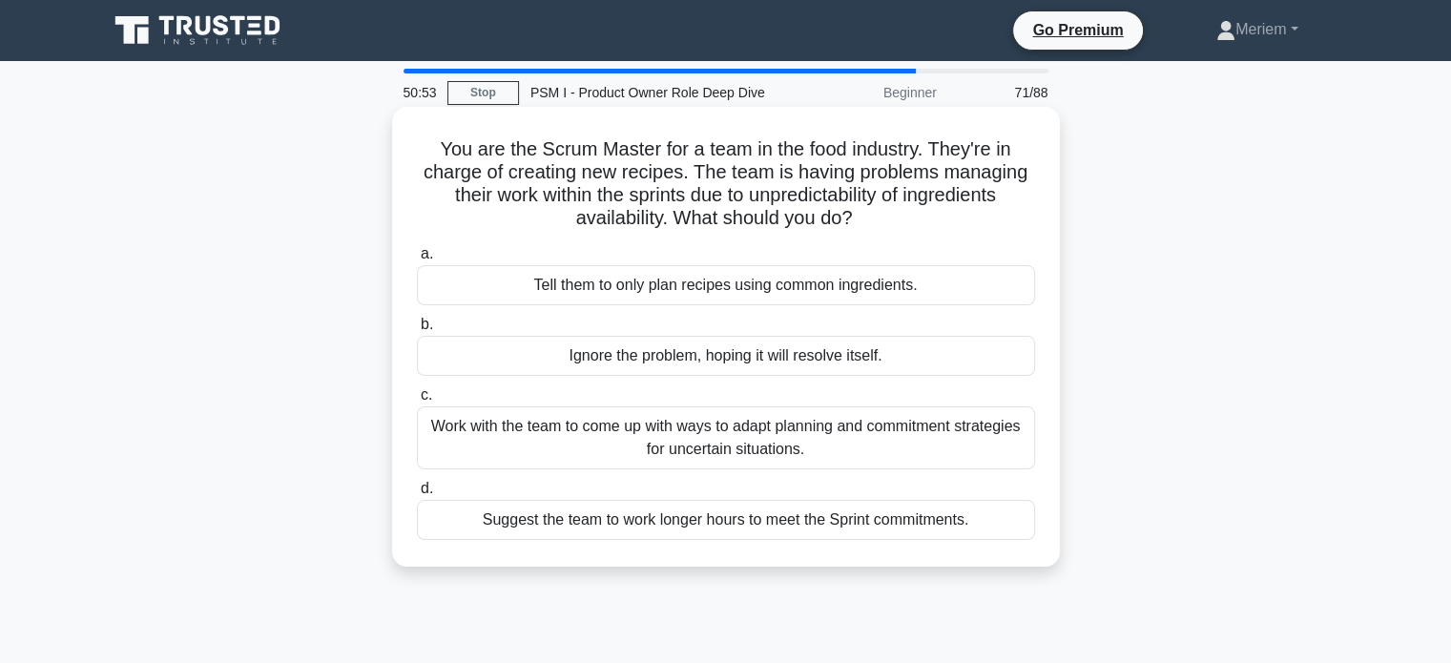
click at [618, 445] on div "Work with the team to come up with ways to adapt planning and commitment strate…" at bounding box center [726, 437] width 618 height 63
click at [417, 402] on input "c. Work with the team to come up with ways to adapt planning and commitment str…" at bounding box center [417, 395] width 0 height 12
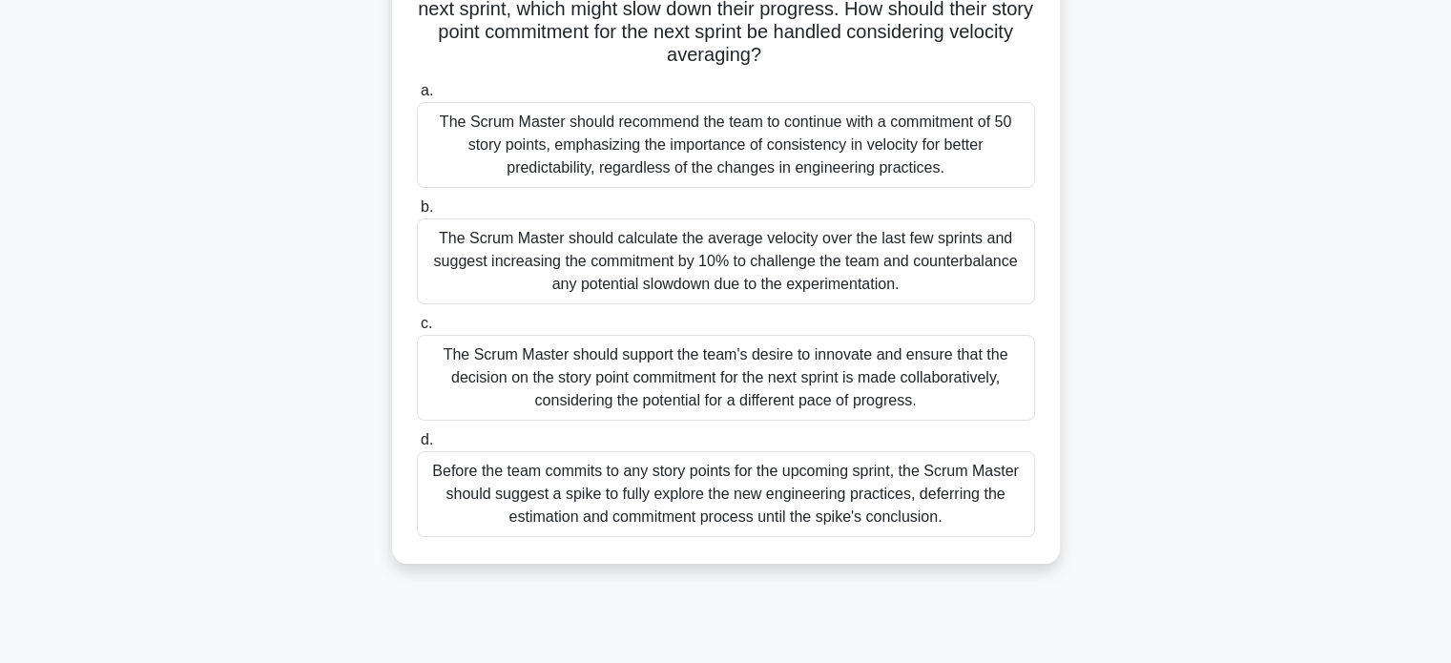
scroll to position [191, 0]
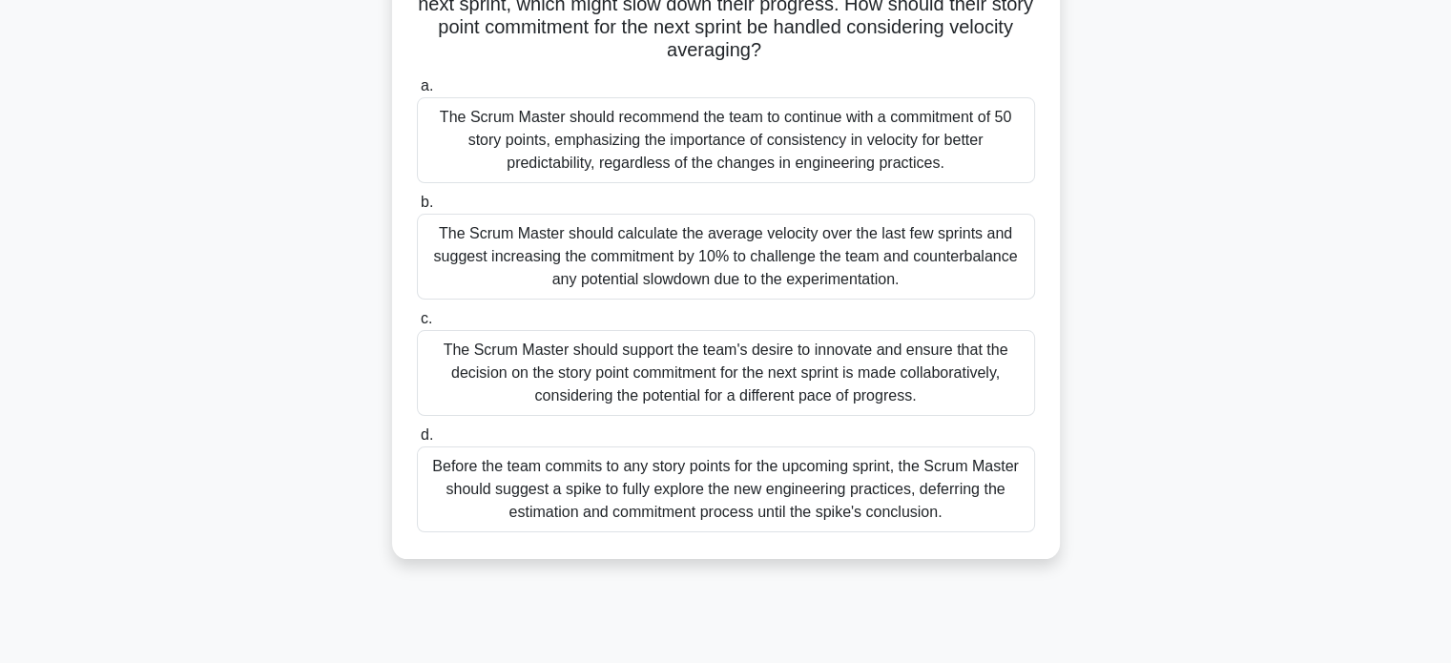
click at [569, 374] on div "The Scrum Master should support the team's desire to innovate and ensure that t…" at bounding box center [726, 373] width 618 height 86
click at [417, 325] on input "c. The Scrum Master should support the team's desire to innovate and ensure tha…" at bounding box center [417, 319] width 0 height 12
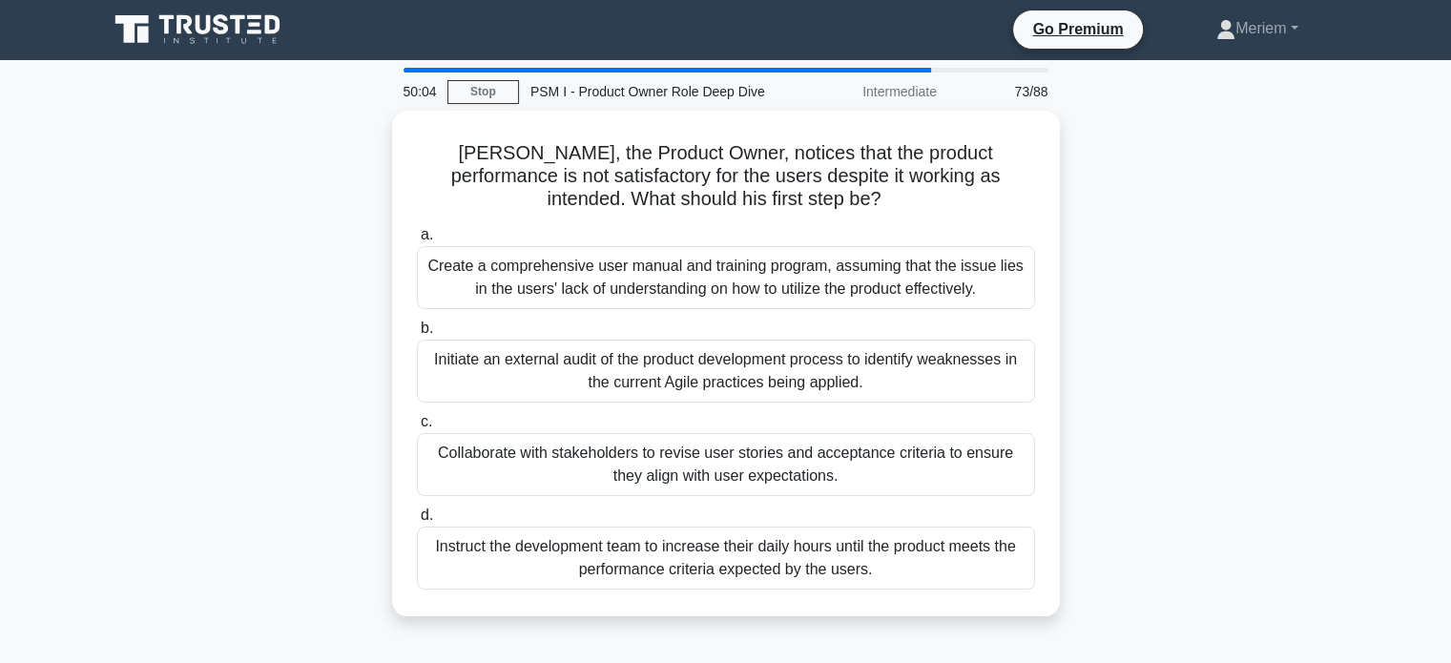
scroll to position [0, 0]
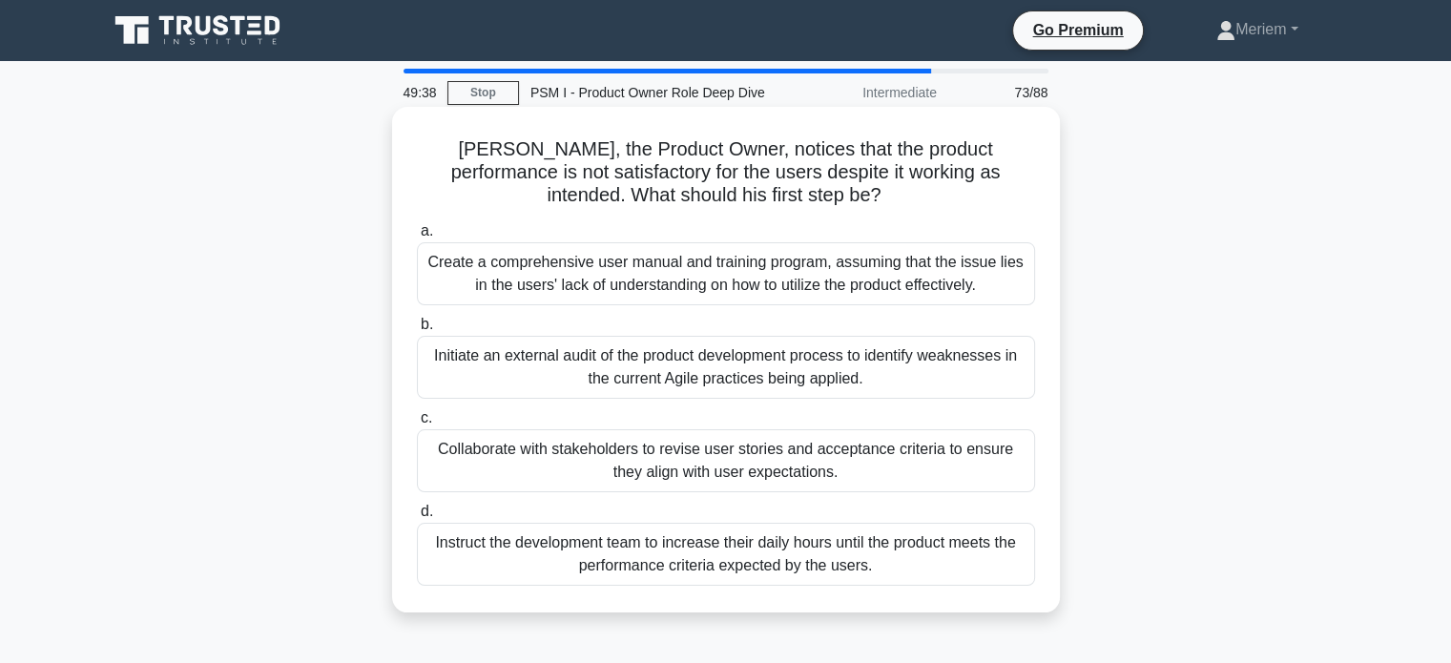
click at [584, 466] on div "Collaborate with stakeholders to revise user stories and acceptance criteria to…" at bounding box center [726, 460] width 618 height 63
click at [417, 425] on input "c. Collaborate with stakeholders to revise user stories and acceptance criteria…" at bounding box center [417, 418] width 0 height 12
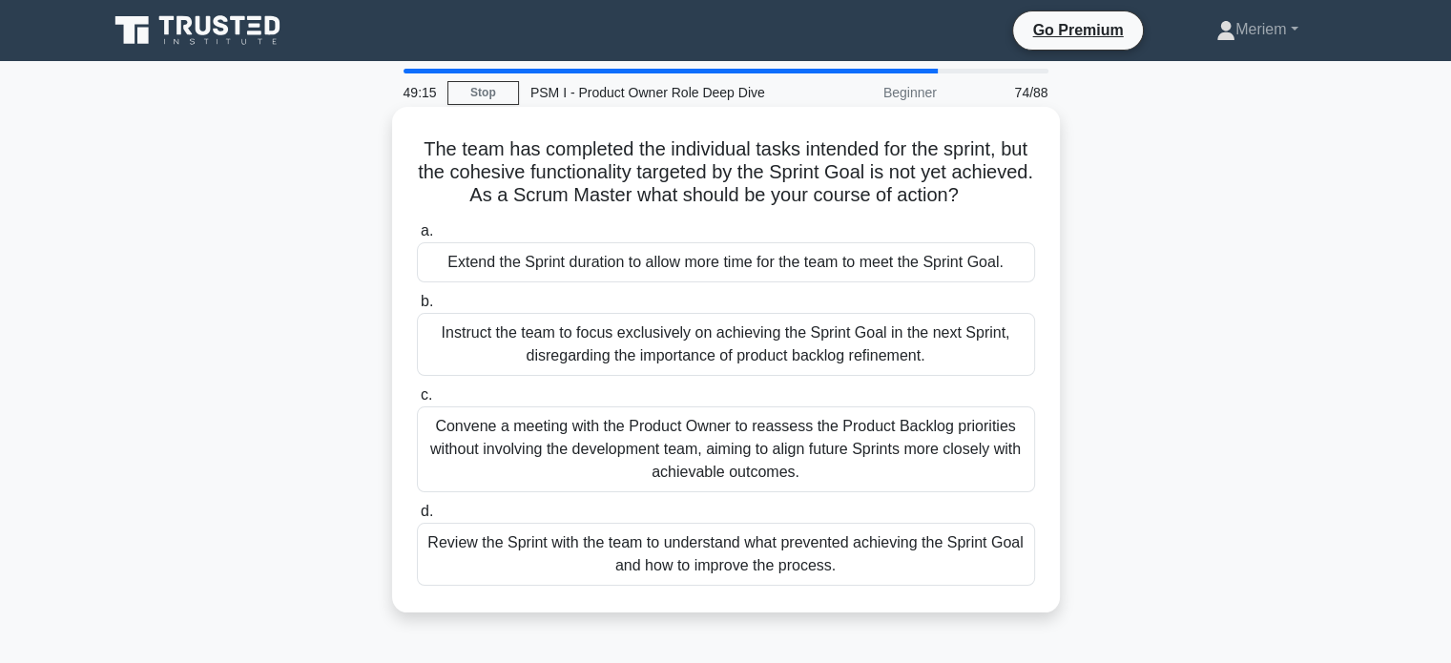
click at [588, 555] on div "Review the Sprint with the team to understand what prevented achieving the Spri…" at bounding box center [726, 554] width 618 height 63
click at [417, 518] on input "d. Review the Sprint with the team to understand what prevented achieving the S…" at bounding box center [417, 512] width 0 height 12
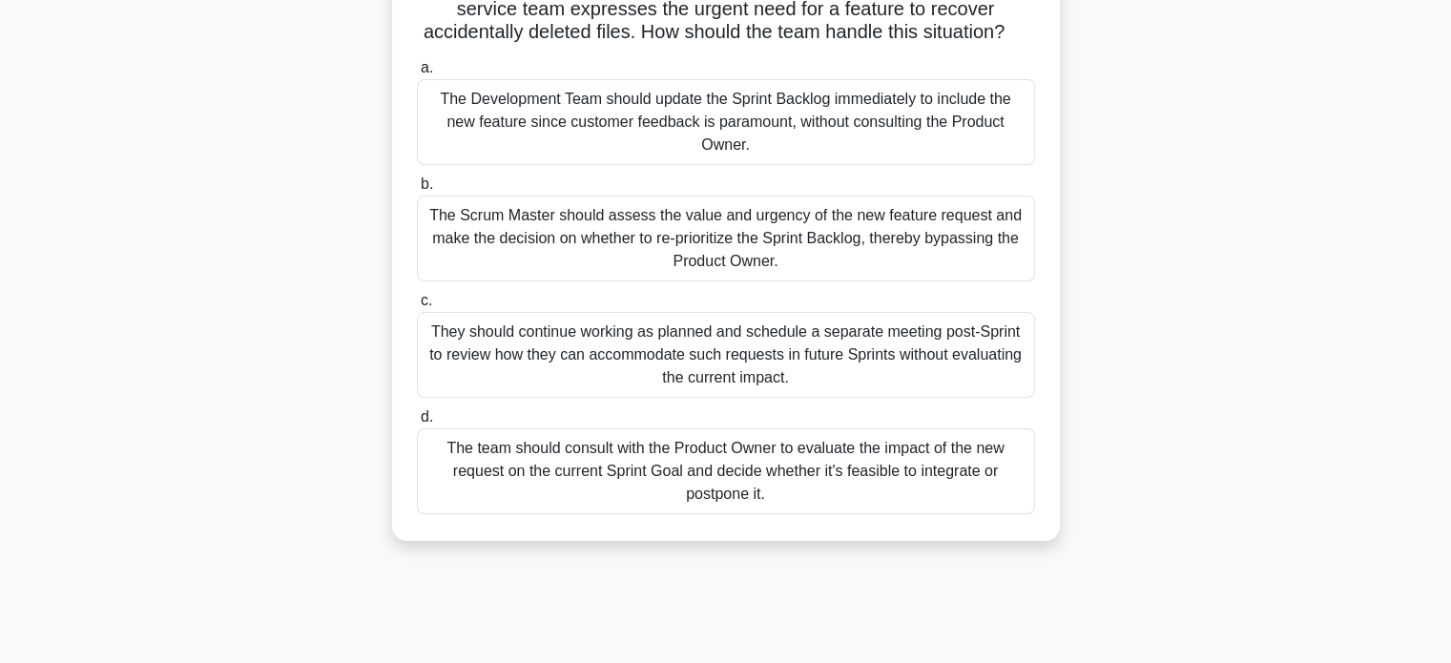
scroll to position [191, 0]
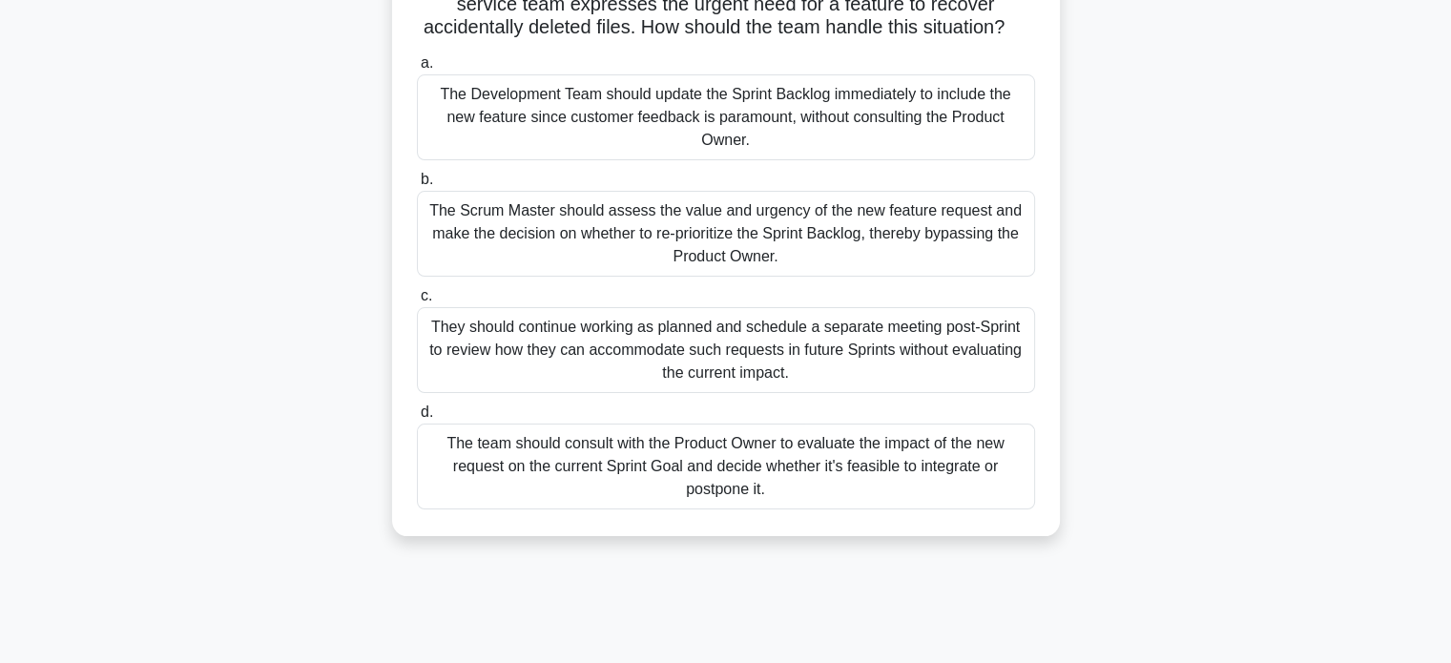
click at [565, 500] on div "The team should consult with the Product Owner to evaluate the impact of the ne…" at bounding box center [726, 467] width 618 height 86
click at [417, 419] on input "d. The team should consult with the Product Owner to evaluate the impact of the…" at bounding box center [417, 412] width 0 height 12
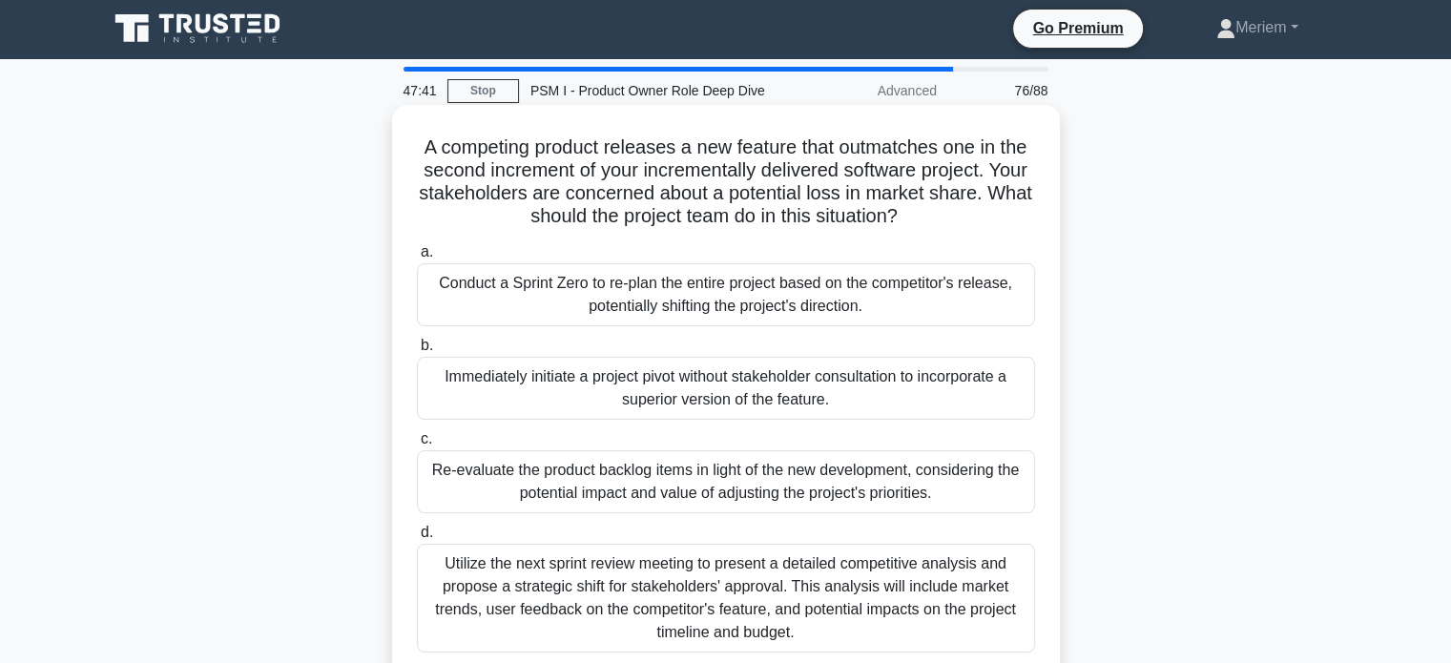
scroll to position [0, 0]
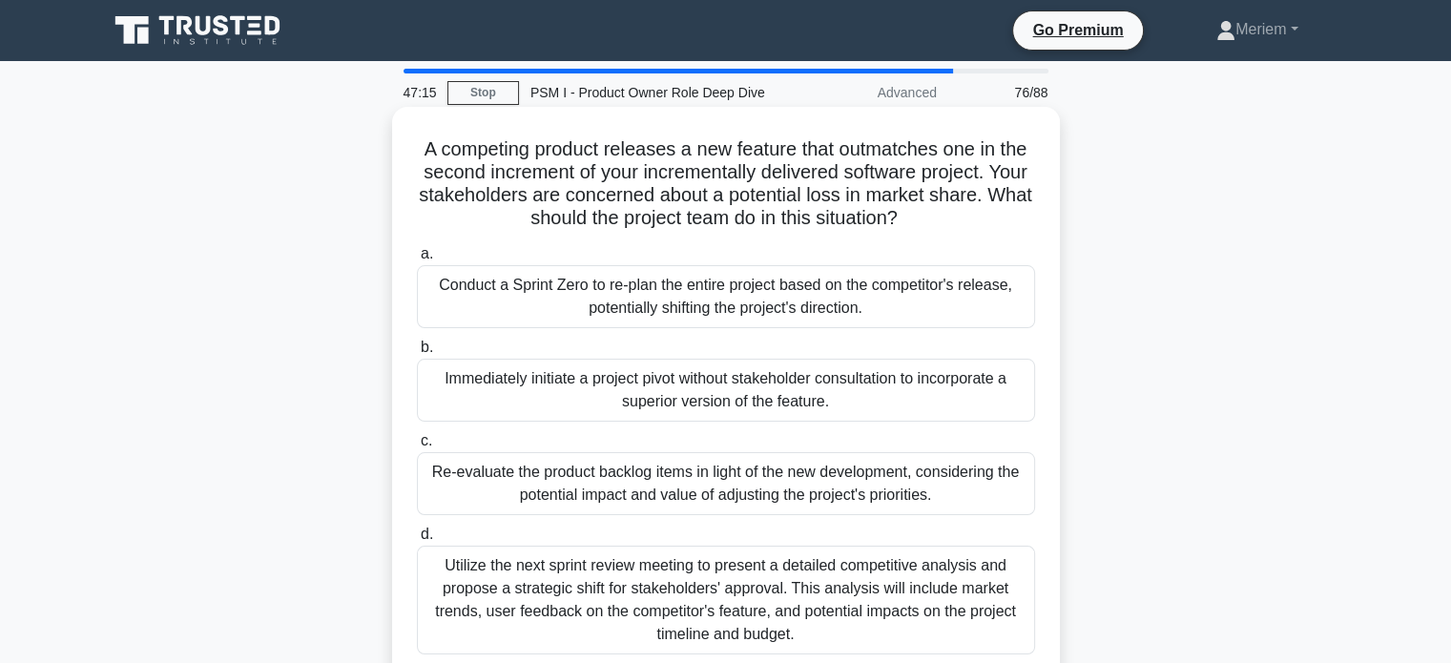
click at [496, 496] on div "Re-evaluate the product backlog items in light of the new development, consider…" at bounding box center [726, 483] width 618 height 63
click at [417, 447] on input "c. Re-evaluate the product backlog items in light of the new development, consi…" at bounding box center [417, 441] width 0 height 12
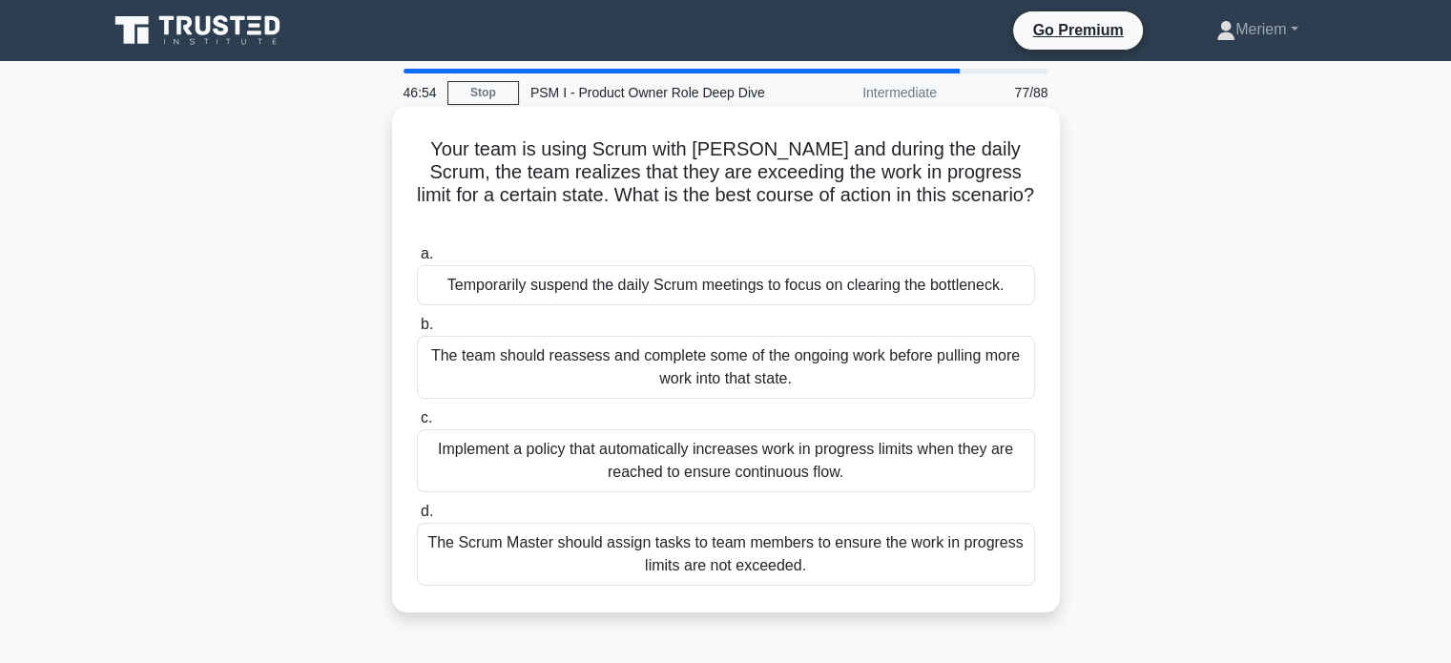
click at [504, 347] on div "The team should reassess and complete some of the ongoing work before pulling m…" at bounding box center [726, 367] width 618 height 63
click at [417, 331] on input "b. The team should reassess and complete some of the ongoing work before pullin…" at bounding box center [417, 325] width 0 height 12
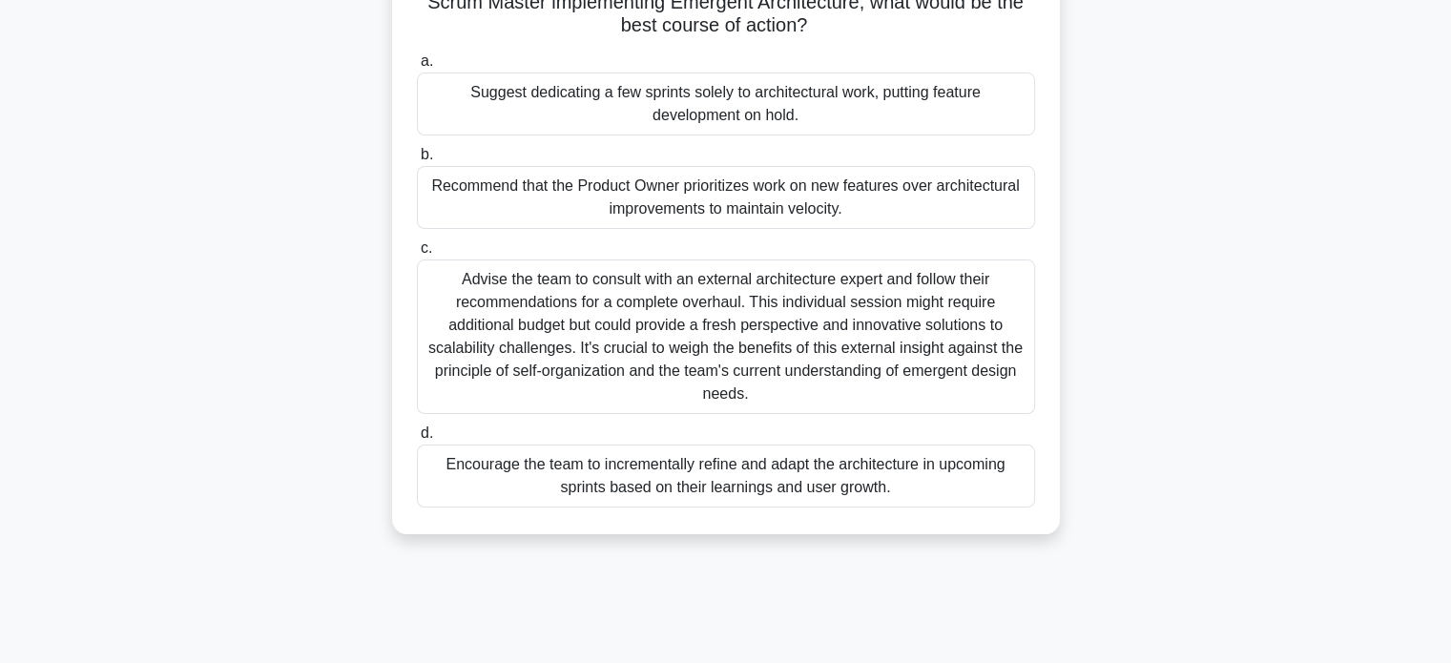
scroll to position [191, 0]
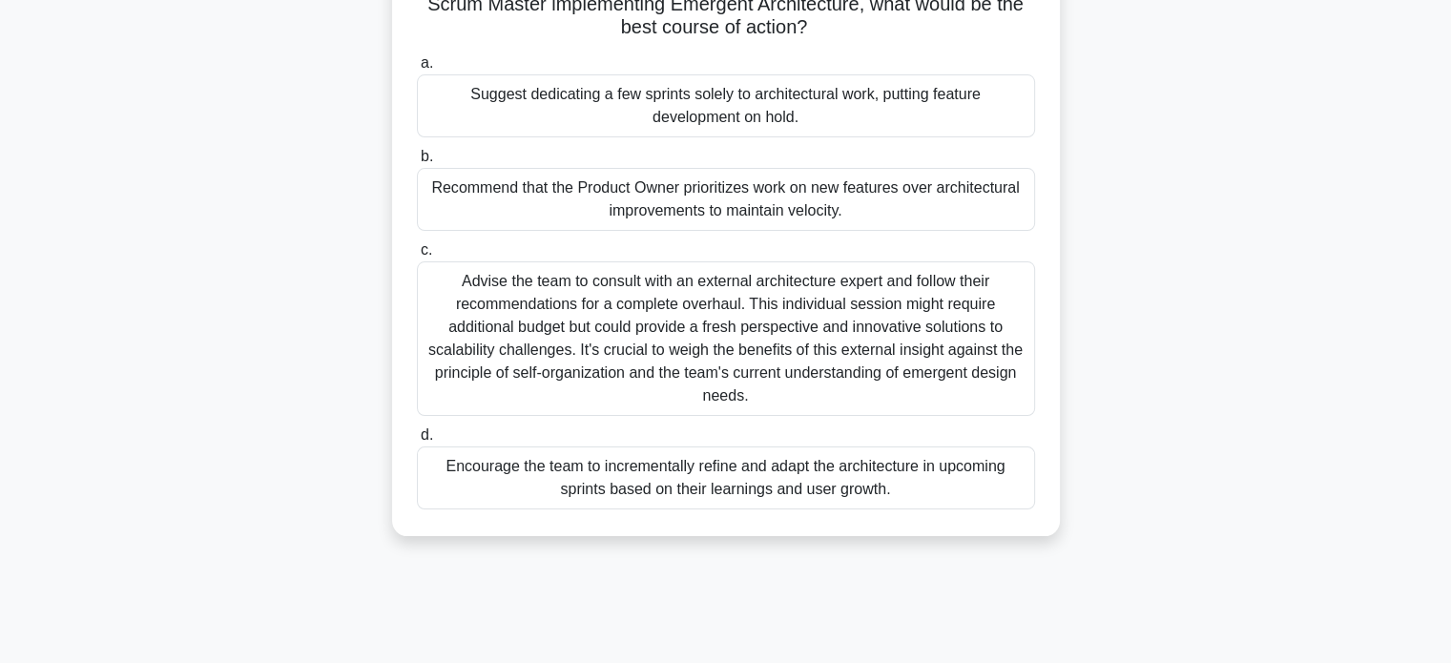
click at [512, 486] on div "Encourage the team to incrementally refine and adapt the architecture in upcomi…" at bounding box center [726, 477] width 618 height 63
click at [417, 442] on input "d. Encourage the team to incrementally refine and adapt the architecture in upc…" at bounding box center [417, 435] width 0 height 12
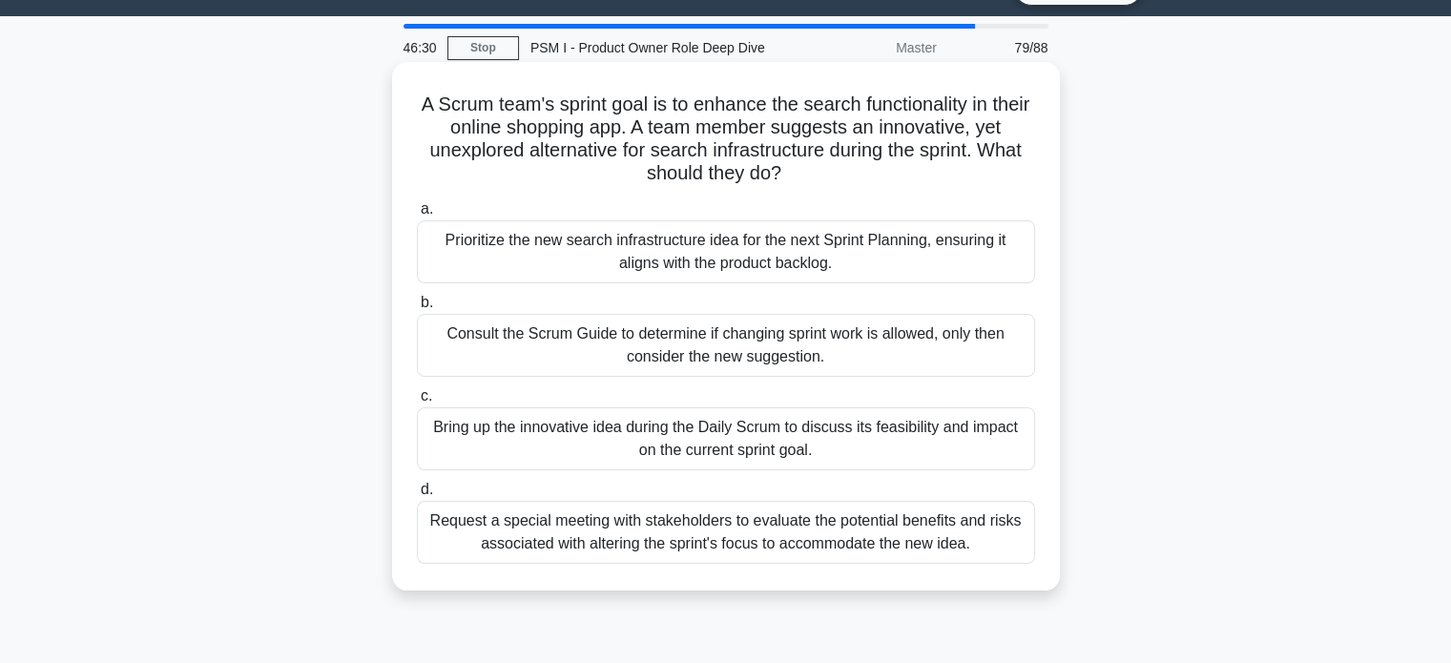
scroll to position [0, 0]
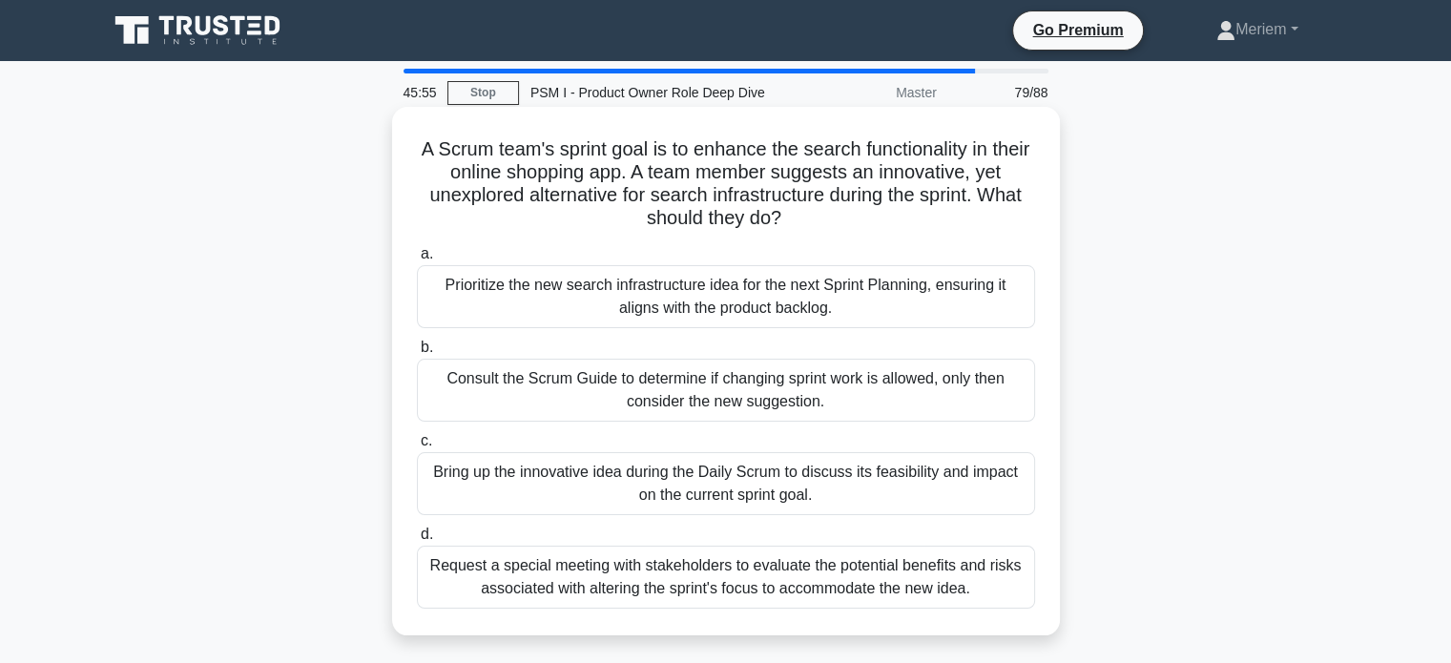
click at [549, 498] on div "Bring up the innovative idea during the Daily Scrum to discuss its feasibility …" at bounding box center [726, 483] width 618 height 63
click at [417, 447] on input "c. Bring up the innovative idea during the Daily Scrum to discuss its feasibili…" at bounding box center [417, 441] width 0 height 12
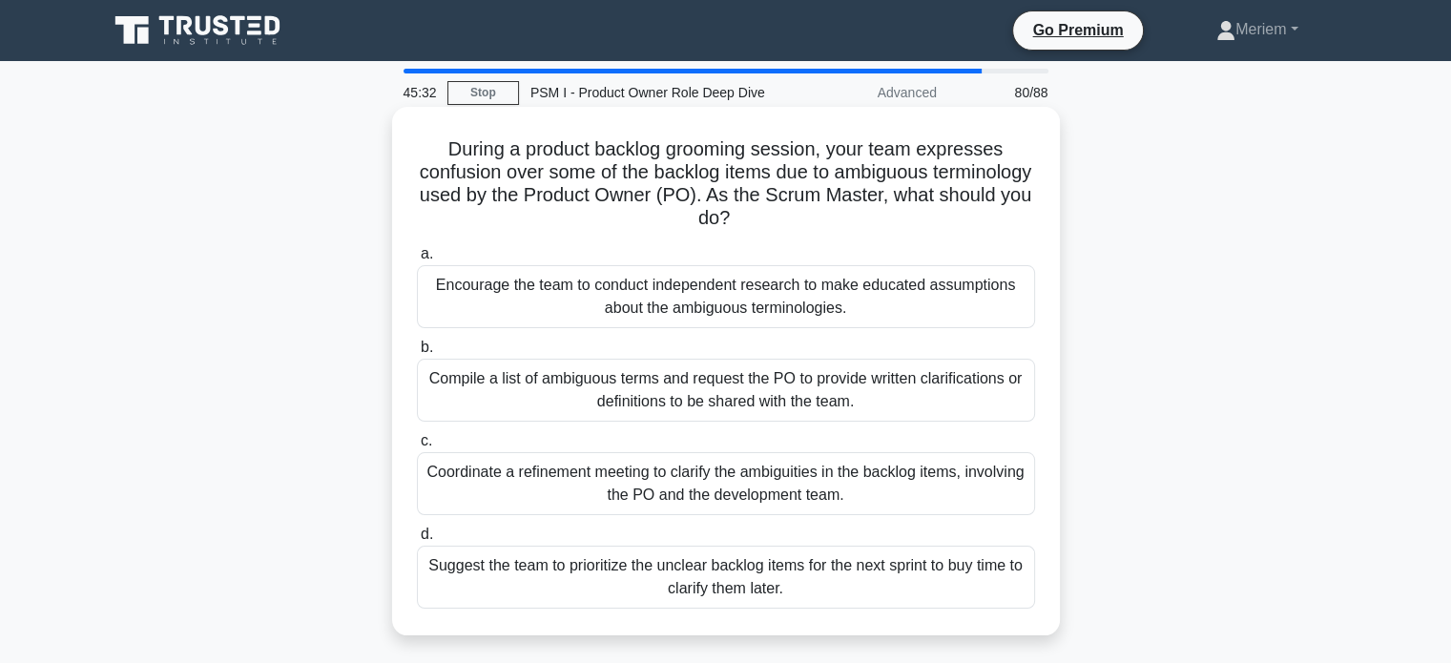
click at [588, 487] on div "Coordinate a refinement meeting to clarify the ambiguities in the backlog items…" at bounding box center [726, 483] width 618 height 63
click at [417, 447] on input "c. Coordinate a refinement meeting to clarify the ambiguities in the backlog it…" at bounding box center [417, 441] width 0 height 12
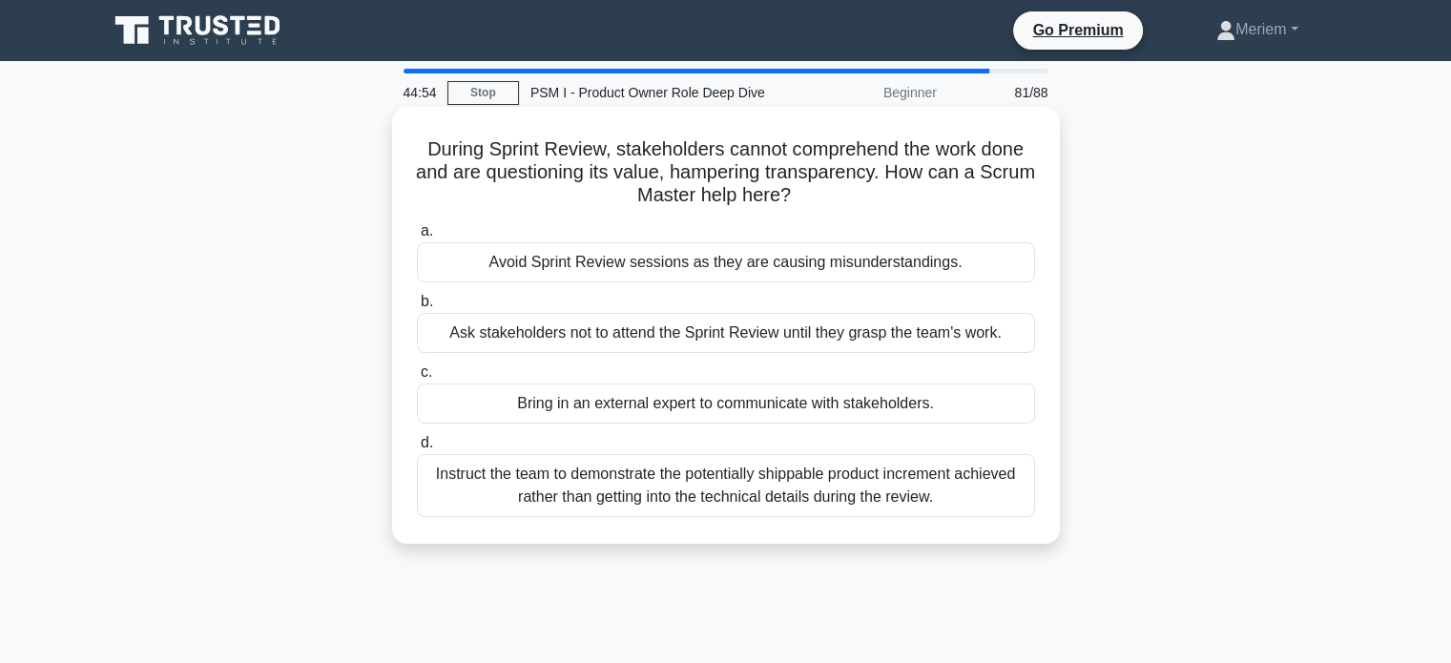
click at [487, 495] on div "Instruct the team to demonstrate the potentially shippable product increment ac…" at bounding box center [726, 485] width 618 height 63
click at [417, 449] on input "d. Instruct the team to demonstrate the potentially shippable product increment…" at bounding box center [417, 443] width 0 height 12
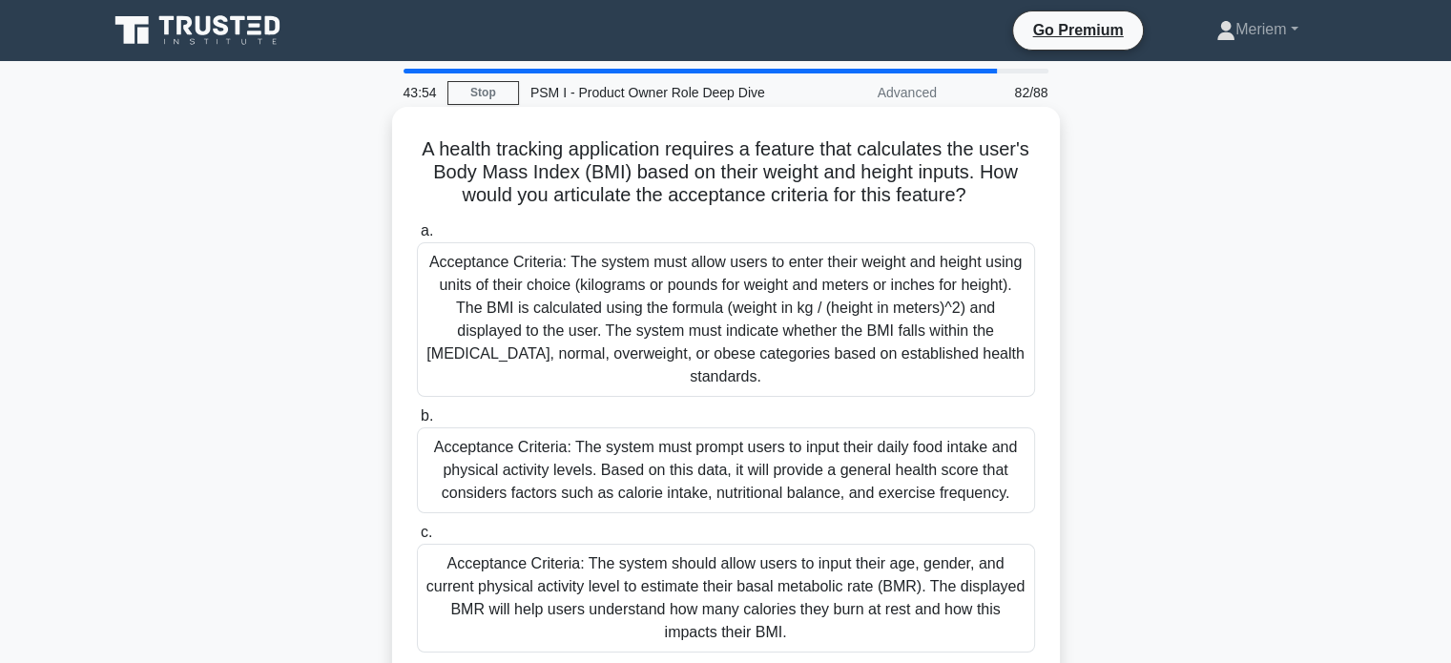
click at [653, 332] on div "Acceptance Criteria: The system must allow users to enter their weight and heig…" at bounding box center [726, 319] width 618 height 155
click at [417, 238] on input "a. Acceptance Criteria: The system must allow users to enter their weight and h…" at bounding box center [417, 231] width 0 height 12
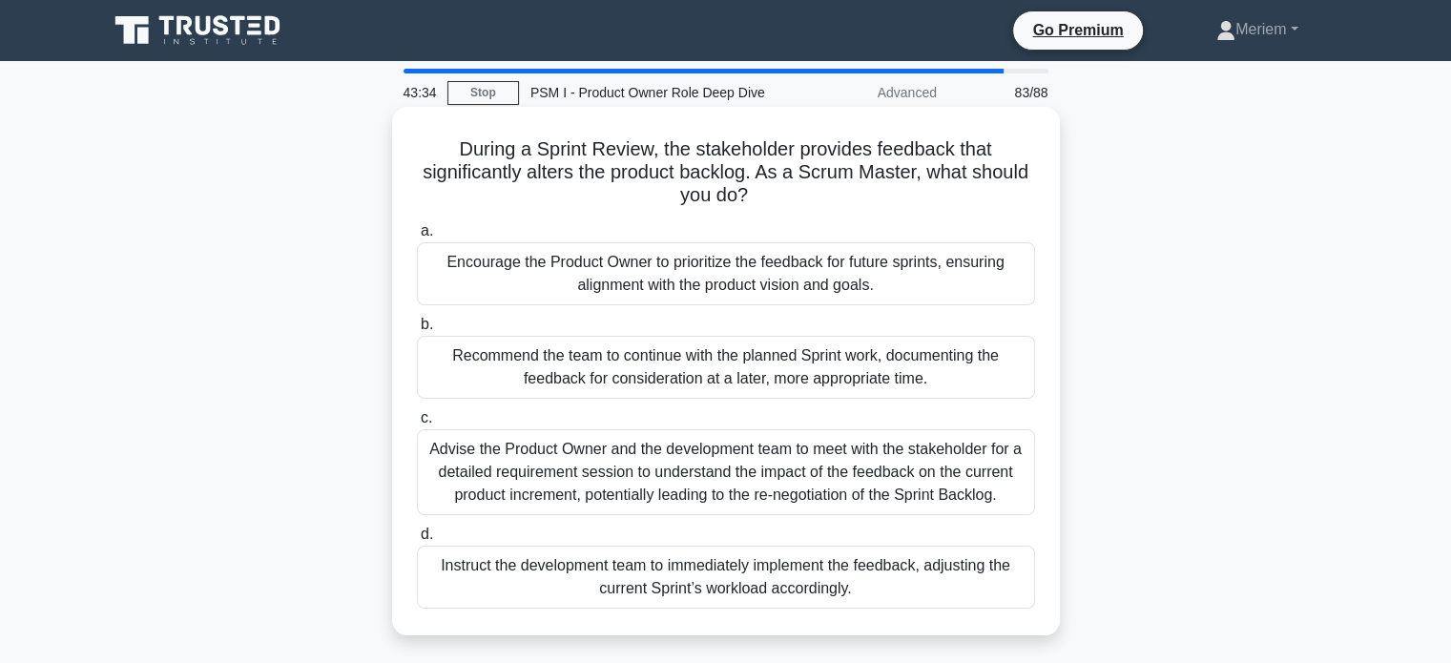
click at [551, 295] on div "Encourage the Product Owner to prioritize the feedback for future sprints, ensu…" at bounding box center [726, 273] width 618 height 63
click at [417, 238] on input "a. Encourage the Product Owner to prioritize the feedback for future sprints, e…" at bounding box center [417, 231] width 0 height 12
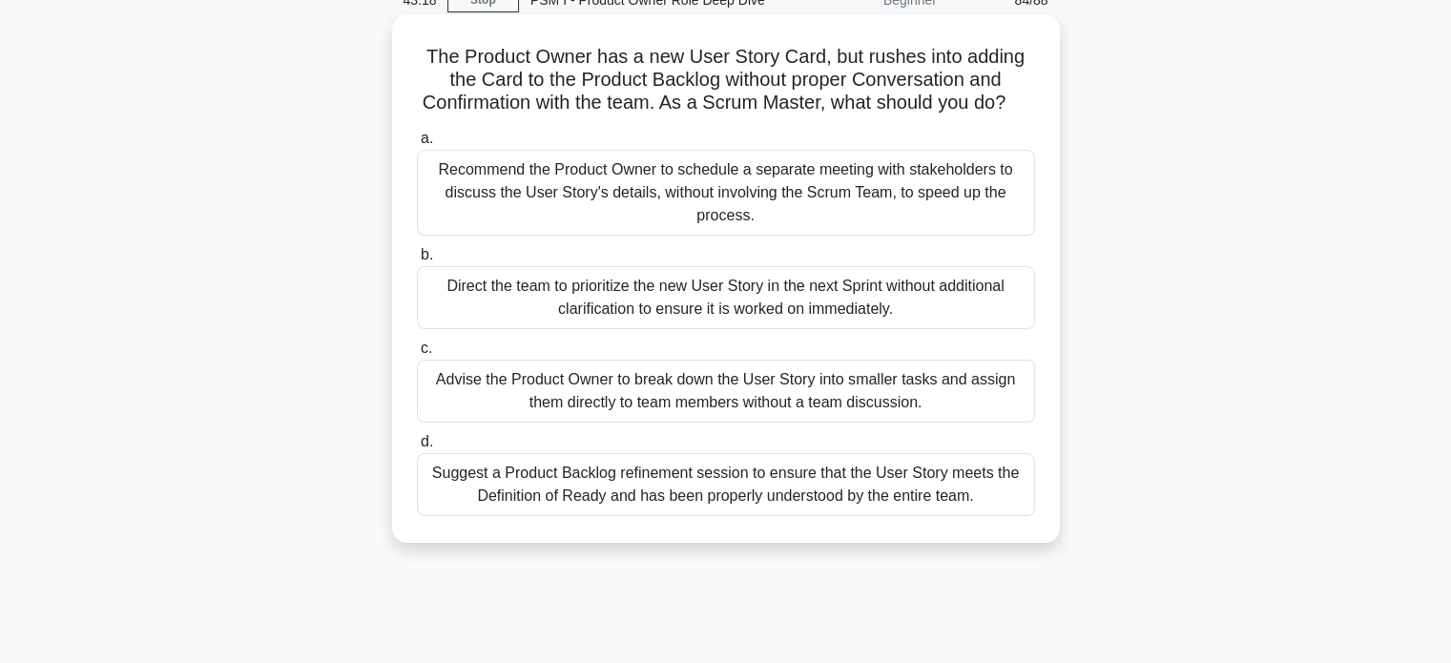
scroll to position [95, 0]
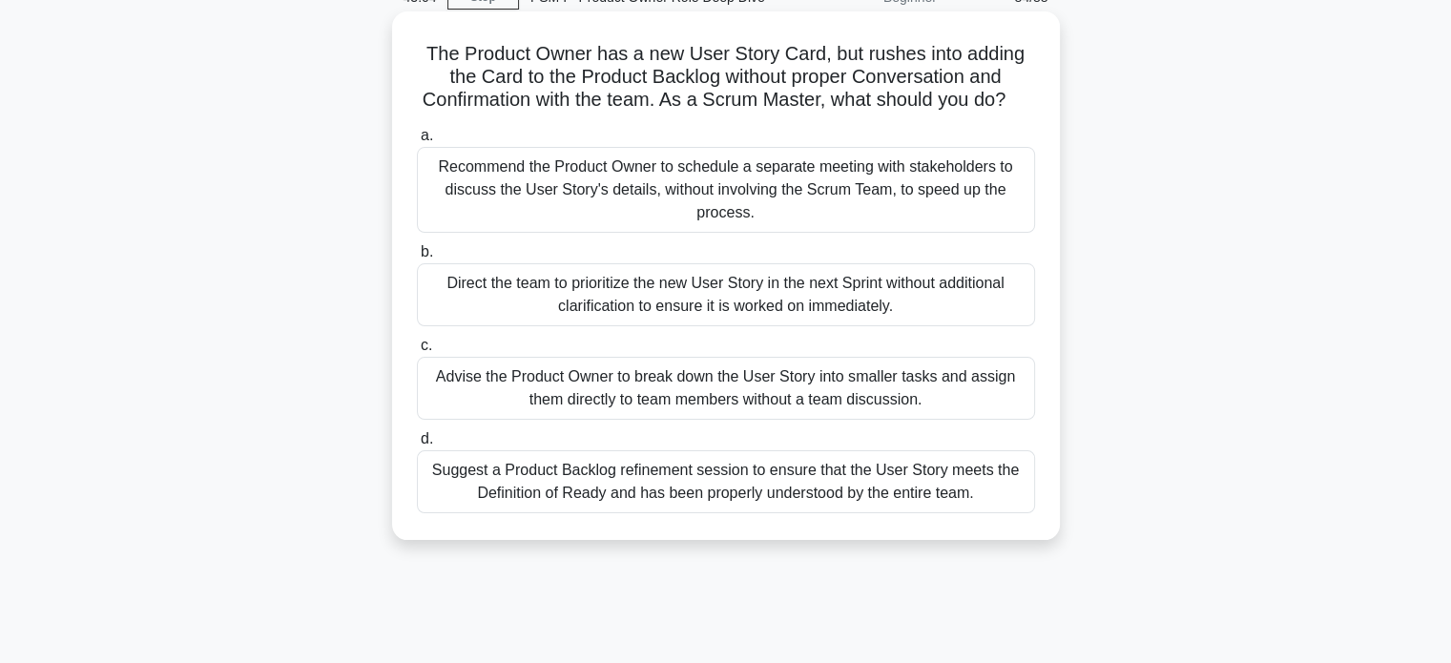
click at [498, 513] on div "Suggest a Product Backlog refinement session to ensure that the User Story meet…" at bounding box center [726, 481] width 618 height 63
click at [417, 445] on input "d. Suggest a Product Backlog refinement session to ensure that the User Story m…" at bounding box center [417, 439] width 0 height 12
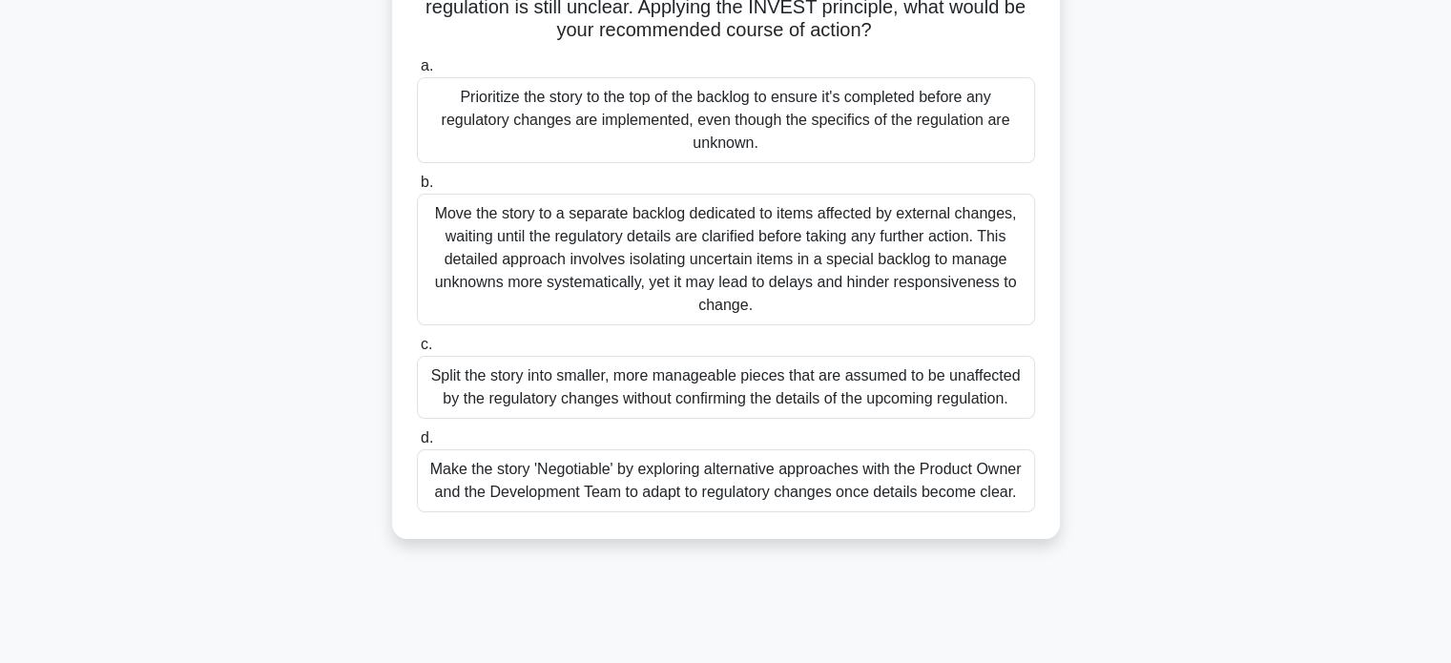
scroll to position [191, 0]
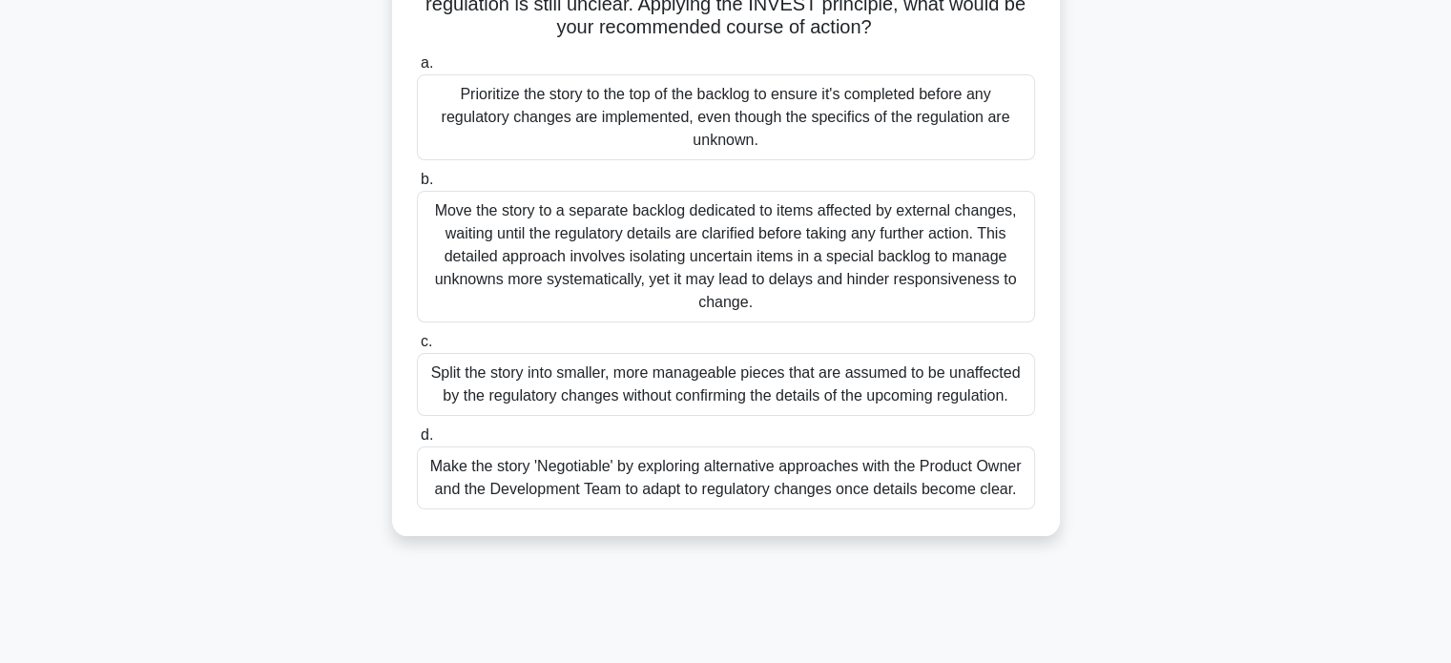
click at [683, 479] on div "Make the story 'Negotiable' by exploring alternative approaches with the Produc…" at bounding box center [726, 477] width 618 height 63
click at [417, 442] on input "d. Make the story 'Negotiable' by exploring alternative approaches with the Pro…" at bounding box center [417, 435] width 0 height 12
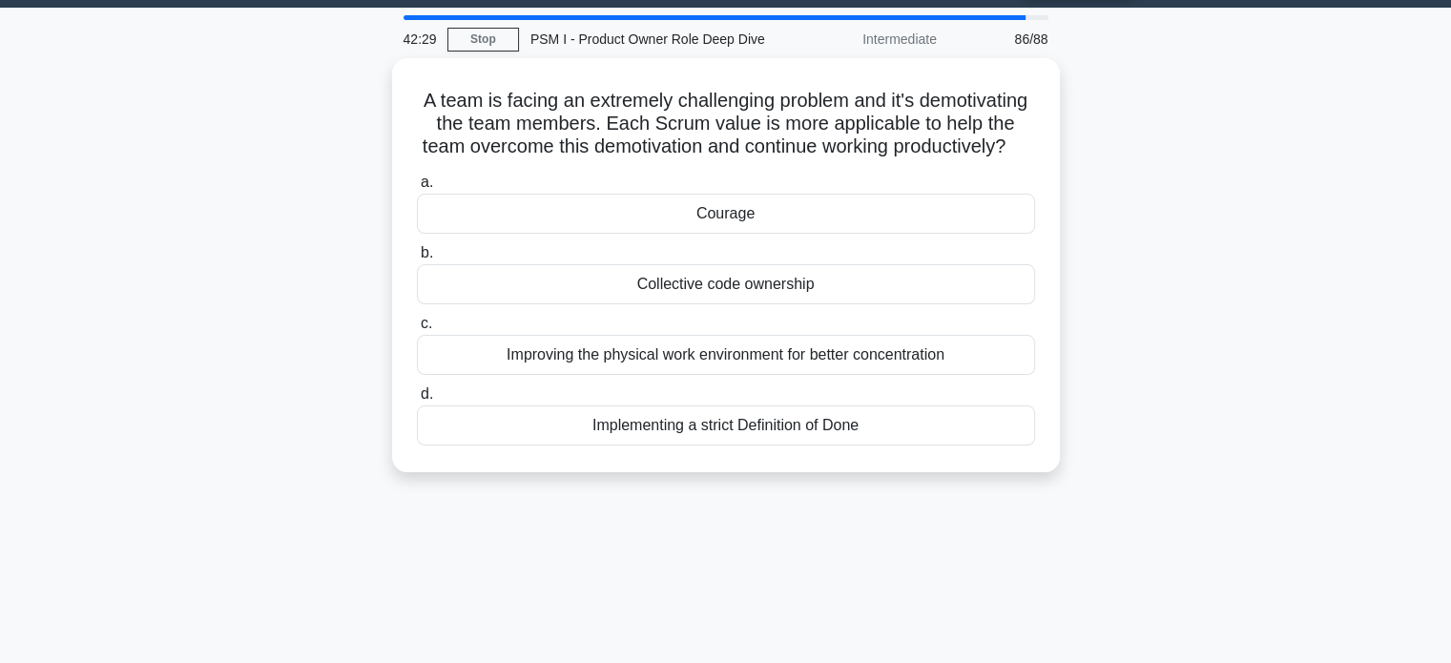
scroll to position [0, 0]
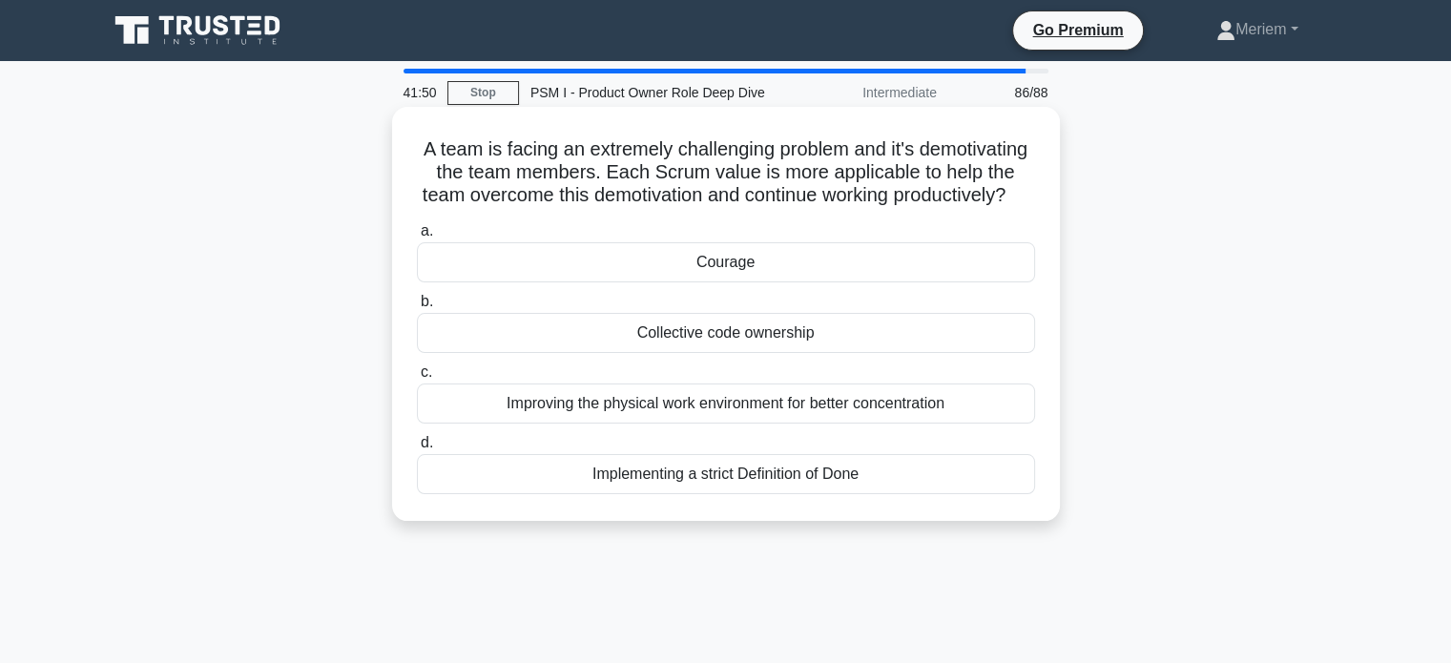
click at [733, 282] on div "Courage" at bounding box center [726, 262] width 618 height 40
click at [417, 238] on input "a. Courage" at bounding box center [417, 231] width 0 height 12
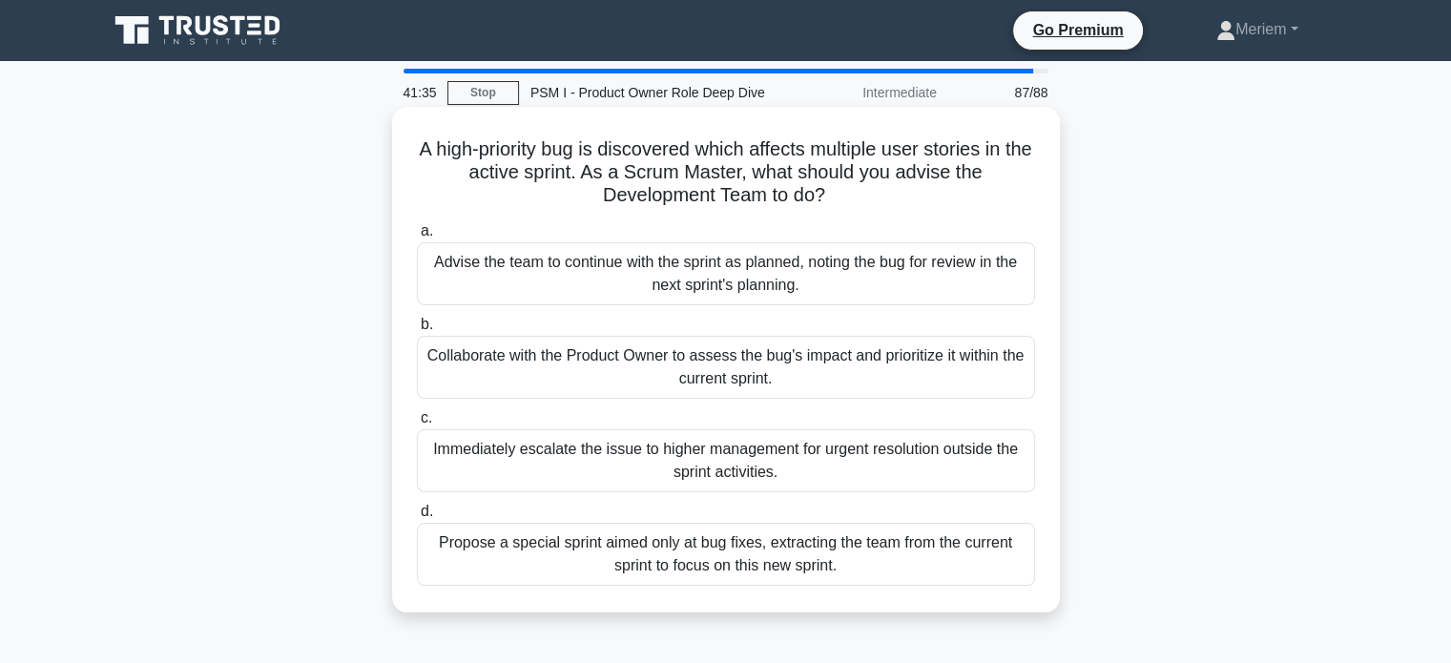
click at [496, 375] on div "Collaborate with the Product Owner to assess the bug's impact and prioritize it…" at bounding box center [726, 367] width 618 height 63
click at [417, 331] on input "b. Collaborate with the Product Owner to assess the bug's impact and prioritize…" at bounding box center [417, 325] width 0 height 12
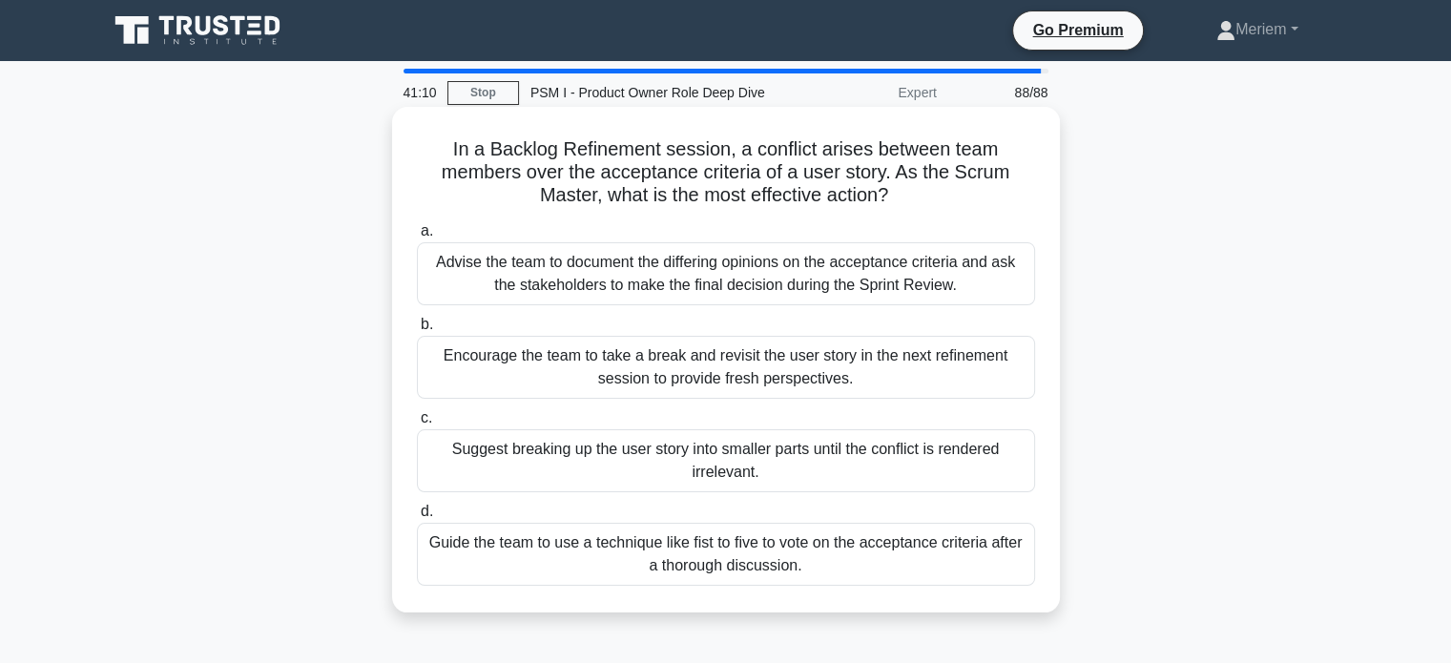
click at [618, 564] on div "Guide the team to use a technique like fist to five to vote on the acceptance c…" at bounding box center [726, 554] width 618 height 63
click at [417, 518] on input "d. Guide the team to use a technique like fist to five to vote on the acceptanc…" at bounding box center [417, 512] width 0 height 12
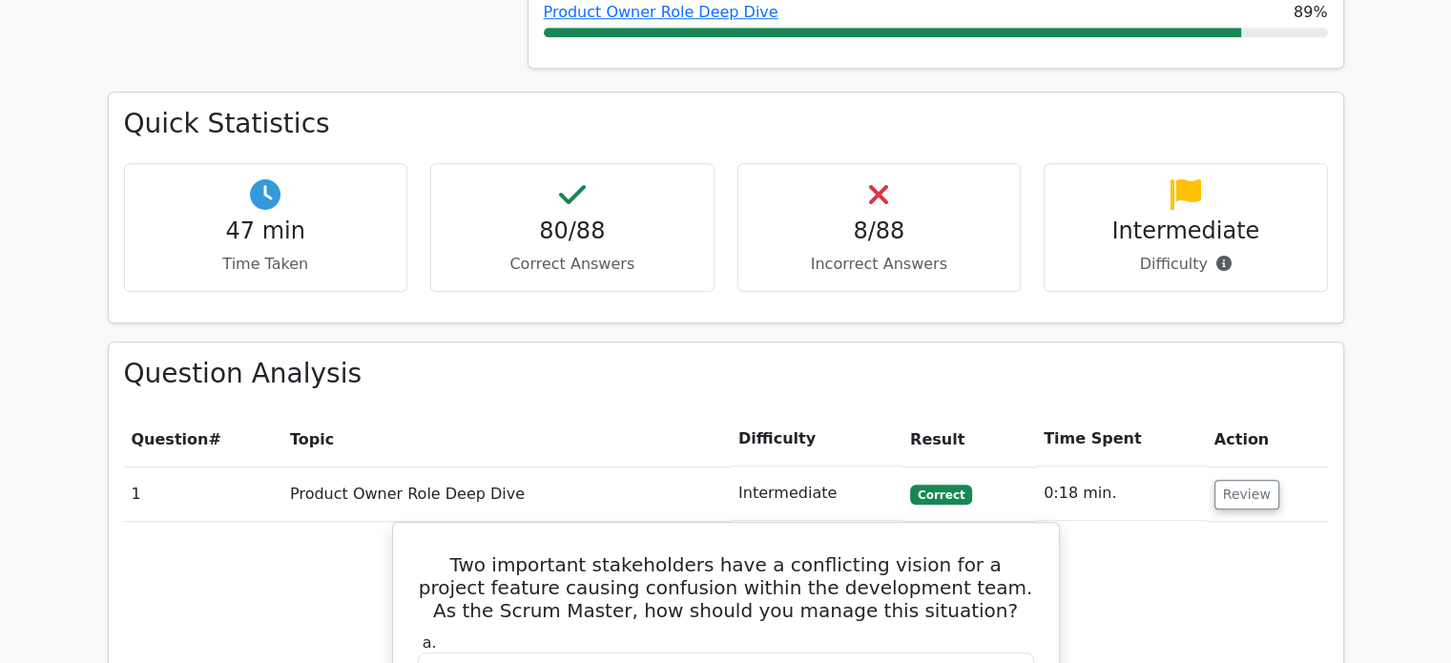
scroll to position [1526, 0]
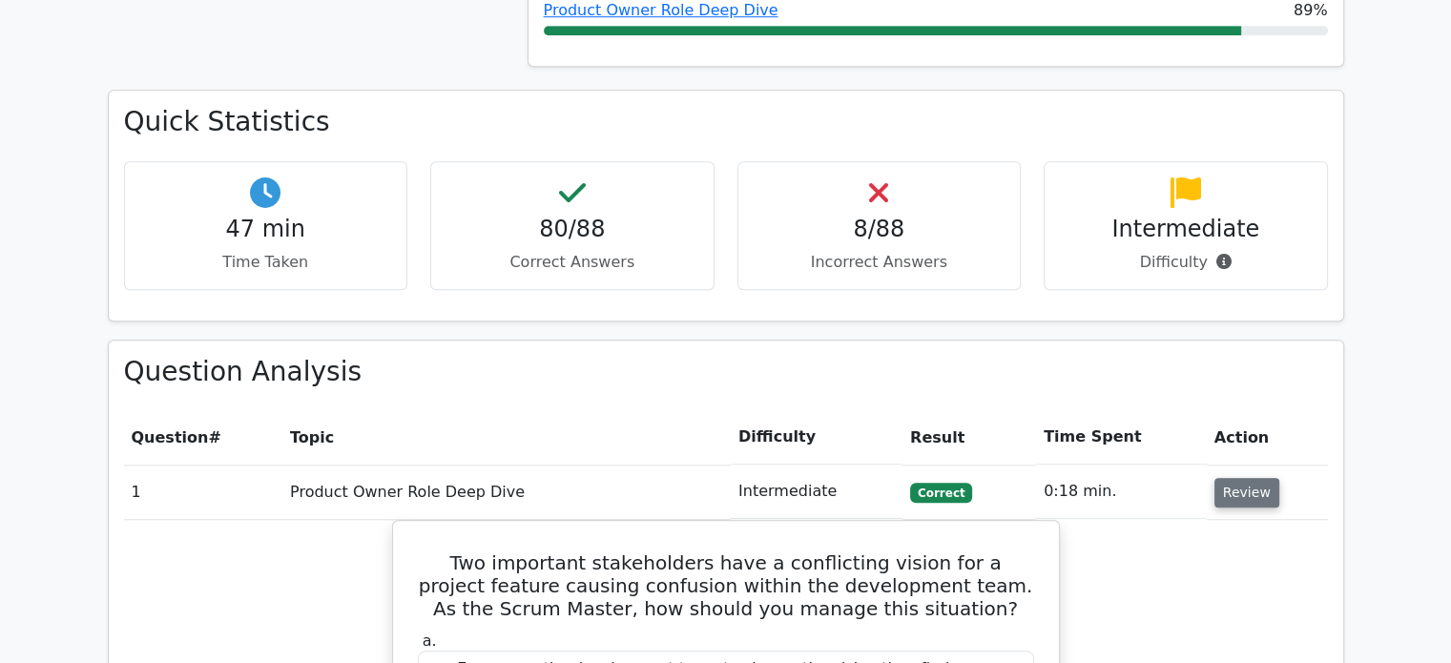
click at [1226, 478] on button "Review" at bounding box center [1246, 493] width 65 height 30
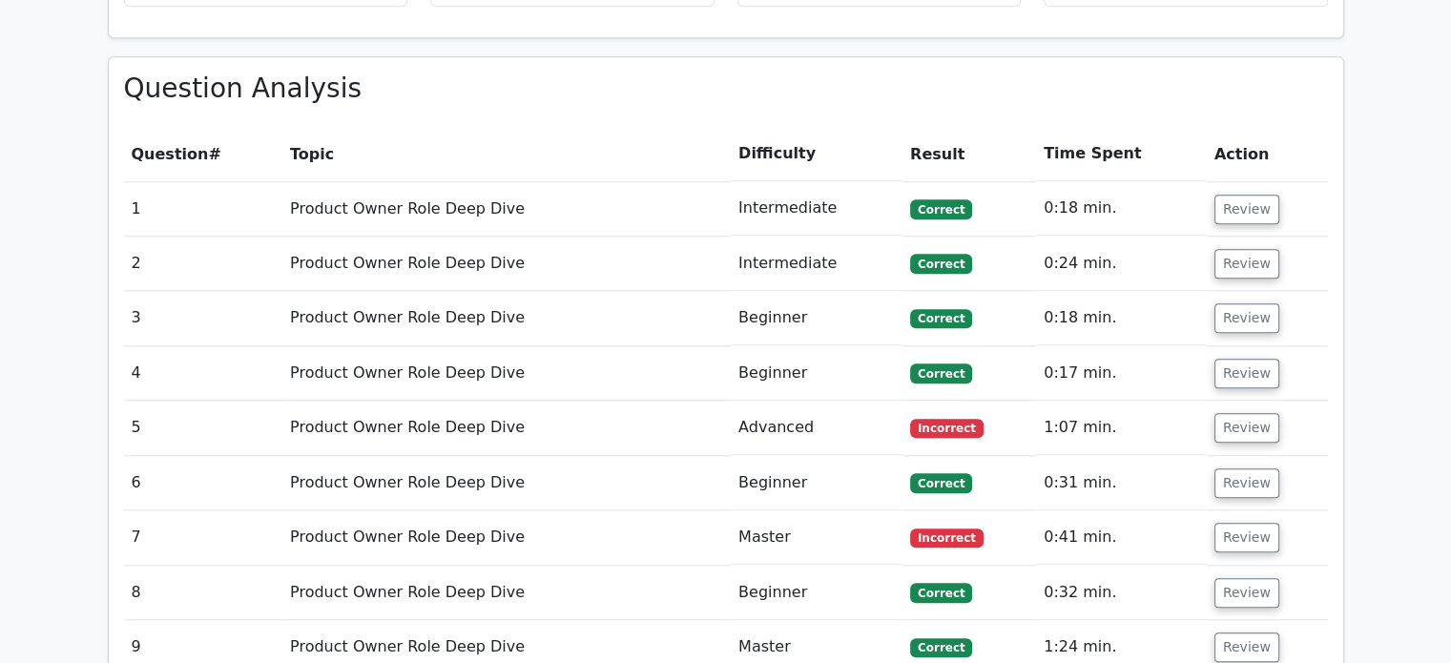
scroll to position [1813, 0]
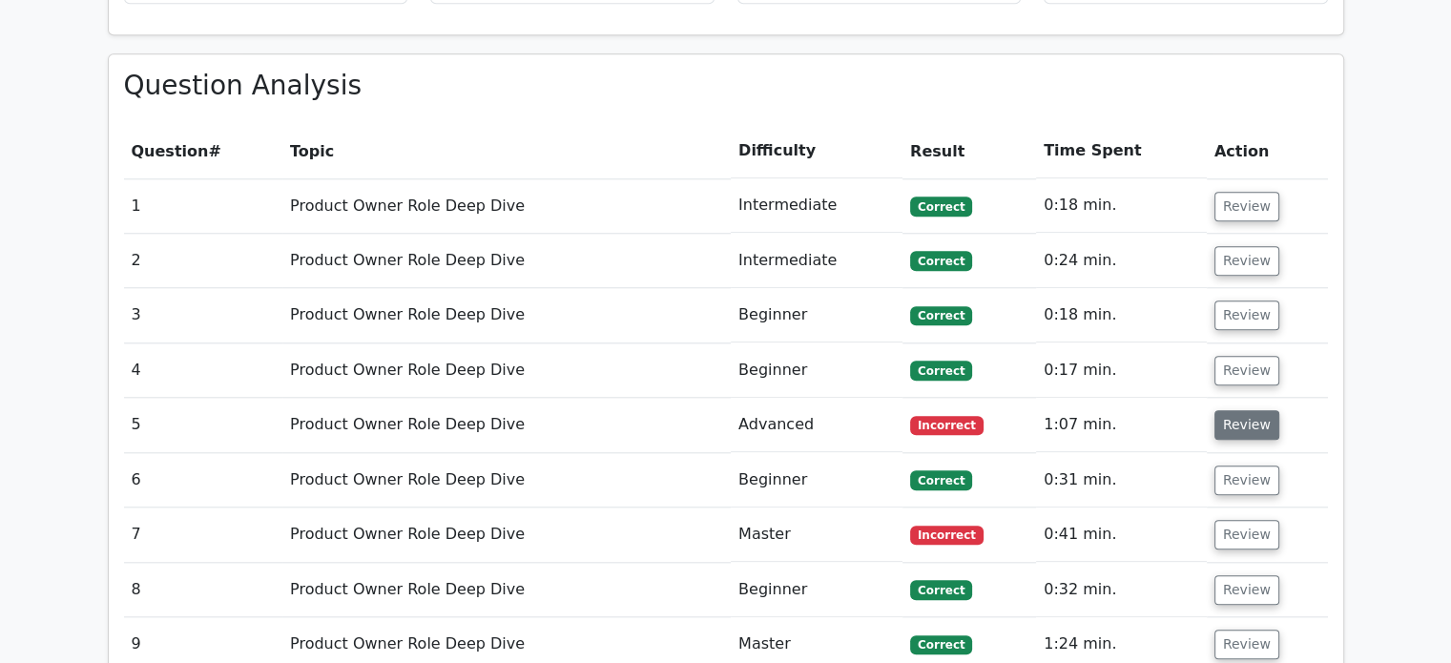
click at [1233, 410] on button "Review" at bounding box center [1246, 425] width 65 height 30
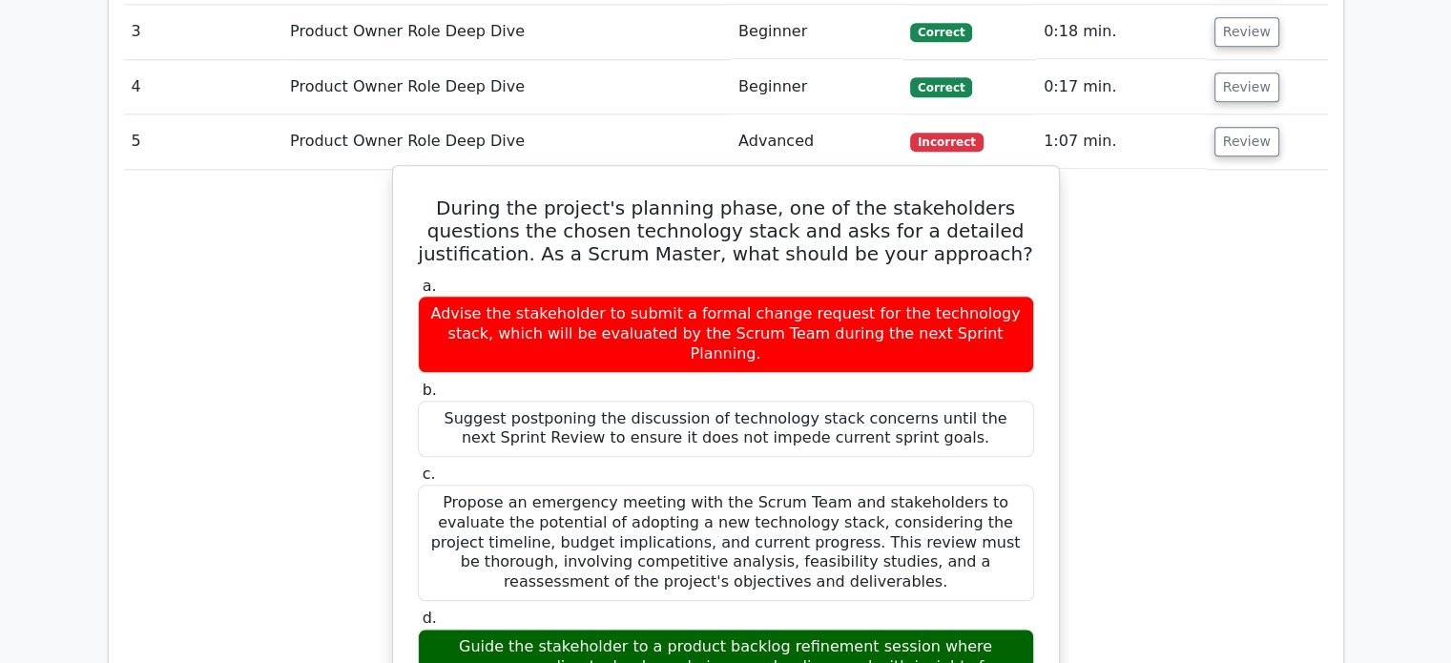
scroll to position [2099, 0]
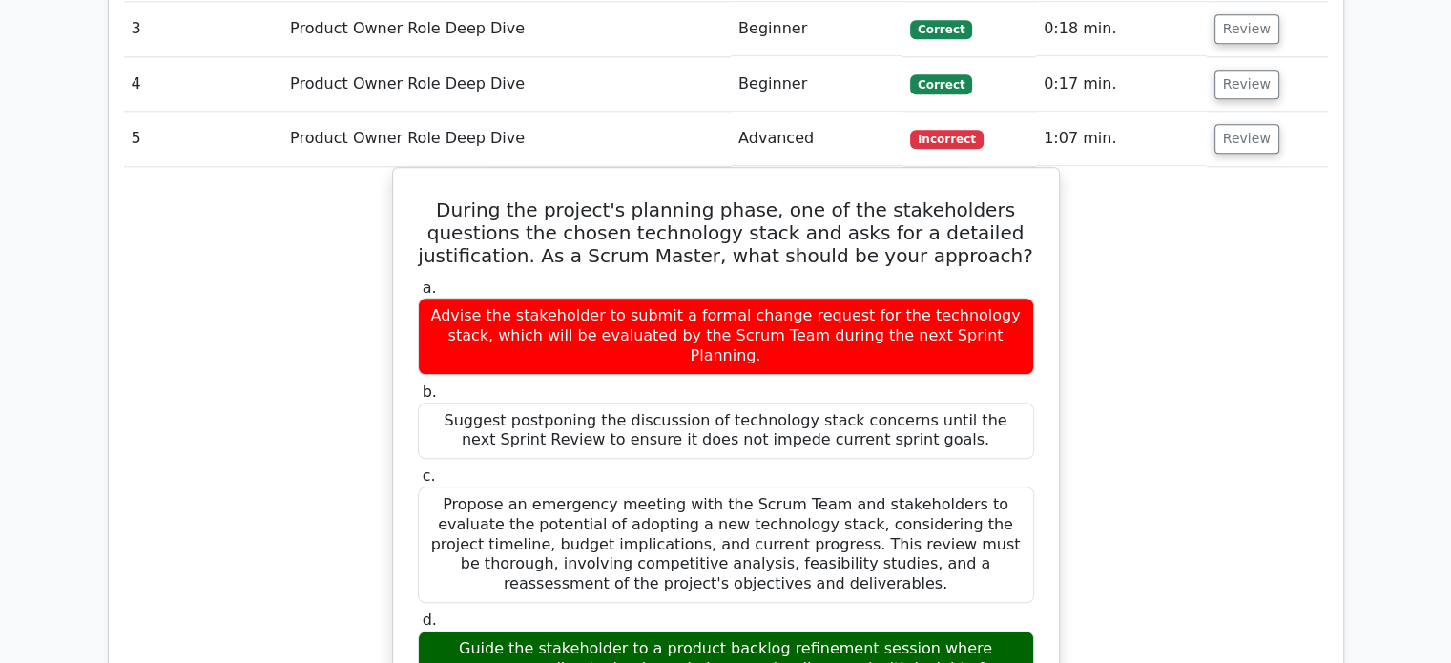
click at [1226, 112] on td "Review" at bounding box center [1267, 139] width 121 height 54
click at [1229, 124] on button "Review" at bounding box center [1246, 139] width 65 height 30
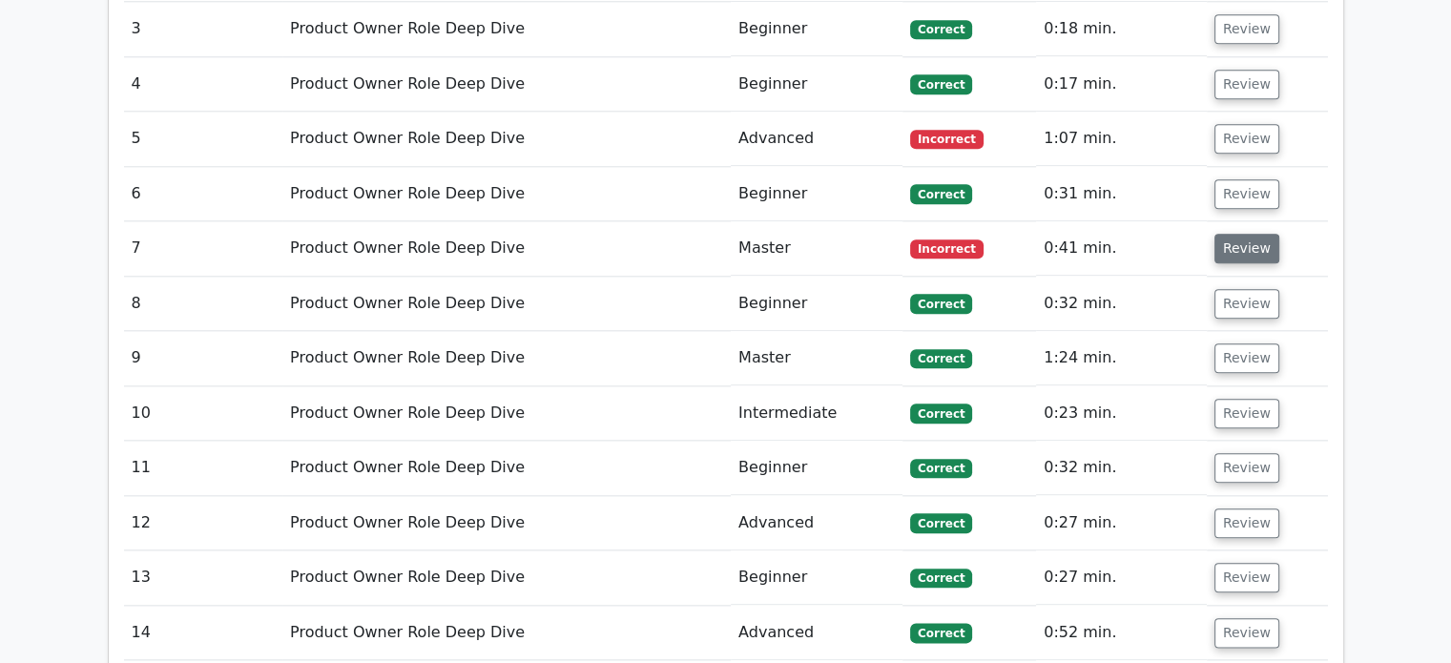
click at [1237, 234] on button "Review" at bounding box center [1246, 249] width 65 height 30
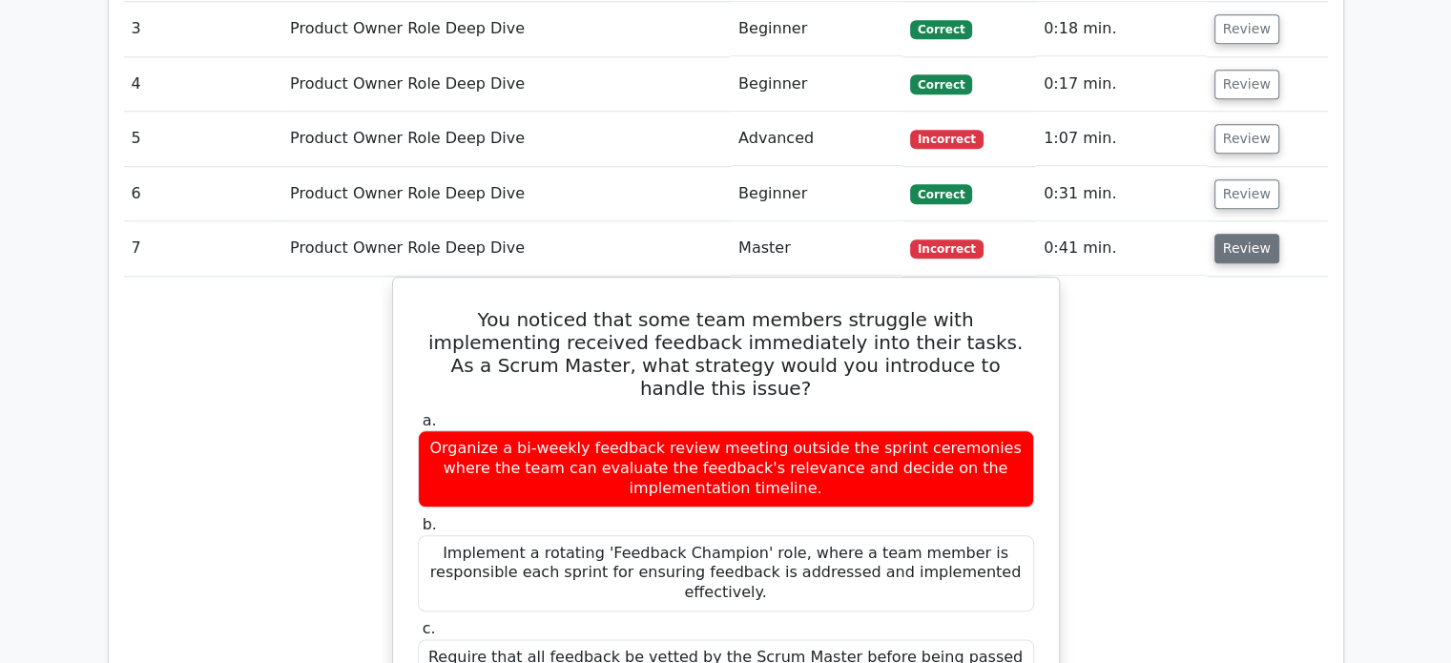
click at [1234, 234] on button "Review" at bounding box center [1246, 249] width 65 height 30
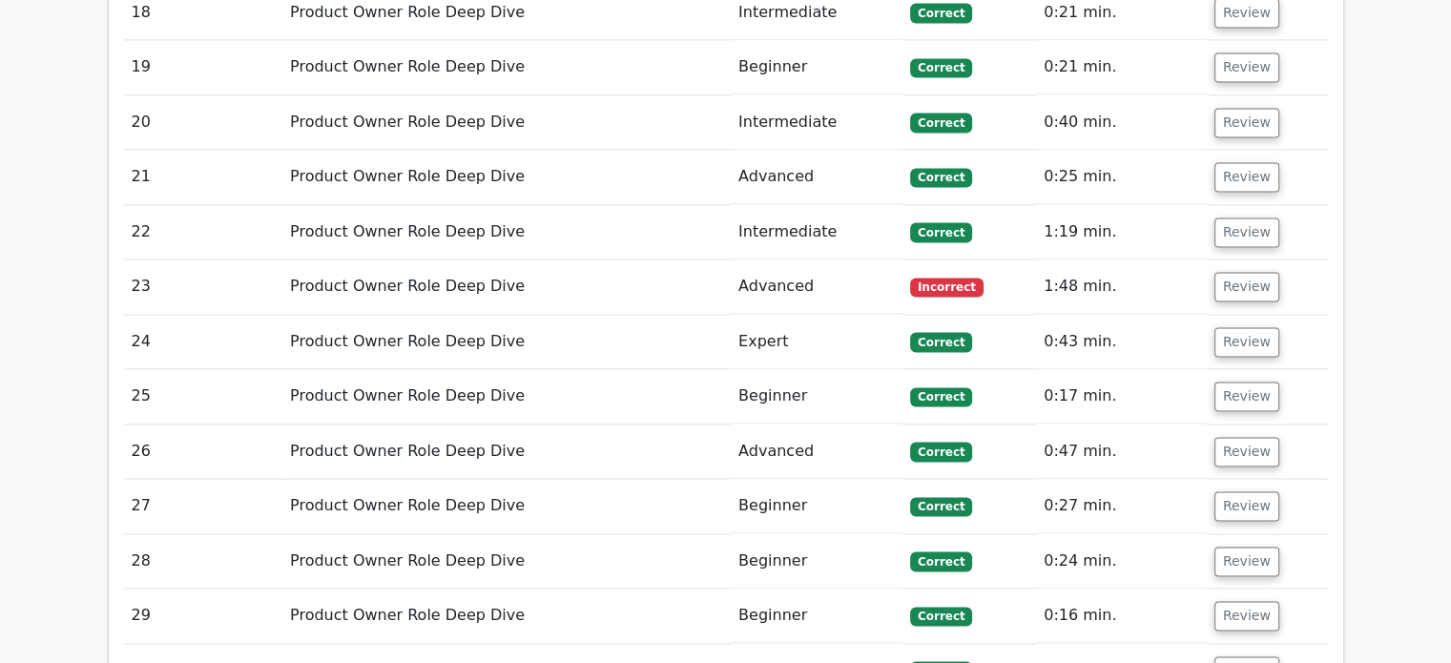
scroll to position [2957, 0]
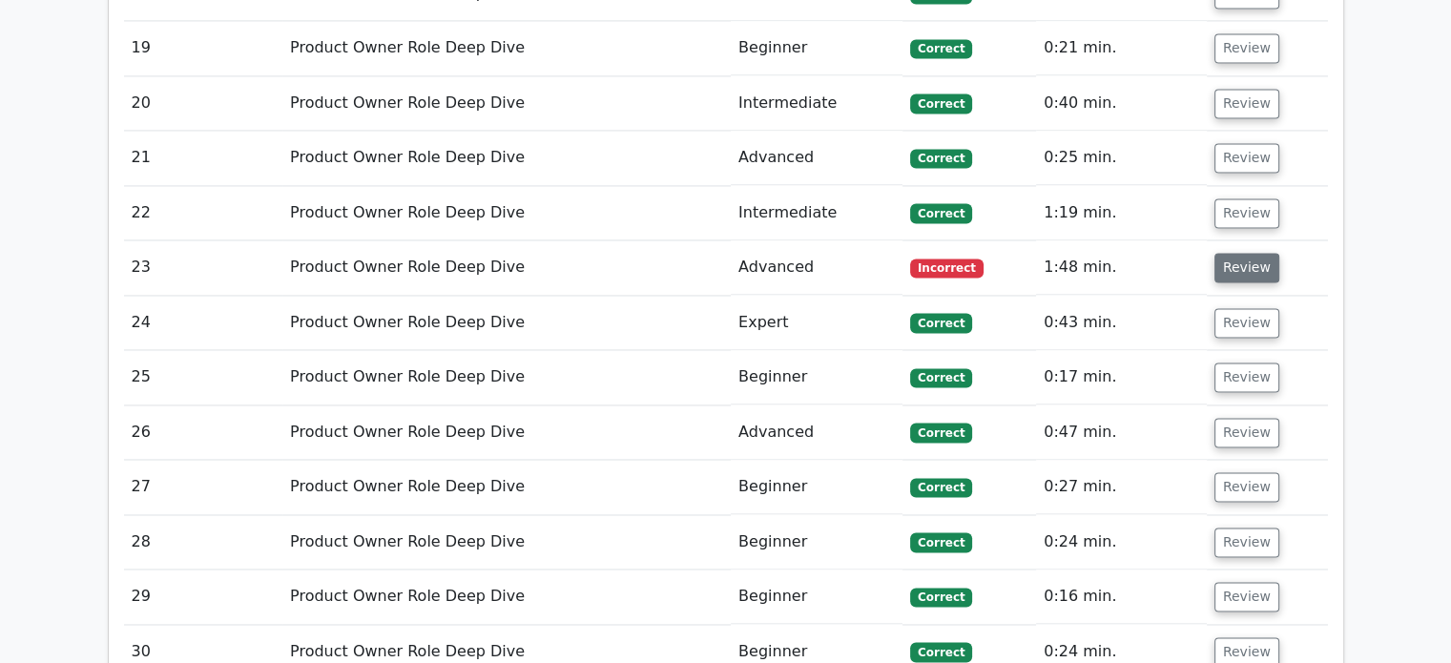
click at [1225, 253] on button "Review" at bounding box center [1246, 268] width 65 height 30
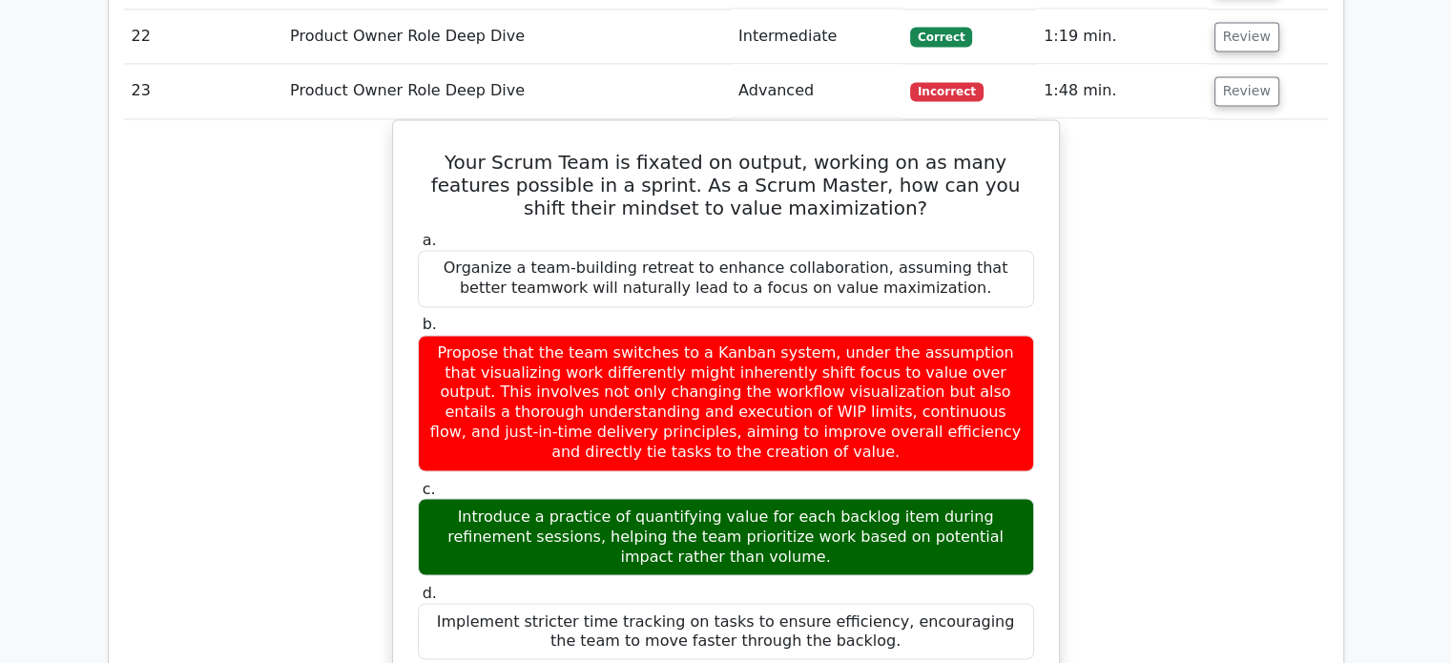
scroll to position [3053, 0]
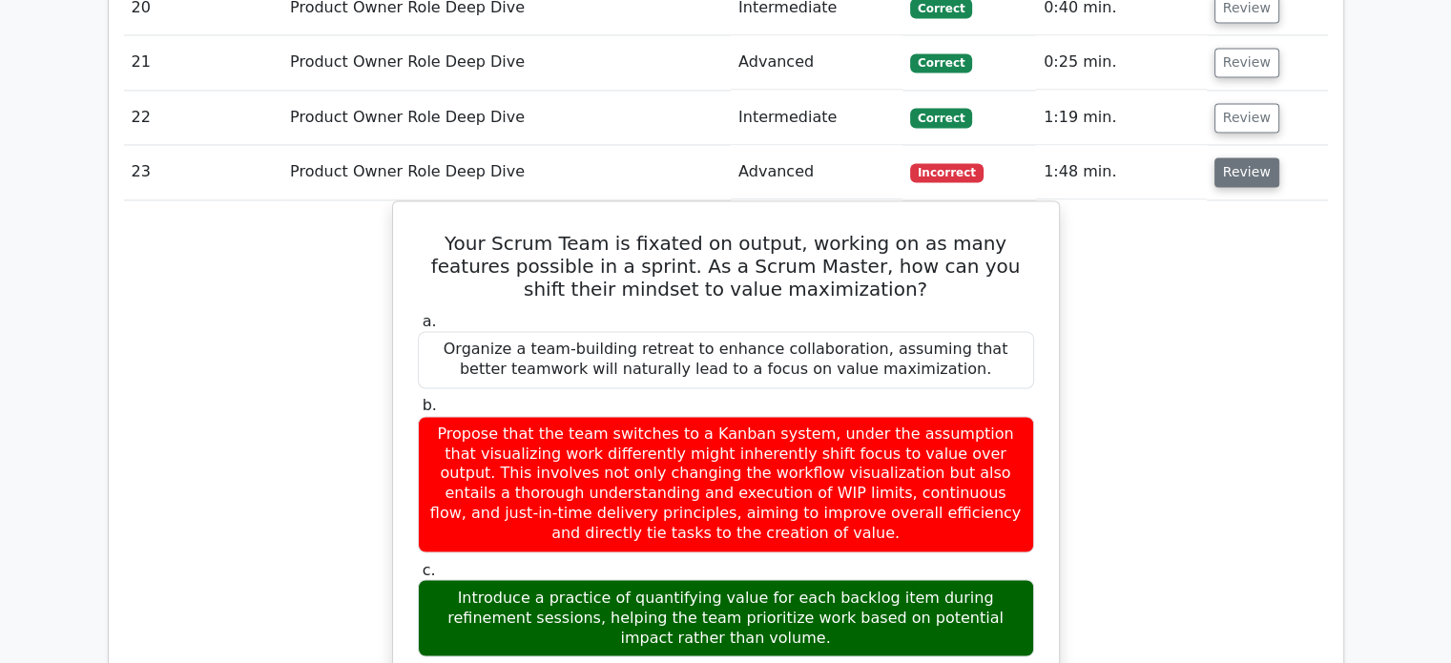
click at [1243, 157] on button "Review" at bounding box center [1246, 172] width 65 height 30
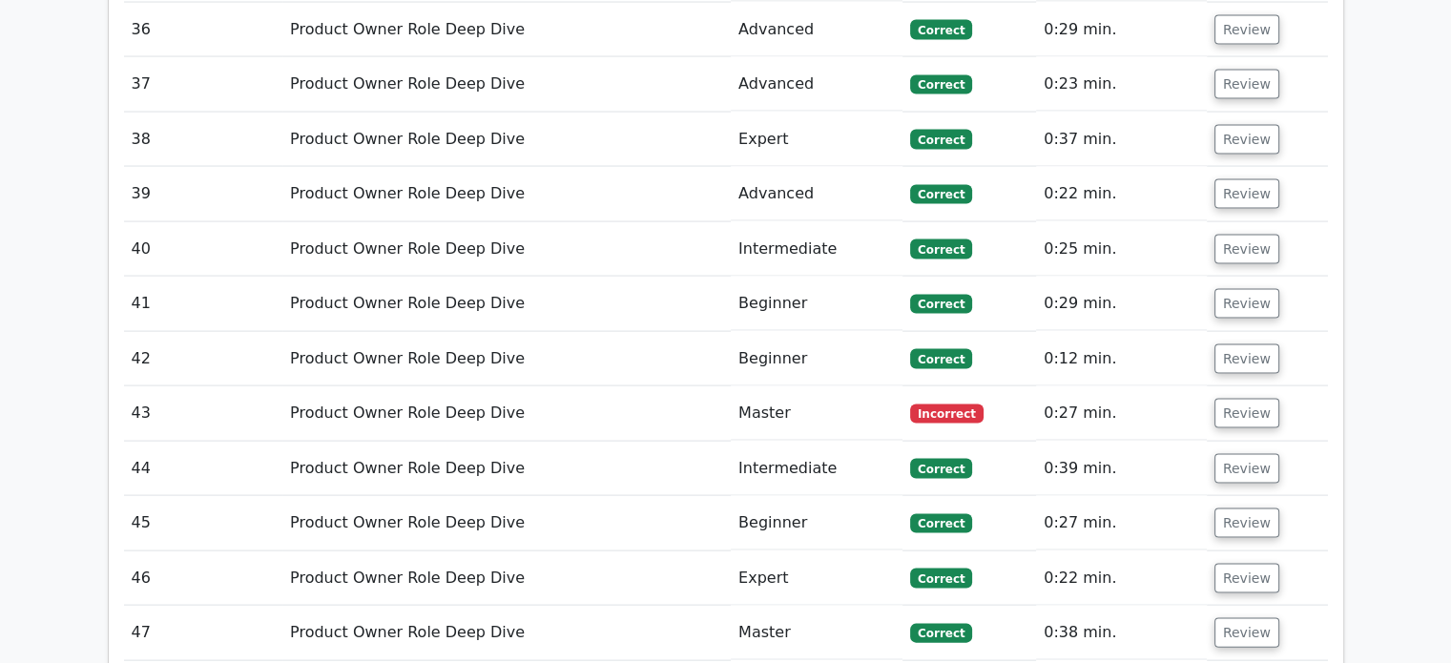
scroll to position [3911, 0]
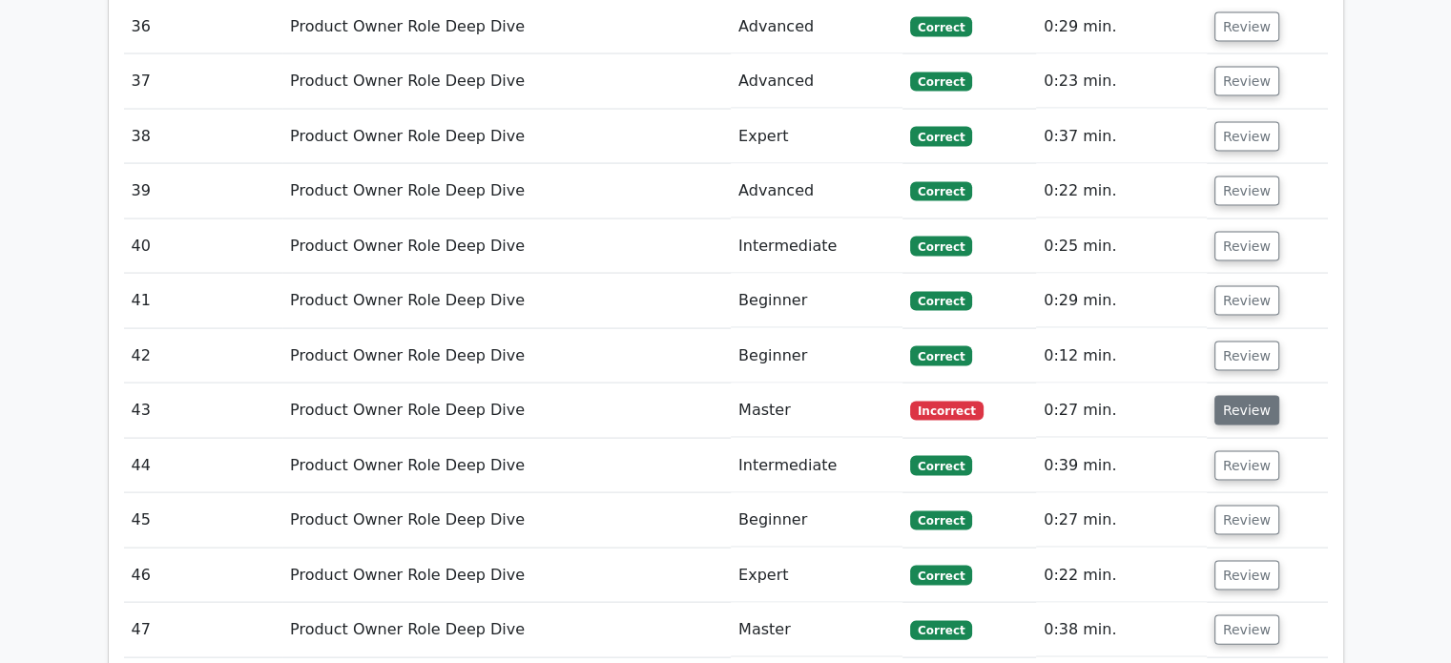
click at [1233, 396] on button "Review" at bounding box center [1246, 411] width 65 height 30
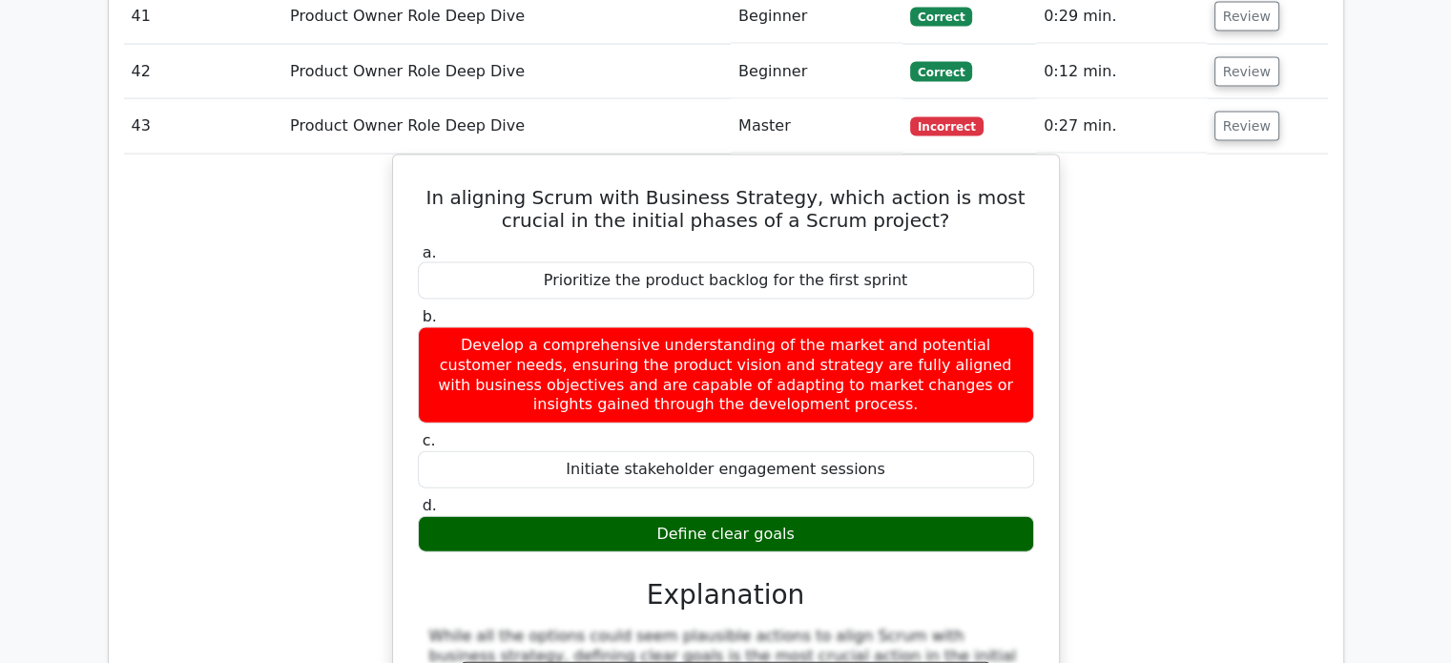
scroll to position [4197, 0]
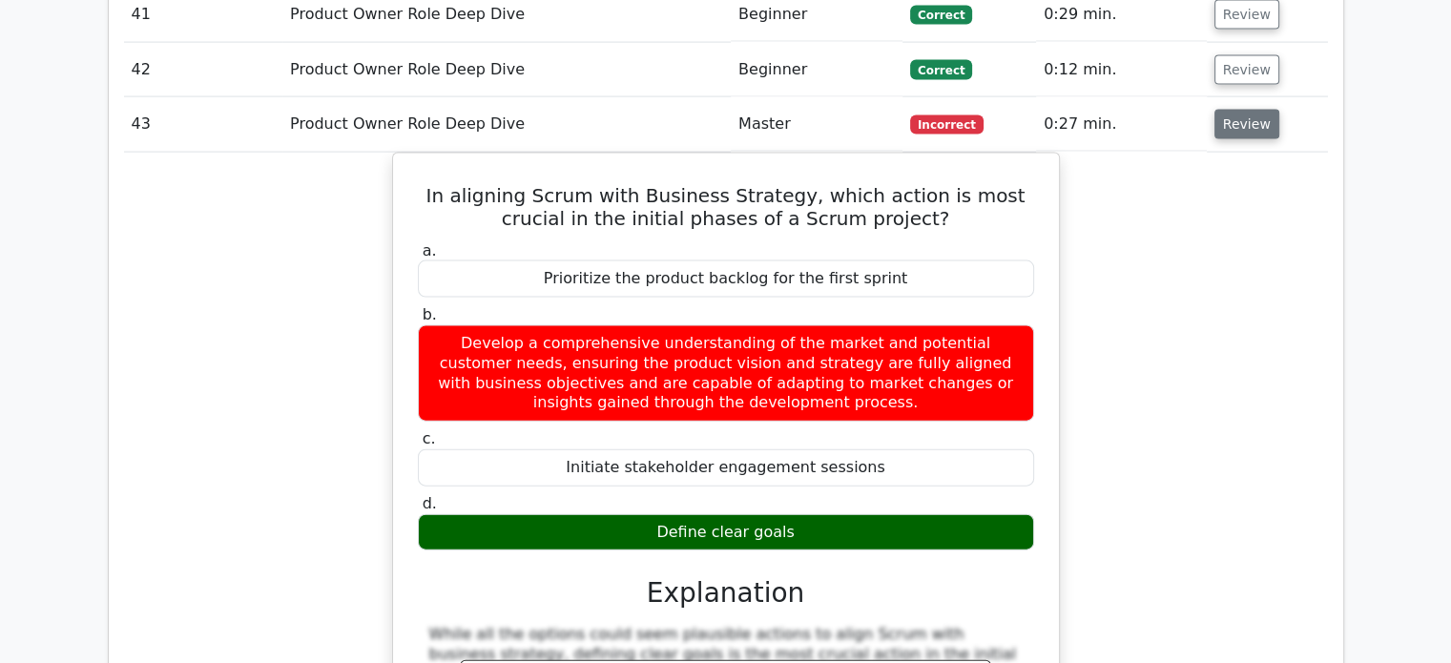
click at [1253, 110] on button "Review" at bounding box center [1246, 125] width 65 height 30
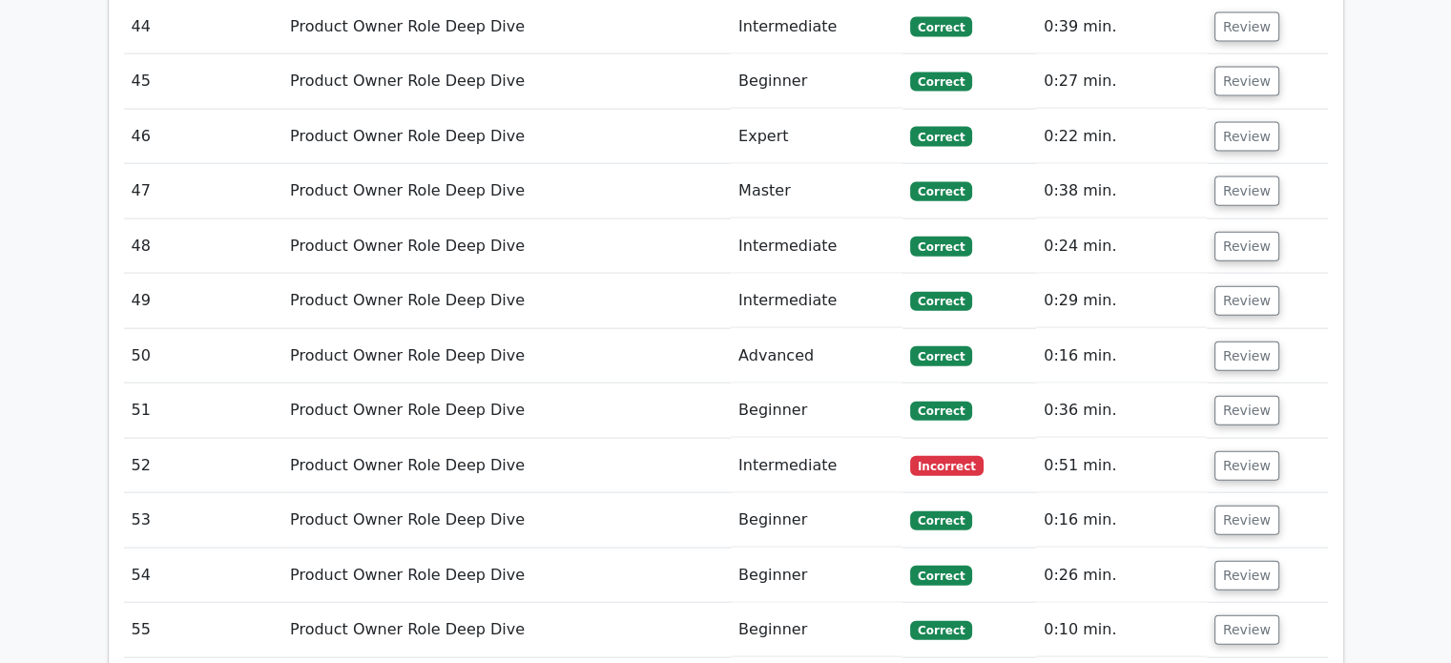
scroll to position [4484, 0]
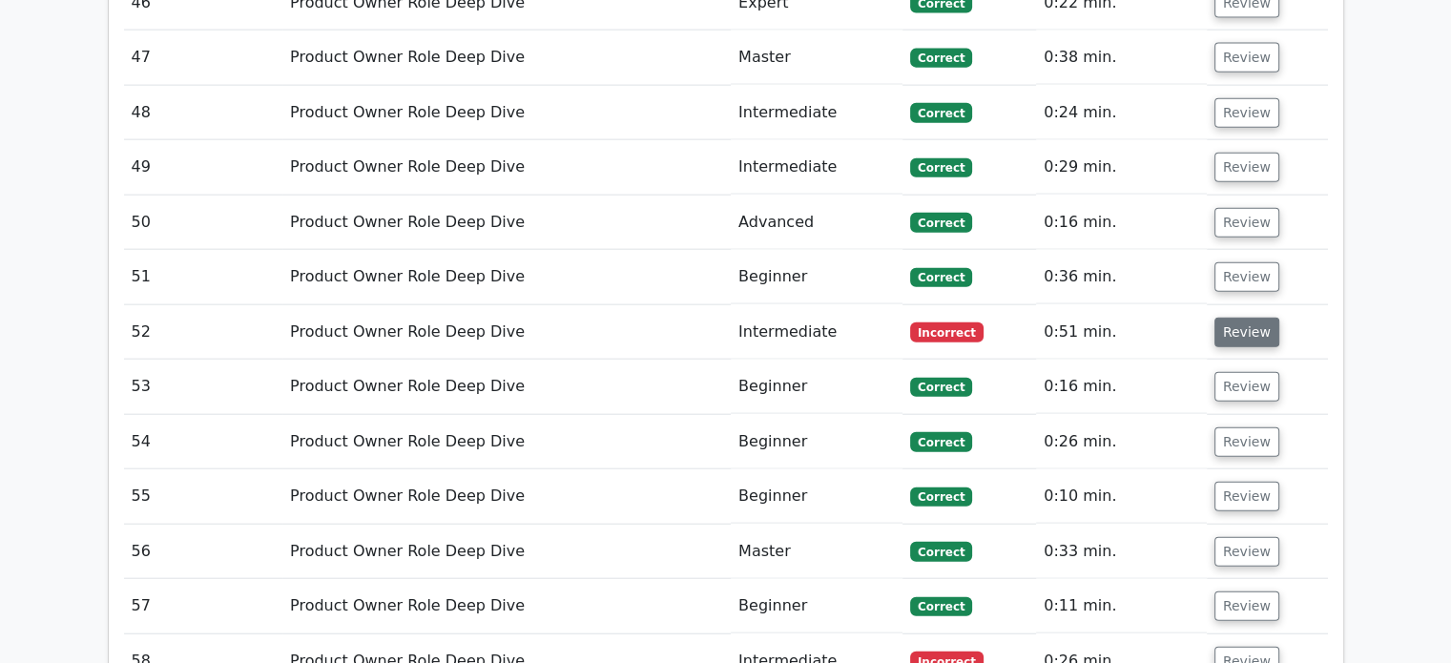
click at [1225, 318] on button "Review" at bounding box center [1246, 333] width 65 height 30
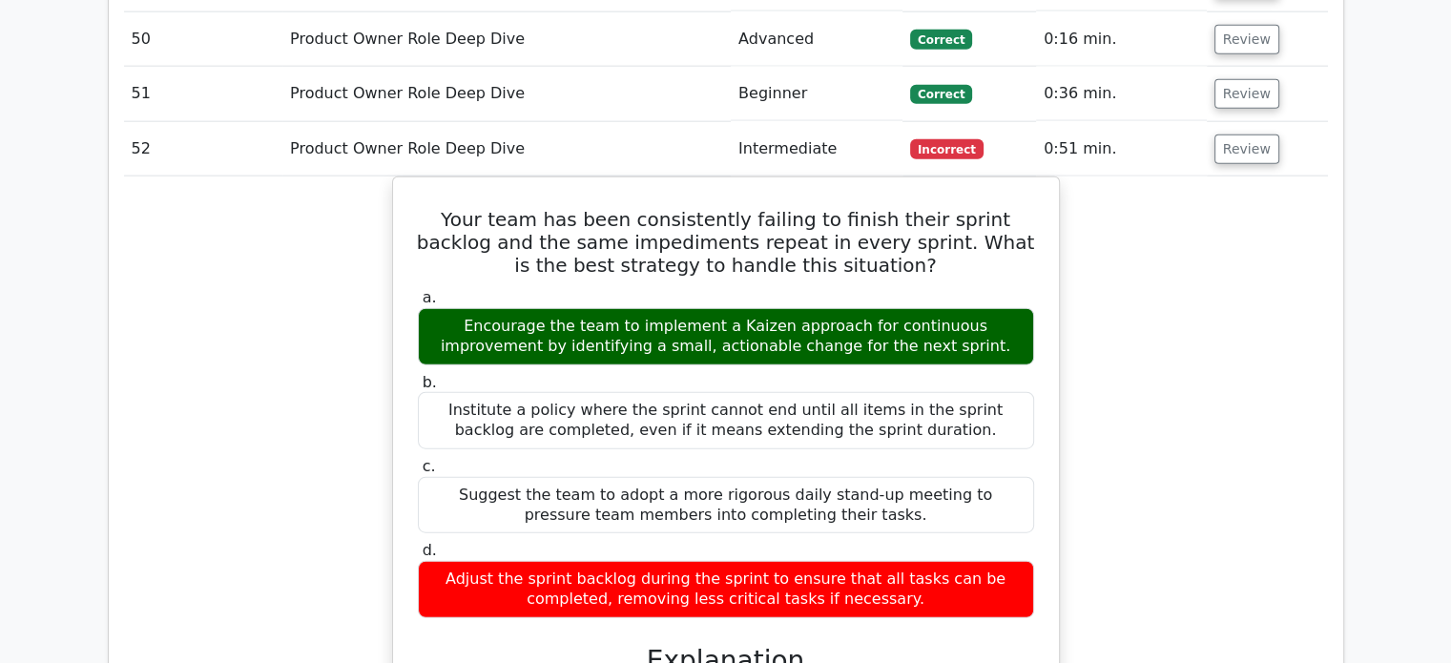
scroll to position [4579, 0]
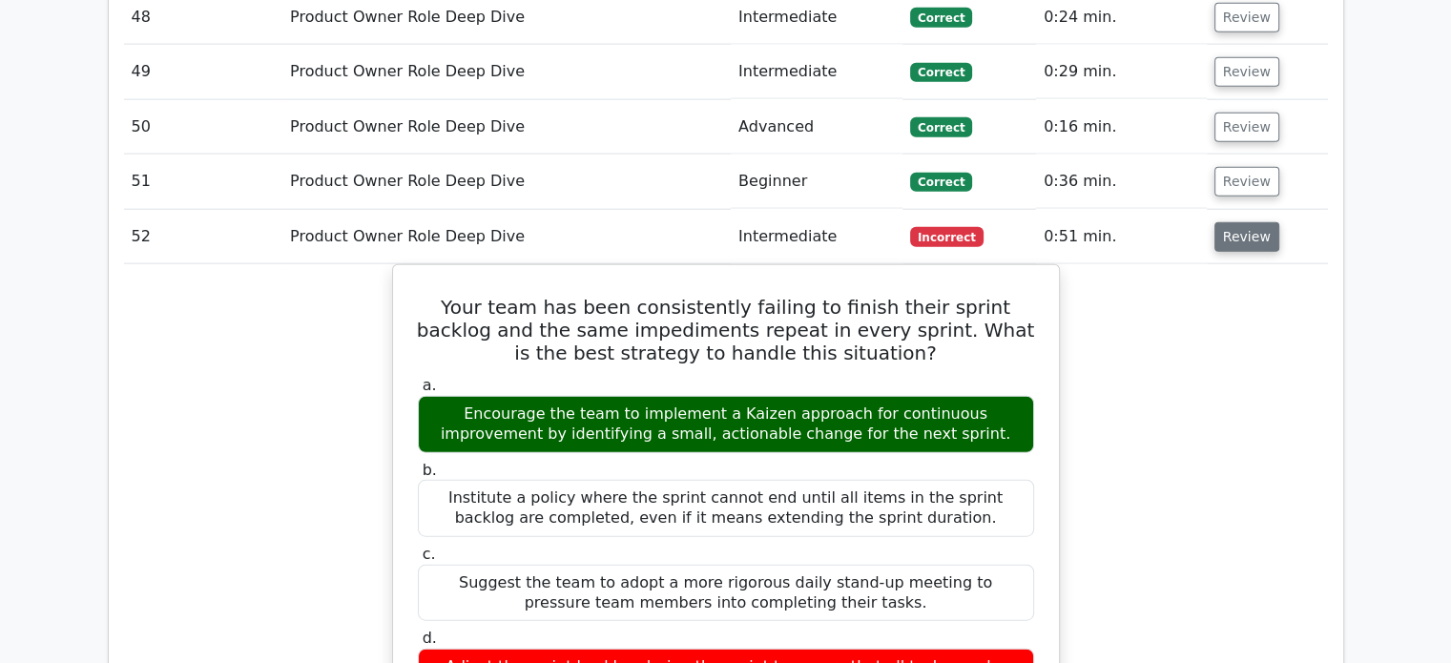
click at [1234, 222] on button "Review" at bounding box center [1246, 237] width 65 height 30
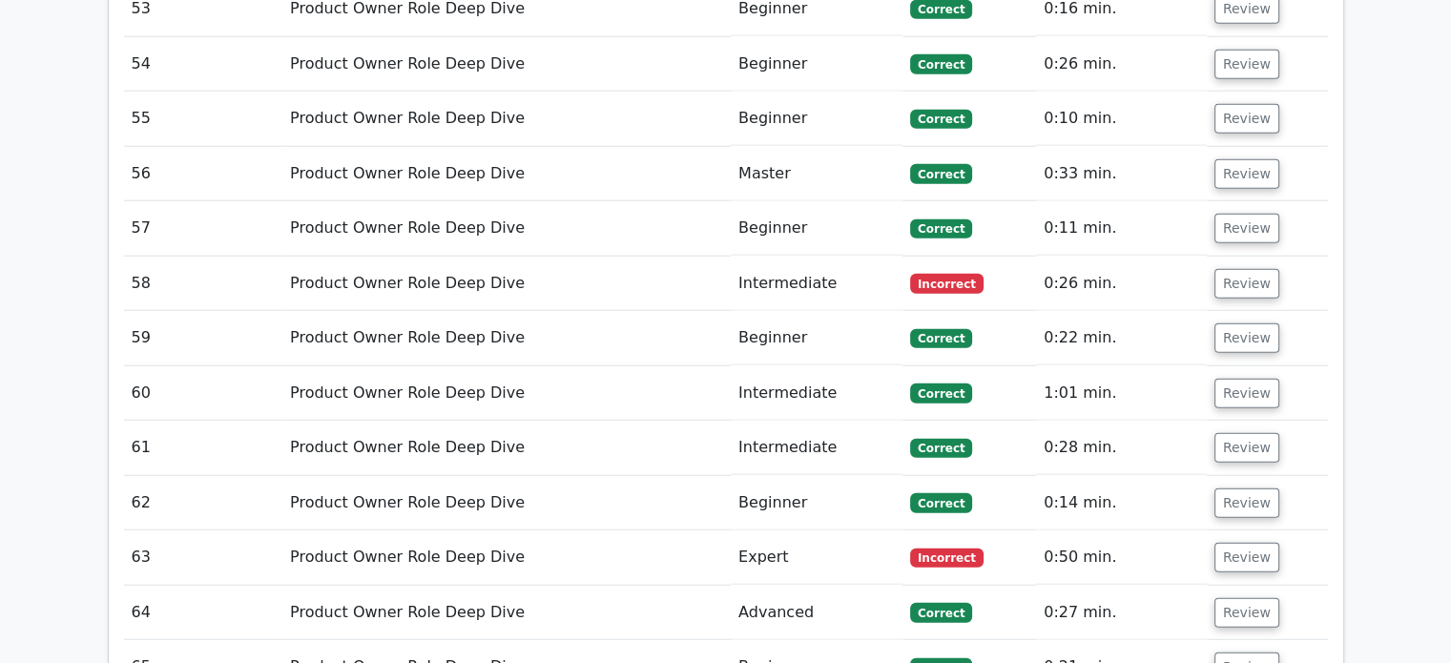
scroll to position [4865, 0]
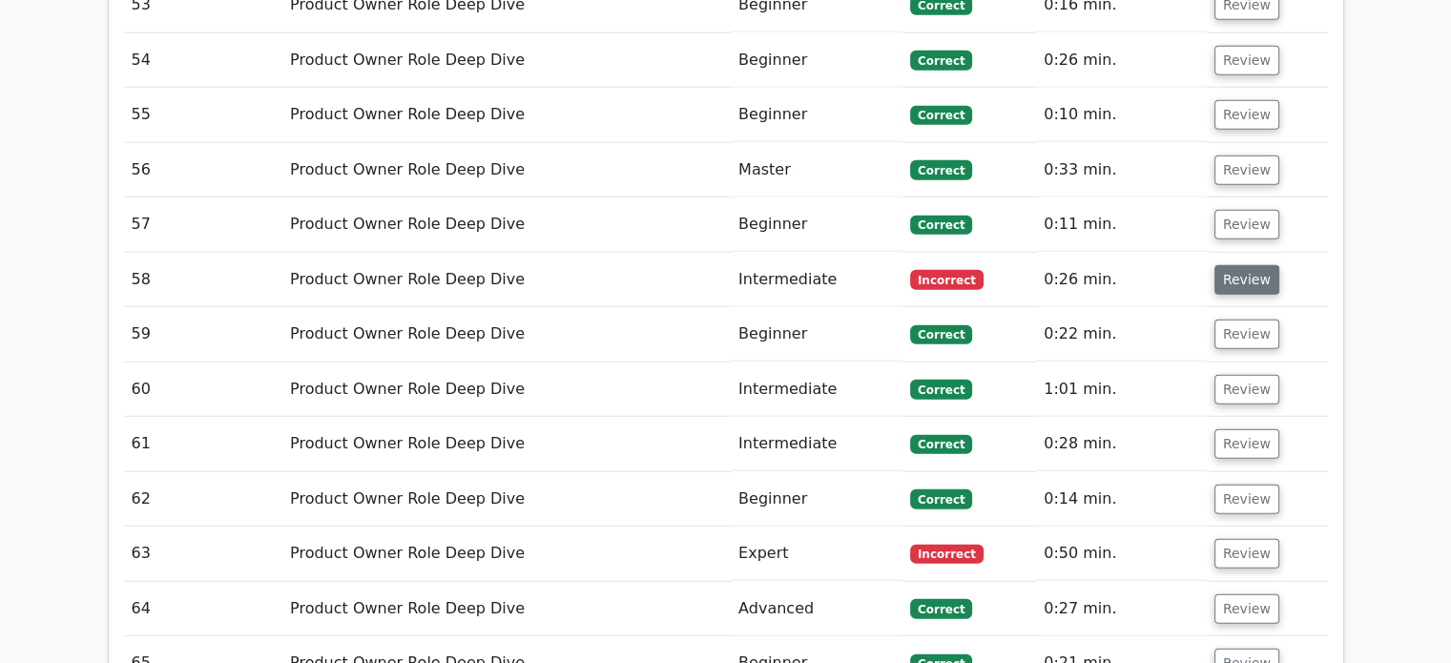
click at [1235, 265] on button "Review" at bounding box center [1246, 280] width 65 height 30
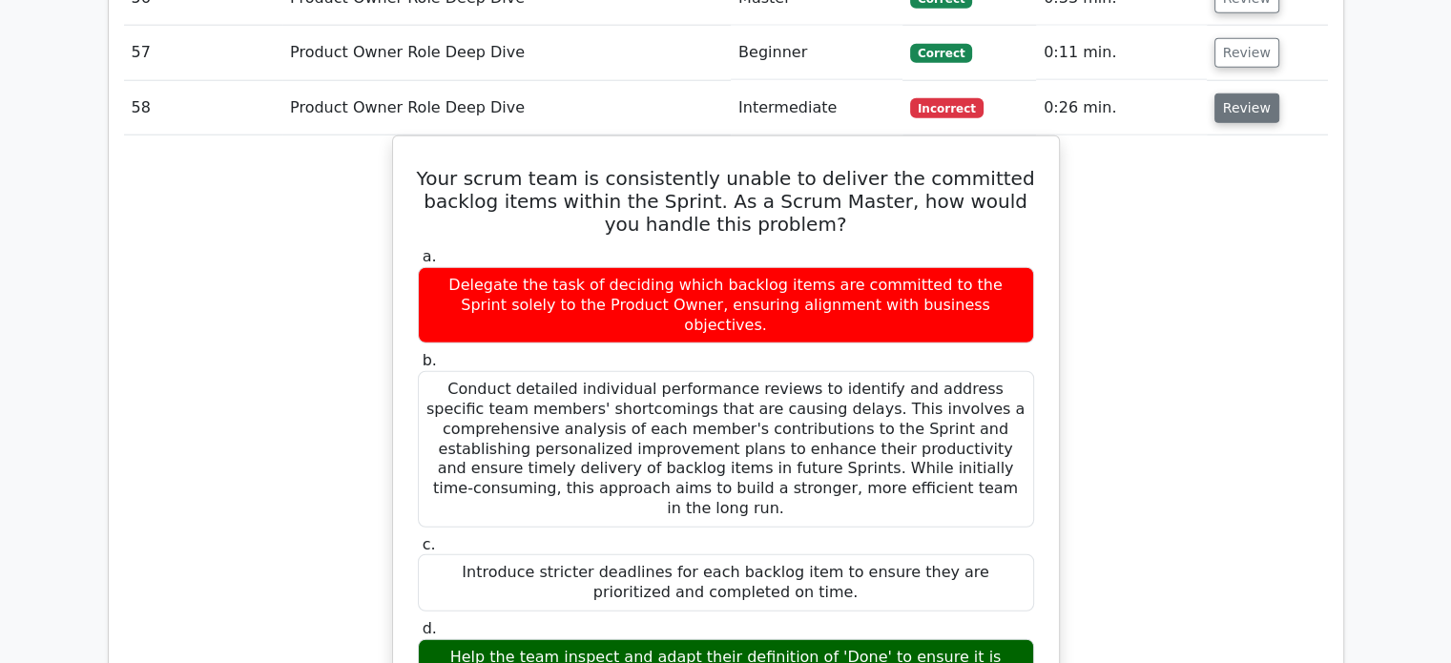
scroll to position [5056, 0]
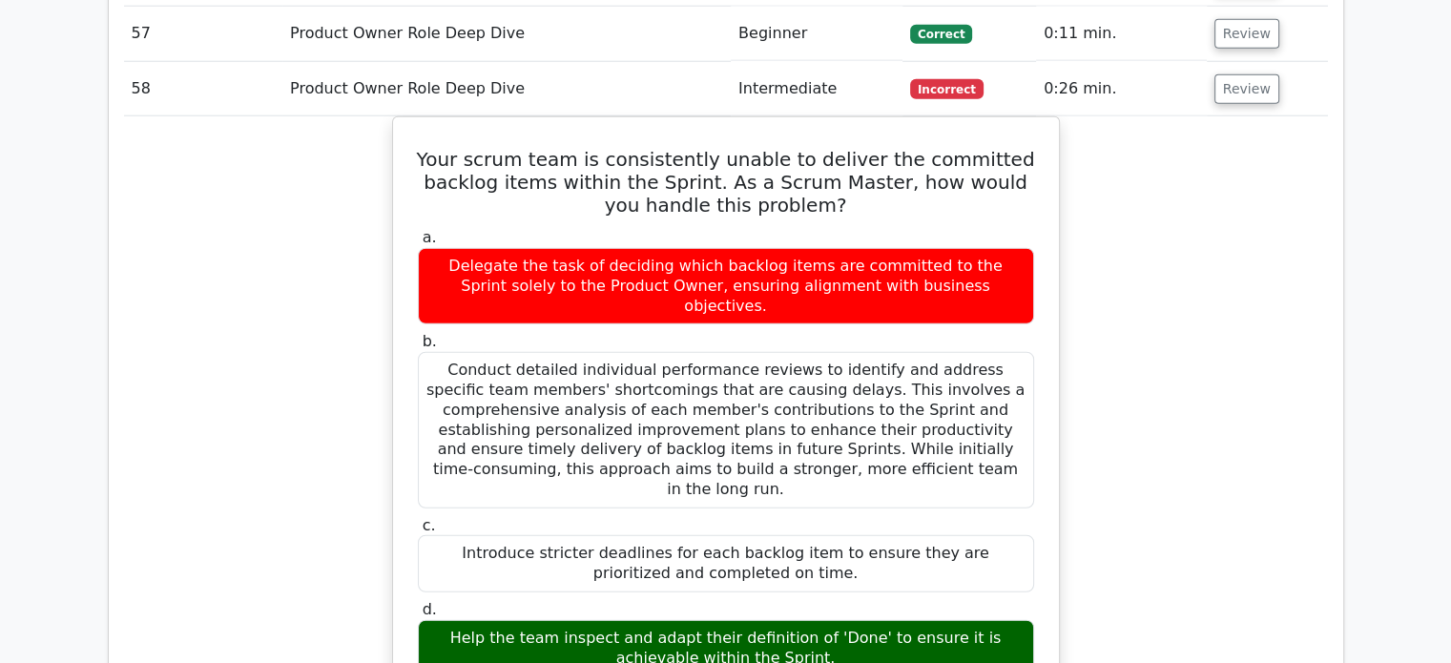
click at [1235, 62] on td "Review" at bounding box center [1267, 89] width 121 height 54
click at [1232, 74] on button "Review" at bounding box center [1246, 89] width 65 height 30
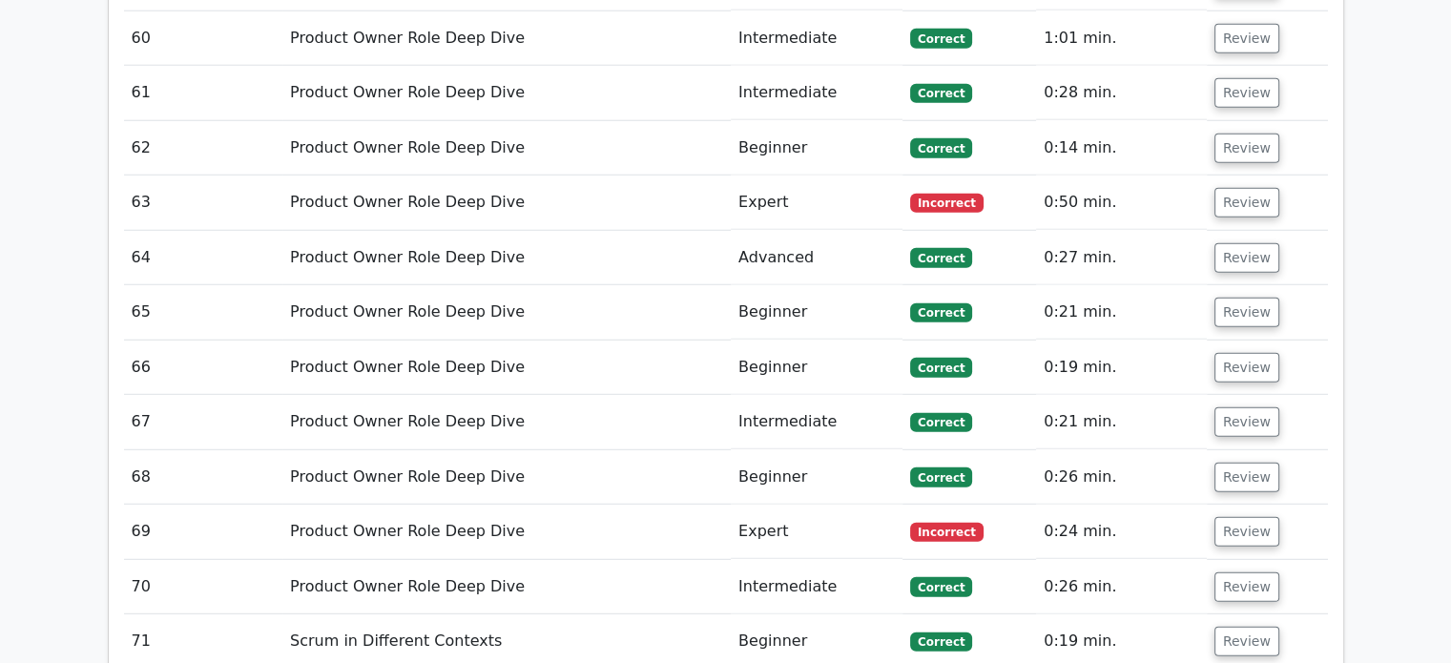
scroll to position [5247, 0]
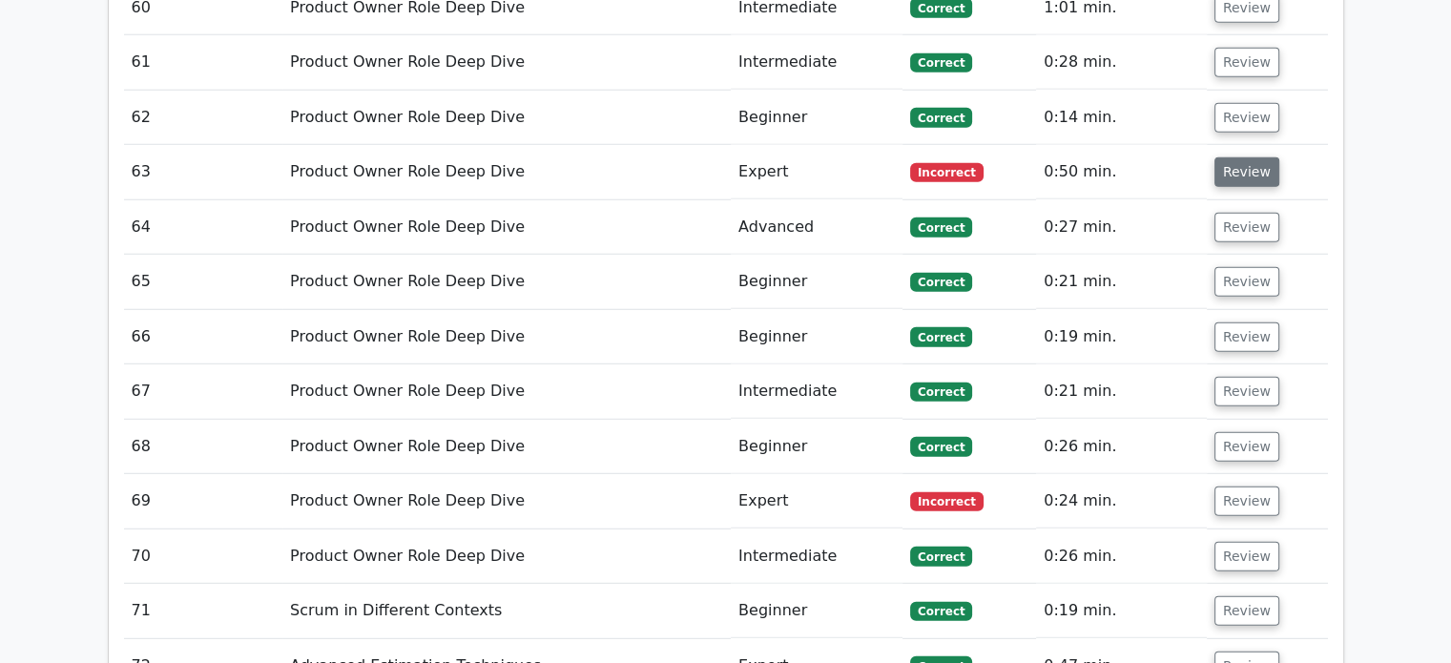
click at [1231, 157] on button "Review" at bounding box center [1246, 172] width 65 height 30
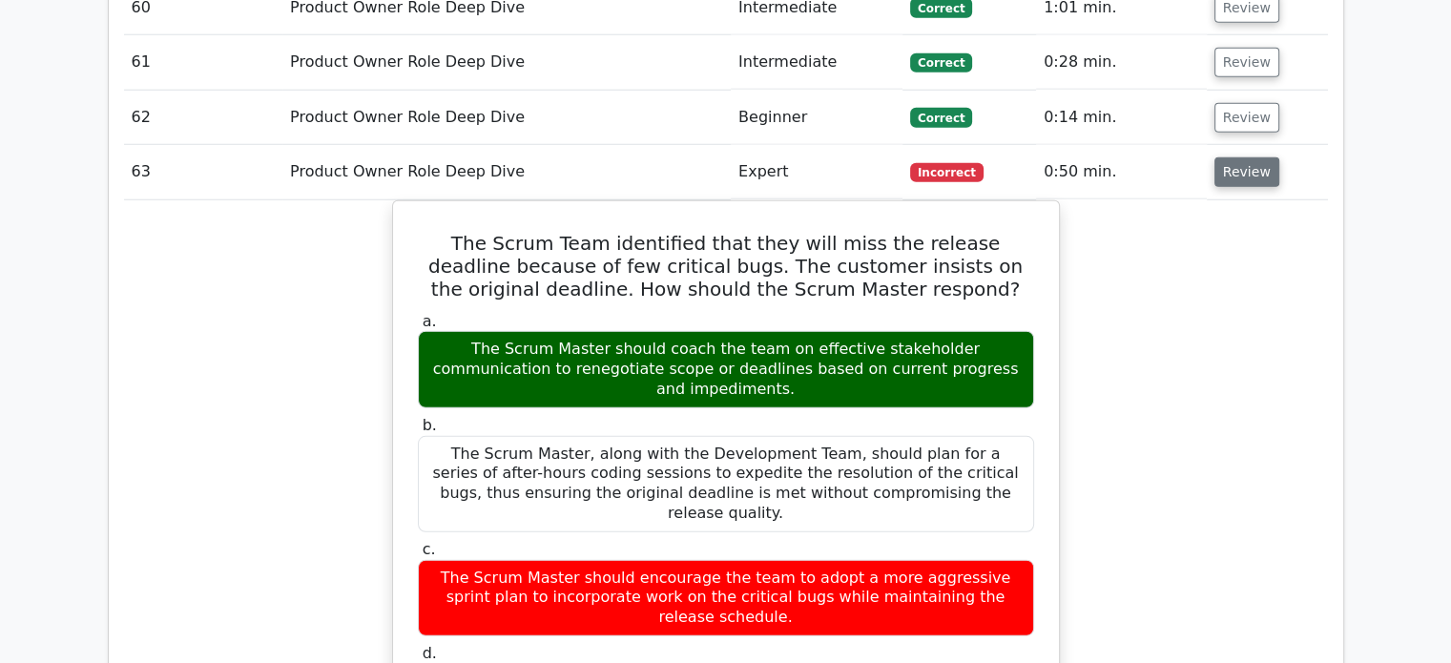
click at [1232, 157] on button "Review" at bounding box center [1246, 172] width 65 height 30
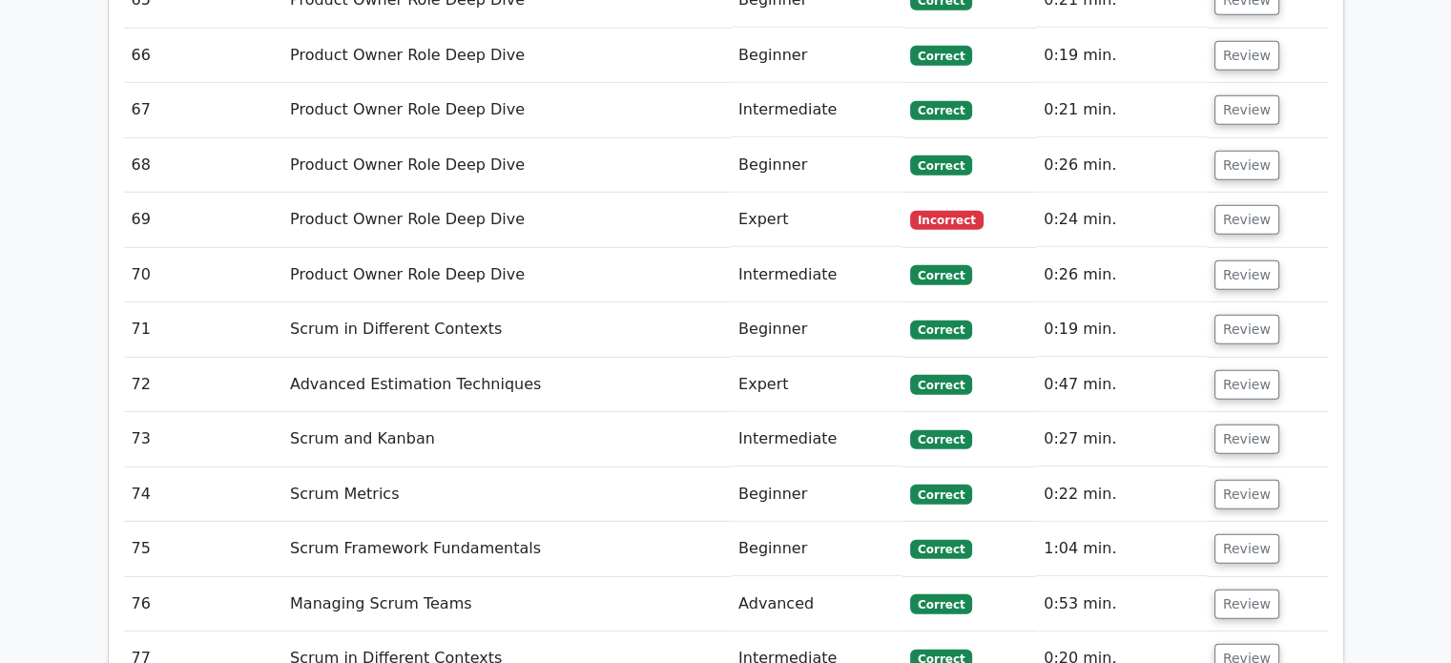
scroll to position [5533, 0]
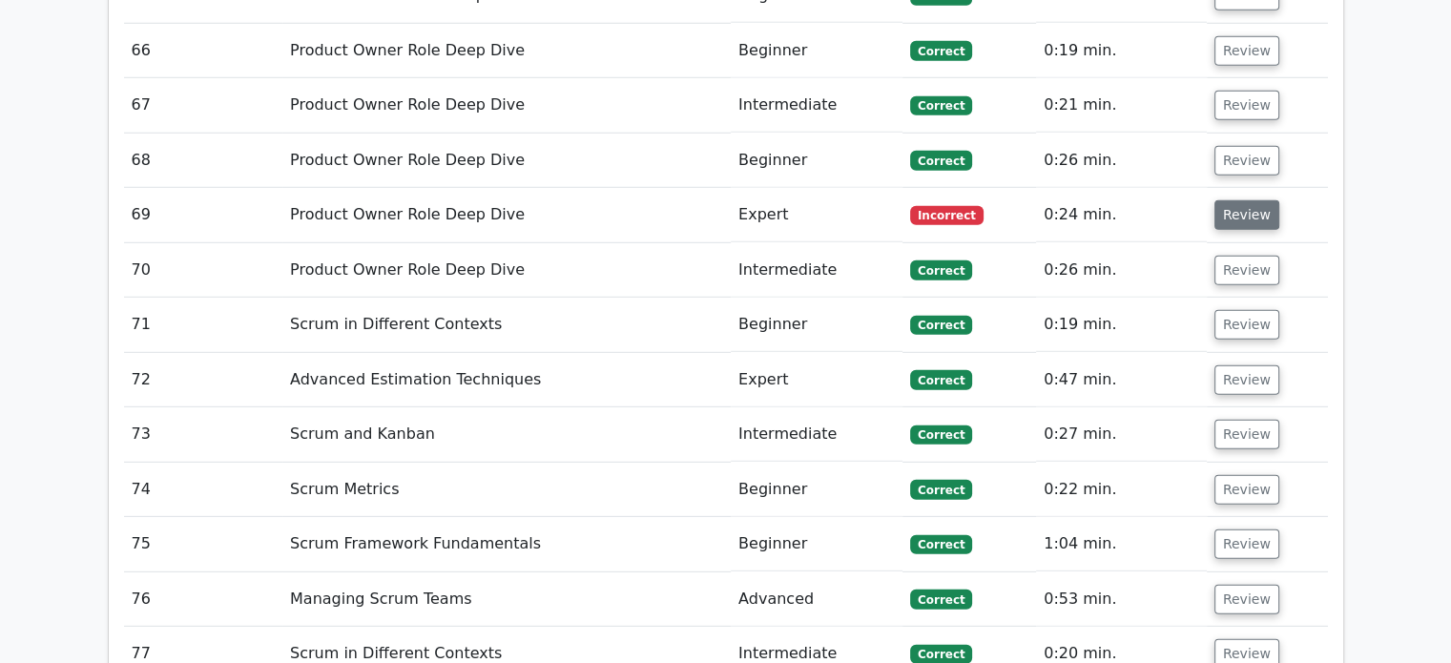
click at [1229, 200] on button "Review" at bounding box center [1246, 215] width 65 height 30
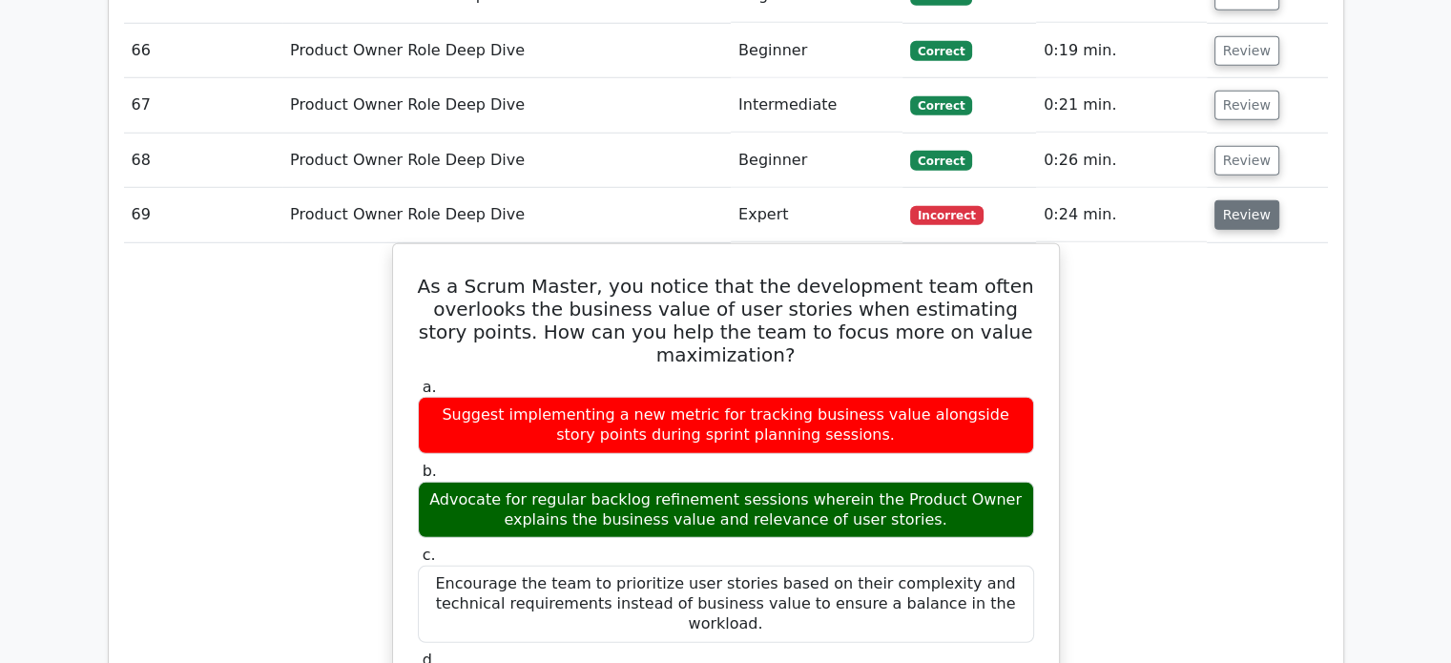
click at [1229, 200] on button "Review" at bounding box center [1246, 215] width 65 height 30
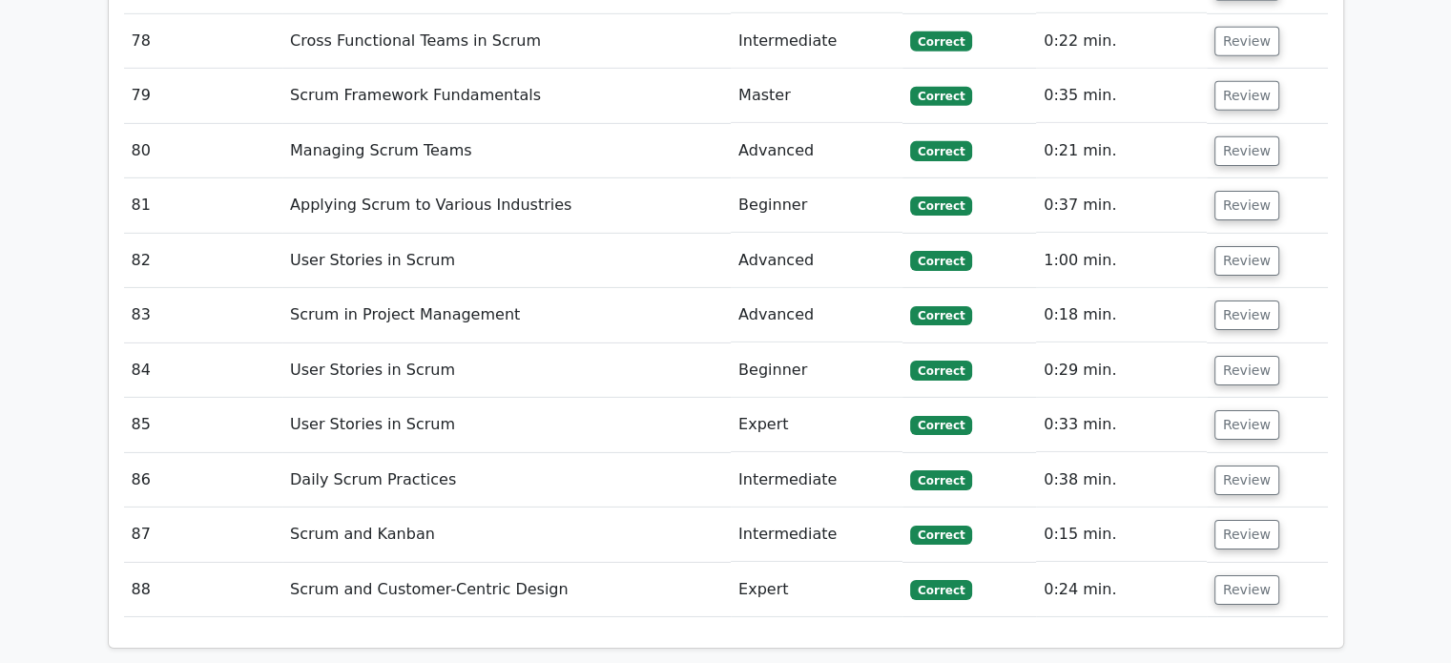
scroll to position [5915, 0]
